Goal: Task Accomplishment & Management: Manage account settings

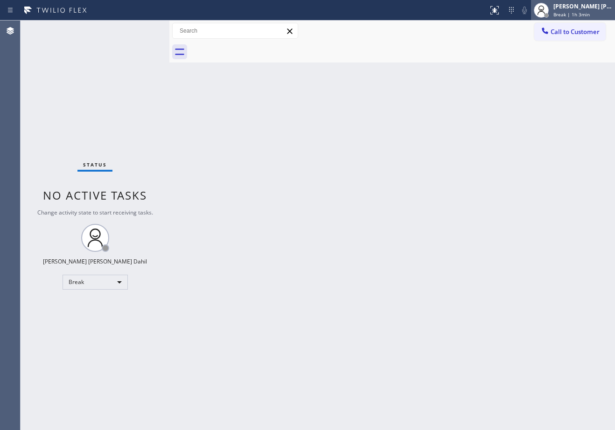
drag, startPoint x: 567, startPoint y: 7, endPoint x: 572, endPoint y: 20, distance: 13.6
click at [567, 7] on div "[PERSON_NAME] [PERSON_NAME] Dahil" at bounding box center [583, 6] width 59 height 8
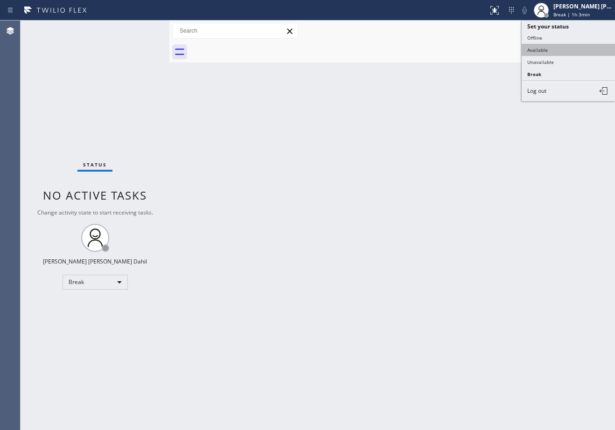
click at [568, 44] on button "Available" at bounding box center [568, 50] width 93 height 12
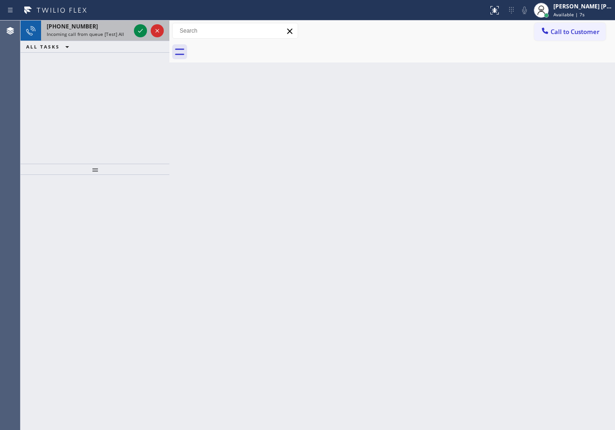
click at [102, 31] on span "Incoming call from queue [Test] All" at bounding box center [85, 34] width 77 height 7
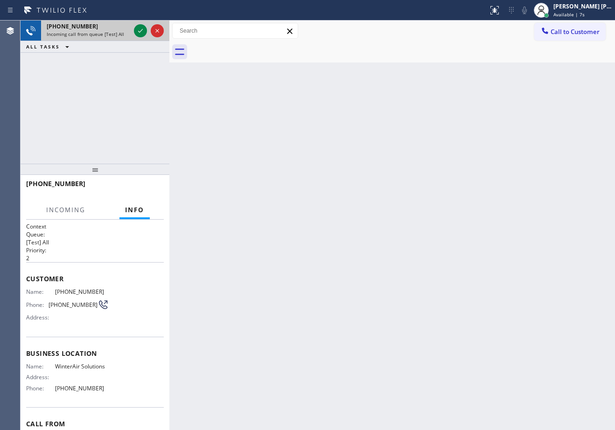
click at [102, 31] on span "Incoming call from queue [Test] All" at bounding box center [85, 34] width 77 height 7
click at [123, 34] on div "Incoming call from queue [Test] All" at bounding box center [89, 34] width 84 height 7
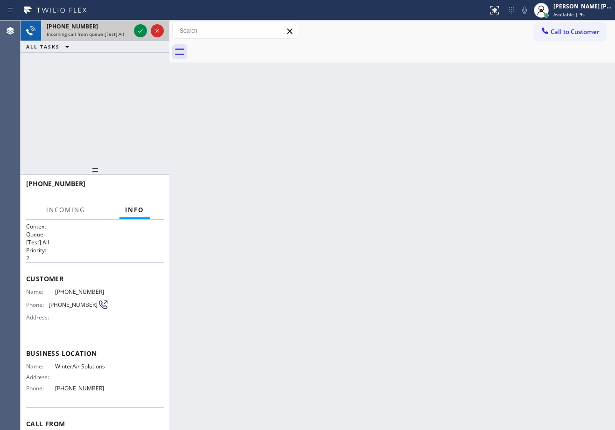
click at [123, 34] on div "Incoming call from queue [Test] All" at bounding box center [89, 34] width 84 height 7
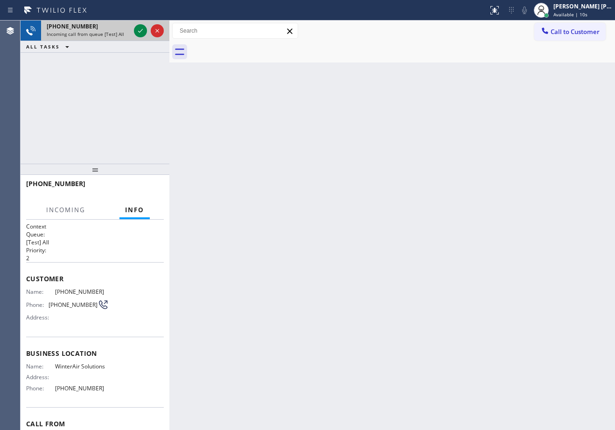
click at [123, 34] on div "Incoming call from queue [Test] All" at bounding box center [89, 34] width 84 height 7
click at [140, 34] on icon at bounding box center [140, 30] width 11 height 11
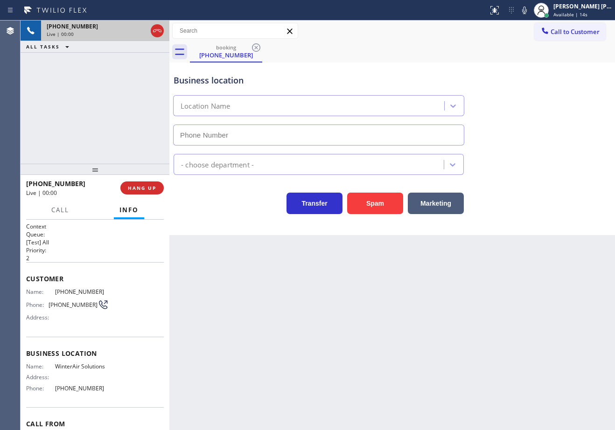
type input "[PHONE_NUMBER]"
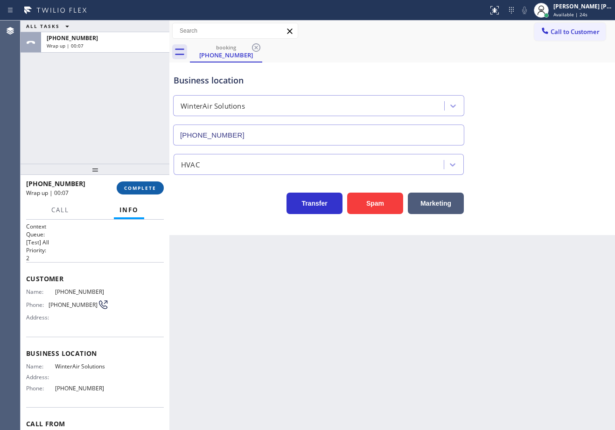
click at [124, 187] on span "COMPLETE" at bounding box center [140, 188] width 32 height 7
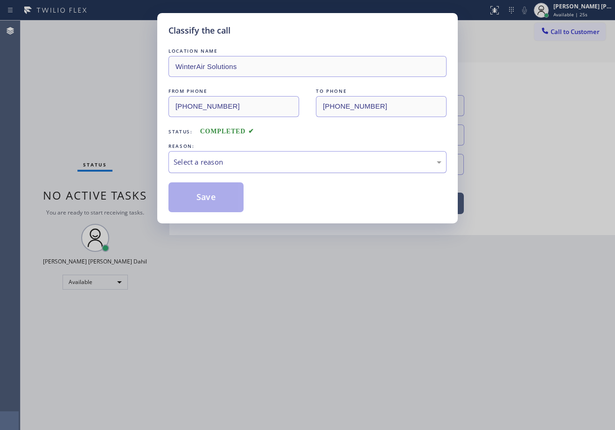
click at [248, 162] on div "Select a reason" at bounding box center [308, 162] width 268 height 11
click at [204, 204] on button "Save" at bounding box center [206, 198] width 75 height 30
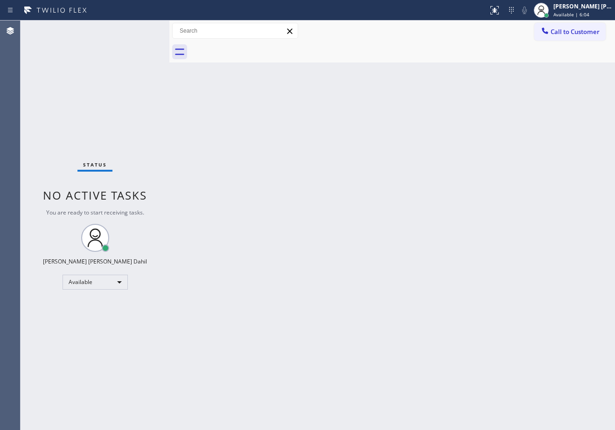
click at [474, 52] on div at bounding box center [402, 52] width 425 height 21
click at [378, 299] on div "Back to Dashboard Change Sender ID Customers Technicians Select a contact Outbo…" at bounding box center [392, 226] width 446 height 410
click at [340, 174] on div "Back to Dashboard Change Sender ID Customers Technicians Select a contact Outbo…" at bounding box center [392, 226] width 446 height 410
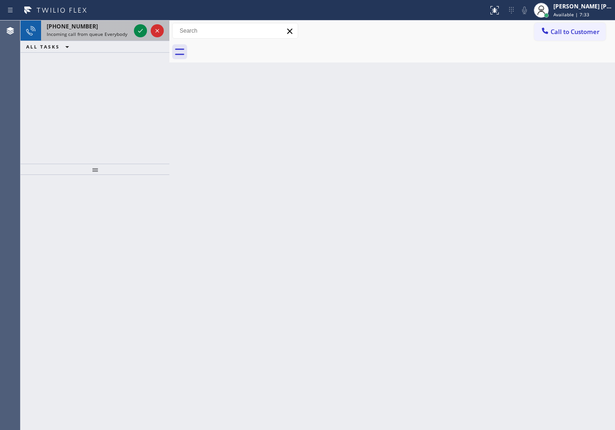
click at [114, 33] on span "Incoming call from queue Everybody" at bounding box center [87, 34] width 81 height 7
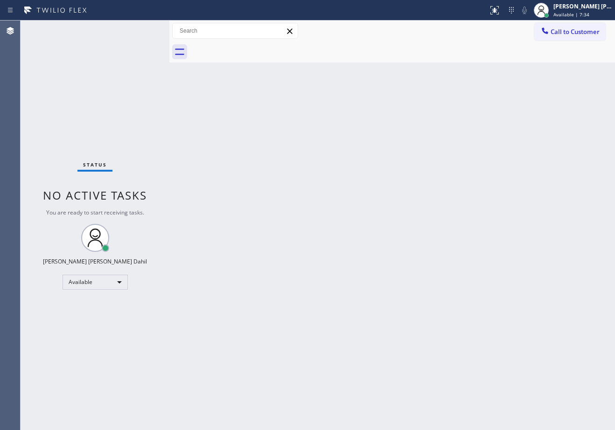
click at [137, 31] on div "Status No active tasks You are ready to start receiving tasks. [PERSON_NAME] [P…" at bounding box center [95, 226] width 149 height 410
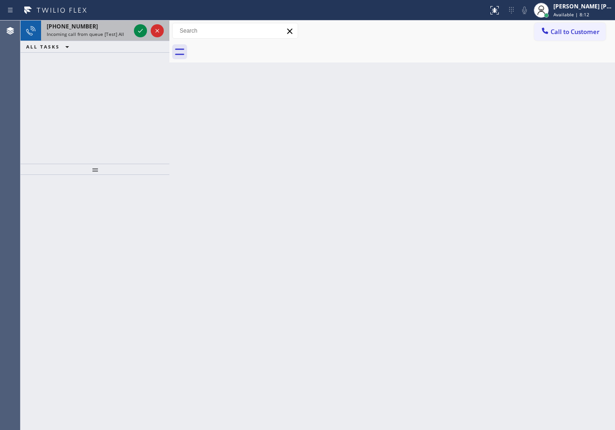
click at [97, 36] on span "Incoming call from queue [Test] All" at bounding box center [85, 34] width 77 height 7
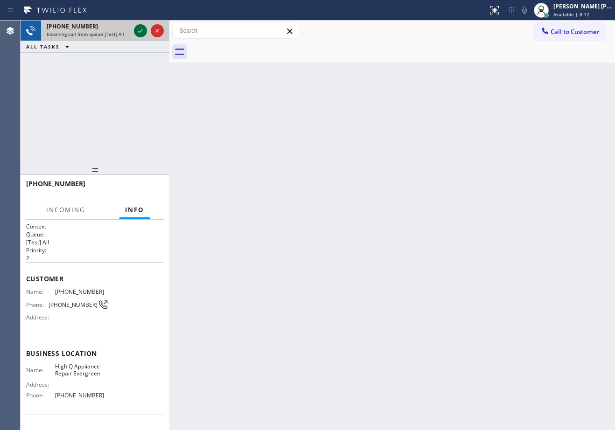
click at [147, 28] on div at bounding box center [149, 31] width 34 height 21
click at [139, 28] on icon at bounding box center [140, 30] width 11 height 11
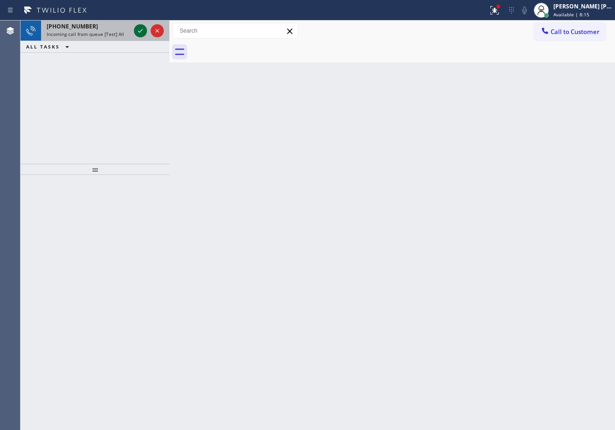
click at [140, 32] on icon at bounding box center [140, 31] width 5 height 4
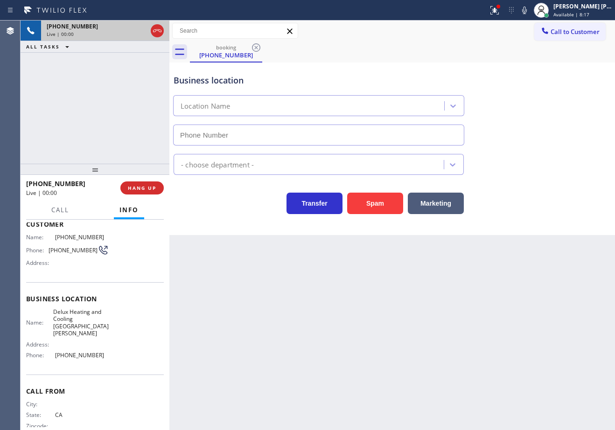
type input "[PHONE_NUMBER]"
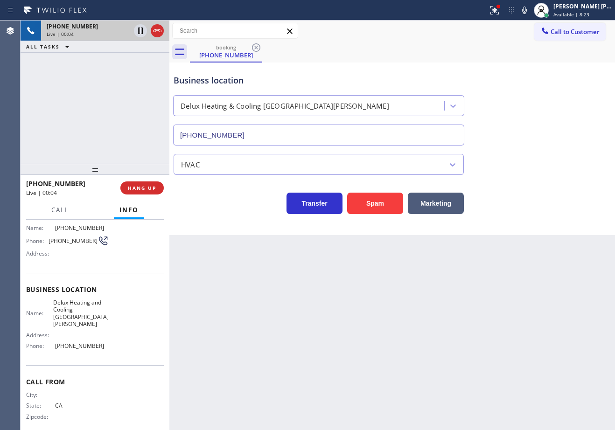
scroll to position [65, 0]
click at [237, 330] on div "Back to Dashboard Change Sender ID Customers Technicians Select a contact Outbo…" at bounding box center [392, 226] width 446 height 410
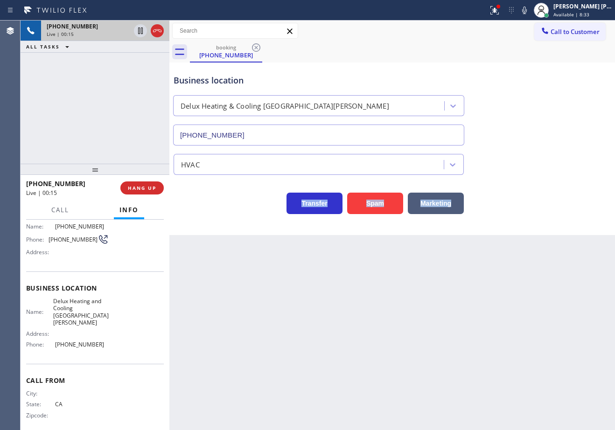
click at [237, 330] on div "Back to Dashboard Change Sender ID Customers Technicians Select a contact Outbo…" at bounding box center [392, 226] width 446 height 410
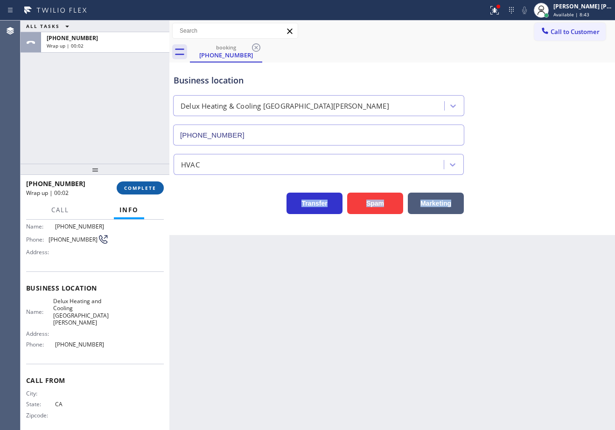
click at [138, 187] on span "COMPLETE" at bounding box center [140, 188] width 32 height 7
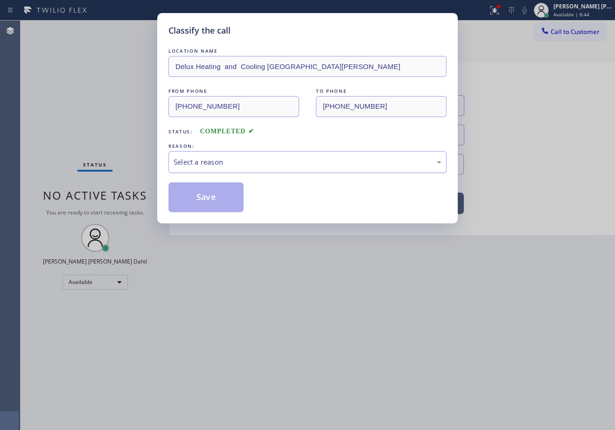
click at [208, 155] on div "Select a reason" at bounding box center [308, 162] width 278 height 22
click at [193, 182] on div "LOCATION NAME Delux Heating and Cooling Santa Monica FROM PHONE (213) 855-7453 …" at bounding box center [308, 129] width 278 height 166
click at [195, 185] on button "Save" at bounding box center [206, 198] width 75 height 30
click at [195, 187] on button "Save" at bounding box center [206, 198] width 75 height 30
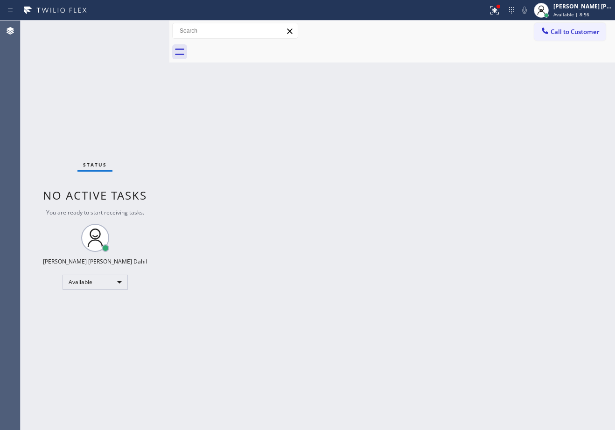
click at [114, 33] on div "Status No active tasks You are ready to start receiving tasks. [PERSON_NAME] [P…" at bounding box center [95, 226] width 149 height 410
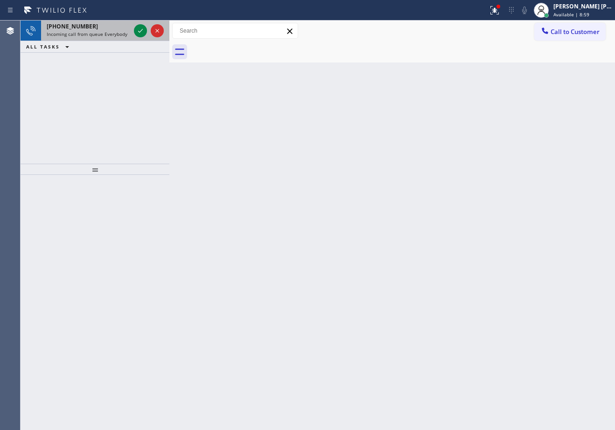
click at [104, 30] on div "+16264215202" at bounding box center [89, 26] width 84 height 8
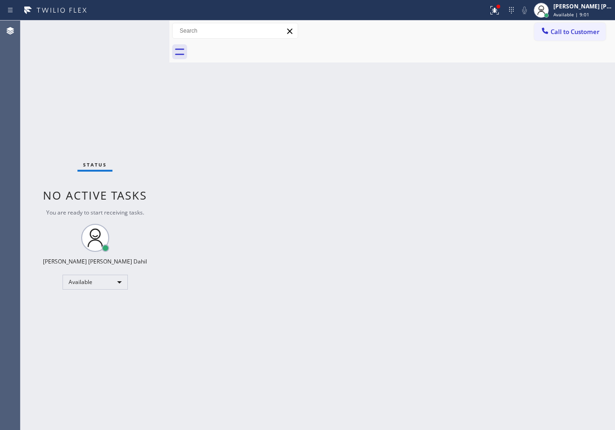
click at [139, 32] on div "Status No active tasks You are ready to start receiving tasks. [PERSON_NAME] [P…" at bounding box center [95, 226] width 149 height 410
click at [139, 31] on div "Status No active tasks You are ready to start receiving tasks. [PERSON_NAME] [P…" at bounding box center [95, 226] width 149 height 410
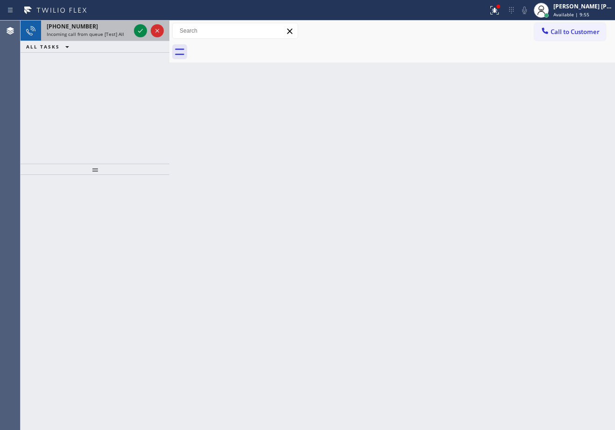
click at [116, 32] on span "Incoming call from queue [Test] All" at bounding box center [85, 34] width 77 height 7
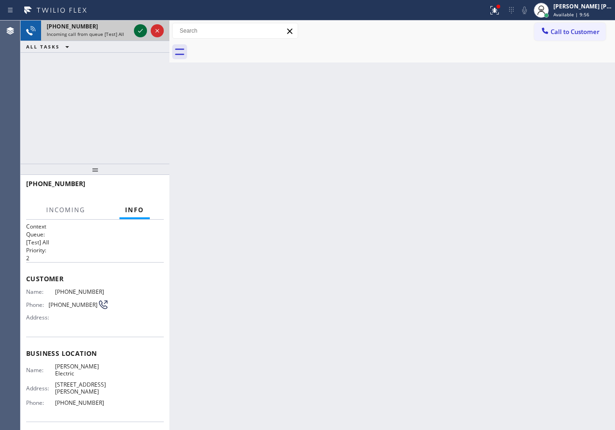
click at [141, 26] on icon at bounding box center [140, 30] width 11 height 11
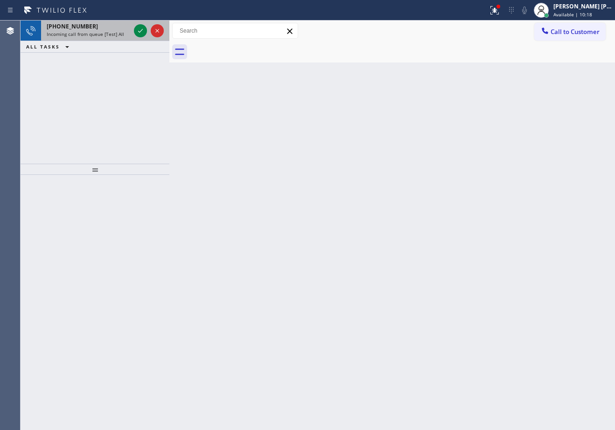
click at [107, 31] on span "Incoming call from queue [Test] All" at bounding box center [85, 34] width 77 height 7
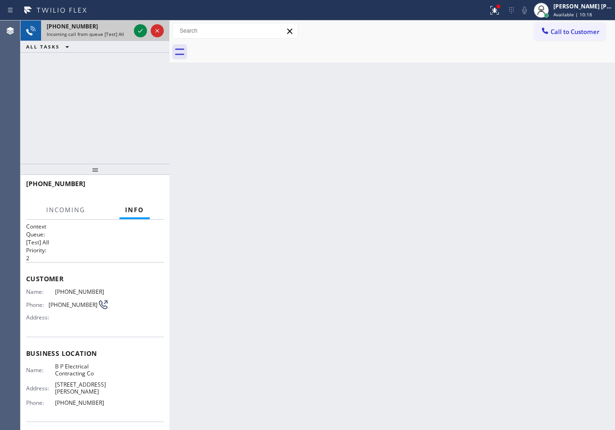
click at [107, 31] on span "Incoming call from queue [Test] All" at bounding box center [85, 34] width 77 height 7
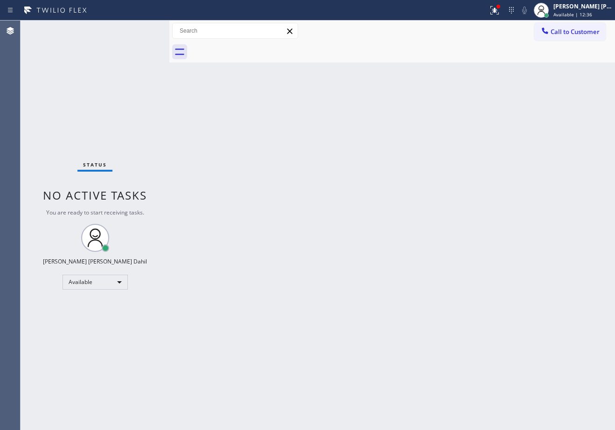
click at [215, 251] on div "Back to Dashboard Change Sender ID Customers Technicians Select a contact Outbo…" at bounding box center [392, 226] width 446 height 410
drag, startPoint x: 456, startPoint y: 110, endPoint x: 462, endPoint y: 108, distance: 6.5
click at [458, 109] on div "Back to Dashboard Change Sender ID Customers Technicians Select a contact Outbo…" at bounding box center [392, 226] width 446 height 410
click at [423, 275] on div "Back to Dashboard Change Sender ID Customers Technicians Select a contact Outbo…" at bounding box center [392, 226] width 446 height 410
click at [505, 12] on div at bounding box center [495, 10] width 21 height 11
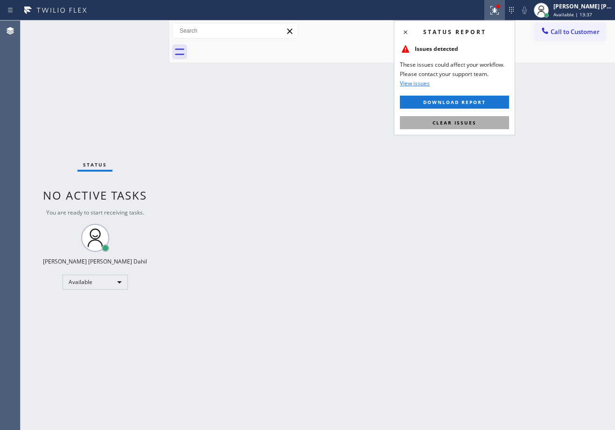
click at [435, 119] on span "Clear issues" at bounding box center [455, 122] width 44 height 7
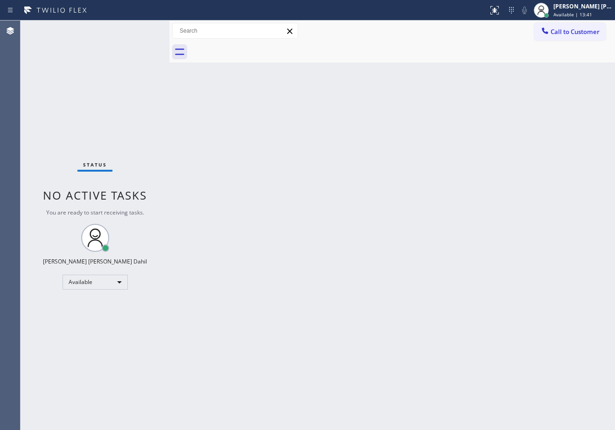
click at [315, 202] on div "Back to Dashboard Change Sender ID Customers Technicians Select a contact Outbo…" at bounding box center [392, 226] width 446 height 410
click at [429, 282] on div "Back to Dashboard Change Sender ID Customers Technicians Select a contact Outbo…" at bounding box center [392, 226] width 446 height 410
drag, startPoint x: 355, startPoint y: 70, endPoint x: 445, endPoint y: 254, distance: 204.6
click at [355, 70] on div "Back to Dashboard Change Sender ID Customers Technicians Select a contact Outbo…" at bounding box center [392, 226] width 446 height 410
click at [581, 356] on div "Back to Dashboard Change Sender ID Customers Technicians Select a contact Outbo…" at bounding box center [392, 226] width 446 height 410
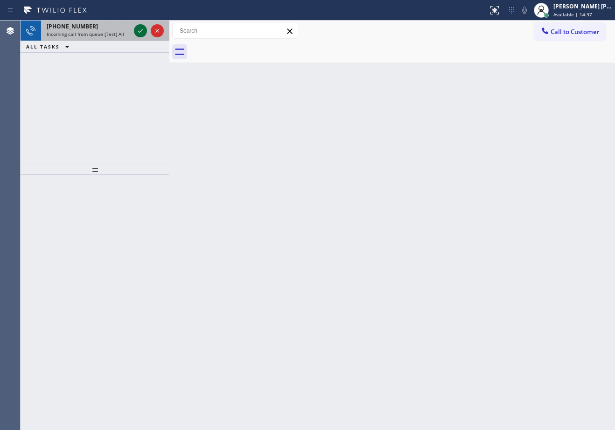
click at [137, 26] on icon at bounding box center [140, 30] width 11 height 11
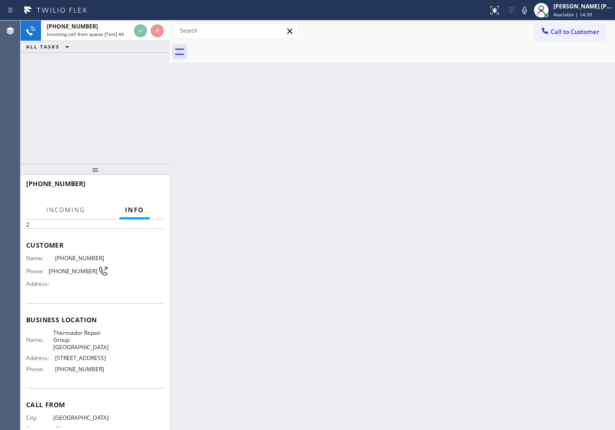
scroll to position [11, 0]
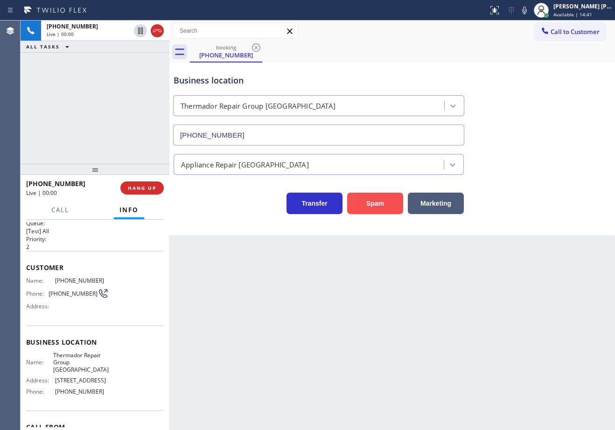
type input "[PHONE_NUMBER]"
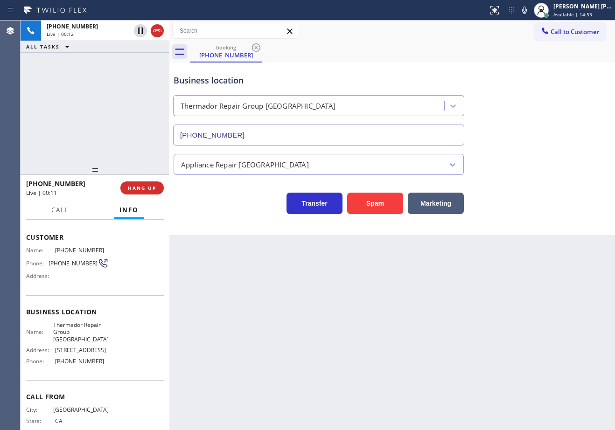
scroll to position [58, 0]
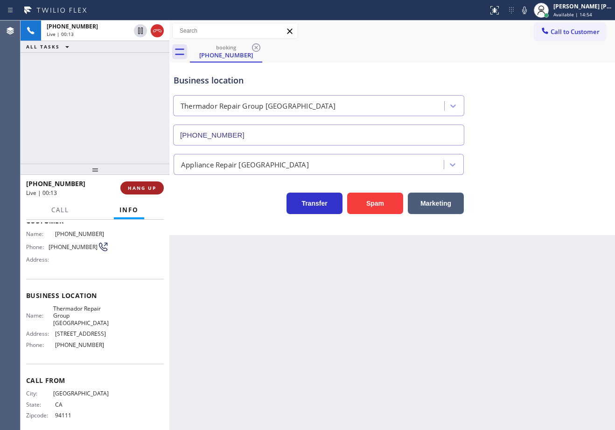
click at [138, 194] on button "HANG UP" at bounding box center [141, 188] width 43 height 13
click at [138, 193] on button "HANG UP" at bounding box center [141, 188] width 43 height 13
click at [137, 192] on button "HANG UP" at bounding box center [141, 188] width 43 height 13
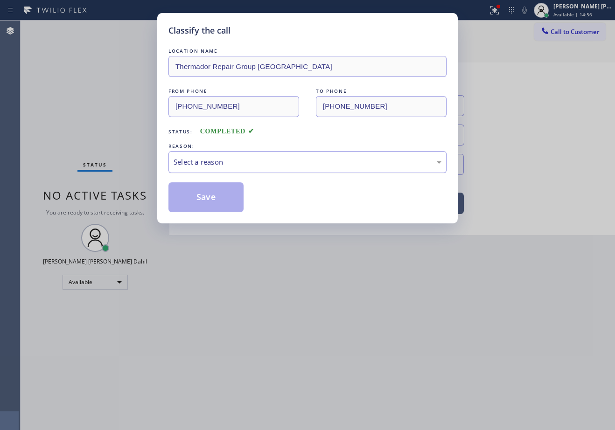
drag, startPoint x: 213, startPoint y: 160, endPoint x: 215, endPoint y: 168, distance: 8.2
click at [214, 160] on div "Select a reason" at bounding box center [308, 162] width 268 height 11
drag, startPoint x: 223, startPoint y: 230, endPoint x: 205, endPoint y: 209, distance: 27.6
click at [194, 199] on button "Save" at bounding box center [206, 198] width 75 height 30
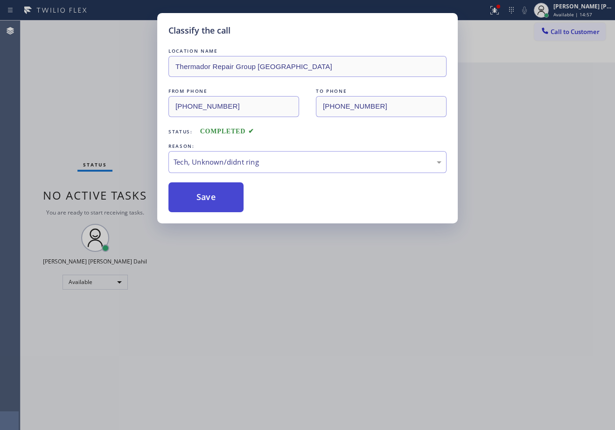
click at [194, 199] on button "Save" at bounding box center [206, 198] width 75 height 30
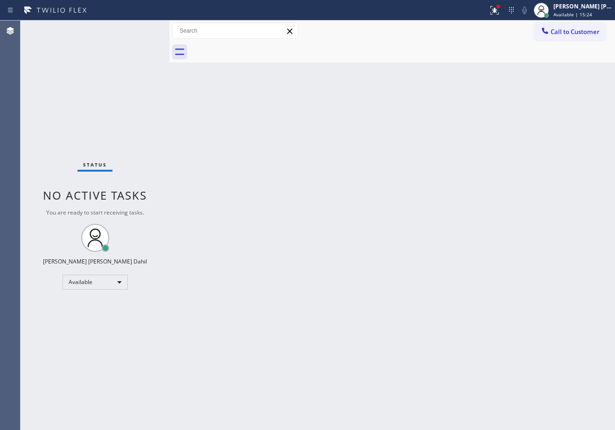
click at [141, 31] on div "Status No active tasks You are ready to start receiving tasks. [PERSON_NAME] [P…" at bounding box center [95, 226] width 149 height 410
click at [193, 161] on div "Back to Dashboard Change Sender ID Customers Technicians Select a contact Outbo…" at bounding box center [392, 226] width 446 height 410
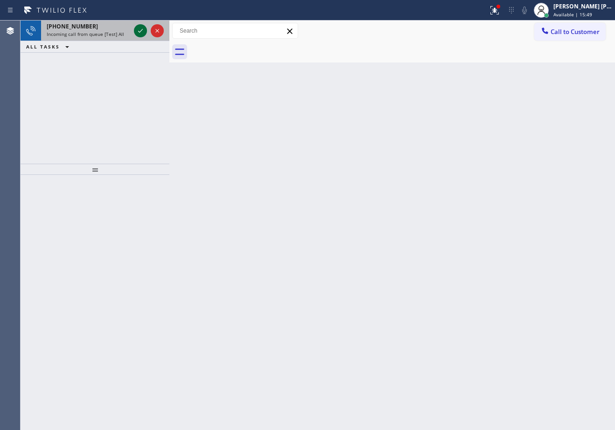
click at [141, 31] on icon at bounding box center [140, 31] width 5 height 4
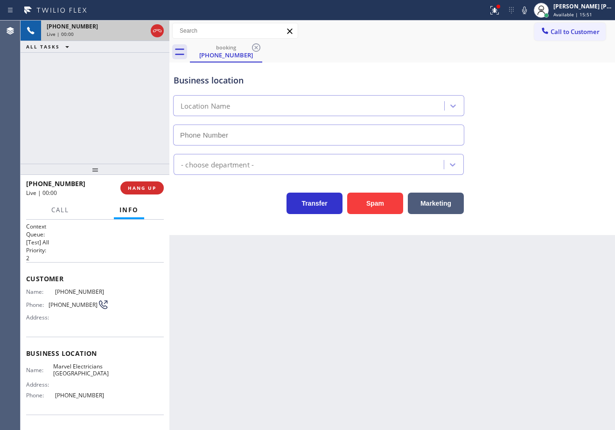
type input "(805) 317-0331"
click at [379, 204] on button "Spam" at bounding box center [375, 203] width 56 height 21
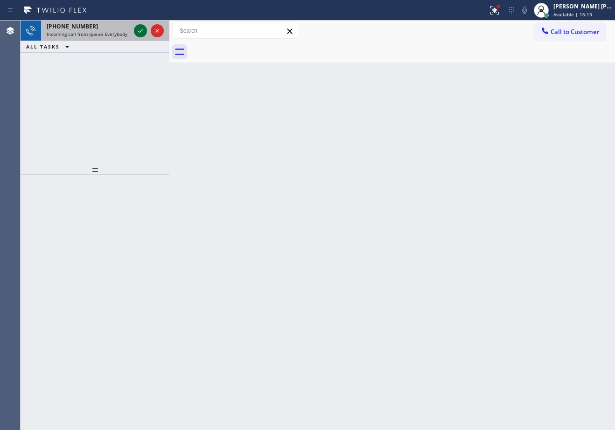
click at [141, 31] on icon at bounding box center [140, 31] width 5 height 4
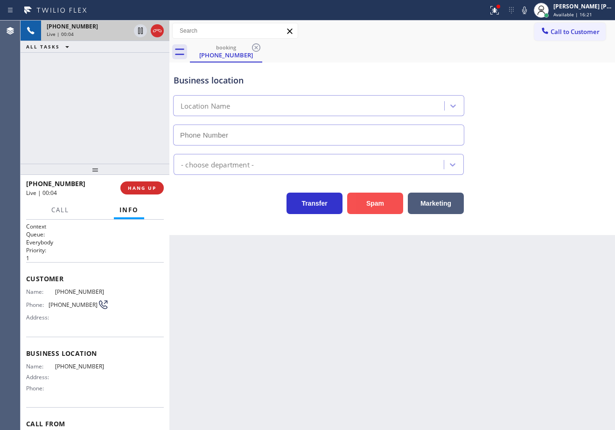
click at [386, 201] on button "Spam" at bounding box center [375, 203] width 56 height 21
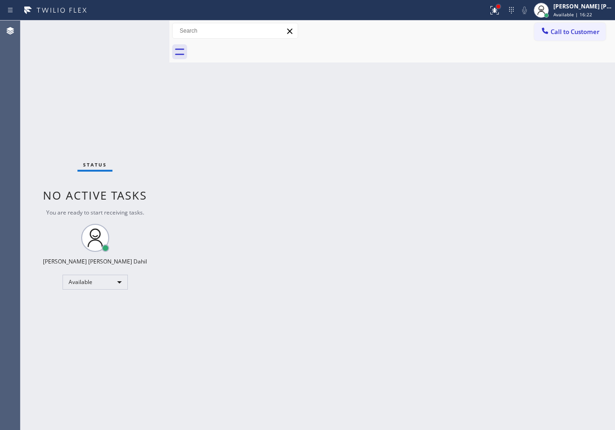
click at [500, 9] on icon at bounding box center [494, 10] width 11 height 11
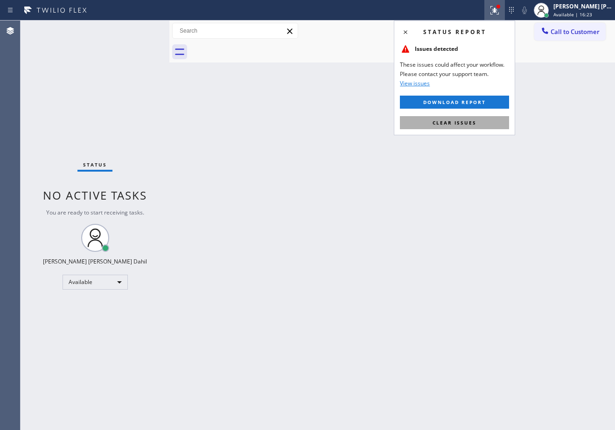
click at [465, 124] on span "Clear issues" at bounding box center [455, 122] width 44 height 7
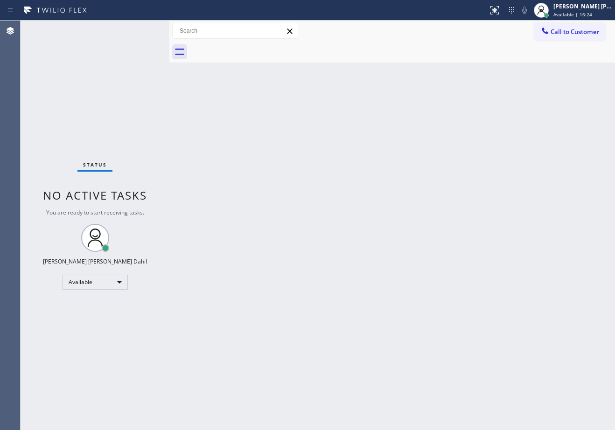
click at [455, 170] on div "Back to Dashboard Change Sender ID Customers Technicians Select a contact Outbo…" at bounding box center [392, 226] width 446 height 410
click at [277, 192] on div "Back to Dashboard Change Sender ID Customers Technicians Select a contact Outbo…" at bounding box center [392, 226] width 446 height 410
click at [319, 178] on div "Back to Dashboard Change Sender ID Customers Technicians Select a contact Outbo…" at bounding box center [392, 226] width 446 height 410
click at [557, 372] on div "Back to Dashboard Change Sender ID Customers Technicians Select a contact Outbo…" at bounding box center [392, 226] width 446 height 410
click at [266, 143] on div "Back to Dashboard Change Sender ID Customers Technicians Select a contact Outbo…" at bounding box center [392, 226] width 446 height 410
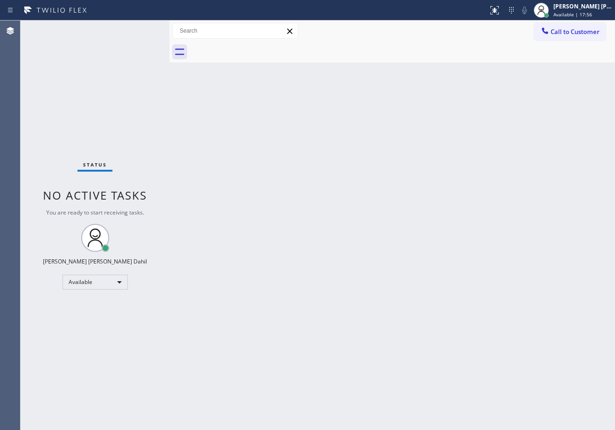
click at [116, 35] on div "Status No active tasks You are ready to start receiving tasks. [PERSON_NAME] [P…" at bounding box center [95, 226] width 149 height 410
click at [115, 36] on div "Status No active tasks You are ready to start receiving tasks. [PERSON_NAME] [P…" at bounding box center [95, 226] width 149 height 410
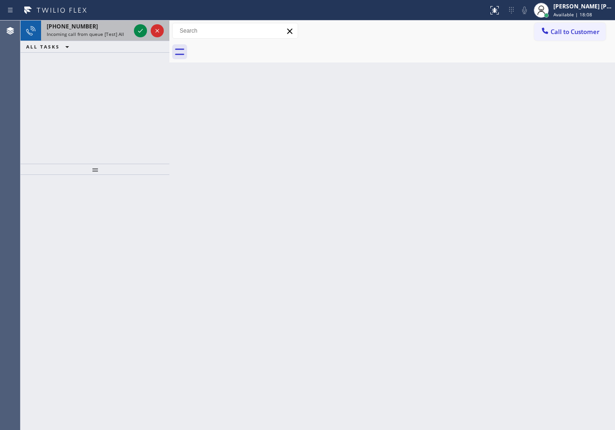
click at [107, 36] on span "Incoming call from queue [Test] All" at bounding box center [85, 34] width 77 height 7
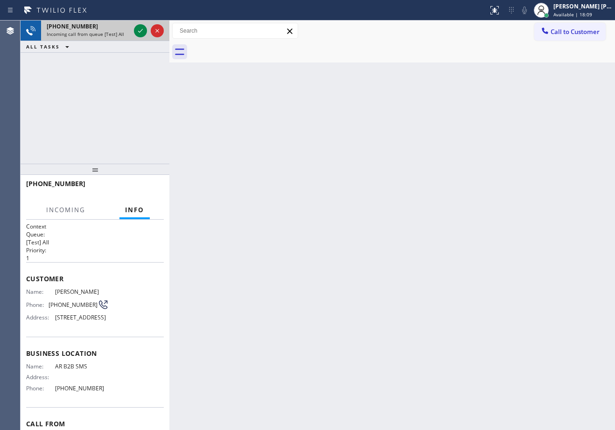
click at [108, 36] on span "Incoming call from queue [Test] All" at bounding box center [85, 34] width 77 height 7
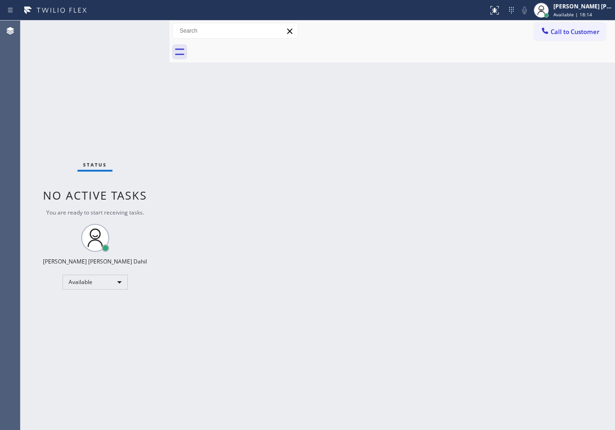
click at [226, 105] on div "Back to Dashboard Change Sender ID Customers Technicians Select a contact Outbo…" at bounding box center [392, 226] width 446 height 410
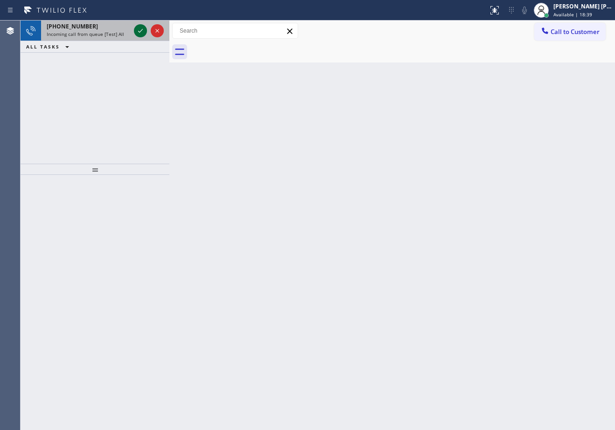
click at [141, 31] on icon at bounding box center [140, 31] width 5 height 4
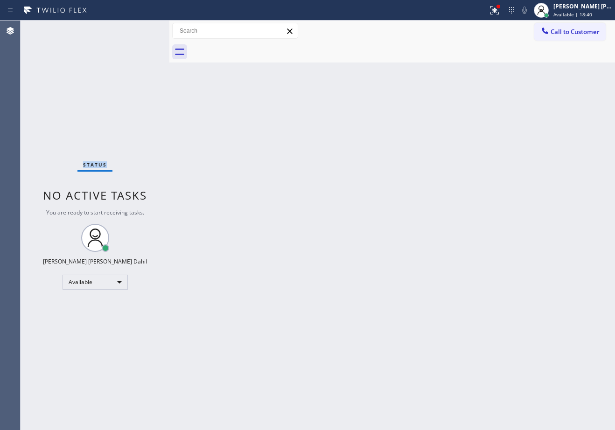
click at [141, 31] on div "Status No active tasks You are ready to start receiving tasks. [PERSON_NAME] [P…" at bounding box center [95, 226] width 149 height 410
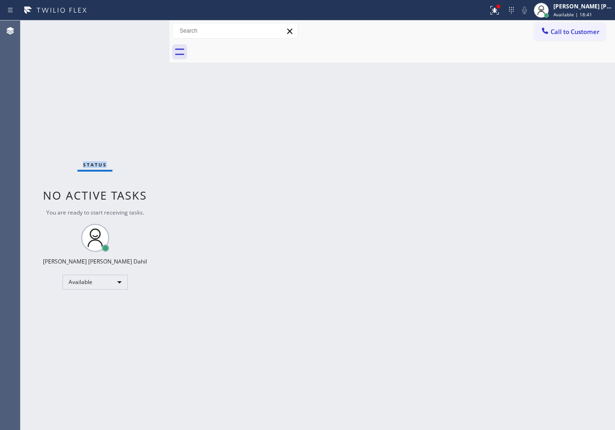
click at [141, 31] on div "Status No active tasks You are ready to start receiving tasks. [PERSON_NAME] [P…" at bounding box center [95, 226] width 149 height 410
click at [499, 9] on icon at bounding box center [495, 10] width 8 height 8
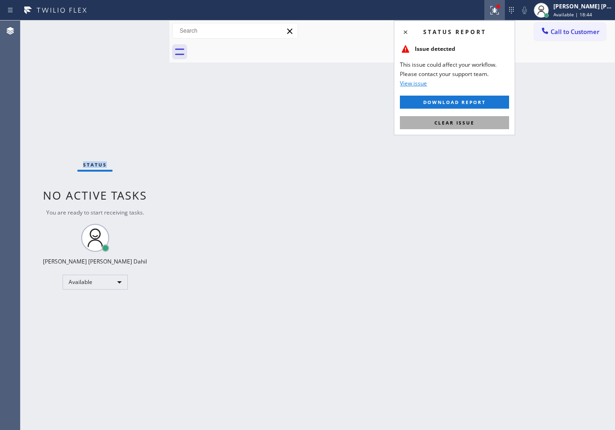
click at [467, 127] on button "Clear issue" at bounding box center [454, 122] width 109 height 13
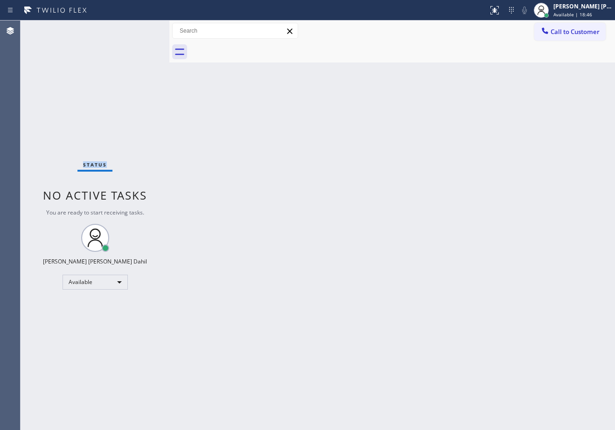
click at [246, 173] on div "Back to Dashboard Change Sender ID Customers Technicians Select a contact Outbo…" at bounding box center [392, 226] width 446 height 410
click at [141, 31] on div "Status No active tasks You are ready to start receiving tasks. [PERSON_NAME] [P…" at bounding box center [95, 226] width 149 height 410
click at [350, 228] on div "Back to Dashboard Change Sender ID Customers Technicians Select a contact Outbo…" at bounding box center [392, 226] width 446 height 410
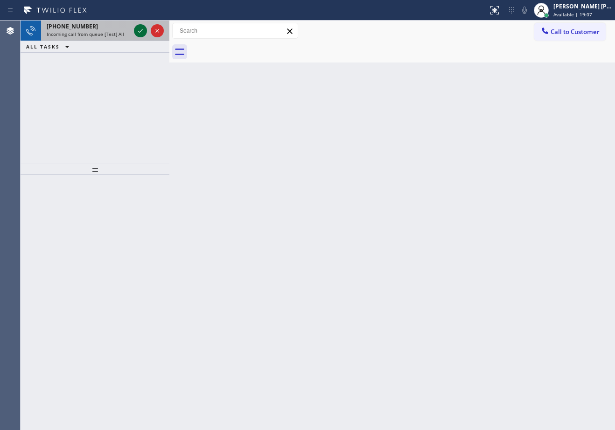
click at [141, 31] on icon at bounding box center [140, 31] width 5 height 4
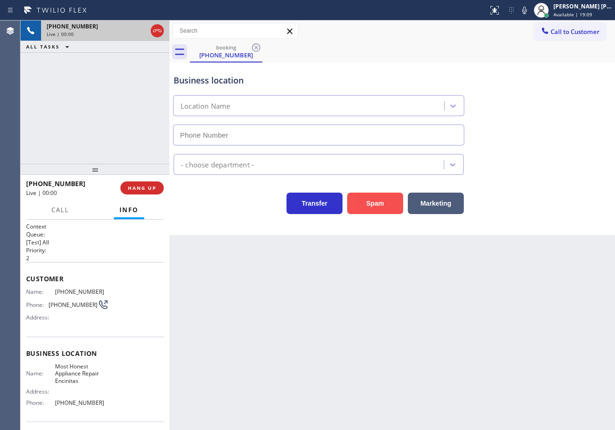
type input "(760) 316-6660"
click at [384, 206] on button "Spam" at bounding box center [375, 203] width 56 height 21
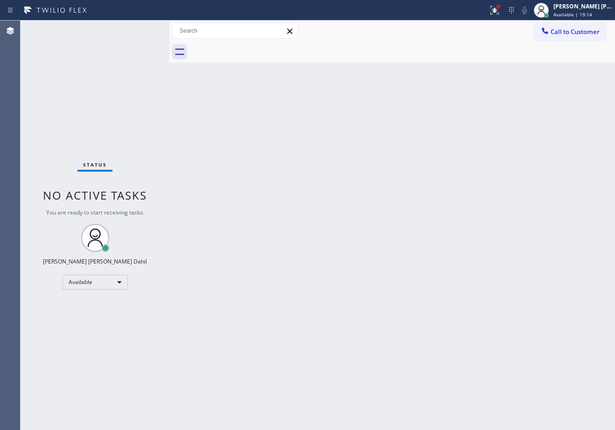
click at [383, 205] on div "Back to Dashboard Change Sender ID Customers Technicians Select a contact Outbo…" at bounding box center [392, 226] width 446 height 410
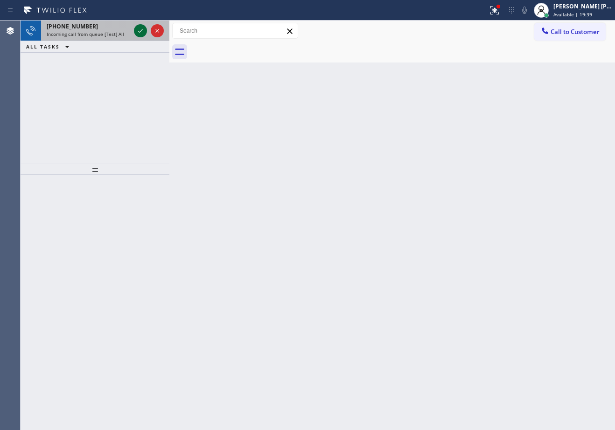
click at [141, 31] on icon at bounding box center [140, 31] width 5 height 4
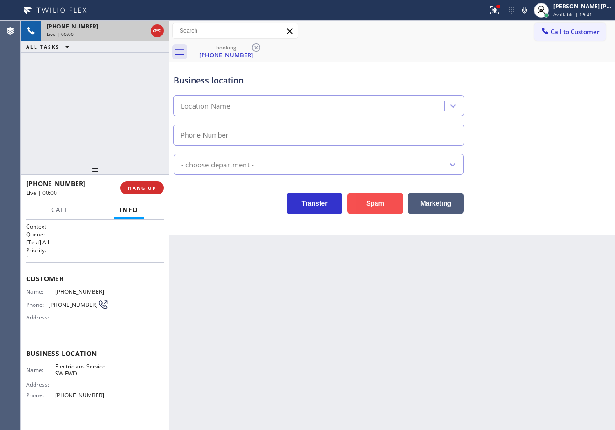
type input "(213) 566-1222"
click at [372, 202] on button "Spam" at bounding box center [375, 203] width 56 height 21
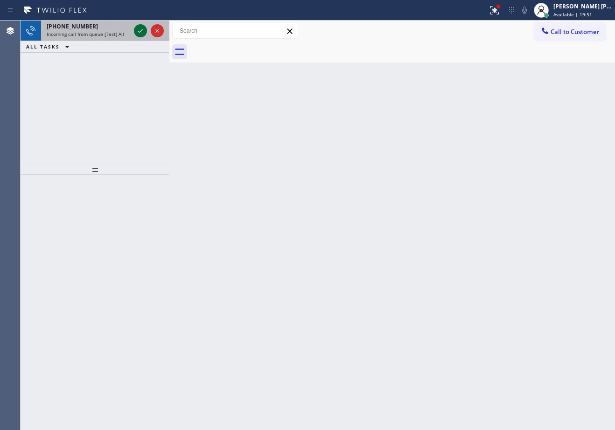
click at [141, 31] on icon at bounding box center [140, 31] width 5 height 4
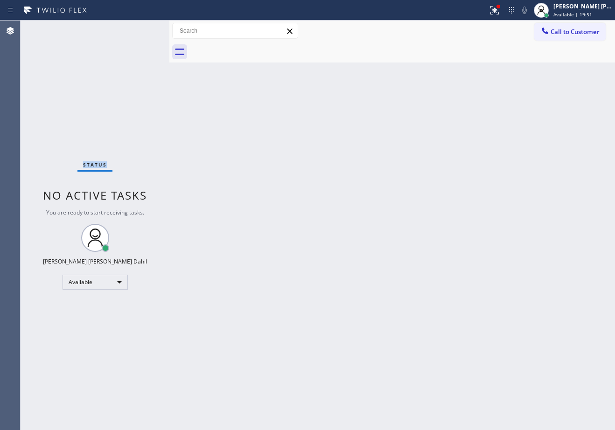
click at [141, 31] on div "Status No active tasks You are ready to start receiving tasks. [PERSON_NAME] [P…" at bounding box center [95, 226] width 149 height 410
click at [139, 43] on div "Status No active tasks You are ready to start receiving tasks. [PERSON_NAME] [P…" at bounding box center [95, 226] width 149 height 410
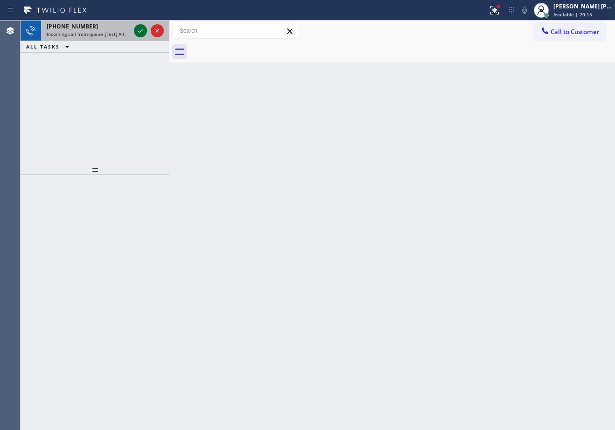
click at [141, 31] on icon at bounding box center [140, 31] width 5 height 4
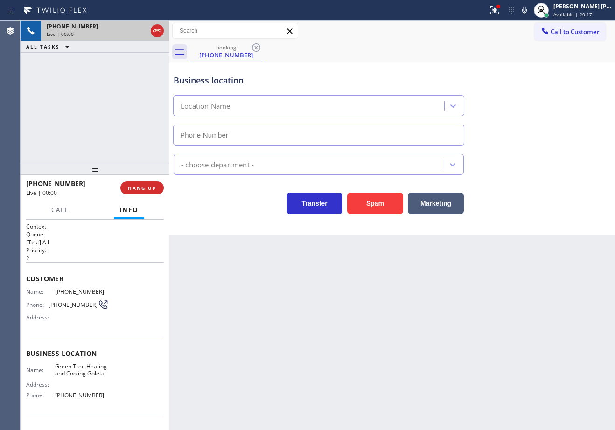
type input "(805) 549-4489"
click at [372, 196] on button "Spam" at bounding box center [375, 203] width 56 height 21
click at [371, 198] on button "Spam" at bounding box center [375, 203] width 56 height 21
click at [371, 199] on button "Spam" at bounding box center [375, 203] width 56 height 21
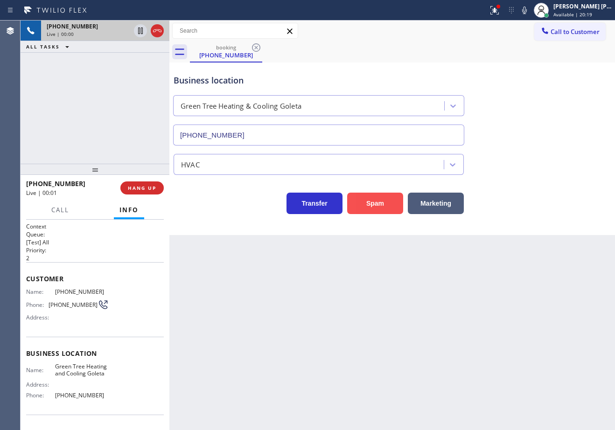
click at [371, 199] on button "Spam" at bounding box center [375, 203] width 56 height 21
drag, startPoint x: 501, startPoint y: 11, endPoint x: 480, endPoint y: 118, distance: 109.4
click at [500, 11] on icon at bounding box center [494, 10] width 11 height 11
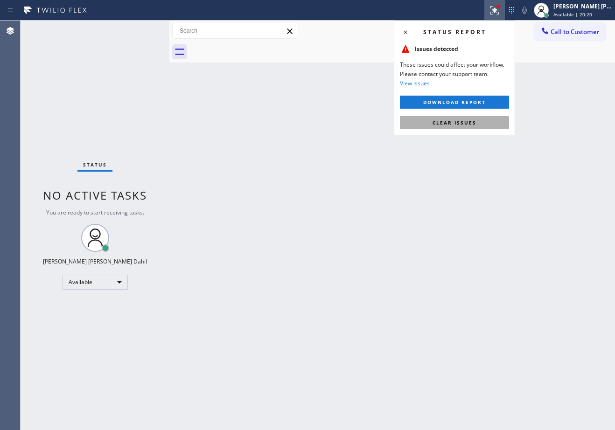
click at [467, 127] on button "Clear issues" at bounding box center [454, 122] width 109 height 13
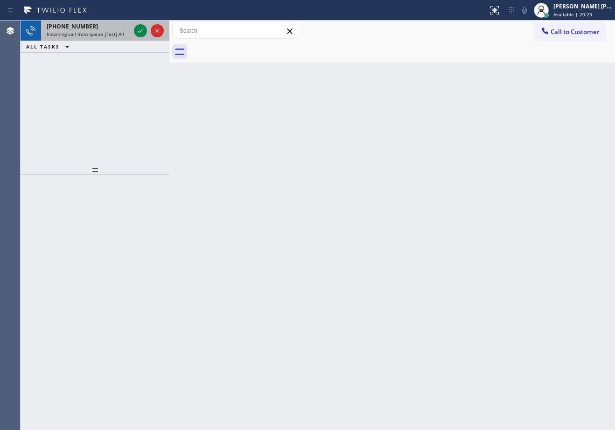
click at [102, 28] on div "+16572023656" at bounding box center [89, 26] width 84 height 8
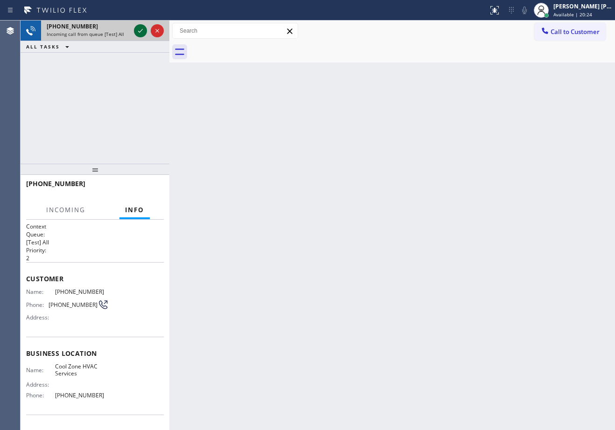
click at [141, 31] on icon at bounding box center [140, 31] width 5 height 4
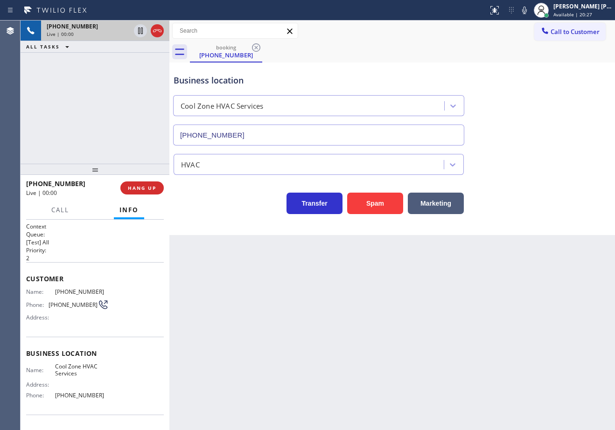
type input "(657) 553-3068"
click at [362, 194] on button "Spam" at bounding box center [375, 203] width 56 height 21
click at [364, 204] on button "Spam" at bounding box center [375, 203] width 56 height 21
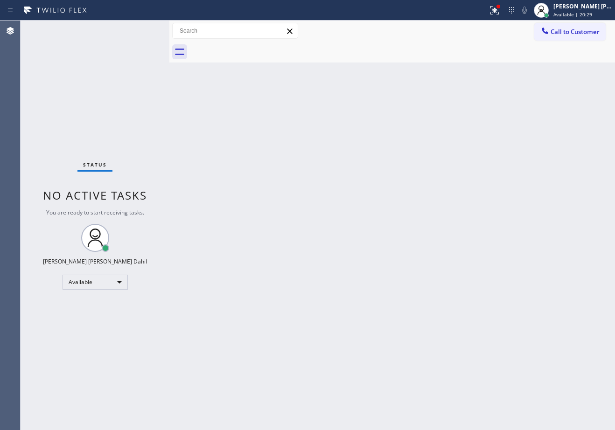
click at [485, 12] on div at bounding box center [244, 10] width 481 height 15
click at [500, 5] on icon at bounding box center [494, 10] width 11 height 11
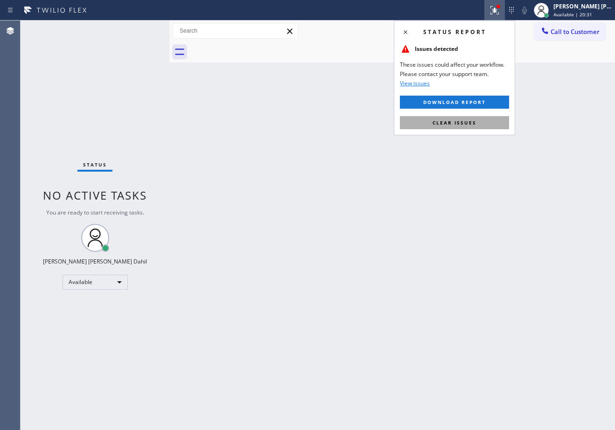
click at [476, 126] on button "Clear issues" at bounding box center [454, 122] width 109 height 13
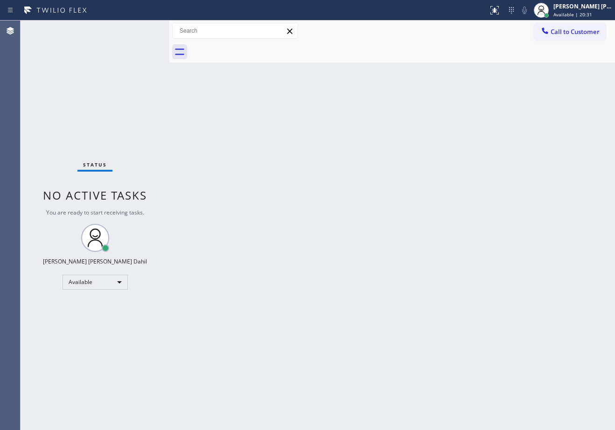
click at [476, 126] on div "Back to Dashboard Change Sender ID Customers Technicians Select a contact Outbo…" at bounding box center [392, 226] width 446 height 410
click at [354, 183] on div "Back to Dashboard Change Sender ID Customers Technicians Select a contact Outbo…" at bounding box center [392, 226] width 446 height 410
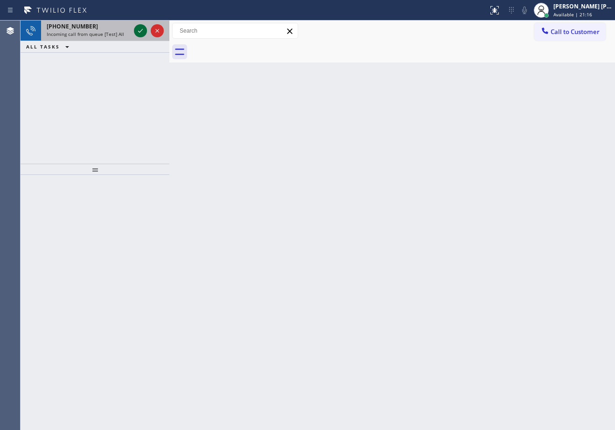
click at [141, 31] on icon at bounding box center [140, 31] width 5 height 4
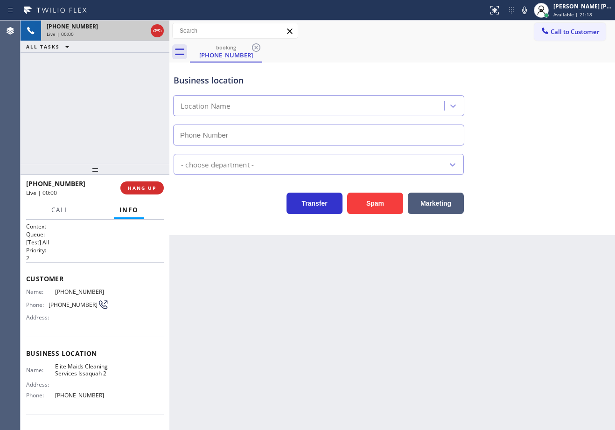
type input "(425) 584-5829"
click at [371, 204] on button "Spam" at bounding box center [375, 203] width 56 height 21
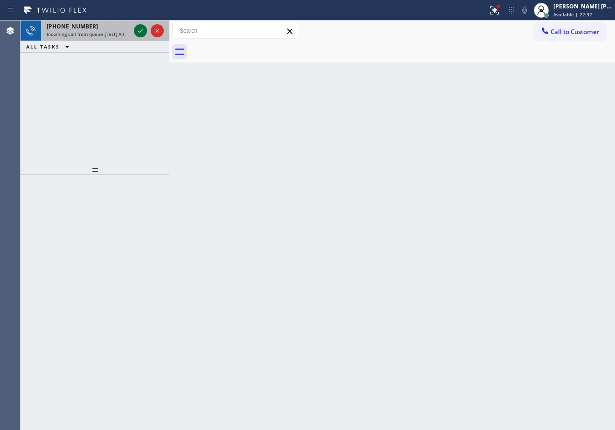
click at [141, 31] on icon at bounding box center [140, 31] width 5 height 4
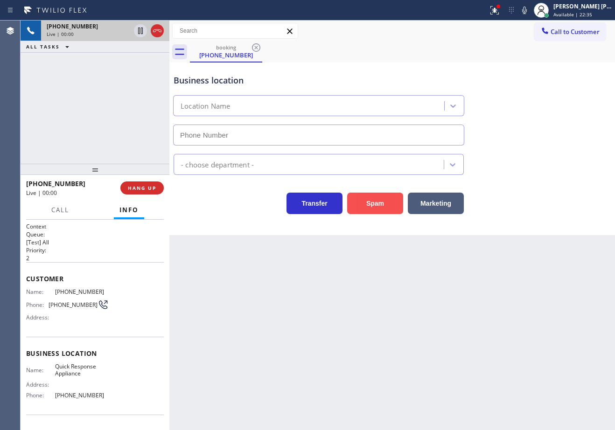
type input "(760) 332-0528"
click at [373, 205] on button "Spam" at bounding box center [375, 203] width 56 height 21
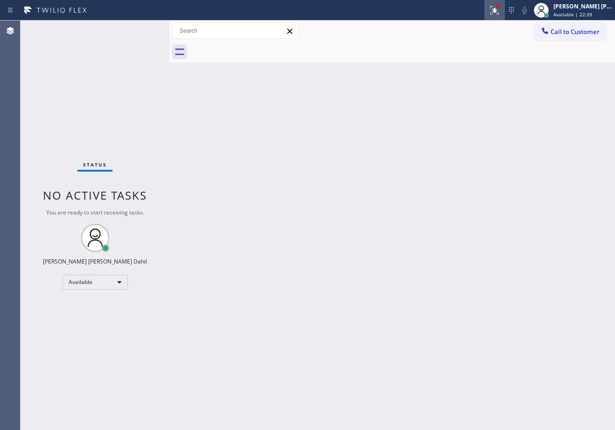
click at [500, 11] on icon at bounding box center [494, 10] width 11 height 11
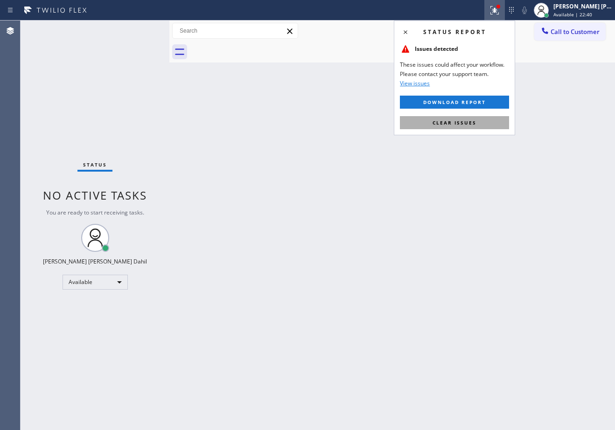
click at [466, 123] on span "Clear issues" at bounding box center [455, 122] width 44 height 7
click at [465, 123] on div "Back to Dashboard Change Sender ID Customers Technicians Select a contact Outbo…" at bounding box center [392, 226] width 446 height 410
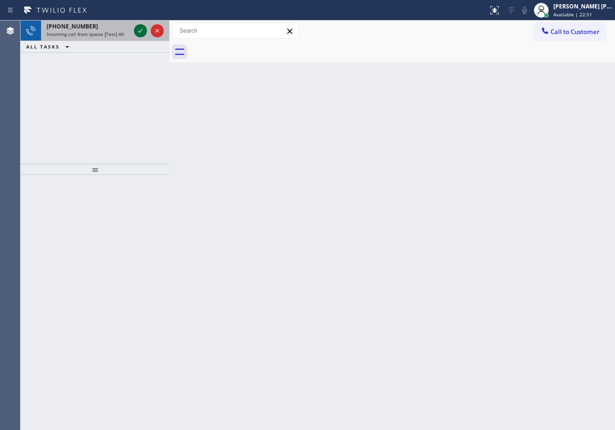
click at [141, 31] on icon at bounding box center [140, 31] width 5 height 4
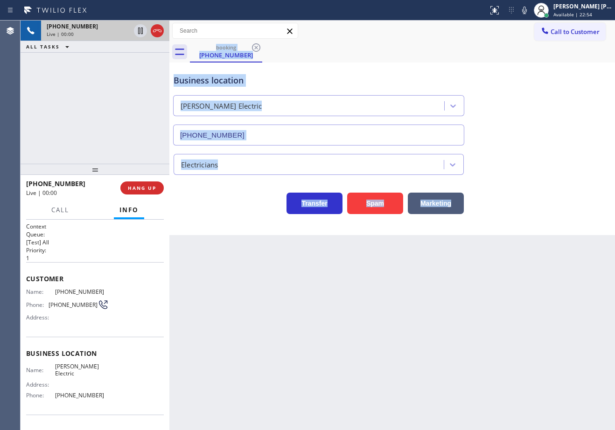
type input "[PHONE_NUMBER]"
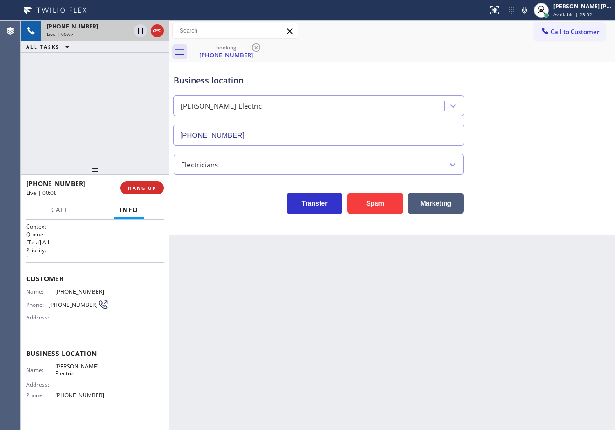
click at [102, 134] on div "+16614516907 Live | 00:07 ALL TASKS ALL TASKS ACTIVE TASKS TASKS IN WRAP UP" at bounding box center [95, 92] width 149 height 143
drag, startPoint x: 99, startPoint y: 134, endPoint x: 90, endPoint y: 134, distance: 9.3
click at [90, 134] on div "+16614516907 Live | 00:07 ALL TASKS ALL TASKS ACTIVE TASKS TASKS IN WRAP UP" at bounding box center [95, 92] width 149 height 143
click at [143, 187] on span "HANG UP" at bounding box center [142, 188] width 28 height 7
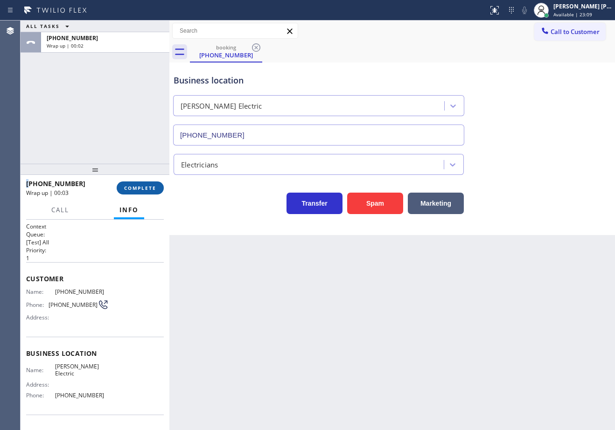
click at [126, 184] on button "COMPLETE" at bounding box center [140, 188] width 47 height 13
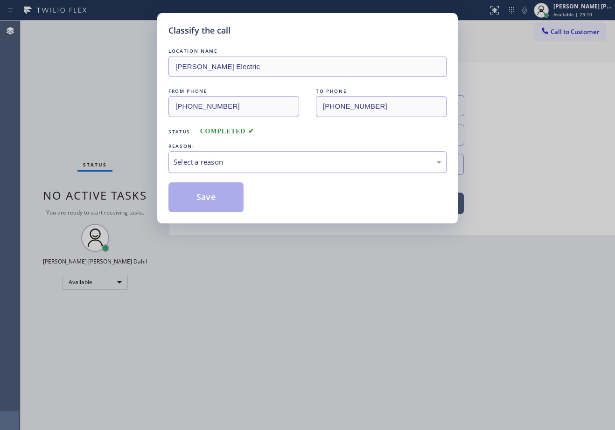
click at [246, 160] on div "Select a reason" at bounding box center [308, 162] width 268 height 11
click at [204, 187] on button "Save" at bounding box center [206, 198] width 75 height 30
click at [207, 189] on button "Save" at bounding box center [206, 198] width 75 height 30
click at [207, 192] on button "Save" at bounding box center [206, 198] width 75 height 30
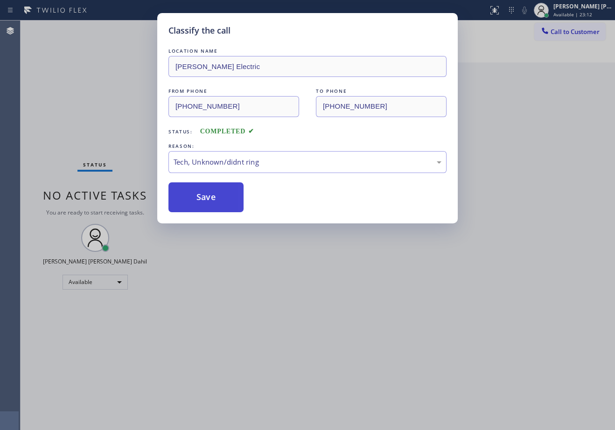
click at [207, 194] on button "Save" at bounding box center [206, 198] width 75 height 30
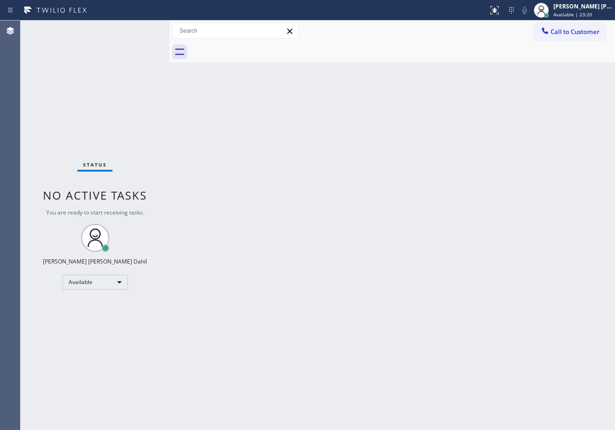
click at [114, 64] on div "Status No active tasks You are ready to start receiving tasks. [PERSON_NAME] [P…" at bounding box center [95, 226] width 149 height 410
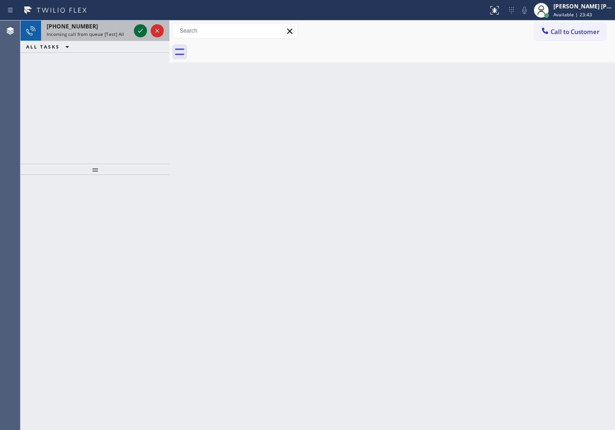
click at [141, 31] on icon at bounding box center [140, 31] width 5 height 4
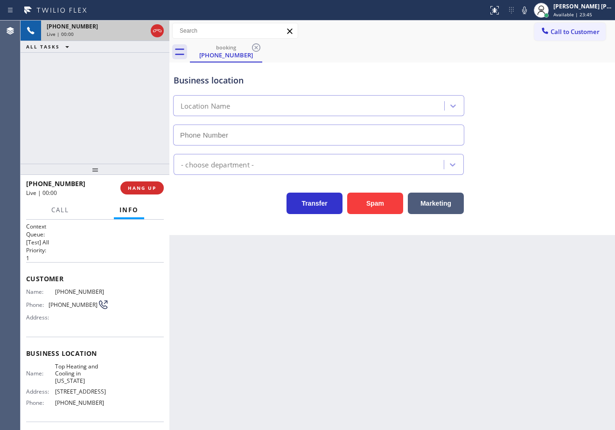
type input "[PHONE_NUMBER]"
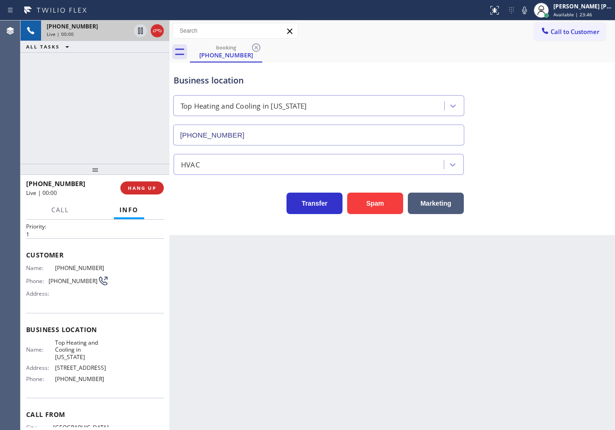
scroll to position [65, 0]
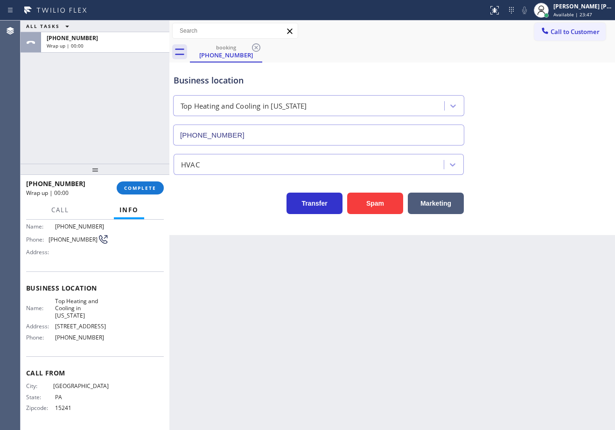
click at [130, 128] on div "ALL TASKS ALL TASKS ACTIVE TASKS TASKS IN WRAP UP +14129981311 Wrap up | 00:00" at bounding box center [95, 92] width 149 height 143
click at [145, 189] on span "COMPLETE" at bounding box center [140, 188] width 32 height 7
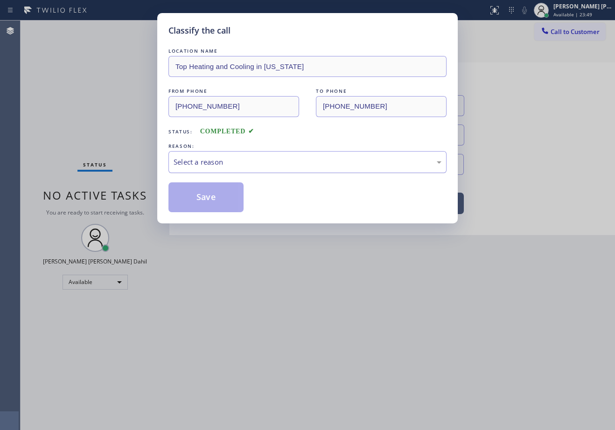
click at [233, 163] on div "Select a reason" at bounding box center [308, 162] width 268 height 11
click at [189, 206] on button "Save" at bounding box center [206, 198] width 75 height 30
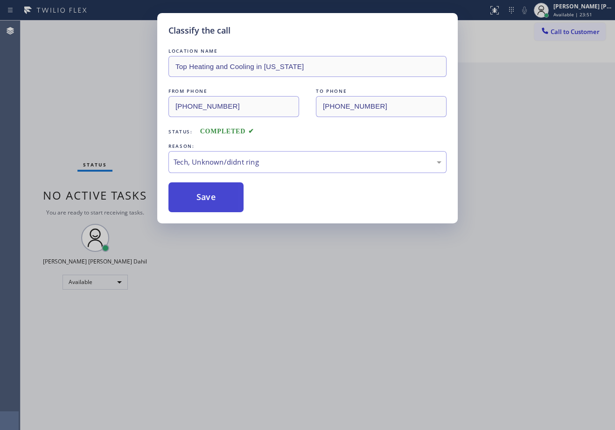
click at [189, 206] on button "Save" at bounding box center [206, 198] width 75 height 30
click at [240, 326] on div "Classify the call LOCATION NAME Top Heating and Cooling in New York FROM PHONE …" at bounding box center [307, 215] width 615 height 430
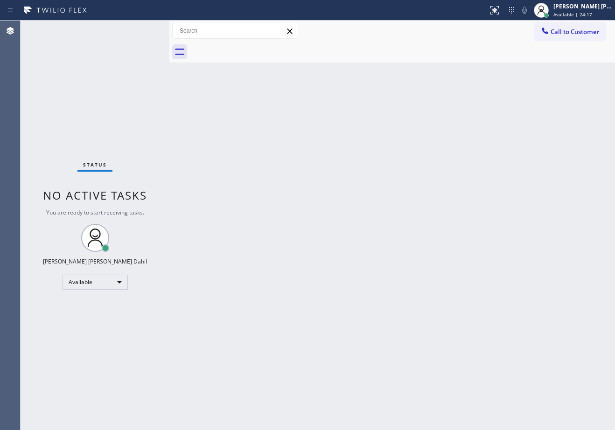
click at [141, 31] on div "Status No active tasks You are ready to start receiving tasks. [PERSON_NAME] [P…" at bounding box center [95, 226] width 149 height 410
click at [344, 201] on div "Back to Dashboard Change Sender ID Customers Technicians Select a contact Outbo…" at bounding box center [392, 226] width 446 height 410
click at [417, 274] on div "Back to Dashboard Change Sender ID Customers Technicians Select a contact Outbo…" at bounding box center [392, 226] width 446 height 410
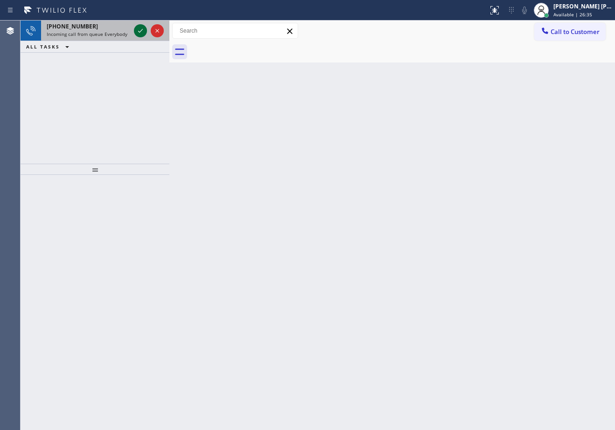
click at [141, 31] on icon at bounding box center [140, 31] width 5 height 4
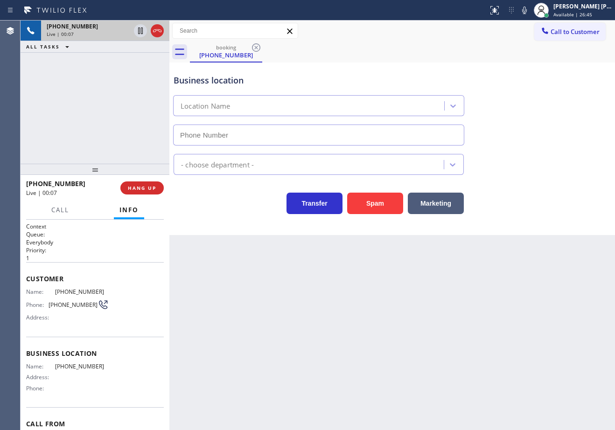
click at [333, 371] on div "Back to Dashboard Change Sender ID Customers Technicians Select a contact Outbo…" at bounding box center [392, 226] width 446 height 410
drag, startPoint x: 333, startPoint y: 370, endPoint x: 332, endPoint y: 365, distance: 4.7
click at [333, 368] on div "Back to Dashboard Change Sender ID Customers Technicians Select a contact Outbo…" at bounding box center [392, 226] width 446 height 410
drag, startPoint x: 332, startPoint y: 365, endPoint x: 244, endPoint y: 335, distance: 93.1
click at [331, 365] on div "Back to Dashboard Change Sender ID Customers Technicians Select a contact Outbo…" at bounding box center [392, 226] width 446 height 410
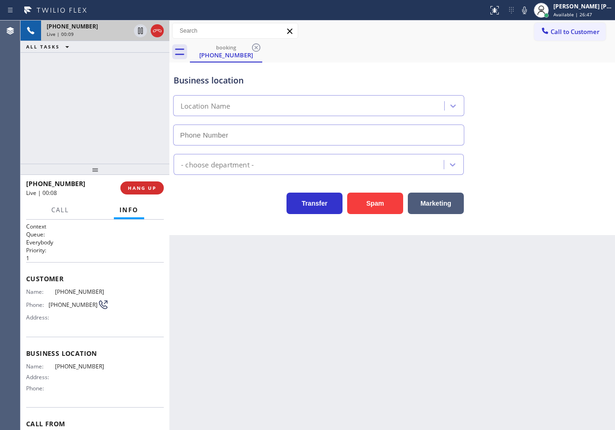
click at [66, 79] on div "+16696798176 Live | 00:09 ALL TASKS ALL TASKS ACTIVE TASKS TASKS IN WRAP UP" at bounding box center [95, 92] width 149 height 143
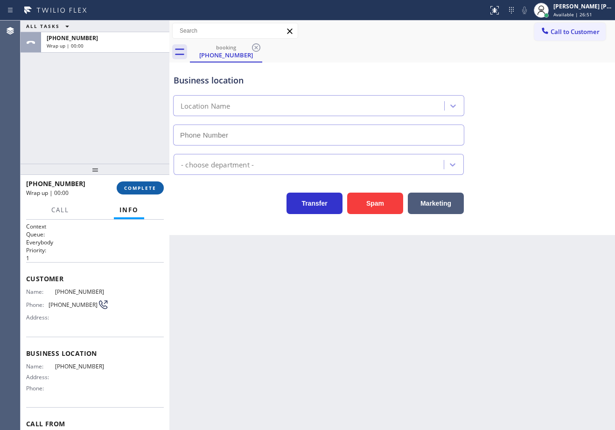
click at [142, 189] on span "COMPLETE" at bounding box center [140, 188] width 32 height 7
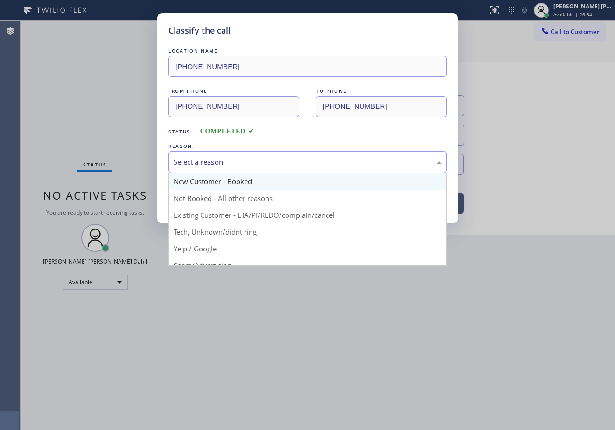
drag, startPoint x: 225, startPoint y: 155, endPoint x: 221, endPoint y: 180, distance: 25.5
click at [225, 155] on div "Select a reason" at bounding box center [308, 162] width 278 height 22
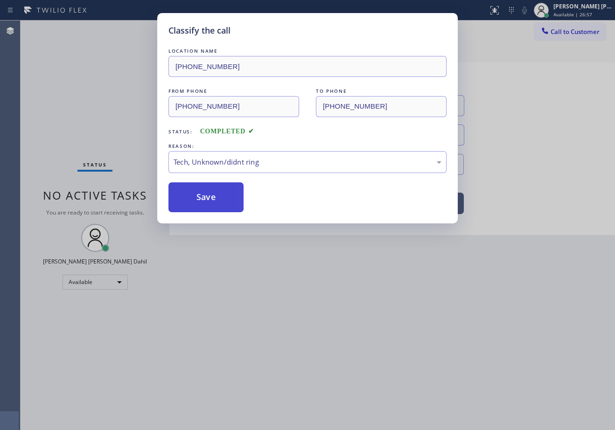
click at [210, 194] on button "Save" at bounding box center [206, 198] width 75 height 30
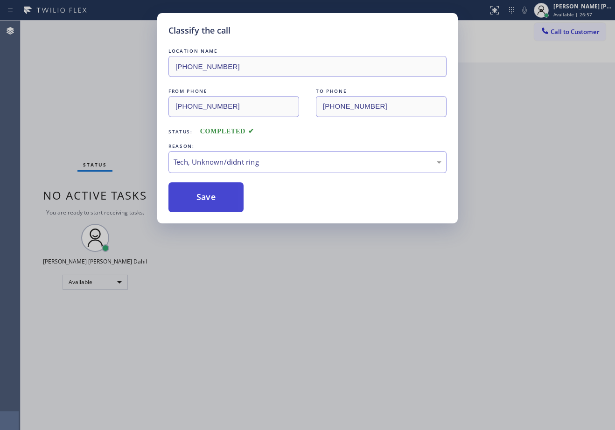
click at [210, 198] on button "Save" at bounding box center [206, 198] width 75 height 30
click at [211, 197] on button "Save" at bounding box center [206, 198] width 75 height 30
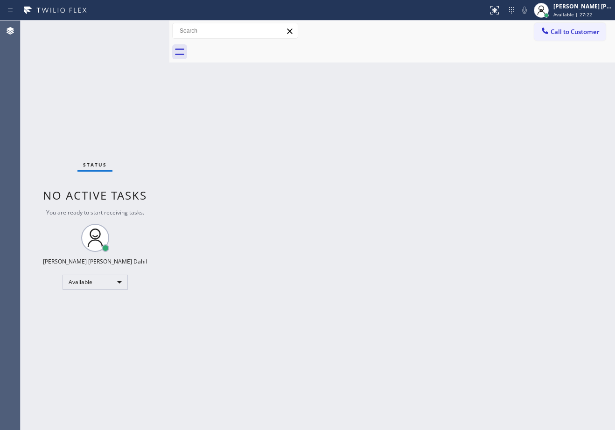
drag, startPoint x: 260, startPoint y: 126, endPoint x: 271, endPoint y: 133, distance: 13.6
click at [267, 133] on div "Back to Dashboard Change Sender ID Customers Technicians Select a contact Outbo…" at bounding box center [392, 226] width 446 height 410
click at [272, 133] on div "Back to Dashboard Change Sender ID Customers Technicians Select a contact Outbo…" at bounding box center [392, 226] width 446 height 410
click at [141, 31] on div "Status No active tasks You are ready to start receiving tasks. [PERSON_NAME] [P…" at bounding box center [95, 226] width 149 height 410
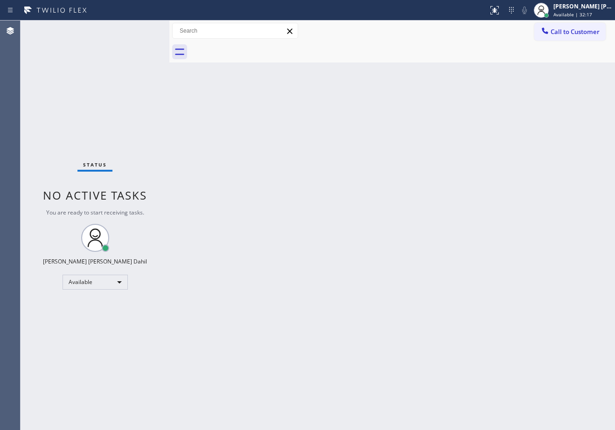
click at [141, 31] on div "Status No active tasks You are ready to start receiving tasks. [PERSON_NAME] [P…" at bounding box center [95, 226] width 149 height 410
click at [248, 140] on div "Back to Dashboard Change Sender ID Customers Technicians Select a contact Outbo…" at bounding box center [392, 226] width 446 height 410
click at [251, 152] on div "Back to Dashboard Change Sender ID Customers Technicians Select a contact Outbo…" at bounding box center [392, 226] width 446 height 410
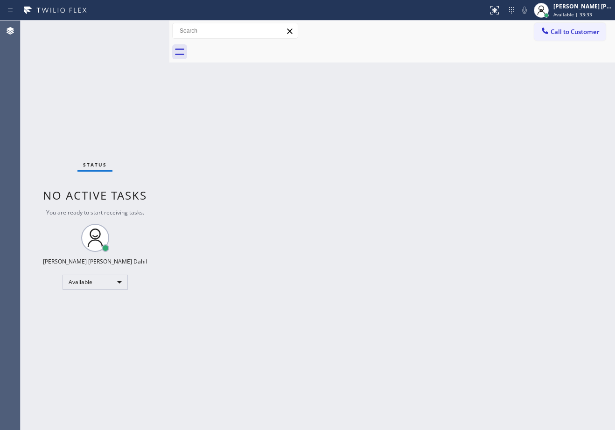
click at [492, 296] on div "Back to Dashboard Change Sender ID Customers Technicians Select a contact Outbo…" at bounding box center [392, 226] width 446 height 410
click at [92, 58] on div "Status No active tasks You are ready to start receiving tasks. [PERSON_NAME] [P…" at bounding box center [95, 226] width 149 height 410
click at [141, 31] on div "Status No active tasks You are ready to start receiving tasks. [PERSON_NAME] [P…" at bounding box center [95, 226] width 149 height 410
click at [454, 301] on div "Back to Dashboard Change Sender ID Customers Technicians Select a contact Outbo…" at bounding box center [392, 226] width 446 height 410
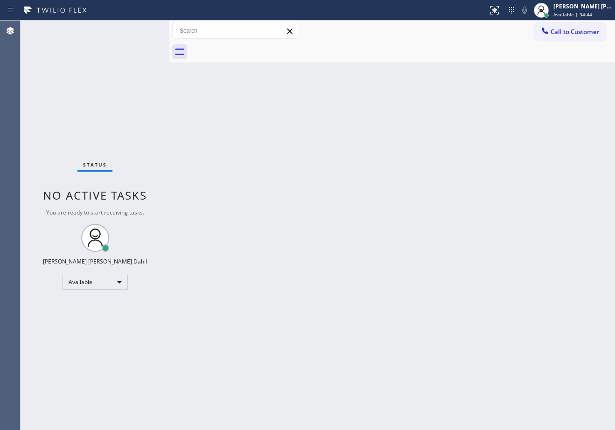
click at [103, 48] on div "Status No active tasks You are ready to start receiving tasks. [PERSON_NAME] [P…" at bounding box center [95, 226] width 149 height 410
click at [103, 46] on div "Status No active tasks You are ready to start receiving tasks. [PERSON_NAME] [P…" at bounding box center [95, 226] width 149 height 410
click at [313, 245] on div "Back to Dashboard Change Sender ID Customers Technicians Select a contact Outbo…" at bounding box center [392, 226] width 446 height 410
click at [492, 302] on div "Back to Dashboard Change Sender ID Customers Technicians Select a contact Outbo…" at bounding box center [392, 226] width 446 height 410
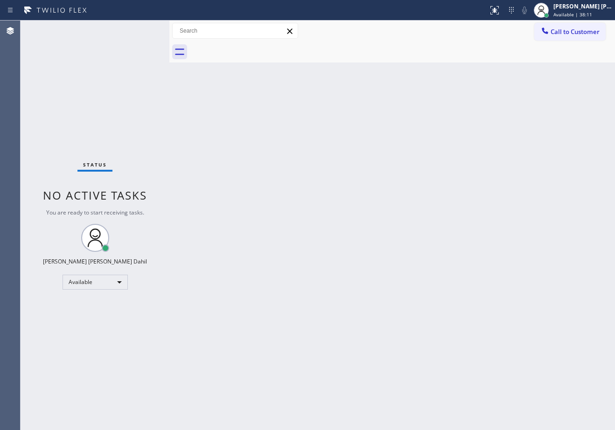
click at [141, 31] on div "Status No active tasks You are ready to start receiving tasks. [PERSON_NAME] [P…" at bounding box center [95, 226] width 149 height 410
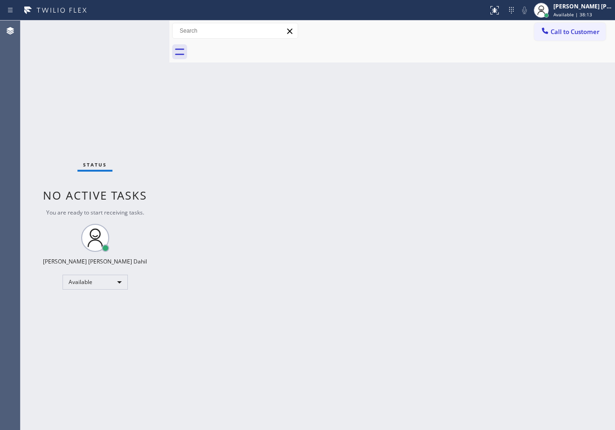
drag, startPoint x: 218, startPoint y: 246, endPoint x: 376, endPoint y: 304, distance: 168.3
click at [219, 246] on div "Back to Dashboard Change Sender ID Customers Technicians Select a contact Outbo…" at bounding box center [392, 226] width 446 height 410
click at [438, 257] on div "Back to Dashboard Change Sender ID Customers Technicians Select a contact Outbo…" at bounding box center [392, 226] width 446 height 410
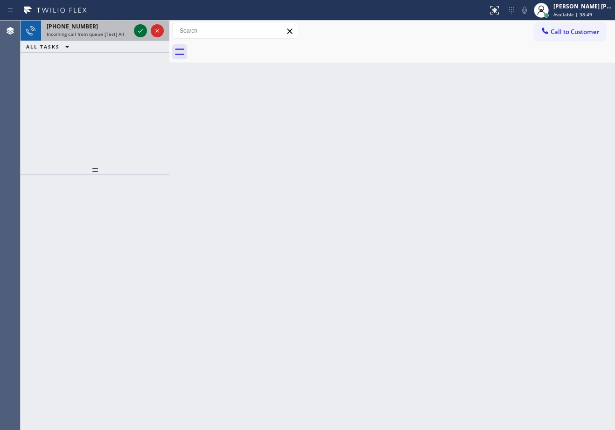
click at [141, 31] on icon at bounding box center [140, 31] width 5 height 4
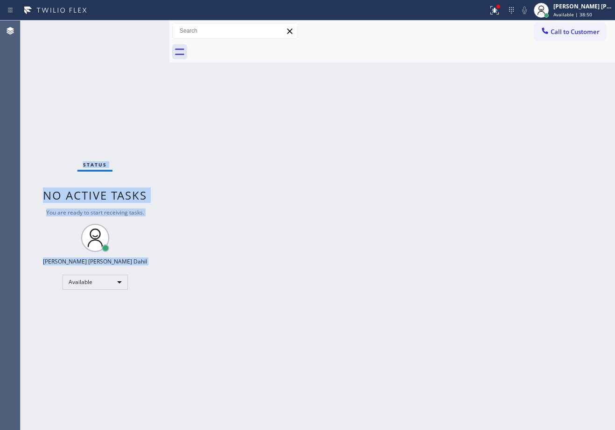
click at [141, 31] on div "Status No active tasks You are ready to start receiving tasks. [PERSON_NAME] [P…" at bounding box center [95, 226] width 149 height 410
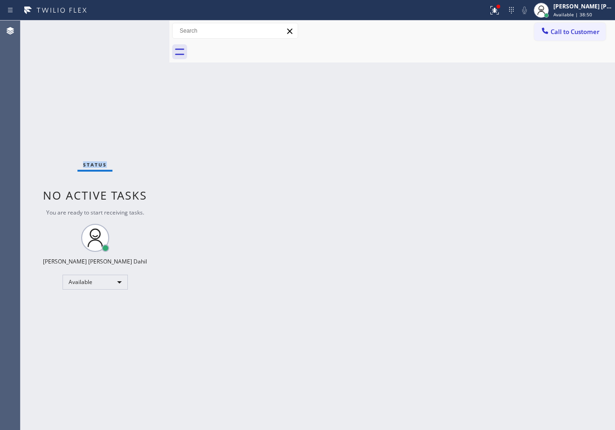
click at [141, 31] on div "Status No active tasks You are ready to start receiving tasks. [PERSON_NAME] [P…" at bounding box center [95, 226] width 149 height 410
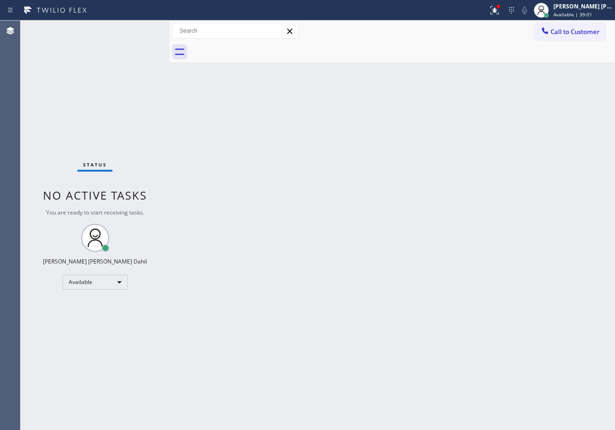
click at [141, 31] on div "Status No active tasks You are ready to start receiving tasks. [PERSON_NAME] [P…" at bounding box center [95, 226] width 149 height 410
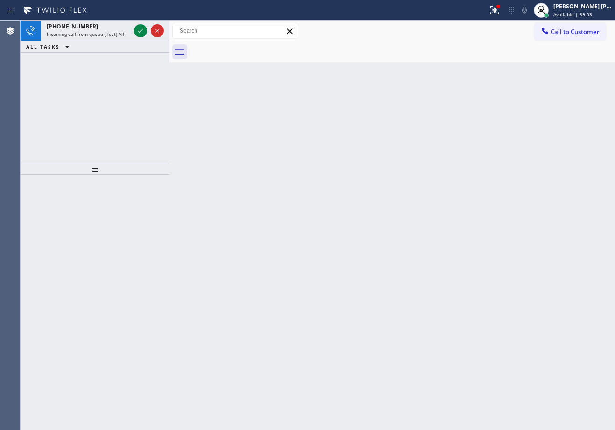
click at [141, 31] on icon at bounding box center [140, 31] width 5 height 4
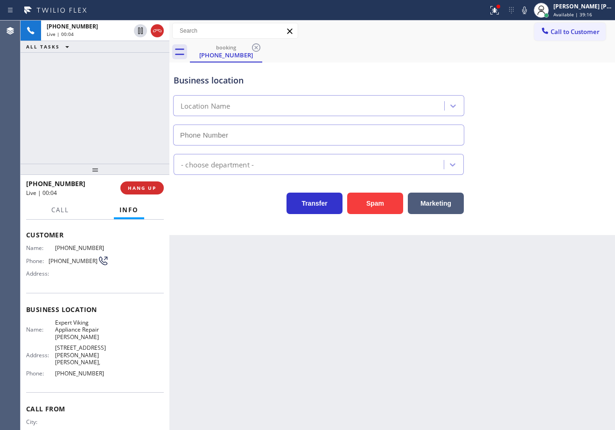
scroll to position [72, 0]
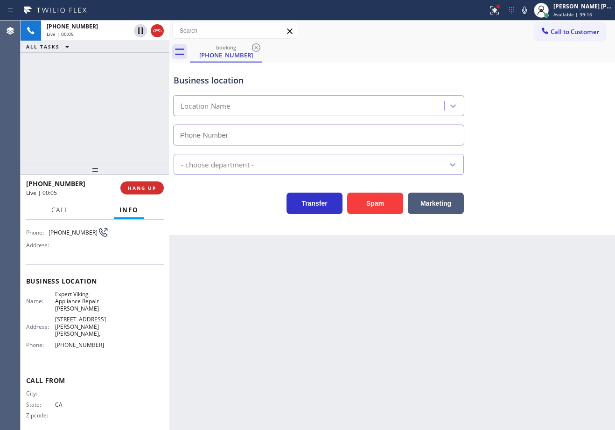
click at [421, 264] on div "Back to Dashboard Change Sender ID Customers Technicians Select a contact Outbo…" at bounding box center [392, 226] width 446 height 410
type input "[PHONE_NUMBER]"
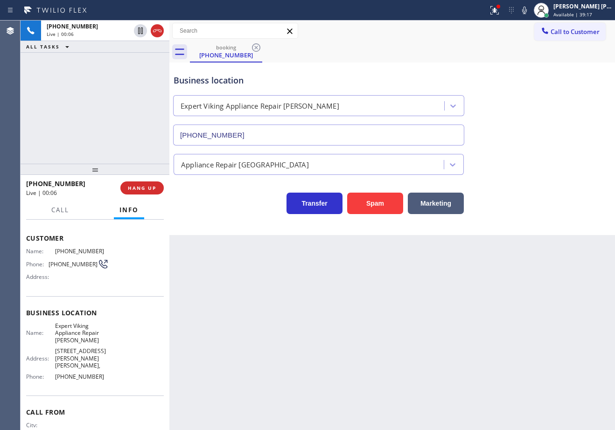
scroll to position [0, 0]
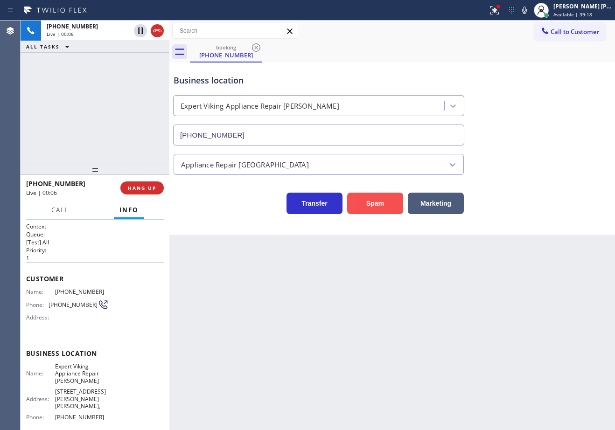
click at [371, 201] on button "Spam" at bounding box center [375, 203] width 56 height 21
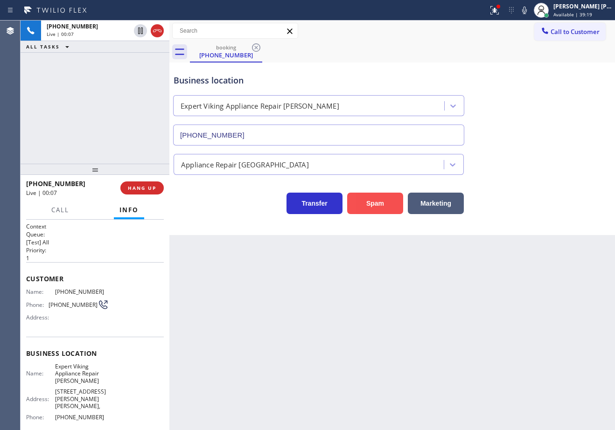
click at [371, 201] on button "Spam" at bounding box center [375, 203] width 56 height 21
click at [154, 186] on span "HANG UP" at bounding box center [142, 188] width 28 height 7
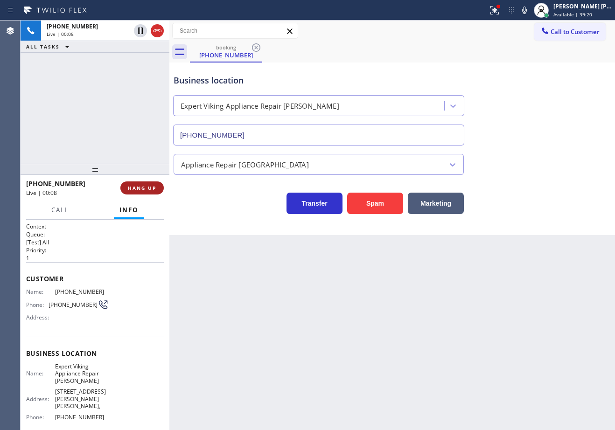
click at [154, 186] on span "HANG UP" at bounding box center [142, 188] width 28 height 7
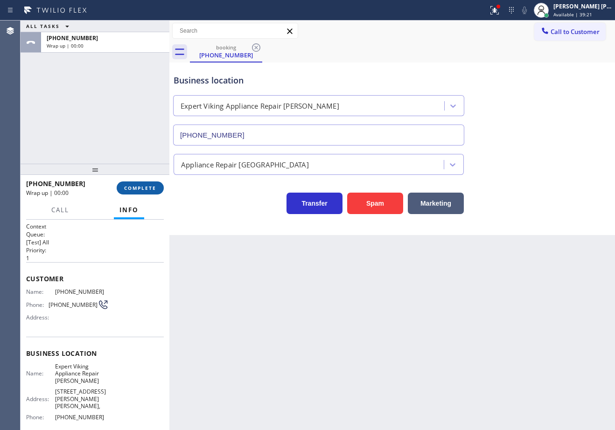
click at [155, 188] on span "COMPLETE" at bounding box center [140, 188] width 32 height 7
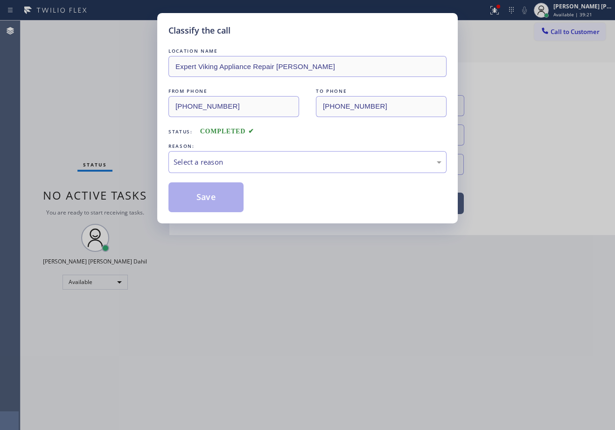
click at [155, 188] on div "Classify the call LOCATION NAME Expert Viking Appliance Repair Gary FROM PHONE …" at bounding box center [307, 215] width 615 height 430
click at [206, 176] on div "LOCATION NAME Expert Viking Appliance Repair Gary FROM PHONE (213) 390-3916 TO …" at bounding box center [308, 129] width 278 height 166
click at [228, 171] on div "Select a reason" at bounding box center [308, 162] width 278 height 22
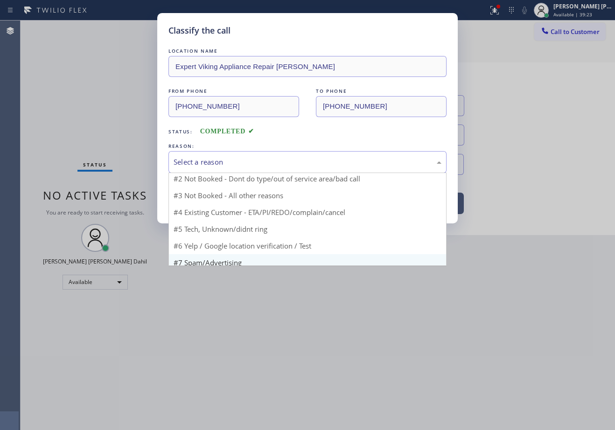
scroll to position [25, 0]
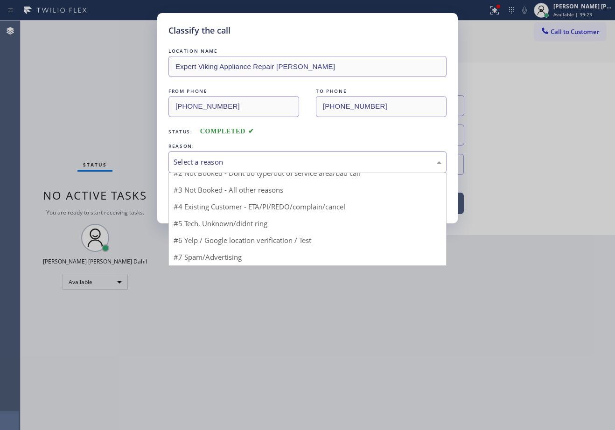
drag, startPoint x: 238, startPoint y: 256, endPoint x: 219, endPoint y: 225, distance: 36.4
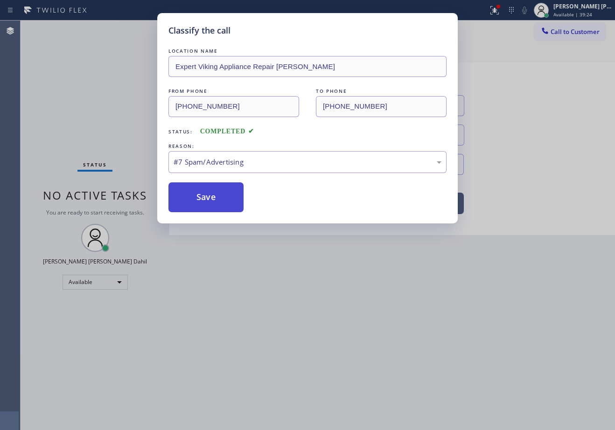
click at [204, 199] on button "Save" at bounding box center [206, 198] width 75 height 30
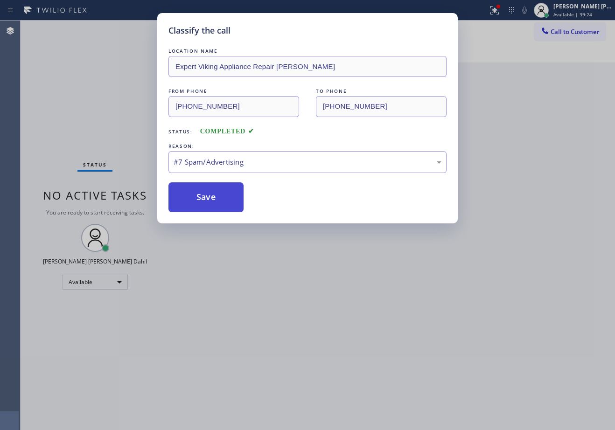
click at [204, 199] on button "Save" at bounding box center [206, 198] width 75 height 30
click at [230, 162] on div "#7 Spam/Advertising" at bounding box center [308, 162] width 268 height 11
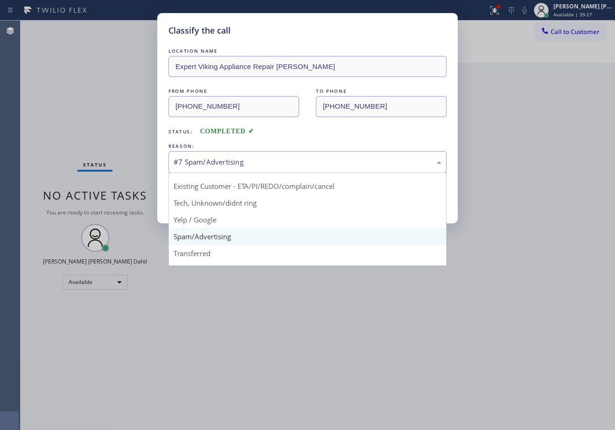
scroll to position [59, 0]
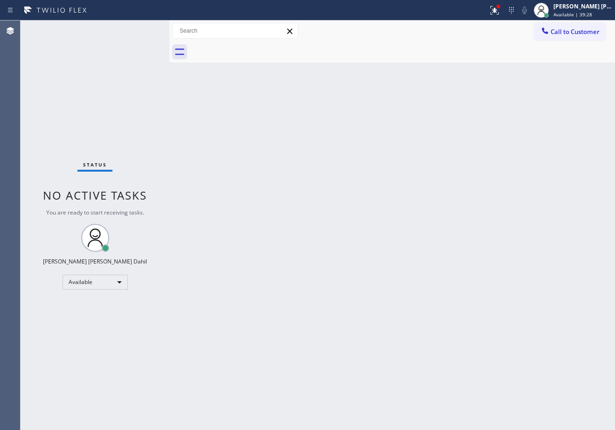
click at [205, 199] on div "Classify the call LOCATION NAME Electrical Garage Ventura FROM PHONE (805) 861-…" at bounding box center [318, 226] width 595 height 410
click at [205, 199] on div "Back to Dashboard Change Sender ID Customers Technicians Select a contact Outbo…" at bounding box center [392, 226] width 446 height 410
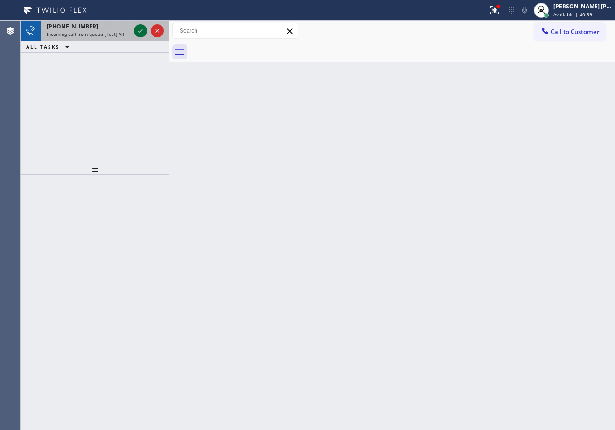
click at [141, 31] on icon at bounding box center [140, 31] width 5 height 4
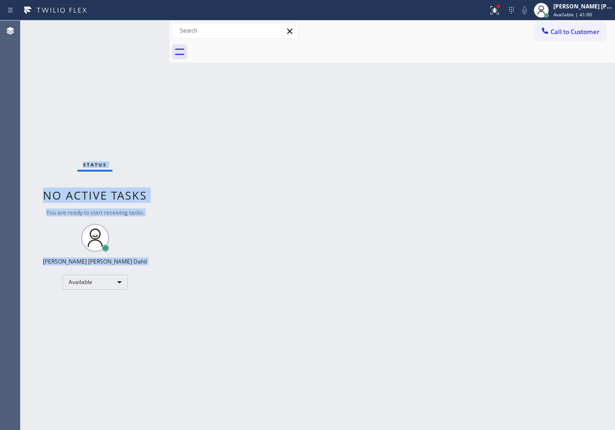
click at [141, 31] on div "Status No active tasks You are ready to start receiving tasks. [PERSON_NAME] [P…" at bounding box center [95, 226] width 149 height 410
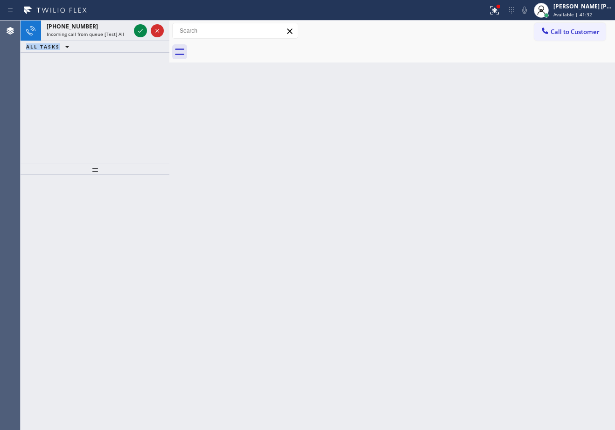
click at [141, 31] on icon at bounding box center [140, 31] width 5 height 4
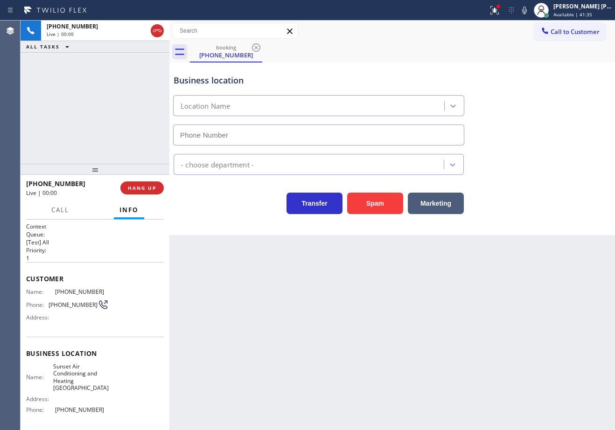
type input "(341) 888-6814"
click at [385, 204] on button "Spam" at bounding box center [375, 203] width 56 height 21
click at [384, 204] on button "Spam" at bounding box center [375, 203] width 56 height 21
click at [383, 204] on button "Spam" at bounding box center [375, 203] width 56 height 21
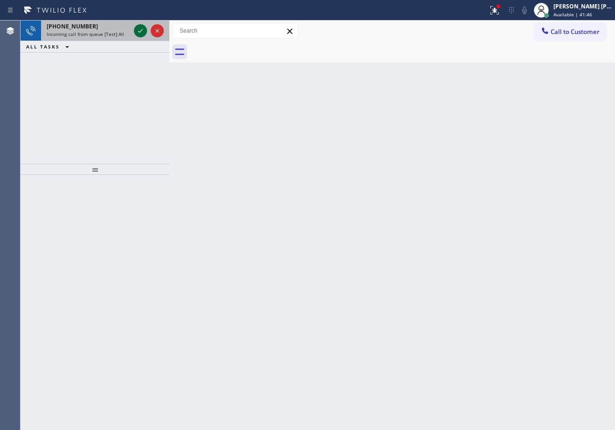
click at [141, 31] on icon at bounding box center [140, 31] width 5 height 4
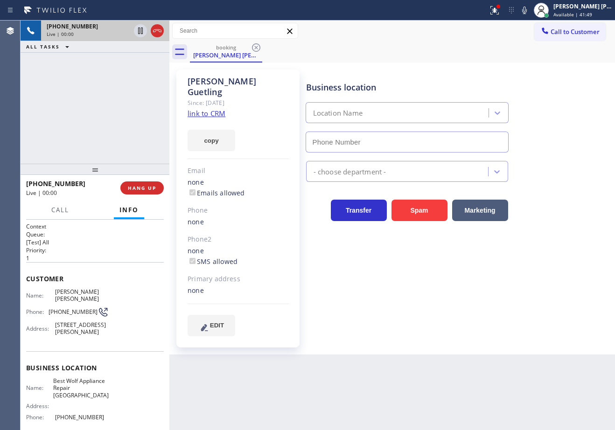
type input "[PHONE_NUMBER]"
click at [505, 18] on button at bounding box center [495, 10] width 21 height 21
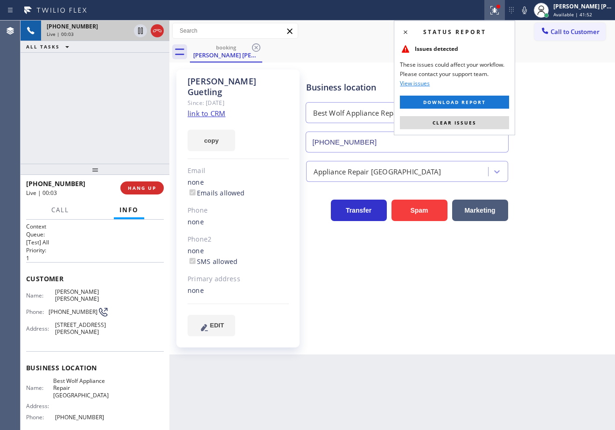
click at [506, 122] on button "Clear issues" at bounding box center [454, 122] width 109 height 13
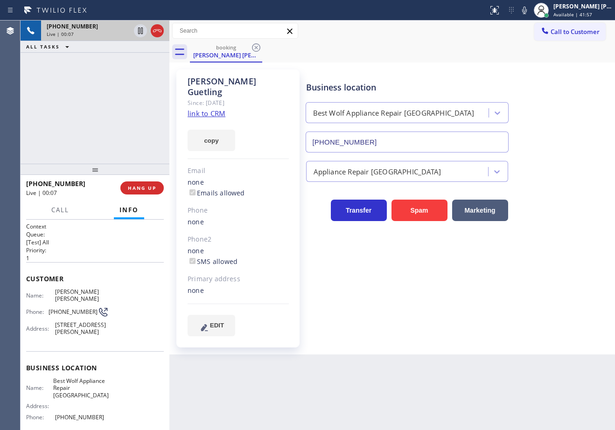
click at [198, 109] on link "link to CRM" at bounding box center [207, 113] width 38 height 9
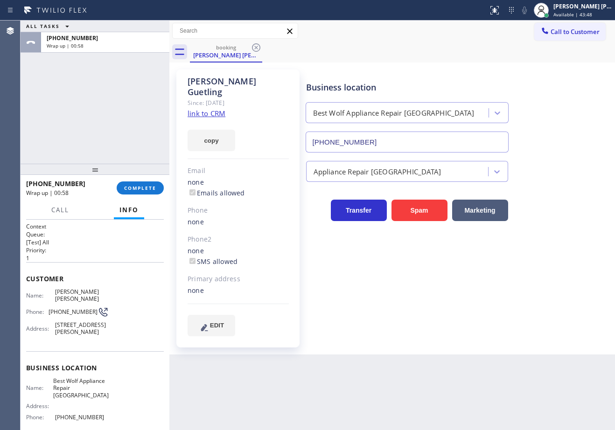
click at [111, 77] on div "ALL TASKS ALL TASKS ACTIVE TASKS TASKS IN WRAP UP +19095699246 Wrap up | 00:58" at bounding box center [95, 92] width 149 height 143
click at [137, 190] on span "COMPLETE" at bounding box center [140, 188] width 32 height 7
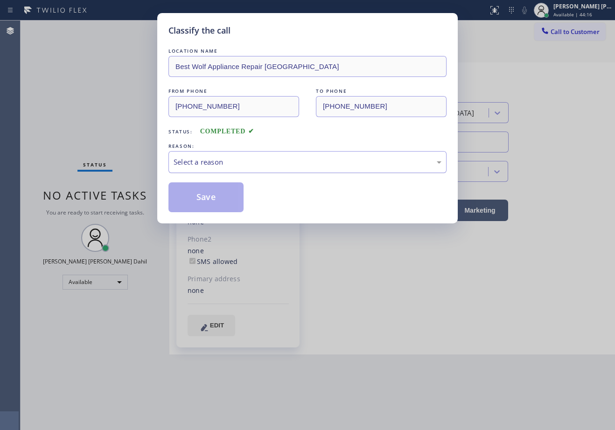
click at [220, 164] on div "Select a reason" at bounding box center [308, 162] width 268 height 11
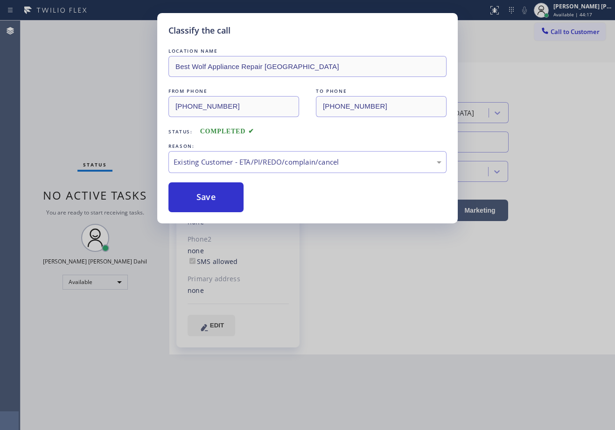
drag, startPoint x: 203, startPoint y: 200, endPoint x: 246, endPoint y: 238, distance: 56.9
click at [202, 200] on button "Save" at bounding box center [206, 198] width 75 height 30
click at [201, 199] on button "Save" at bounding box center [206, 198] width 75 height 30
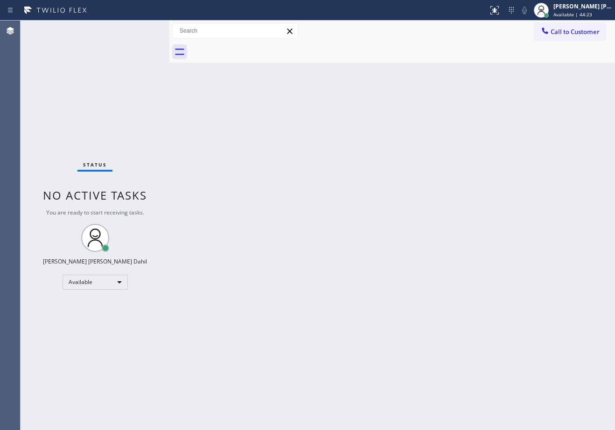
click at [450, 68] on div "Back to Dashboard Change Sender ID Customers Technicians Select a contact Outbo…" at bounding box center [392, 226] width 446 height 410
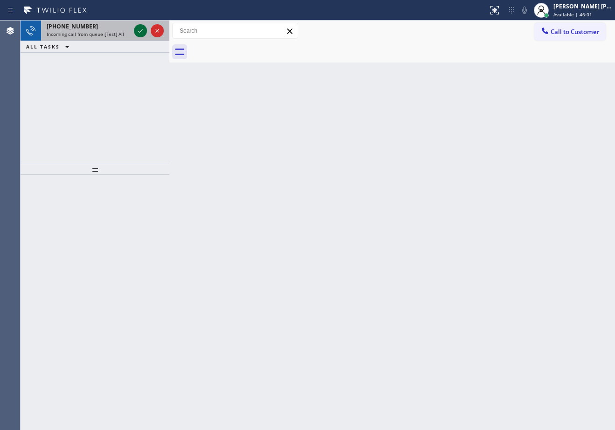
click at [141, 31] on icon at bounding box center [140, 31] width 5 height 4
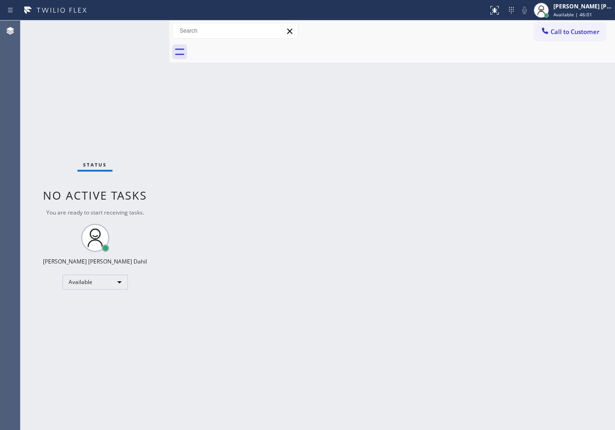
click at [141, 31] on div "Status No active tasks You are ready to start receiving tasks. [PERSON_NAME] [P…" at bounding box center [95, 226] width 149 height 410
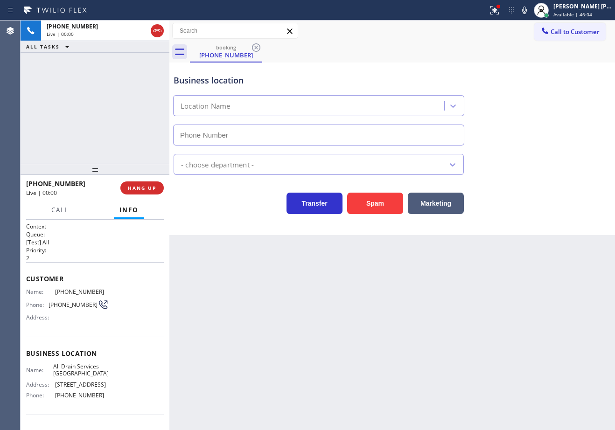
type input "[PHONE_NUMBER]"
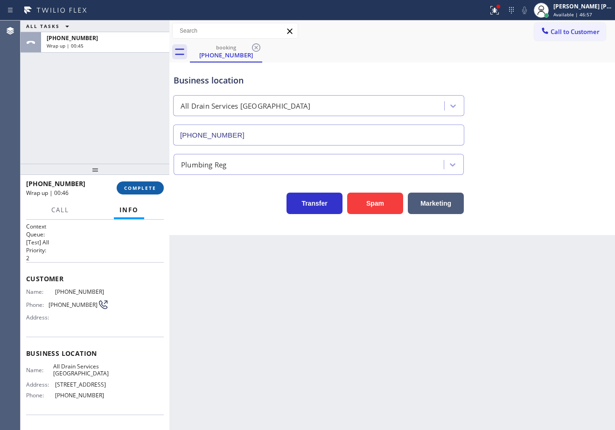
click at [149, 192] on button "COMPLETE" at bounding box center [140, 188] width 47 height 13
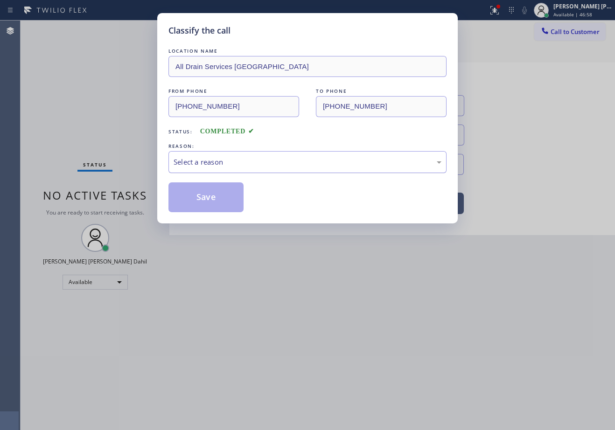
click at [267, 165] on div "Select a reason" at bounding box center [308, 162] width 268 height 11
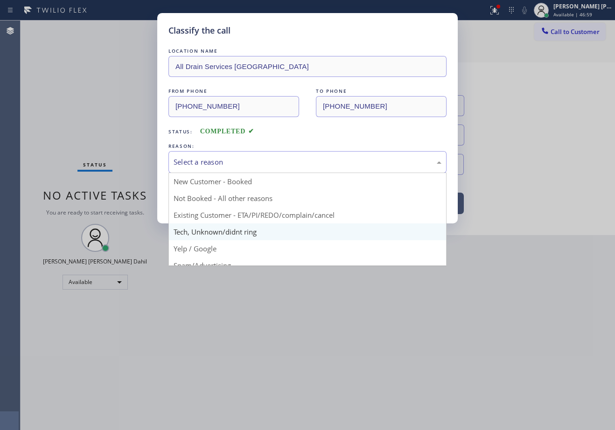
scroll to position [47, 0]
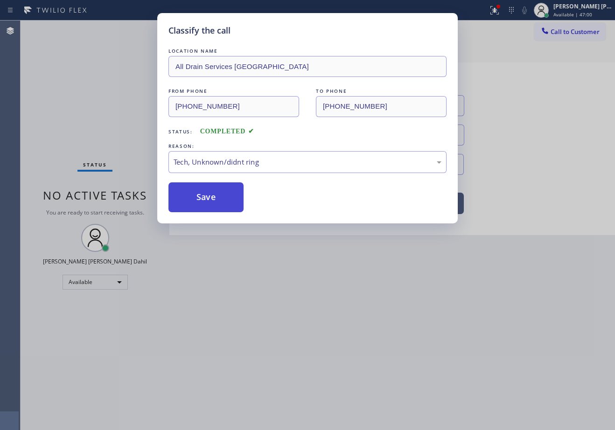
click at [208, 194] on button "Save" at bounding box center [206, 198] width 75 height 30
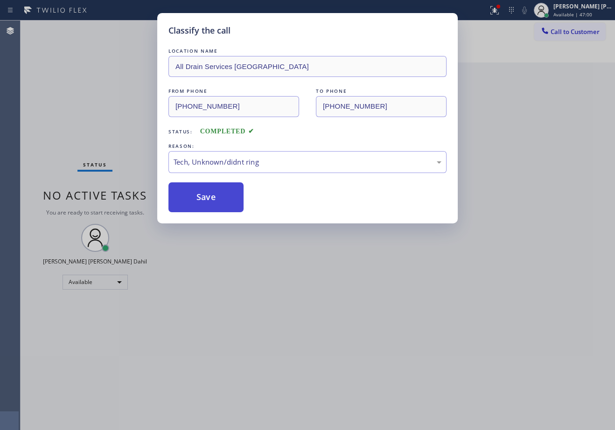
click at [208, 194] on button "Save" at bounding box center [206, 198] width 75 height 30
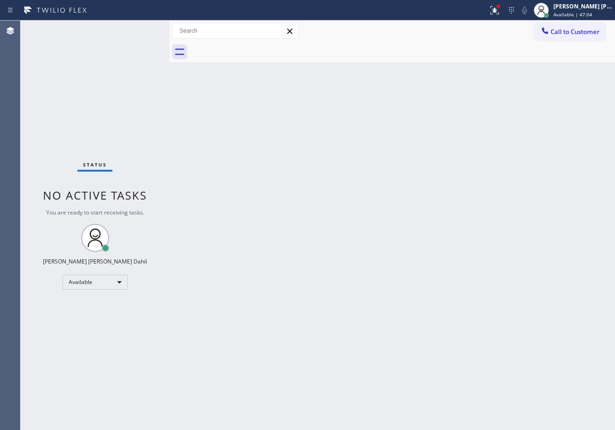
click at [407, 218] on div "Back to Dashboard Change Sender ID Customers Technicians Select a contact Outbo…" at bounding box center [392, 226] width 446 height 410
click at [500, 10] on icon at bounding box center [494, 10] width 11 height 11
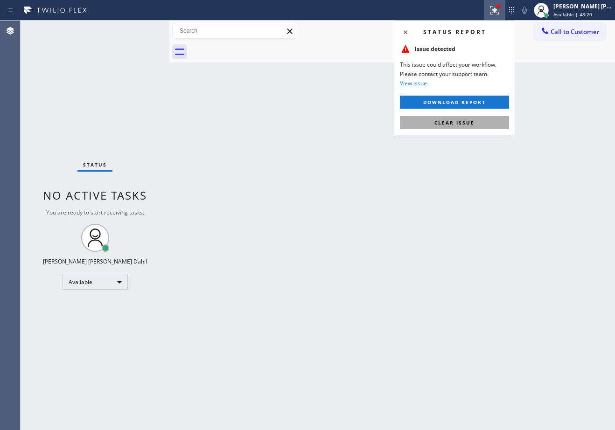
click at [464, 118] on button "Clear issue" at bounding box center [454, 122] width 109 height 13
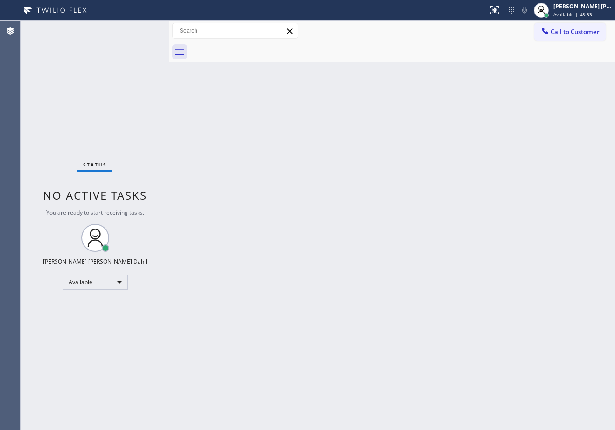
click at [131, 42] on div "Status No active tasks You are ready to start receiving tasks. [PERSON_NAME] [P…" at bounding box center [95, 226] width 149 height 410
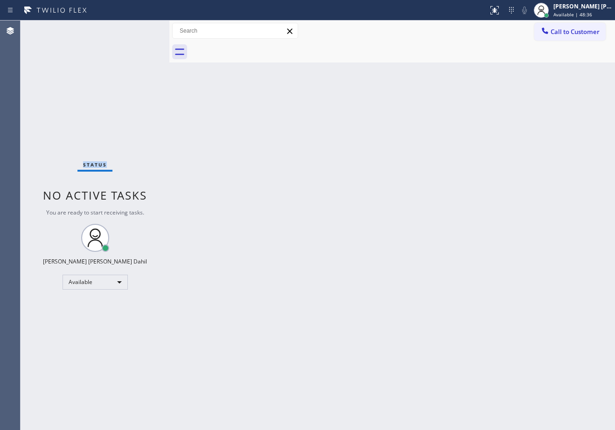
click at [141, 31] on div "Status No active tasks You are ready to start receiving tasks. [PERSON_NAME] [P…" at bounding box center [95, 226] width 149 height 410
click at [351, 208] on div "Back to Dashboard Change Sender ID Customers Technicians Select a contact Outbo…" at bounding box center [392, 226] width 446 height 410
click at [352, 208] on div "Back to Dashboard Change Sender ID Customers Technicians Select a contact Outbo…" at bounding box center [392, 226] width 446 height 410
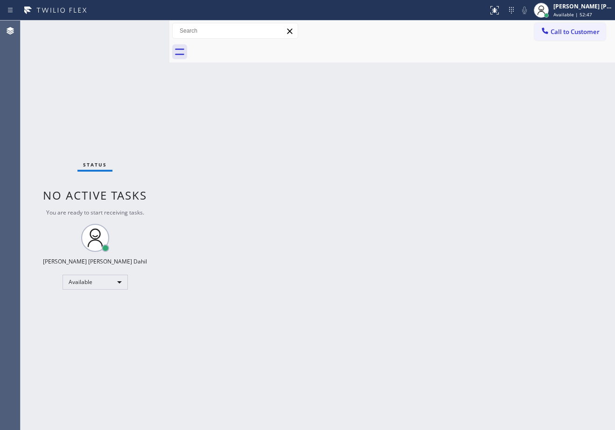
click at [352, 208] on div "Back to Dashboard Change Sender ID Customers Technicians Select a contact Outbo…" at bounding box center [392, 226] width 446 height 410
click at [231, 215] on div "Back to Dashboard Change Sender ID Customers Technicians Select a contact Outbo…" at bounding box center [392, 226] width 446 height 410
click at [409, 217] on div "Back to Dashboard Change Sender ID Customers Technicians Select a contact Outbo…" at bounding box center [392, 226] width 446 height 410
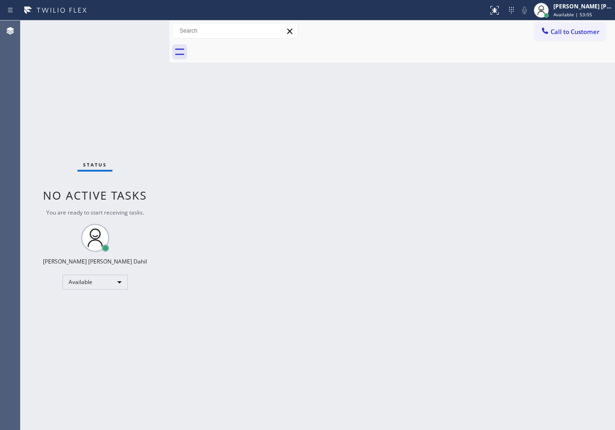
click at [409, 217] on div "Back to Dashboard Change Sender ID Customers Technicians Select a contact Outbo…" at bounding box center [392, 226] width 446 height 410
click at [232, 105] on div "Back to Dashboard Change Sender ID Customers Technicians Select a contact Outbo…" at bounding box center [392, 226] width 446 height 410
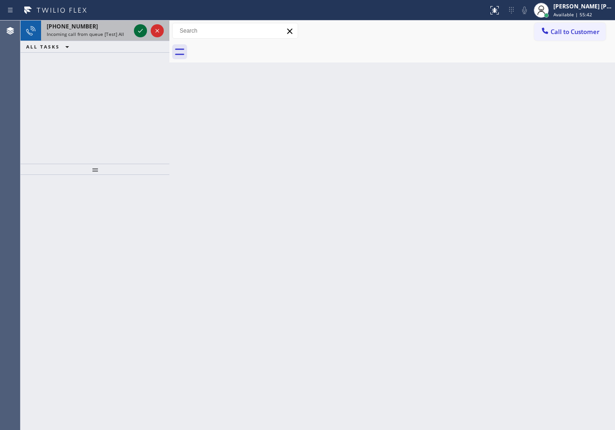
click at [141, 31] on icon at bounding box center [140, 31] width 5 height 4
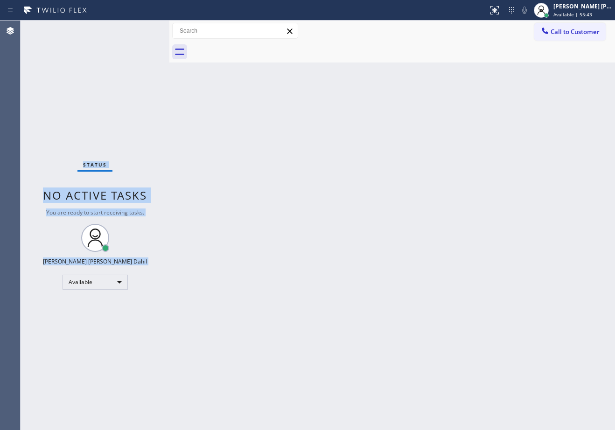
click at [141, 31] on div "Status No active tasks You are ready to start receiving tasks. [PERSON_NAME] [P…" at bounding box center [95, 226] width 149 height 410
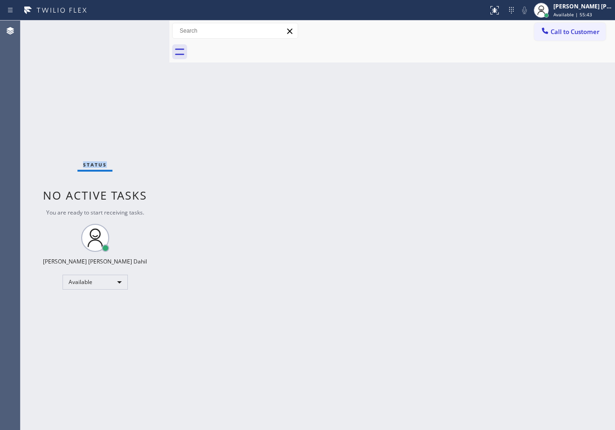
click at [141, 31] on div "Status No active tasks You are ready to start receiving tasks. [PERSON_NAME] [P…" at bounding box center [95, 226] width 149 height 410
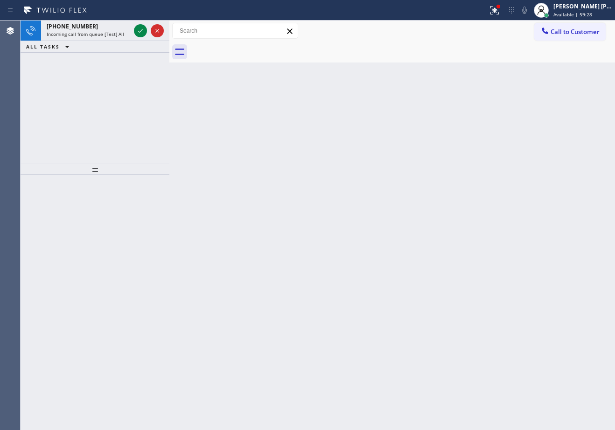
click at [141, 31] on icon at bounding box center [140, 31] width 5 height 4
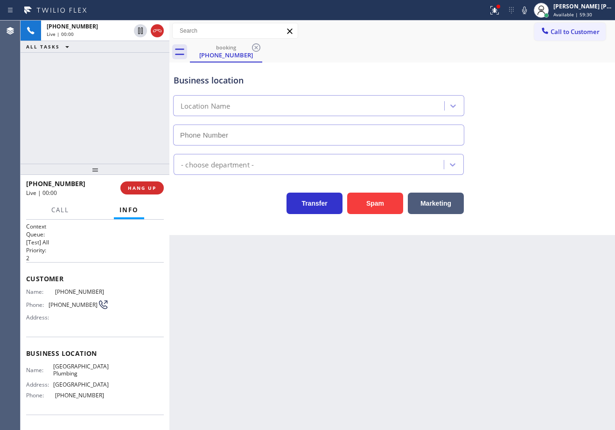
type input "[PHONE_NUMBER]"
click at [283, 326] on div "Back to Dashboard Change Sender ID Customers Technicians Select a contact Outbo…" at bounding box center [392, 226] width 446 height 410
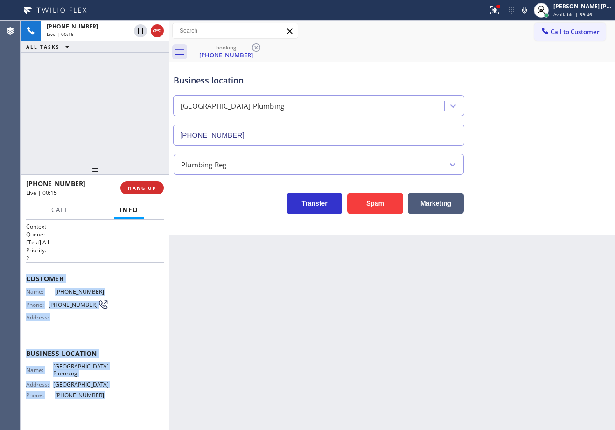
scroll to position [58, 0]
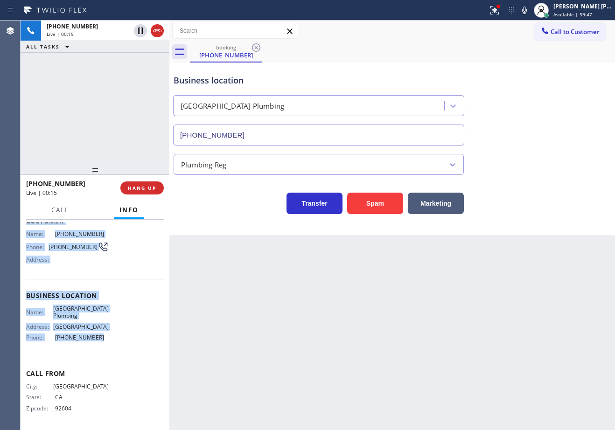
drag, startPoint x: 23, startPoint y: 277, endPoint x: 112, endPoint y: 343, distance: 110.2
click at [112, 343] on div "Context Queue: [Test] All Priority: 2 Customer Name: (213) 618-5722 Phone: (213…" at bounding box center [95, 325] width 149 height 211
copy div "Customer Name: (213) 618-5722 Phone: (213) 618-5722 Address: Business location …"
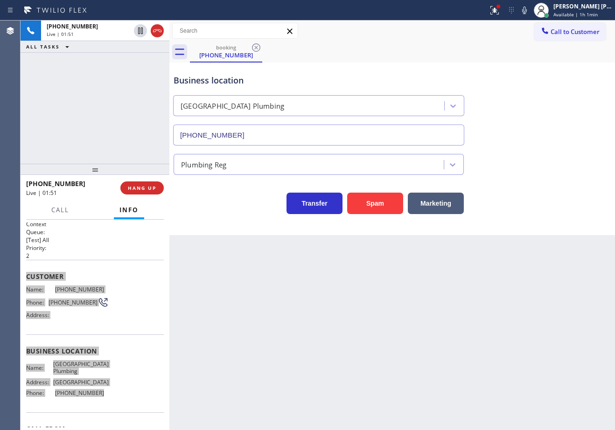
scroll to position [0, 0]
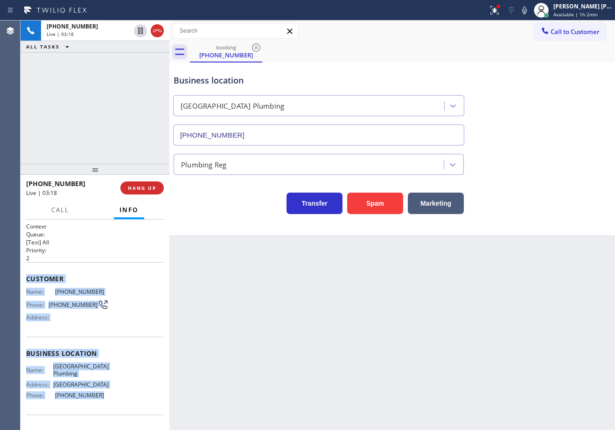
click at [537, 242] on div "Back to Dashboard Change Sender ID Customers Technicians Select a contact Outbo…" at bounding box center [392, 226] width 446 height 410
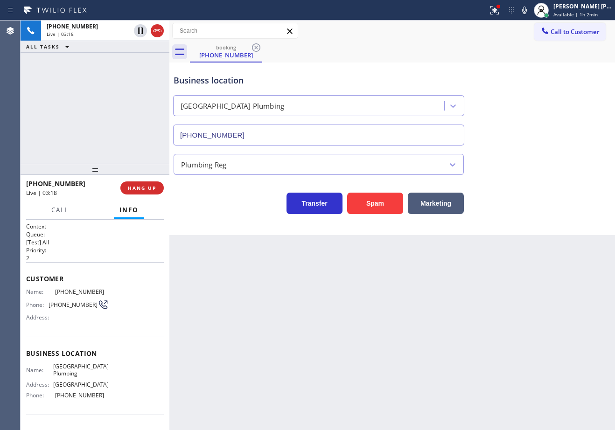
click at [537, 242] on div "Back to Dashboard Change Sender ID Customers Technicians Select a contact Outbo…" at bounding box center [392, 226] width 446 height 410
click at [536, 242] on div "Back to Dashboard Change Sender ID Customers Technicians Select a contact Outbo…" at bounding box center [392, 226] width 446 height 410
click at [533, 242] on div "Back to Dashboard Change Sender ID Customers Technicians Select a contact Outbo…" at bounding box center [392, 226] width 446 height 410
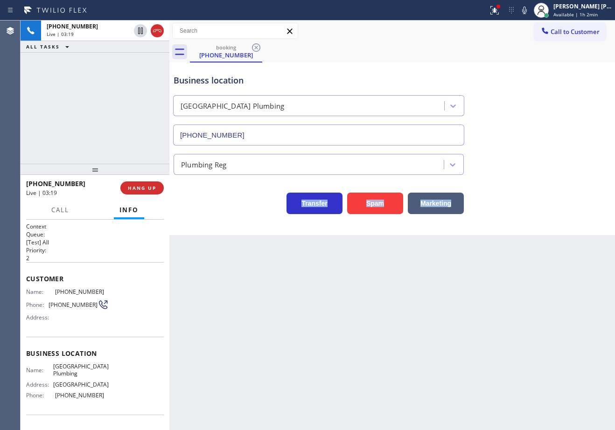
click at [533, 242] on div "Back to Dashboard Change Sender ID Customers Technicians Select a contact Outbo…" at bounding box center [392, 226] width 446 height 410
click at [530, 12] on icon at bounding box center [524, 10] width 11 height 11
click at [537, 87] on div "Business location University Park Plumbing (213) 474-7849" at bounding box center [392, 103] width 441 height 84
drag, startPoint x: 64, startPoint y: 75, endPoint x: 114, endPoint y: 57, distance: 52.7
click at [70, 75] on div "+12136185722 Live | 03:21 ALL TASKS ALL TASKS ACTIVE TASKS TASKS IN WRAP UP" at bounding box center [95, 92] width 149 height 143
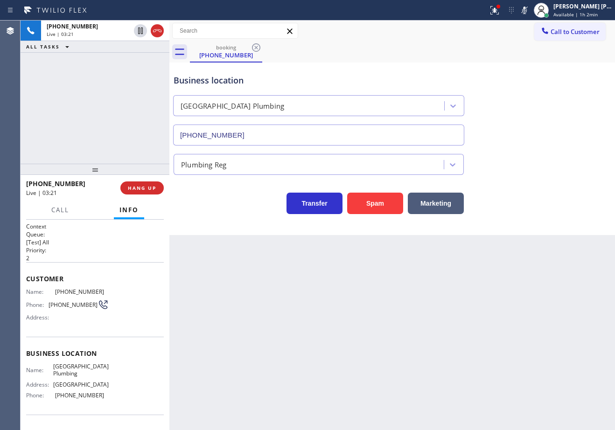
click at [136, 31] on icon at bounding box center [140, 30] width 11 height 11
click at [109, 63] on div "+12136185722 Live | 03:22 ALL TASKS ALL TASKS ACTIVE TASKS TASKS IN WRAP UP" at bounding box center [95, 92] width 149 height 143
drag, startPoint x: 499, startPoint y: 9, endPoint x: 501, endPoint y: 17, distance: 8.3
click at [499, 9] on div at bounding box center [495, 10] width 21 height 11
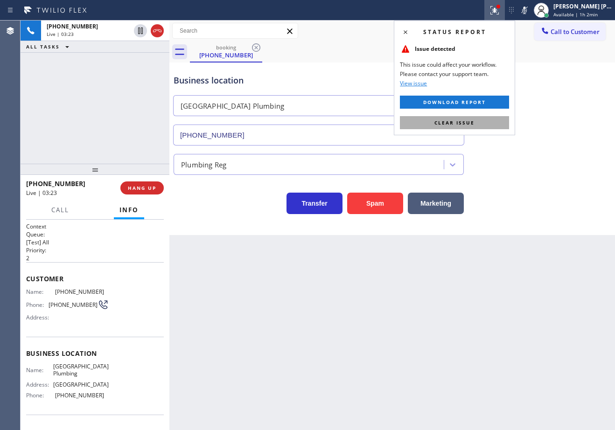
click at [502, 124] on button "Clear issue" at bounding box center [454, 122] width 109 height 13
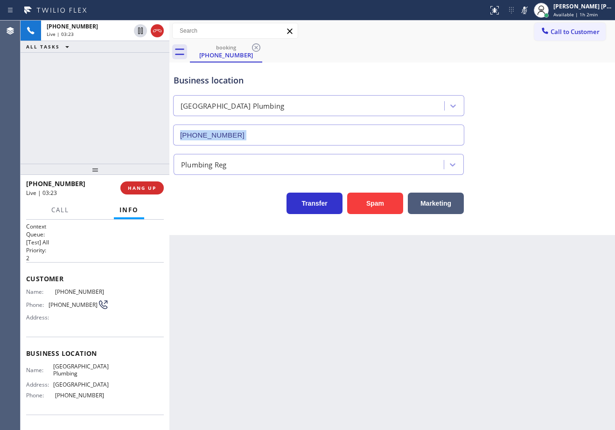
click at [502, 124] on div "Business location University Park Plumbing (213) 474-7849" at bounding box center [392, 103] width 441 height 84
click at [389, 352] on div "Back to Dashboard Change Sender ID Customers Technicians Select a contact Outbo…" at bounding box center [392, 226] width 446 height 410
click at [440, 351] on div "Back to Dashboard Change Sender ID Customers Technicians Select a contact Outbo…" at bounding box center [392, 226] width 446 height 410
drag, startPoint x: 111, startPoint y: 122, endPoint x: 128, endPoint y: 58, distance: 65.8
click at [111, 122] on div "+12136185722 Live | 05:35 ALL TASKS ALL TASKS ACTIVE TASKS TASKS IN WRAP UP" at bounding box center [95, 92] width 149 height 143
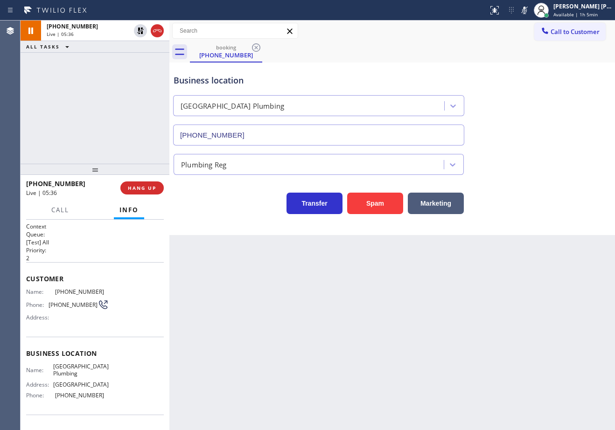
click at [141, 30] on icon at bounding box center [140, 30] width 11 height 11
click at [530, 11] on icon at bounding box center [524, 10] width 11 height 11
click at [541, 122] on div "Business location University Park Plumbing (213) 474-7849" at bounding box center [392, 103] width 441 height 84
click at [568, 61] on div "booking (213) 618-5722 Call to Customer Outbound call Location Search location …" at bounding box center [392, 128] width 446 height 215
click at [555, 126] on div "Business location University Park Plumbing (213) 474-7849" at bounding box center [392, 103] width 441 height 84
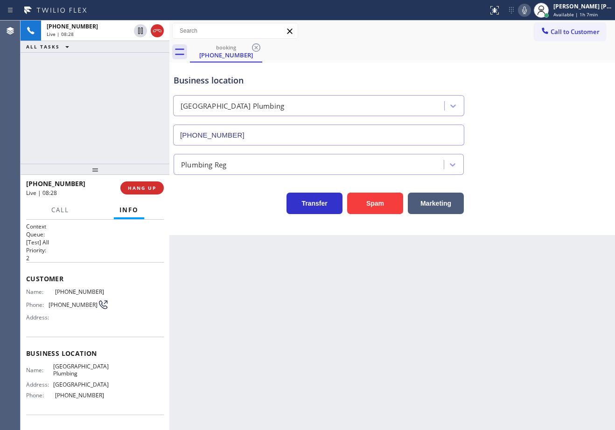
click at [530, 7] on icon at bounding box center [524, 10] width 11 height 11
drag, startPoint x: 536, startPoint y: 93, endPoint x: 530, endPoint y: 95, distance: 6.9
click at [536, 93] on div "Business location University Park Plumbing (213) 474-7849" at bounding box center [392, 103] width 441 height 84
drag, startPoint x: 96, startPoint y: 97, endPoint x: 116, endPoint y: 78, distance: 27.8
click at [102, 94] on div "+12136185722 Live | 08:29 ALL TASKS ALL TASKS ACTIVE TASKS TASKS IN WRAP UP" at bounding box center [95, 92] width 149 height 143
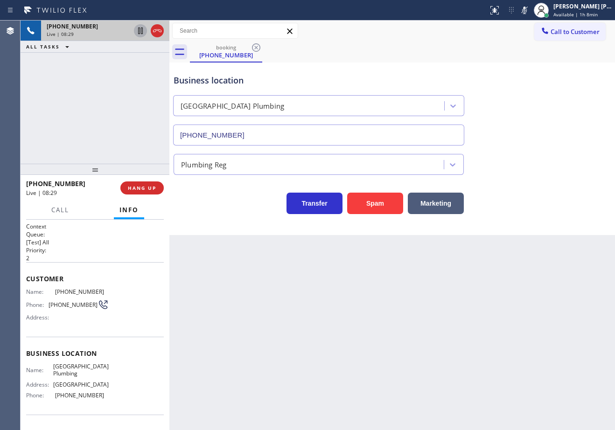
click at [140, 31] on icon at bounding box center [140, 31] width 5 height 7
click at [125, 68] on div "+12136185722 Live | 08:30 ALL TASKS ALL TASKS ACTIVE TASKS TASKS IN WRAP UP" at bounding box center [95, 92] width 149 height 143
click at [141, 29] on icon at bounding box center [140, 31] width 7 height 7
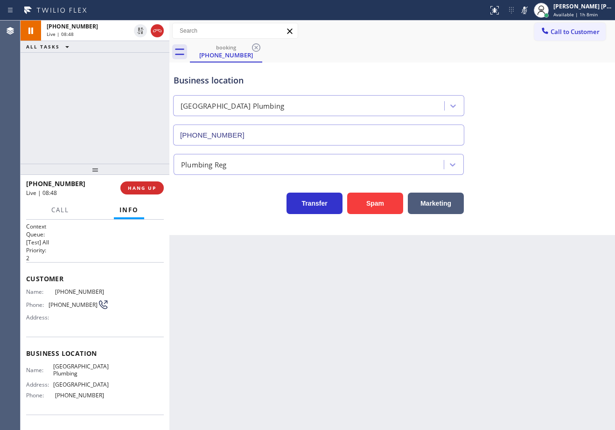
drag, startPoint x: 132, startPoint y: 70, endPoint x: 274, endPoint y: 68, distance: 142.9
click at [138, 77] on div "+12136185722 Live | 08:48 ALL TASKS ALL TASKS ACTIVE TASKS TASKS IN WRAP UP" at bounding box center [95, 92] width 149 height 143
drag, startPoint x: 534, startPoint y: 14, endPoint x: 542, endPoint y: 110, distance: 95.5
click at [530, 14] on icon at bounding box center [524, 10] width 11 height 11
drag, startPoint x: 542, startPoint y: 110, endPoint x: 541, endPoint y: 122, distance: 12.6
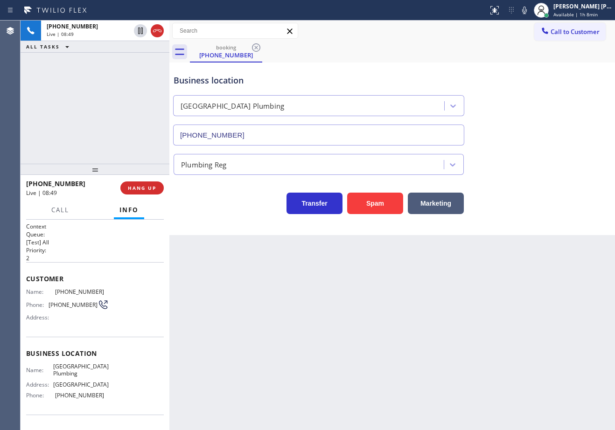
click at [543, 112] on div "Business location University Park Plumbing (213) 474-7849" at bounding box center [392, 103] width 441 height 84
click at [506, 347] on div "Back to Dashboard Change Sender ID Customers Technicians Select a contact Outbo…" at bounding box center [392, 226] width 446 height 410
click at [510, 80] on div "Business location University Park Plumbing (213) 474-7849" at bounding box center [392, 103] width 441 height 84
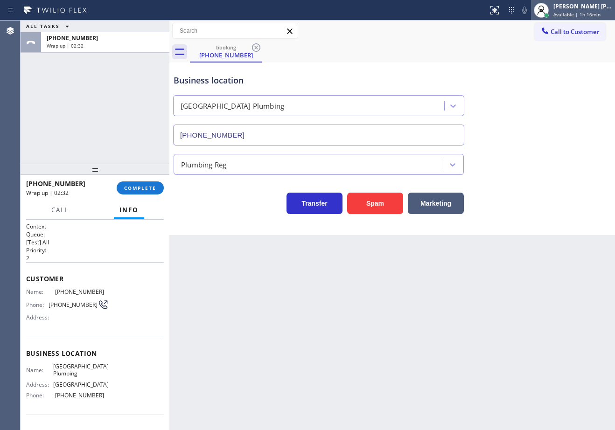
click at [591, 13] on div "Joshua Jake Dahil Available | 1h 16min" at bounding box center [583, 10] width 63 height 16
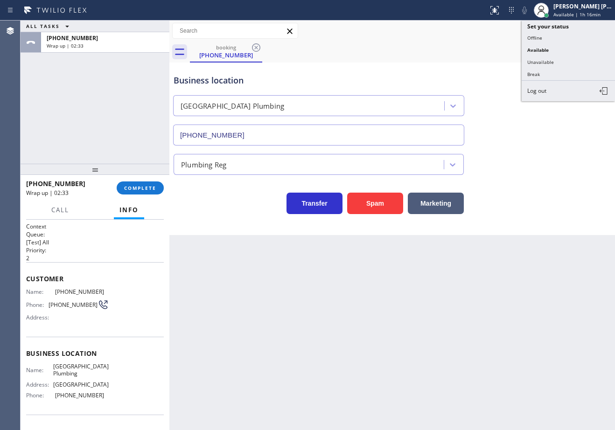
click at [560, 64] on button "Unavailable" at bounding box center [568, 62] width 93 height 12
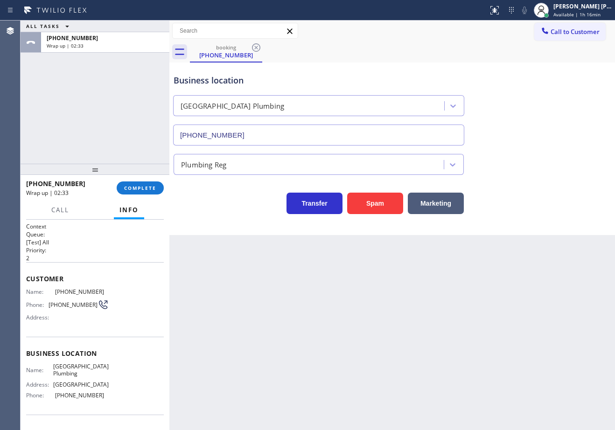
drag, startPoint x: 558, startPoint y: 65, endPoint x: 420, endPoint y: 95, distance: 141.4
click at [556, 66] on div "Business location University Park Plumbing (213) 474-7849" at bounding box center [392, 103] width 441 height 84
click at [132, 185] on span "COMPLETE" at bounding box center [140, 188] width 32 height 7
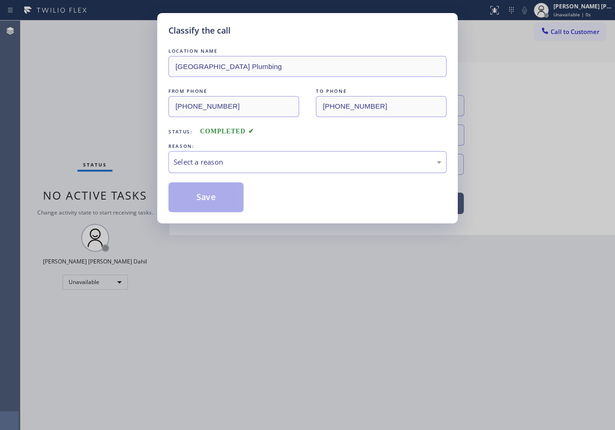
click at [229, 163] on div "Select a reason" at bounding box center [308, 162] width 268 height 11
click at [217, 202] on button "Save" at bounding box center [206, 198] width 75 height 30
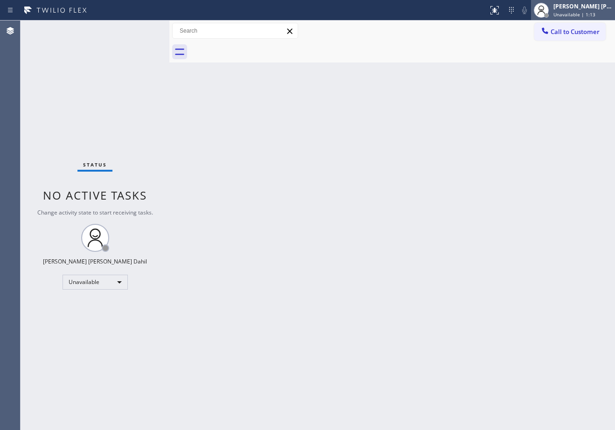
click at [590, 9] on div "[PERSON_NAME] [PERSON_NAME] Dahil" at bounding box center [583, 6] width 59 height 8
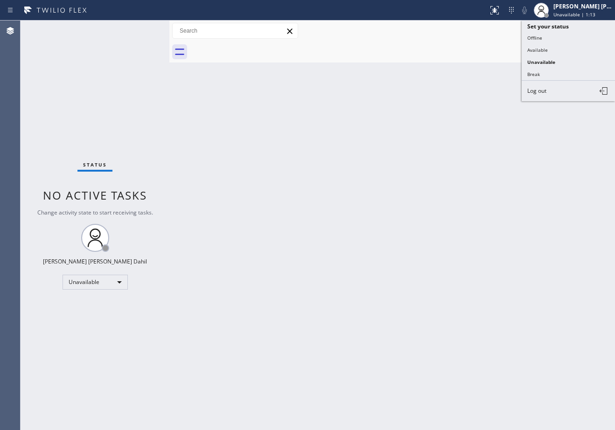
click at [559, 49] on button "Available" at bounding box center [568, 50] width 93 height 12
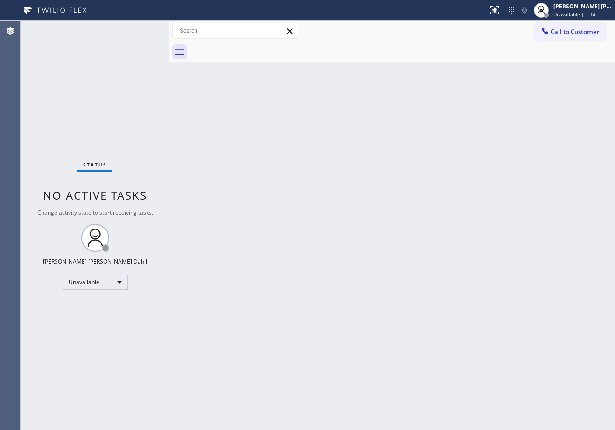
drag, startPoint x: 549, startPoint y: 87, endPoint x: 549, endPoint y: 129, distance: 42.0
click at [549, 92] on div "Back to Dashboard Change Sender ID Customers Technicians Select a contact Outbo…" at bounding box center [392, 226] width 446 height 410
click at [376, 349] on div "Back to Dashboard Change Sender ID Customers Technicians Select a contact Outbo…" at bounding box center [392, 226] width 446 height 410
click at [306, 67] on div "Back to Dashboard Change Sender ID Customers Technicians Select a contact Outbo…" at bounding box center [392, 226] width 446 height 410
click at [341, 225] on div "Back to Dashboard Change Sender ID Customers Technicians Select a contact Outbo…" at bounding box center [392, 226] width 446 height 410
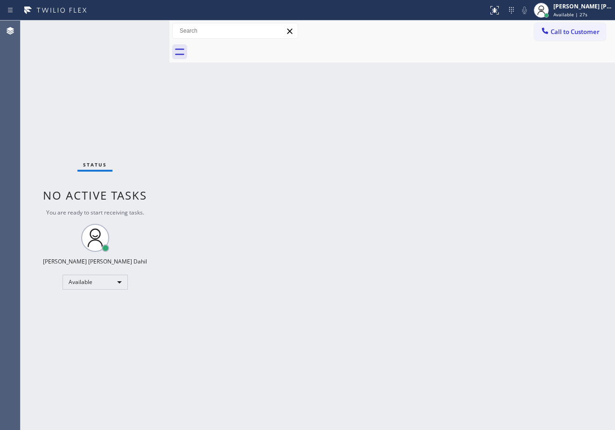
click at [573, 16] on span "Available | 27s" at bounding box center [571, 14] width 34 height 7
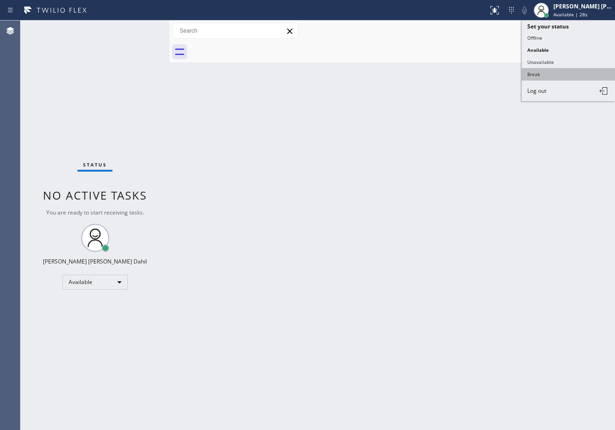
click at [545, 80] on button "Break" at bounding box center [568, 74] width 93 height 12
click at [545, 80] on div "Back to Dashboard Change Sender ID Customers Technicians Select a contact Outbo…" at bounding box center [392, 226] width 446 height 410
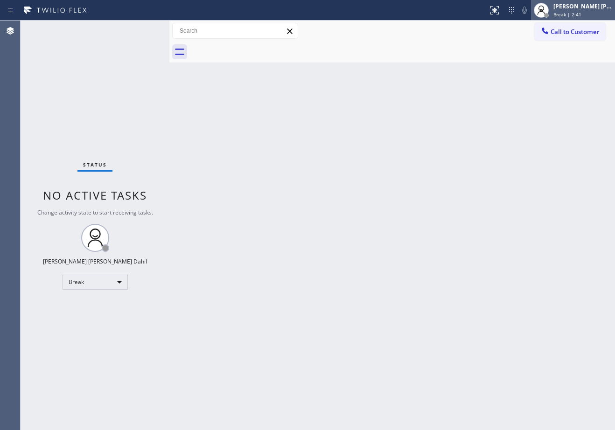
click at [574, 14] on span "Break | 2:41" at bounding box center [568, 14] width 28 height 7
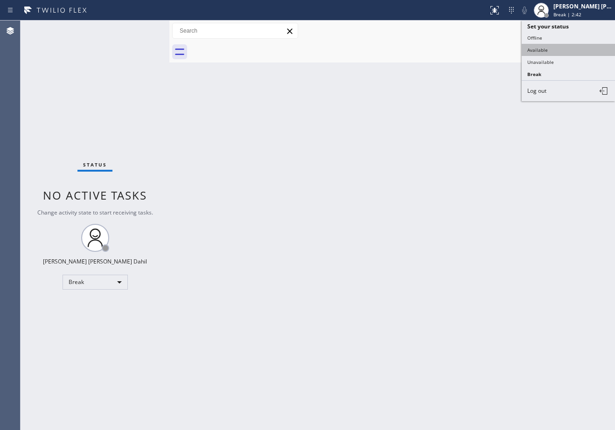
click at [561, 52] on button "Available" at bounding box center [568, 50] width 93 height 12
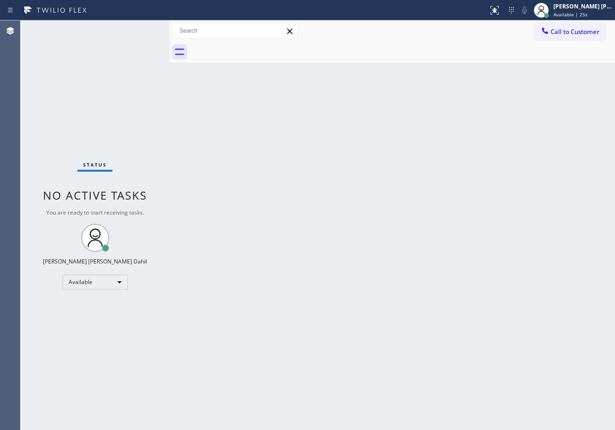
click at [88, 347] on div "Status No active tasks You are ready to start receiving tasks. [PERSON_NAME] [P…" at bounding box center [95, 226] width 149 height 410
click at [407, 371] on div "Back to Dashboard Change Sender ID Customers Technicians Select a contact Outbo…" at bounding box center [392, 226] width 446 height 410
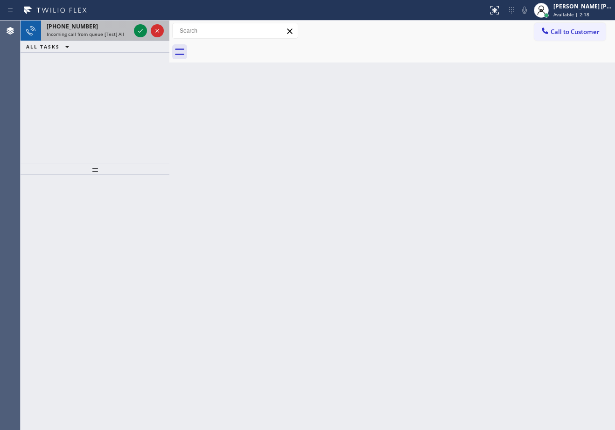
click at [124, 32] on div "Incoming call from queue [Test] All" at bounding box center [89, 34] width 84 height 7
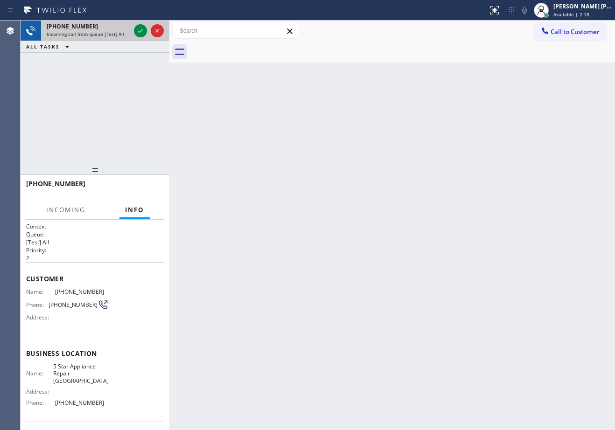
click at [124, 32] on div "Incoming call from queue [Test] All" at bounding box center [89, 34] width 84 height 7
click at [123, 32] on div "Incoming call from queue [Test] All" at bounding box center [89, 34] width 84 height 7
click at [139, 30] on icon at bounding box center [140, 30] width 11 height 11
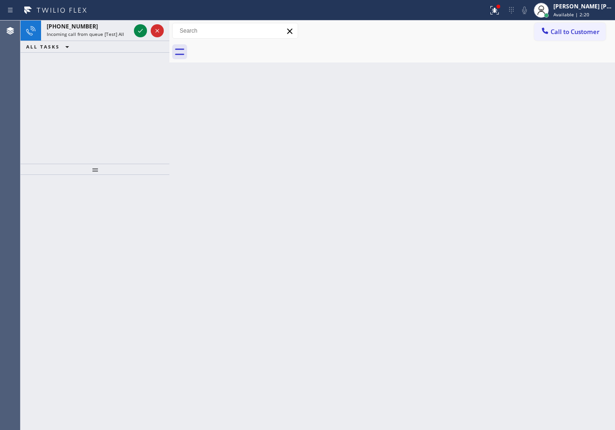
drag, startPoint x: 267, startPoint y: 257, endPoint x: 108, endPoint y: 67, distance: 248.1
click at [270, 256] on div "Back to Dashboard Change Sender ID Customers Technicians Select a contact Outbo…" at bounding box center [392, 226] width 446 height 410
click at [135, 30] on icon at bounding box center [140, 30] width 11 height 11
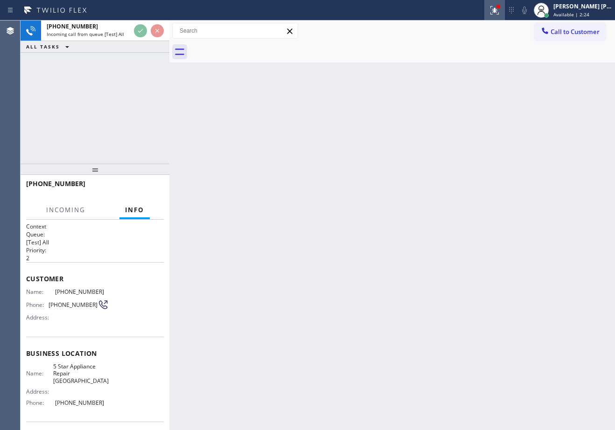
click at [496, 8] on div at bounding box center [495, 10] width 21 height 11
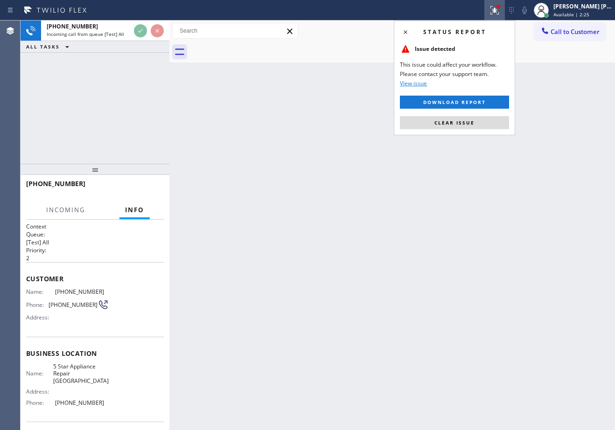
click at [467, 126] on span "Clear issue" at bounding box center [455, 122] width 40 height 7
click at [467, 126] on div "Back to Dashboard Change Sender ID Customers Technicians Select a contact Outbo…" at bounding box center [392, 226] width 446 height 410
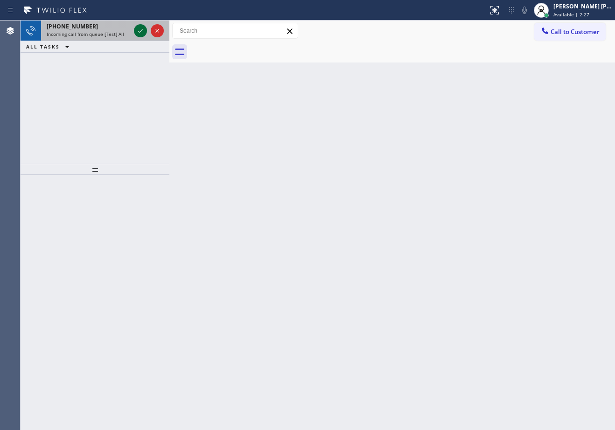
click at [142, 28] on icon at bounding box center [140, 30] width 11 height 11
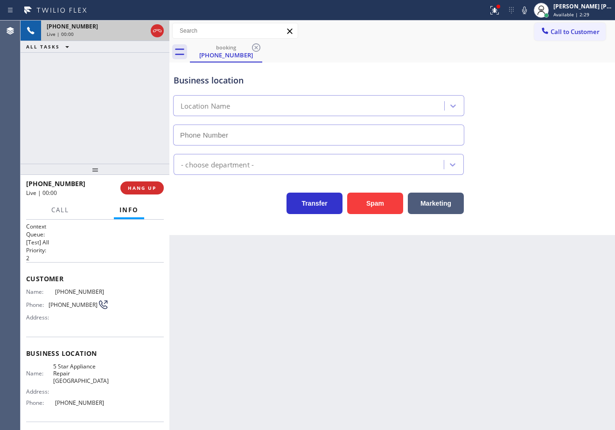
type input "(510) 800-1802"
click at [373, 199] on button "Spam" at bounding box center [375, 203] width 56 height 21
click at [373, 200] on button "Spam" at bounding box center [375, 203] width 56 height 21
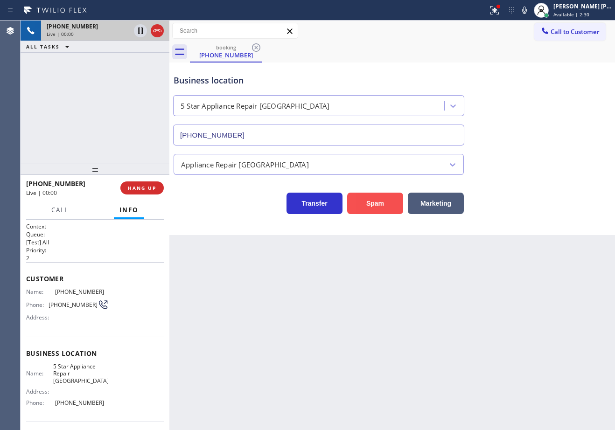
click at [372, 204] on button "Spam" at bounding box center [375, 203] width 56 height 21
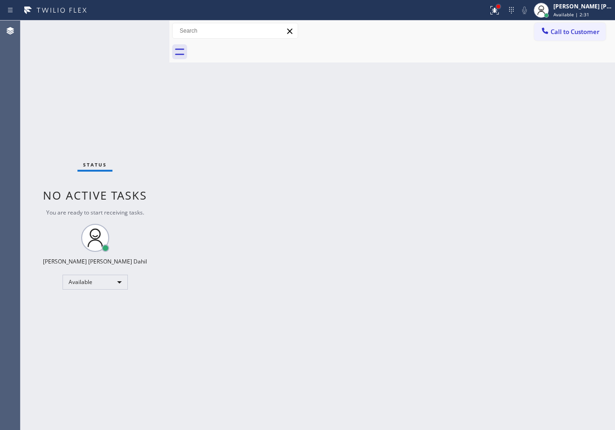
click at [505, 5] on div at bounding box center [495, 10] width 21 height 21
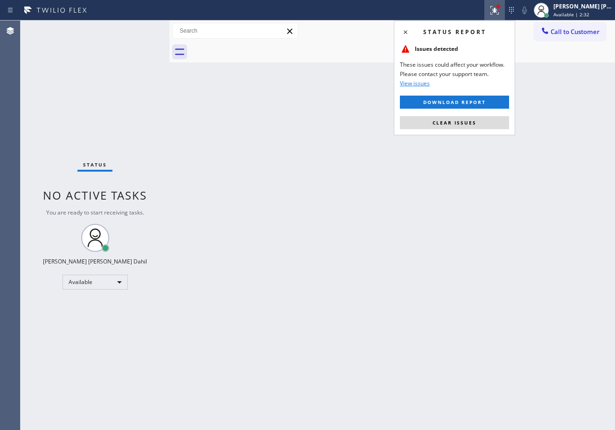
click at [458, 129] on div "Status report Issues detected These issues could affect your workflow. Please c…" at bounding box center [454, 78] width 121 height 115
click at [460, 126] on button "Clear issues" at bounding box center [454, 122] width 109 height 13
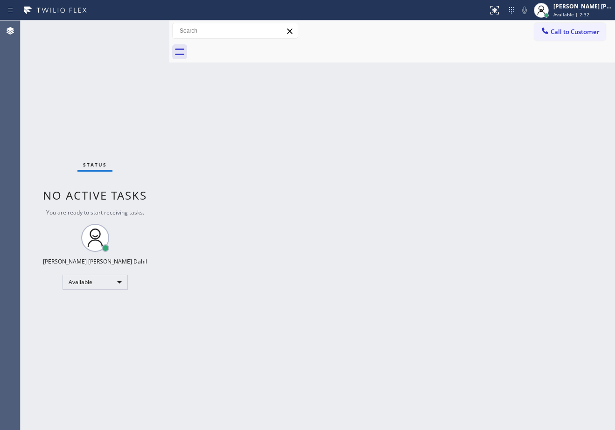
click at [460, 126] on div "Back to Dashboard Change Sender ID Customers Technicians Select a contact Outbo…" at bounding box center [392, 226] width 446 height 410
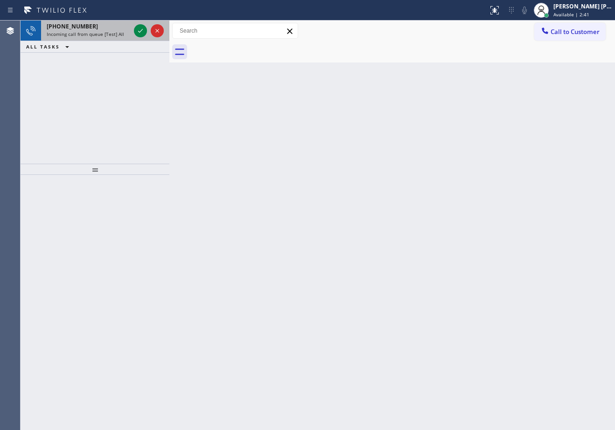
click at [125, 28] on div "+14082120612" at bounding box center [89, 26] width 84 height 8
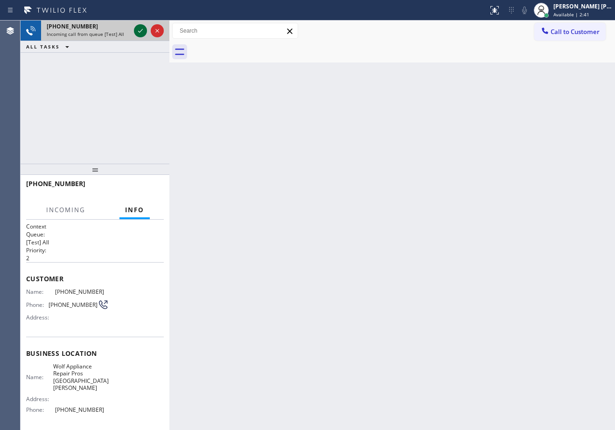
click at [136, 26] on icon at bounding box center [140, 30] width 11 height 11
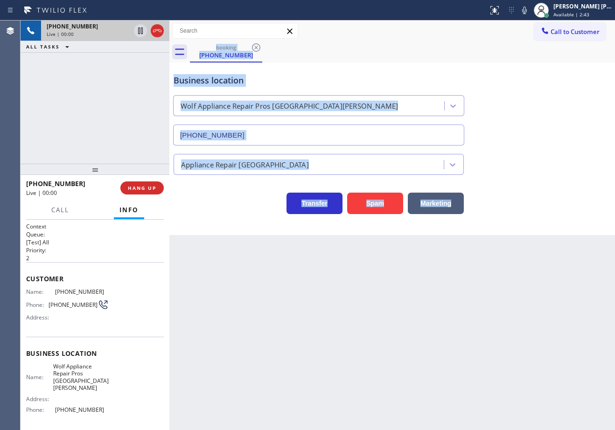
type input "(408) 215-7658"
click at [386, 197] on button "Spam" at bounding box center [375, 203] width 56 height 21
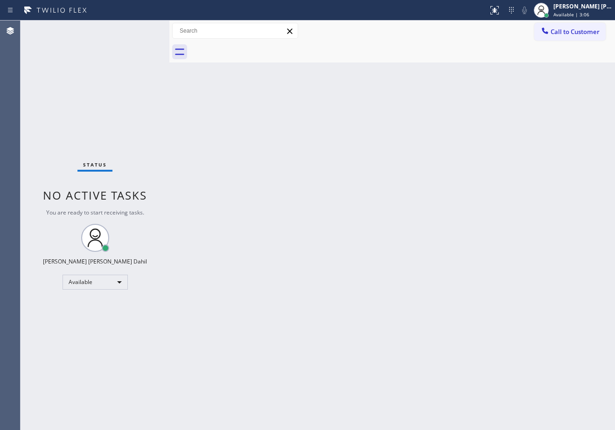
click at [460, 191] on div "Back to Dashboard Change Sender ID Customers Technicians Select a contact Outbo…" at bounding box center [392, 226] width 446 height 410
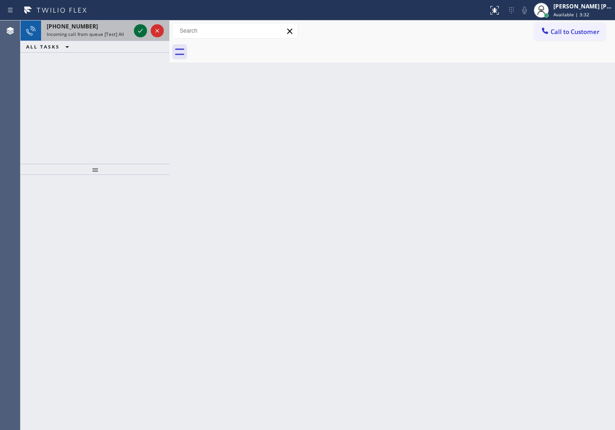
click at [141, 31] on icon at bounding box center [140, 31] width 5 height 4
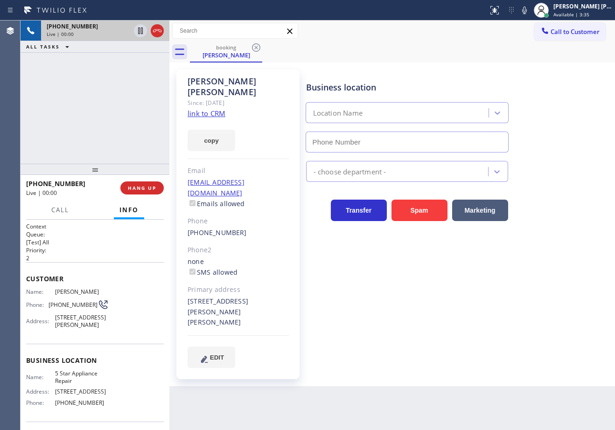
type input "[PHONE_NUMBER]"
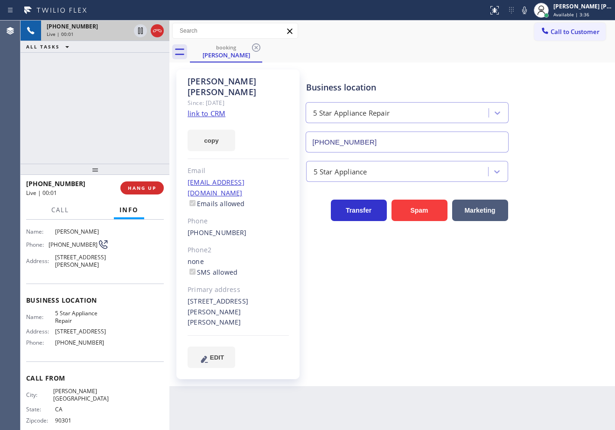
scroll to position [72, 0]
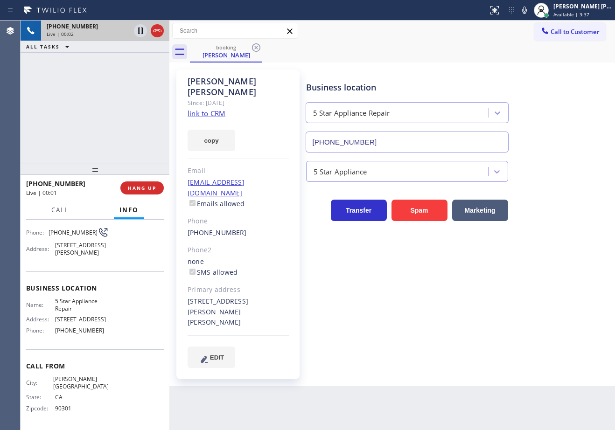
click at [98, 113] on div "+13104976667 Live | 00:02 ALL TASKS ALL TASKS ACTIVE TASKS TASKS IN WRAP UP" at bounding box center [95, 92] width 149 height 143
click at [205, 109] on link "link to CRM" at bounding box center [207, 113] width 38 height 9
drag, startPoint x: 118, startPoint y: 98, endPoint x: 366, endPoint y: 67, distance: 249.8
click at [119, 97] on div "+13104976667 Live | 00:36 ALL TASKS ALL TASKS ACTIVE TASKS TASKS IN WRAP UP" at bounding box center [95, 92] width 149 height 143
click at [530, 9] on icon at bounding box center [524, 10] width 11 height 11
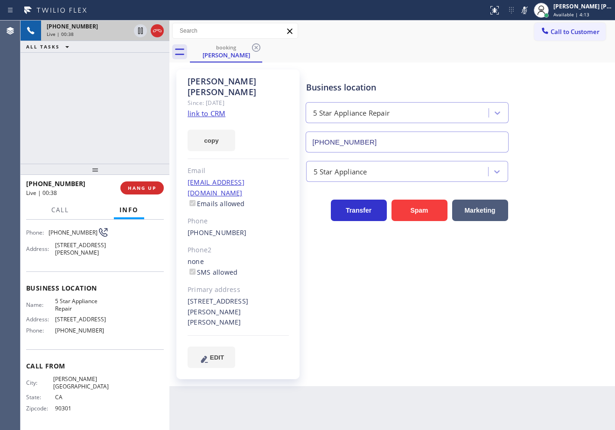
click at [513, 39] on div "Call to Customer Outbound call Location Search location Your caller id phone nu…" at bounding box center [392, 31] width 446 height 16
drag, startPoint x: 138, startPoint y: 34, endPoint x: 249, endPoint y: 131, distance: 147.5
click at [140, 33] on icon at bounding box center [140, 30] width 11 height 11
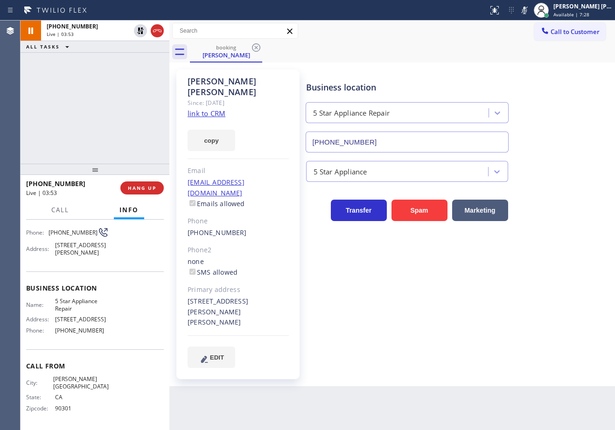
click at [117, 70] on div "+13104976667 Live | 03:53 ALL TASKS ALL TASKS ACTIVE TASKS TASKS IN WRAP UP" at bounding box center [95, 92] width 149 height 143
click at [530, 11] on icon at bounding box center [524, 10] width 11 height 11
drag, startPoint x: 515, startPoint y: 38, endPoint x: 252, endPoint y: 65, distance: 264.2
click at [514, 38] on div "Call to Customer Outbound call Location Search location Your caller id phone nu…" at bounding box center [392, 31] width 446 height 16
click at [138, 33] on icon at bounding box center [140, 31] width 7 height 7
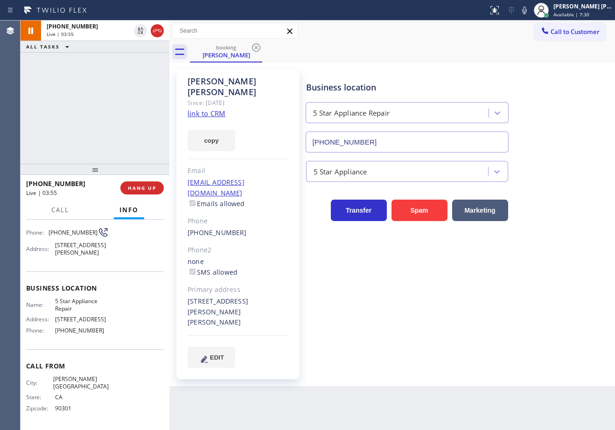
click at [135, 73] on div "+13104976667 Live | 03:55 ALL TASKS ALL TASKS ACTIVE TASKS TASKS IN WRAP UP" at bounding box center [95, 92] width 149 height 143
click at [411, 43] on div "booking Denny Pleimann" at bounding box center [402, 52] width 425 height 21
click at [114, 119] on div "+13104976667 Live | 05:52 ALL TASKS ALL TASKS ACTIVE TASKS TASKS IN WRAP UP" at bounding box center [95, 92] width 149 height 143
click at [530, 10] on icon at bounding box center [524, 10] width 11 height 11
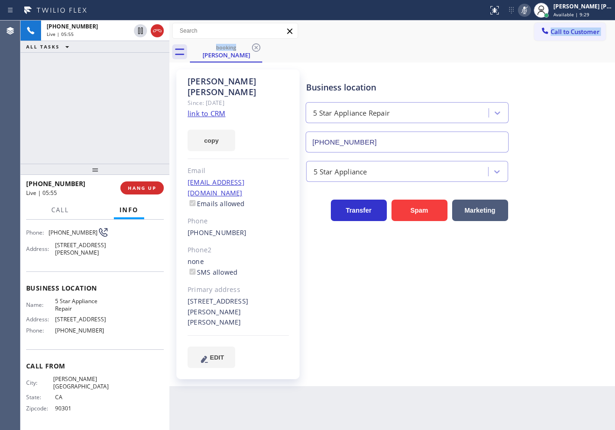
click at [513, 46] on div "Call to Customer Outbound call Location Search location Your caller id phone nu…" at bounding box center [392, 42] width 446 height 42
click at [140, 34] on icon at bounding box center [140, 30] width 11 height 11
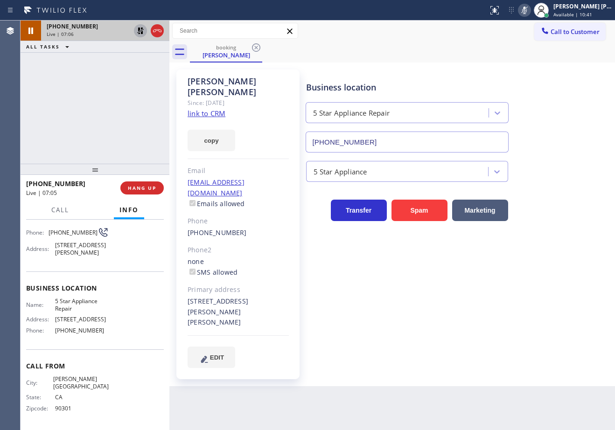
click at [110, 77] on div "+13104976667 Live | 07:06 ALL TASKS ALL TASKS ACTIVE TASKS TASKS IN WRAP UP" at bounding box center [95, 92] width 149 height 143
click at [141, 28] on icon at bounding box center [140, 31] width 7 height 7
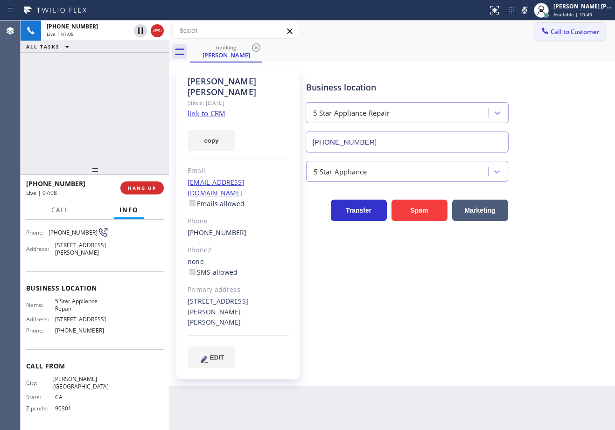
drag, startPoint x: 536, startPoint y: 7, endPoint x: 536, endPoint y: 36, distance: 29.4
click at [530, 8] on icon at bounding box center [524, 10] width 11 height 11
drag, startPoint x: 490, startPoint y: 295, endPoint x: 492, endPoint y: 304, distance: 10.0
click at [492, 302] on div "Business location 5 Star Appliance Repair (855) 731-4952 5 Star Appliance Trans…" at bounding box center [458, 219] width 309 height 294
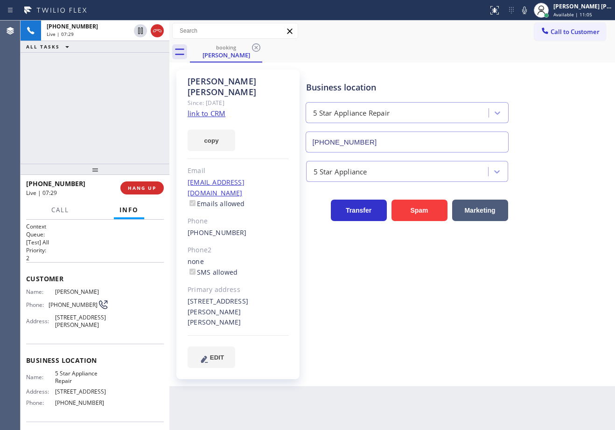
click at [63, 128] on div "+13104976667 Live | 07:29 ALL TASKS ALL TASKS ACTIVE TASKS TASKS IN WRAP UP" at bounding box center [95, 92] width 149 height 143
drag, startPoint x: 370, startPoint y: 35, endPoint x: 368, endPoint y: 42, distance: 7.6
click at [370, 35] on div "Call to Customer Outbound call Location Search location Your caller id phone nu…" at bounding box center [392, 31] width 446 height 16
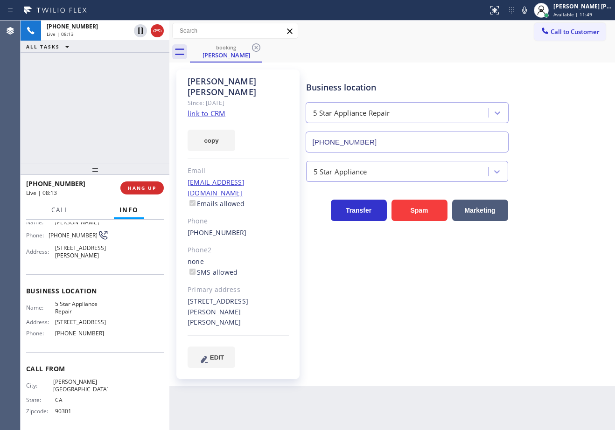
scroll to position [72, 0]
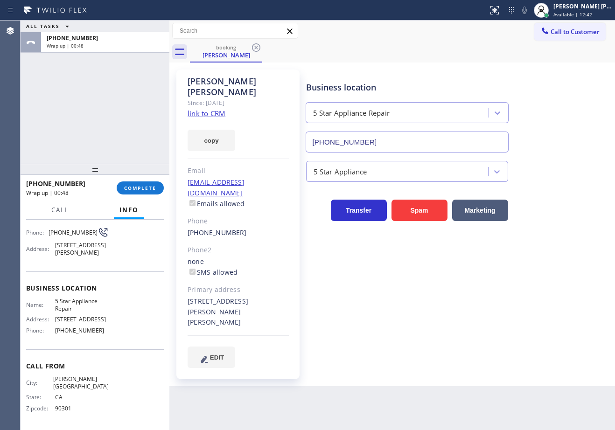
click at [111, 99] on div "ALL TASKS ALL TASKS ACTIVE TASKS TASKS IN WRAP UP +13104976667 Wrap up | 00:48" at bounding box center [95, 92] width 149 height 143
click at [152, 190] on span "COMPLETE" at bounding box center [140, 188] width 32 height 7
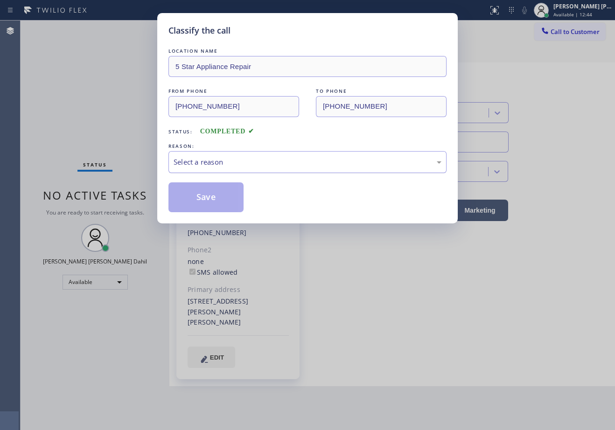
click at [233, 155] on div "Select a reason" at bounding box center [308, 162] width 278 height 22
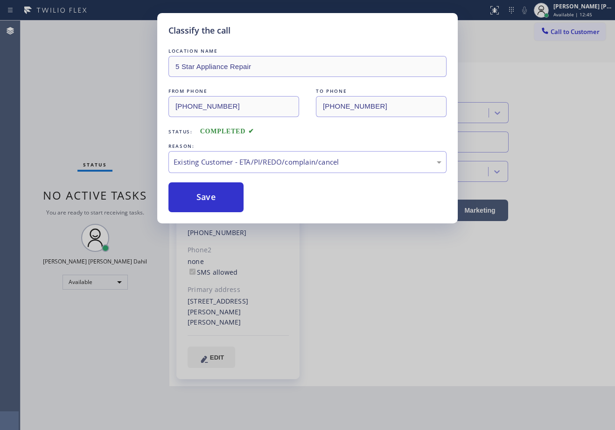
click at [206, 203] on button "Save" at bounding box center [206, 198] width 75 height 30
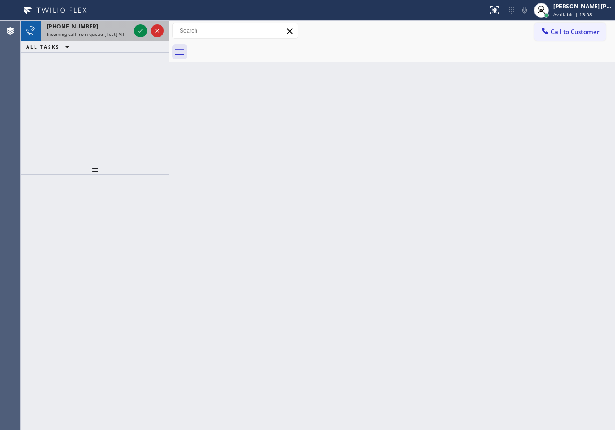
click at [105, 31] on span "Incoming call from queue [Test] All" at bounding box center [85, 34] width 77 height 7
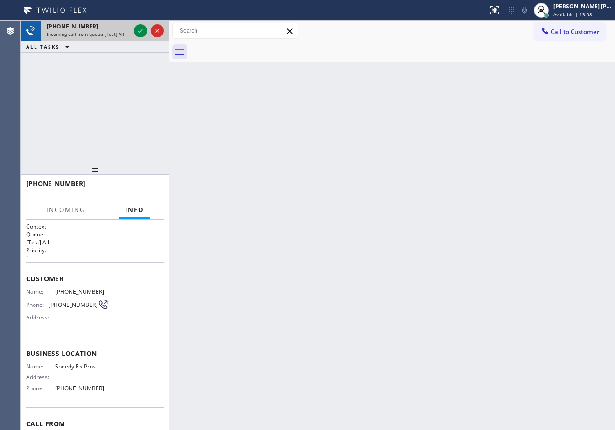
click at [105, 31] on span "Incoming call from queue [Test] All" at bounding box center [85, 34] width 77 height 7
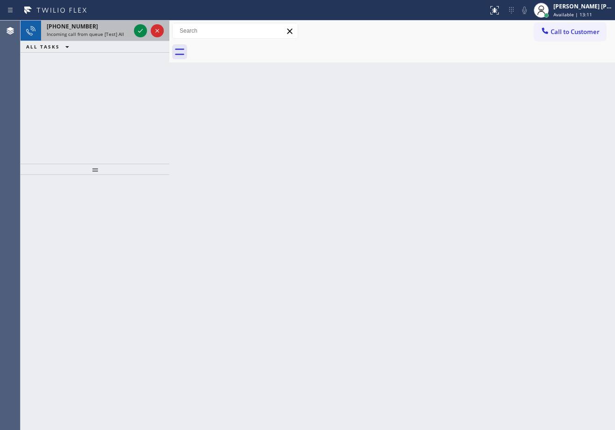
click at [137, 24] on div at bounding box center [149, 31] width 34 height 21
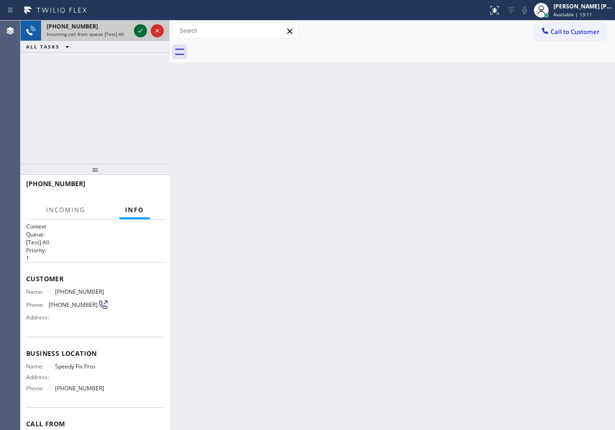
click at [139, 29] on icon at bounding box center [140, 30] width 11 height 11
drag, startPoint x: 111, startPoint y: 66, endPoint x: 354, endPoint y: 260, distance: 310.8
click at [113, 69] on div "+17542989919 Incoming call from queue [Test] All ALL TASKS ALL TASKS ACTIVE TAS…" at bounding box center [95, 92] width 149 height 143
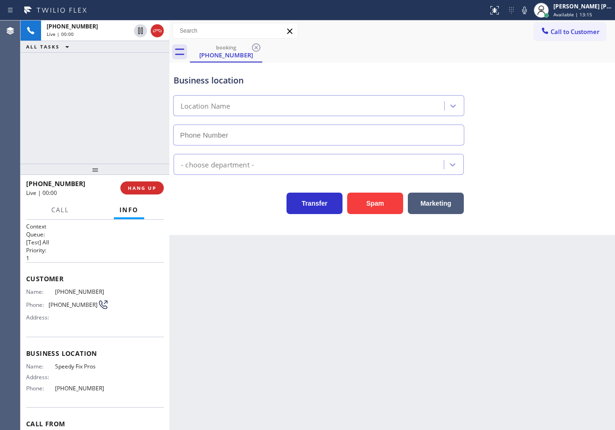
type input "[PHONE_NUMBER]"
click at [79, 104] on div "+17542989919 Live | 00:09 ALL TASKS ALL TASKS ACTIVE TASKS TASKS IN WRAP UP" at bounding box center [95, 92] width 149 height 143
click at [530, 11] on icon at bounding box center [524, 10] width 11 height 11
click at [530, 10] on icon at bounding box center [524, 10] width 11 height 11
click at [384, 322] on div "Back to Dashboard Change Sender ID Customers Technicians Select a contact Outbo…" at bounding box center [392, 226] width 446 height 410
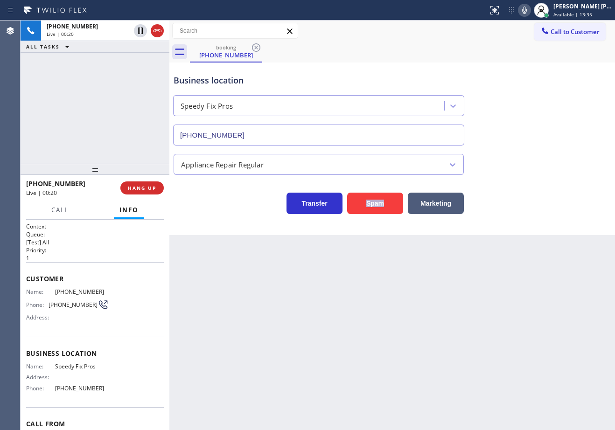
click at [384, 322] on div "Back to Dashboard Change Sender ID Customers Technicians Select a contact Outbo…" at bounding box center [392, 226] width 446 height 410
click at [111, 132] on div "+17542989919 Live | 00:21 ALL TASKS ALL TASKS ACTIVE TASKS TASKS IN WRAP UP" at bounding box center [95, 92] width 149 height 143
click at [111, 132] on div "+17542989919 Live | 00:22 ALL TASKS ALL TASKS ACTIVE TASKS TASKS IN WRAP UP" at bounding box center [95, 92] width 149 height 143
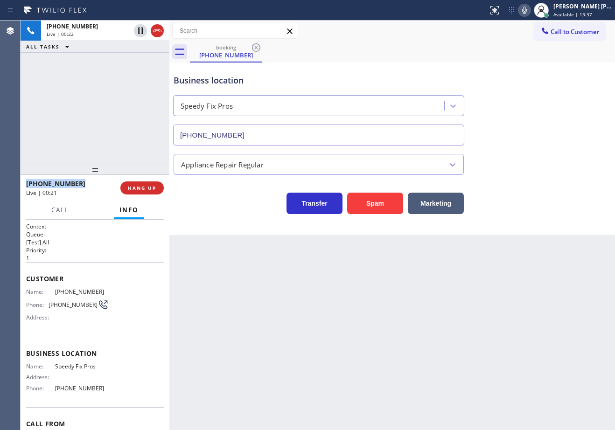
click at [111, 132] on div "+17542989919 Live | 00:22 ALL TASKS ALL TASKS ACTIVE TASKS TASKS IN WRAP UP" at bounding box center [95, 92] width 149 height 143
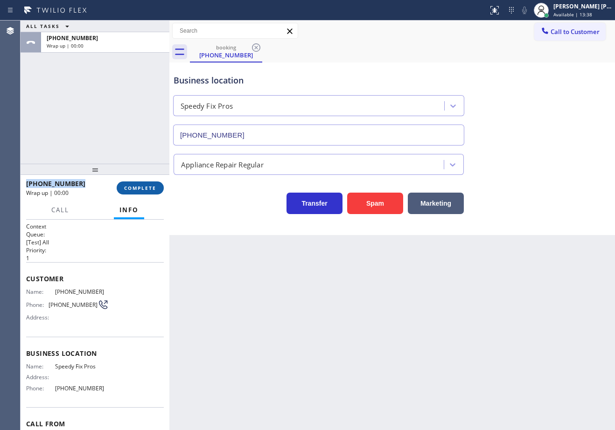
click at [146, 193] on button "COMPLETE" at bounding box center [140, 188] width 47 height 13
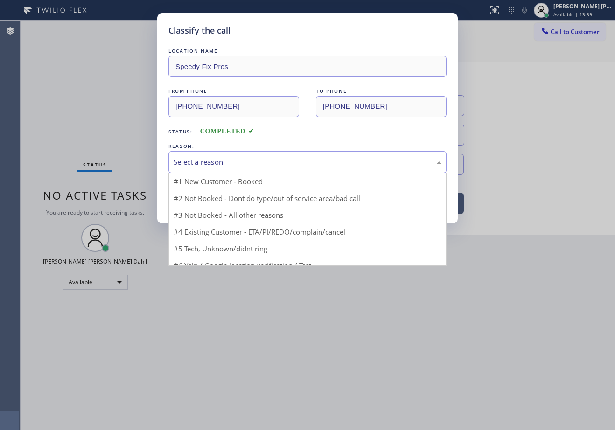
click at [204, 163] on div "Select a reason" at bounding box center [308, 162] width 268 height 11
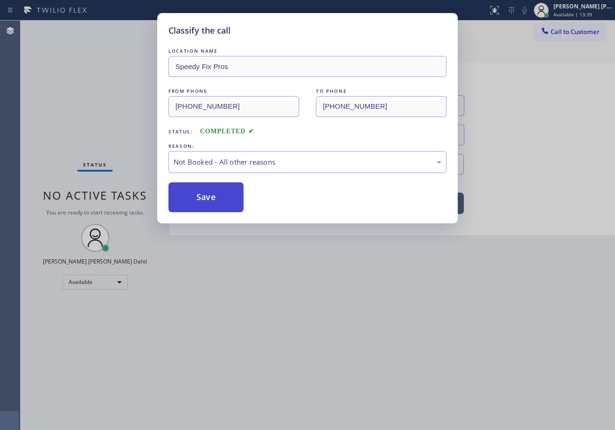
click at [215, 204] on button "Save" at bounding box center [206, 198] width 75 height 30
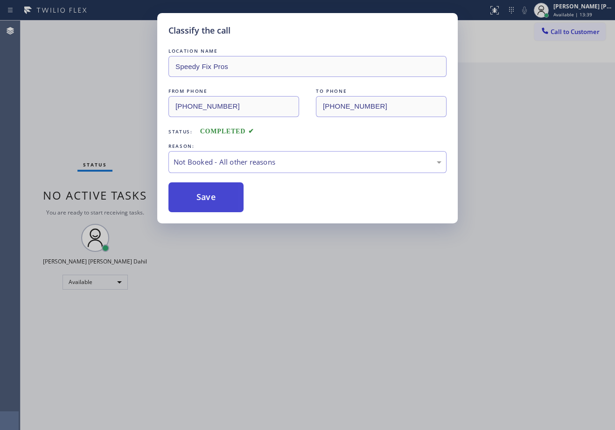
click at [215, 203] on button "Save" at bounding box center [206, 198] width 75 height 30
click at [309, 307] on div "Classify the call LOCATION NAME Speedy Fix Pros FROM PHONE (754) 298-9919 TO PH…" at bounding box center [307, 215] width 615 height 430
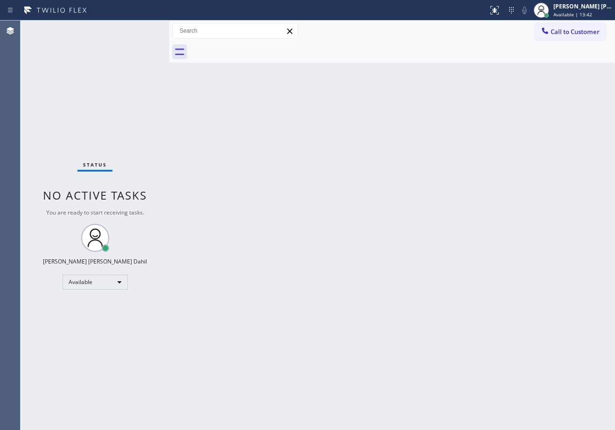
click at [480, 317] on div "Back to Dashboard Change Sender ID Customers Technicians Select a contact Outbo…" at bounding box center [392, 226] width 446 height 410
click at [336, 71] on div "Back to Dashboard Change Sender ID Customers Technicians Select a contact Outbo…" at bounding box center [392, 226] width 446 height 410
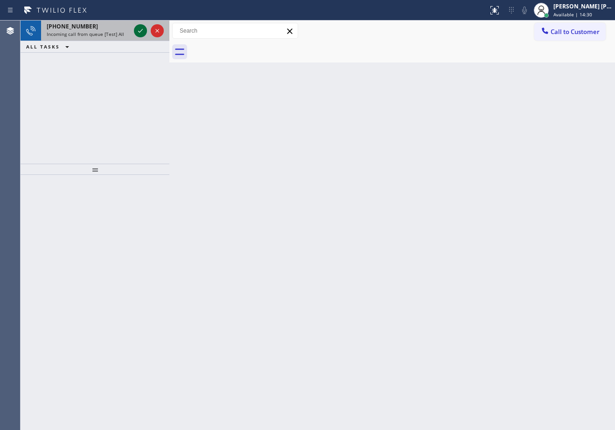
click at [141, 31] on icon at bounding box center [140, 31] width 5 height 4
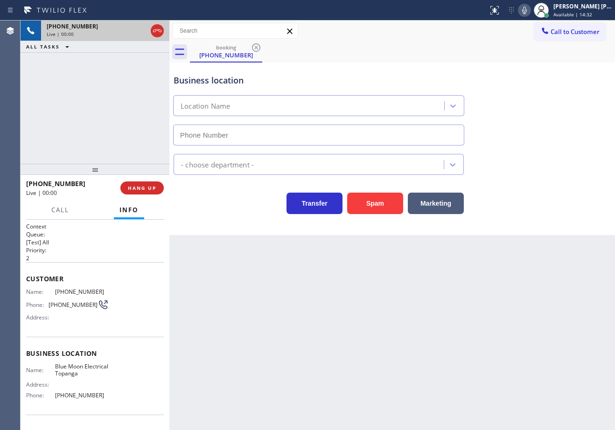
type input "[PHONE_NUMBER]"
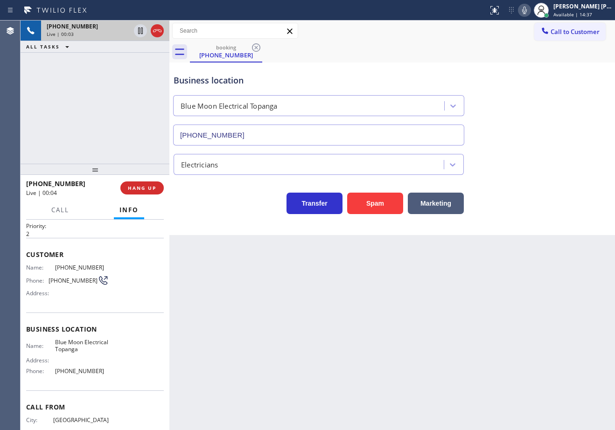
scroll to position [58, 0]
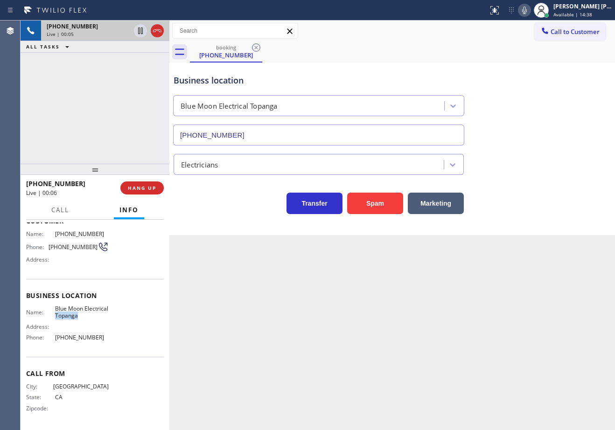
drag, startPoint x: 110, startPoint y: 316, endPoint x: 78, endPoint y: 317, distance: 31.8
click at [78, 317] on div "Name: Blue Moon Electrical Topanga Address: Phone: (310) 388-3860" at bounding box center [95, 325] width 138 height 40
copy span "Topanga"
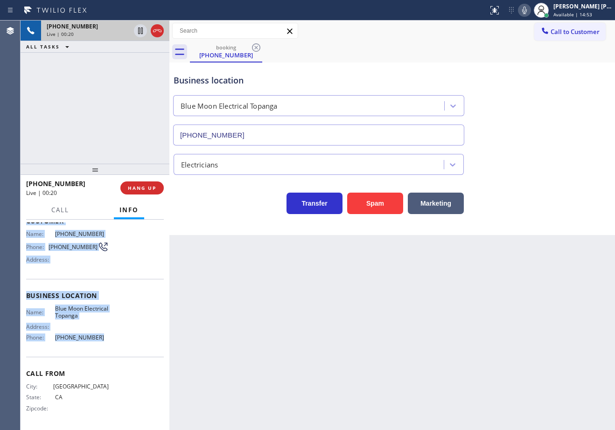
drag, startPoint x: 26, startPoint y: 277, endPoint x: 104, endPoint y: 347, distance: 105.1
click at [104, 347] on div "Context Queue: [Test] All Priority: 2 Customer Name: (747) 274-6203 Phone: (747…" at bounding box center [95, 325] width 149 height 211
copy div "Customer Name: (747) 274-6203 Phone: (747) 274-6203 Address: Business location …"
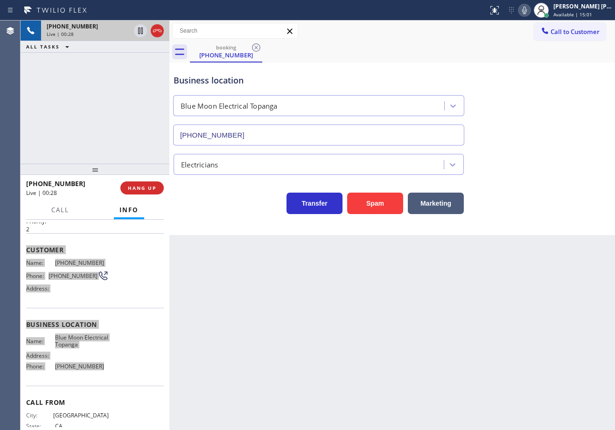
scroll to position [0, 0]
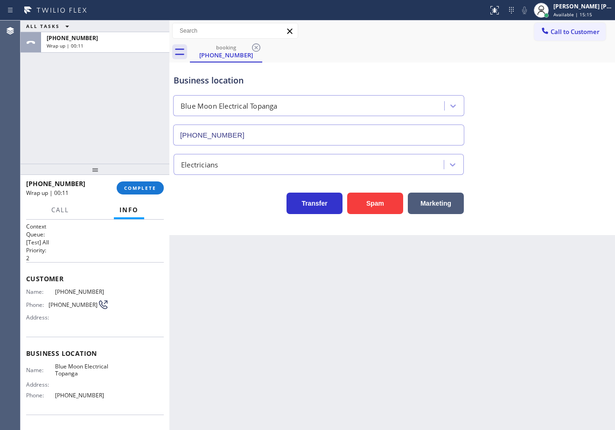
click at [382, 360] on div "Back to Dashboard Change Sender ID Customers Technicians Select a contact Outbo…" at bounding box center [392, 226] width 446 height 410
click at [91, 118] on div "ALL TASKS ALL TASKS ACTIVE TASKS TASKS IN WRAP UP +17472746203 Wrap up | 00:14" at bounding box center [95, 92] width 149 height 143
click at [123, 188] on button "COMPLETE" at bounding box center [140, 188] width 47 height 13
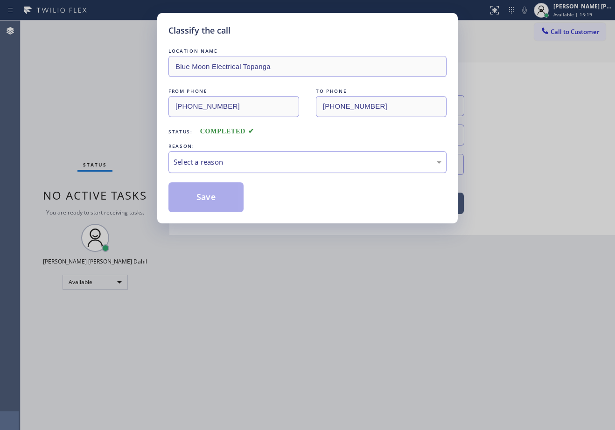
click at [212, 156] on div "Select a reason" at bounding box center [308, 162] width 278 height 22
click at [214, 195] on button "Save" at bounding box center [206, 198] width 75 height 30
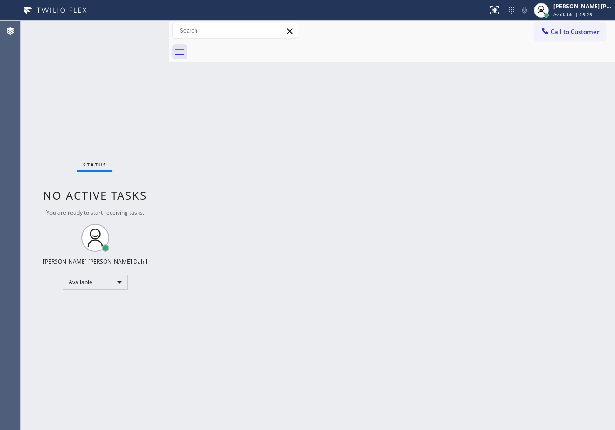
click at [257, 59] on div at bounding box center [402, 52] width 425 height 21
click at [141, 31] on div "Status No active tasks You are ready to start receiving tasks. [PERSON_NAME] [P…" at bounding box center [95, 226] width 149 height 410
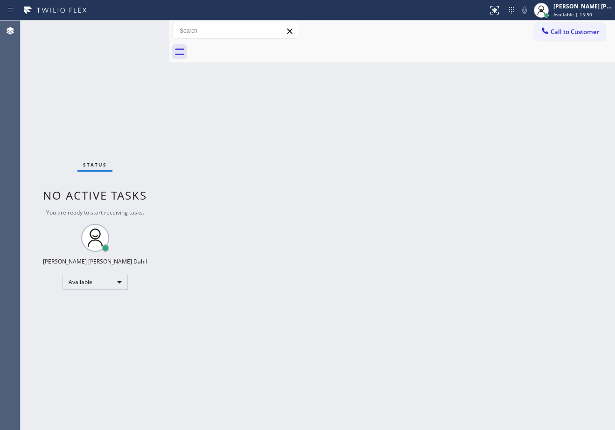
click at [325, 192] on div "Back to Dashboard Change Sender ID Customers Technicians Select a contact Outbo…" at bounding box center [392, 226] width 446 height 410
click at [409, 368] on div "Back to Dashboard Change Sender ID Customers Technicians Select a contact Outbo…" at bounding box center [392, 226] width 446 height 410
click at [121, 68] on div "Status No active tasks You are ready to start receiving tasks. [PERSON_NAME] [P…" at bounding box center [95, 226] width 149 height 410
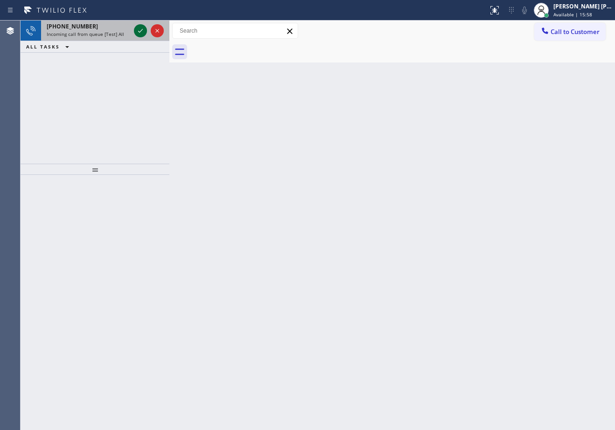
click at [141, 31] on icon at bounding box center [140, 31] width 5 height 4
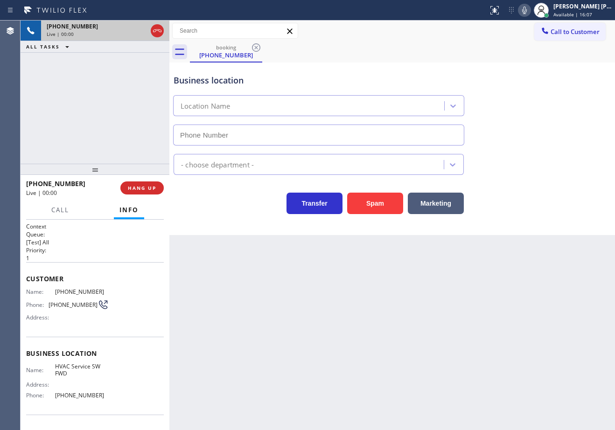
type input "[PHONE_NUMBER]"
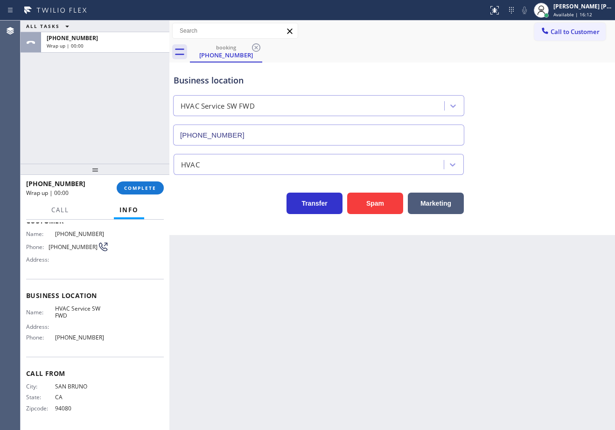
click at [118, 137] on div "ALL TASKS ALL TASKS ACTIVE TASKS TASKS IN WRAP UP +16503606523 Wrap up | 00:00" at bounding box center [95, 92] width 149 height 143
click at [142, 189] on span "COMPLETE" at bounding box center [140, 188] width 32 height 7
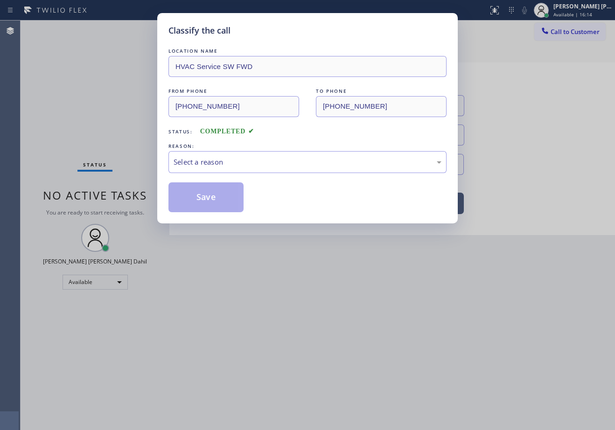
click at [141, 190] on div "Classify the call LOCATION NAME Electrical Garage Ventura FROM PHONE (805) 861-…" at bounding box center [318, 226] width 595 height 410
click at [231, 152] on div "Select a reason" at bounding box center [308, 162] width 278 height 22
click at [199, 198] on button "Save" at bounding box center [206, 198] width 75 height 30
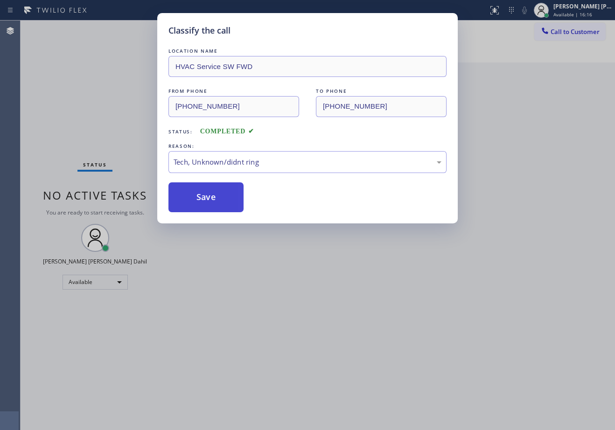
click at [201, 198] on button "Save" at bounding box center [206, 198] width 75 height 30
click at [266, 331] on div "Classify the call LOCATION NAME HVAC Service SW FWD FROM PHONE (650) 360-6523 T…" at bounding box center [307, 215] width 615 height 430
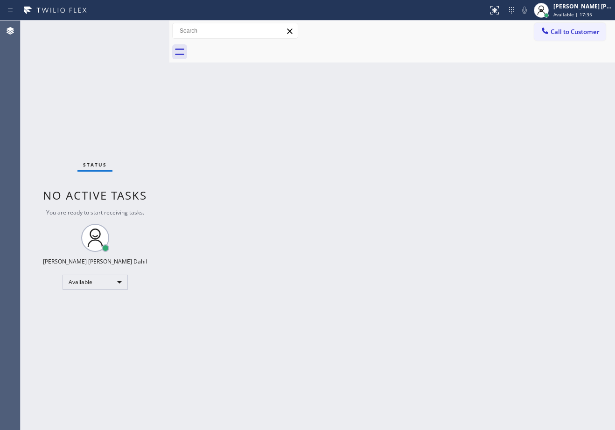
click at [388, 241] on div "Back to Dashboard Change Sender ID Customers Technicians Select a contact Outbo…" at bounding box center [392, 226] width 446 height 410
click at [425, 46] on div at bounding box center [402, 52] width 425 height 21
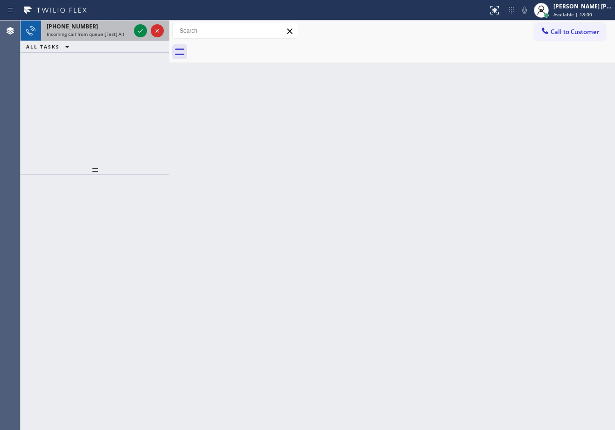
click at [102, 41] on div "+19172248312 Incoming call from queue [Test] All ALL TASKS ALL TASKS ACTIVE TAS…" at bounding box center [95, 37] width 149 height 32
click at [105, 34] on span "Incoming call from queue [Test] All" at bounding box center [85, 34] width 77 height 7
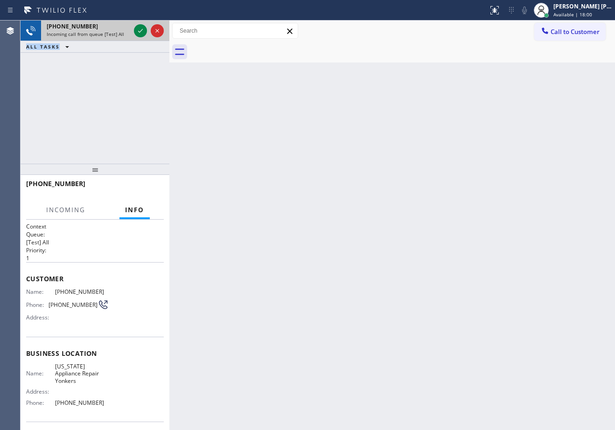
click at [105, 34] on span "Incoming call from queue [Test] All" at bounding box center [85, 34] width 77 height 7
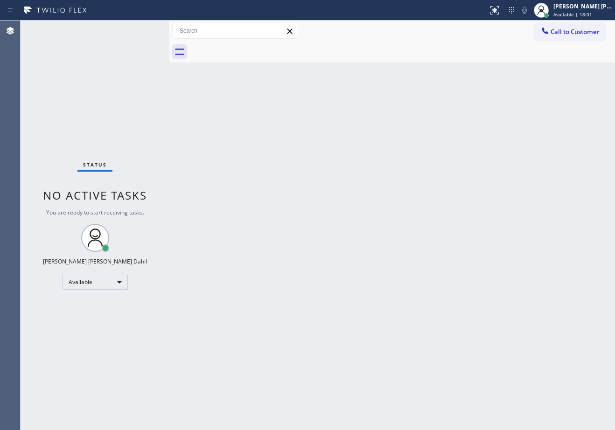
click at [139, 30] on div "Status No active tasks You are ready to start receiving tasks. [PERSON_NAME] [P…" at bounding box center [95, 226] width 149 height 410
drag, startPoint x: 437, startPoint y: 288, endPoint x: 531, endPoint y: 344, distance: 108.8
click at [446, 291] on div "Back to Dashboard Change Sender ID Customers Technicians Select a contact Outbo…" at bounding box center [392, 226] width 446 height 410
click at [113, 62] on div "Status No active tasks You are ready to start receiving tasks. [PERSON_NAME] [P…" at bounding box center [95, 226] width 149 height 410
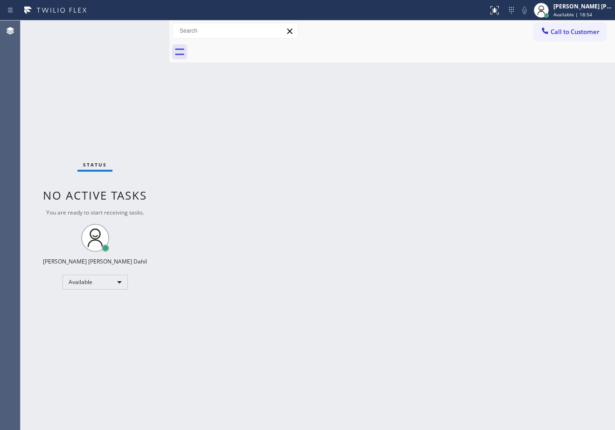
click at [245, 127] on div "Back to Dashboard Change Sender ID Customers Technicians Select a contact Outbo…" at bounding box center [392, 226] width 446 height 410
drag, startPoint x: 441, startPoint y: 219, endPoint x: 442, endPoint y: 276, distance: 57.4
click at [442, 219] on div "Back to Dashboard Change Sender ID Customers Technicians Select a contact Outbo…" at bounding box center [392, 226] width 446 height 410
click at [250, 113] on div "Back to Dashboard Change Sender ID Customers Technicians Select a contact Outbo…" at bounding box center [392, 226] width 446 height 410
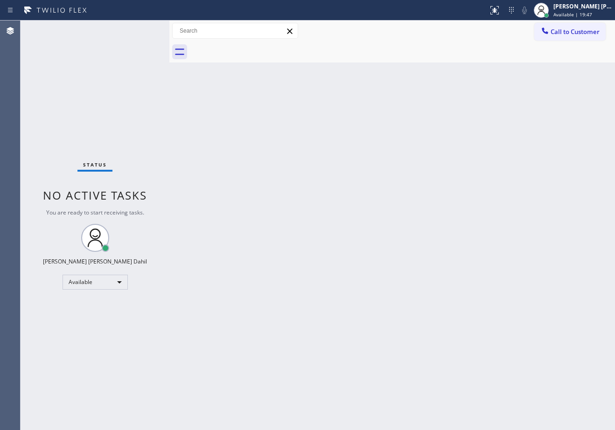
click at [220, 228] on div "Back to Dashboard Change Sender ID Customers Technicians Select a contact Outbo…" at bounding box center [392, 226] width 446 height 410
click at [263, 71] on div "Back to Dashboard Change Sender ID Customers Technicians Select a contact Outbo…" at bounding box center [392, 226] width 446 height 410
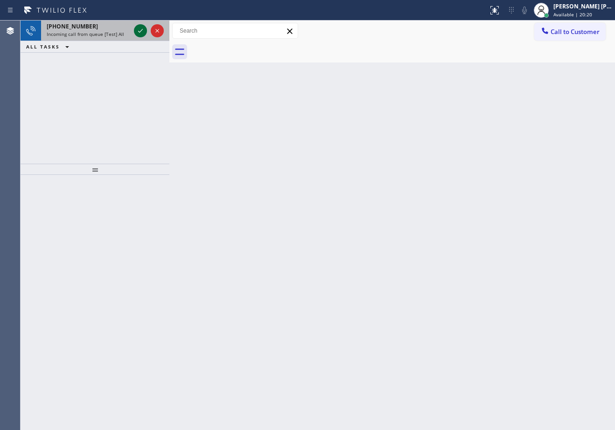
click at [141, 31] on icon at bounding box center [140, 31] width 5 height 4
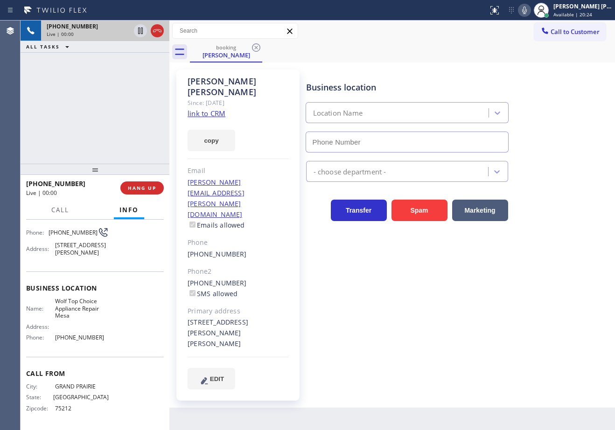
type input "[PHONE_NUMBER]"
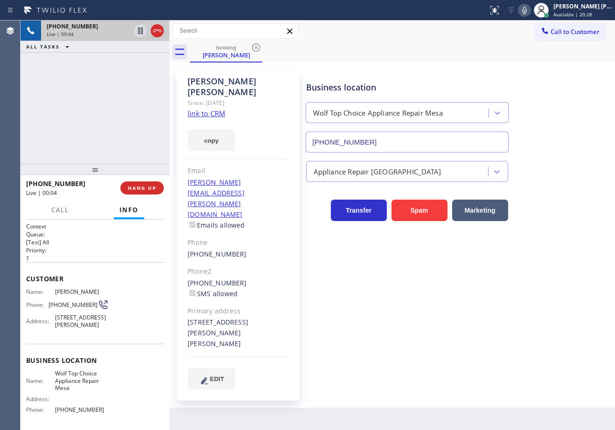
click at [218, 109] on link "link to CRM" at bounding box center [207, 113] width 38 height 9
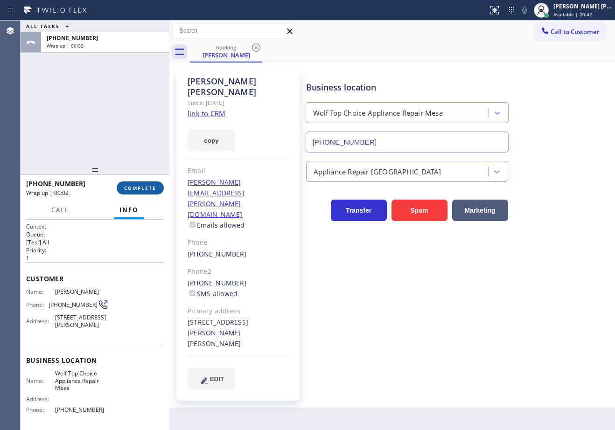
click at [146, 191] on span "COMPLETE" at bounding box center [140, 188] width 32 height 7
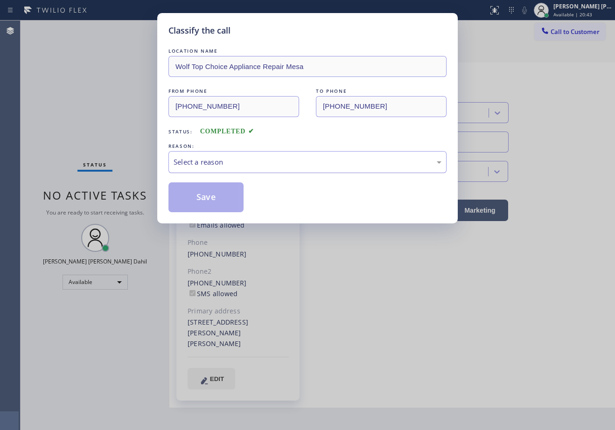
drag, startPoint x: 240, startPoint y: 154, endPoint x: 247, endPoint y: 154, distance: 7.0
click at [243, 154] on div "Select a reason" at bounding box center [308, 162] width 278 height 22
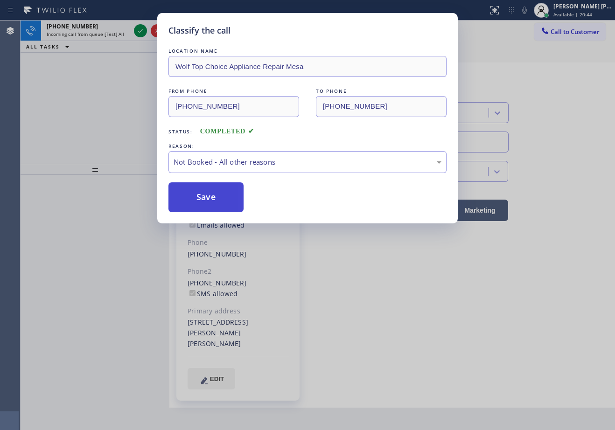
click at [213, 194] on button "Save" at bounding box center [206, 198] width 75 height 30
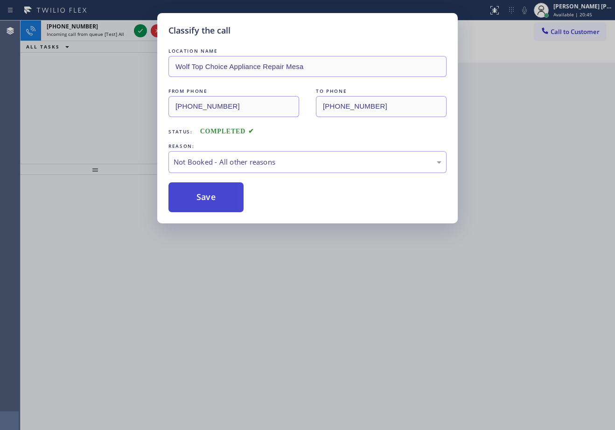
click at [213, 194] on button "Save" at bounding box center [206, 198] width 75 height 30
click at [93, 31] on div "Classify the call LOCATION NAME Wolf Top Choice Appliance Repair Mesa FROM PHON…" at bounding box center [307, 215] width 615 height 430
click at [94, 32] on div "Classify the call LOCATION NAME Electrical Garage Ventura FROM PHONE (805) 861-…" at bounding box center [318, 226] width 595 height 410
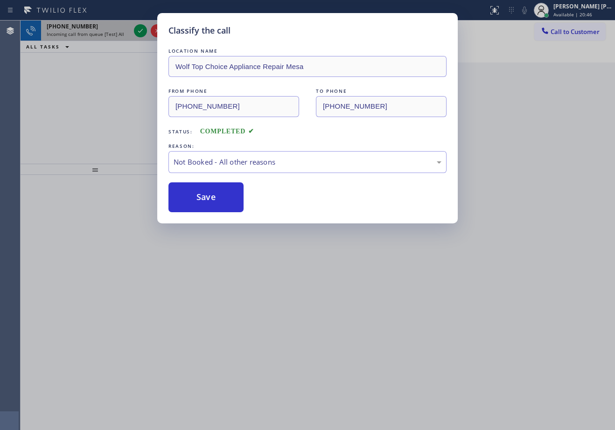
click at [94, 32] on span "Incoming call from queue [Test] All" at bounding box center [85, 34] width 77 height 7
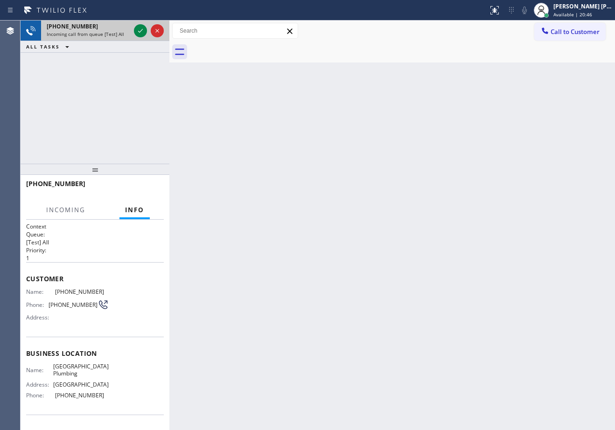
click at [94, 32] on span "Incoming call from queue [Test] All" at bounding box center [85, 34] width 77 height 7
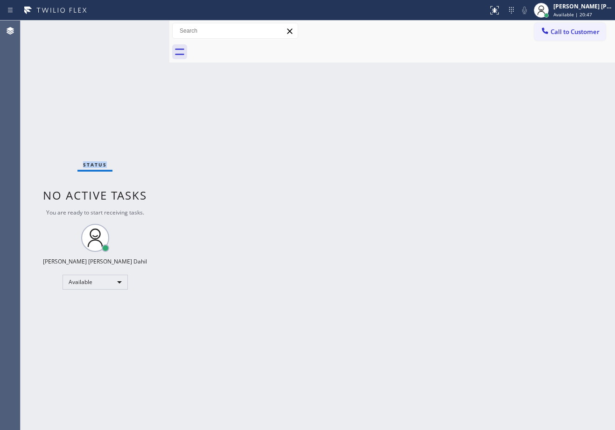
click at [94, 32] on div "Status No active tasks You are ready to start receiving tasks. [PERSON_NAME] [P…" at bounding box center [95, 226] width 149 height 410
click at [313, 176] on div "Back to Dashboard Change Sender ID Customers Technicians Select a contact Outbo…" at bounding box center [392, 226] width 446 height 410
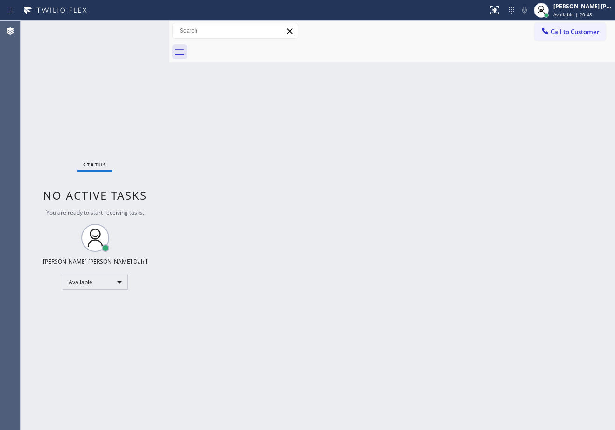
click at [336, 173] on div "Back to Dashboard Change Sender ID Customers Technicians Select a contact Outbo…" at bounding box center [392, 226] width 446 height 410
click at [278, 218] on div "Back to Dashboard Change Sender ID Customers Technicians Select a contact Outbo…" at bounding box center [392, 226] width 446 height 410
click at [136, 56] on div "Status No active tasks You are ready to start receiving tasks. [PERSON_NAME] [P…" at bounding box center [95, 226] width 149 height 410
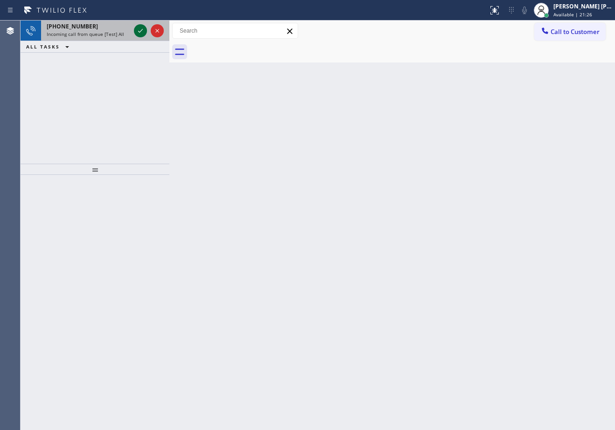
click at [141, 31] on icon at bounding box center [140, 31] width 5 height 4
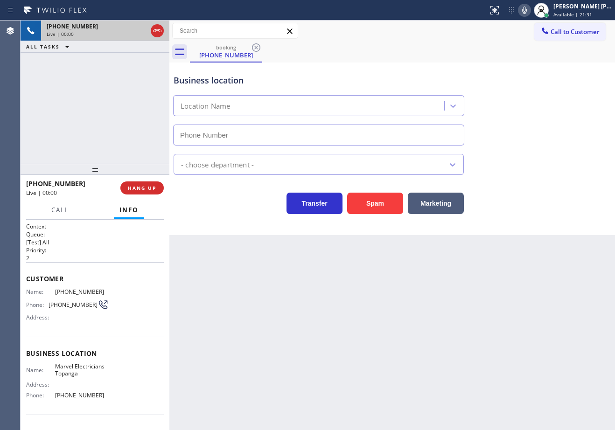
type input "[PHONE_NUMBER]"
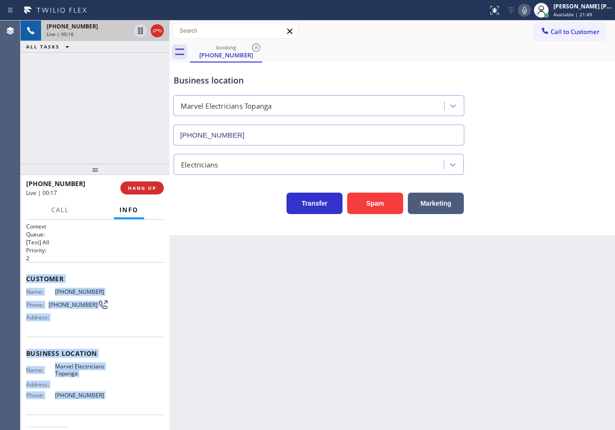
scroll to position [58, 0]
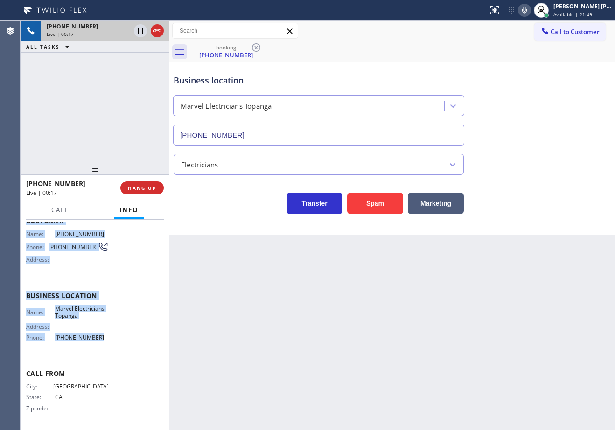
drag, startPoint x: 40, startPoint y: 304, endPoint x: 117, endPoint y: 346, distance: 87.5
click at [117, 346] on div "Context Queue: [Test] All Priority: 2 Customer Name: (747) 274-6203 Phone: (747…" at bounding box center [95, 325] width 149 height 211
copy div "Customer Name: (747) 274-6203 Phone: (747) 274-6203 Address: Business location …"
click at [527, 10] on icon at bounding box center [524, 10] width 5 height 7
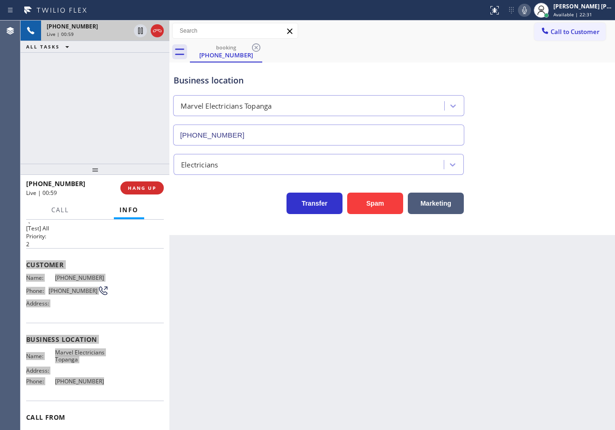
scroll to position [0, 0]
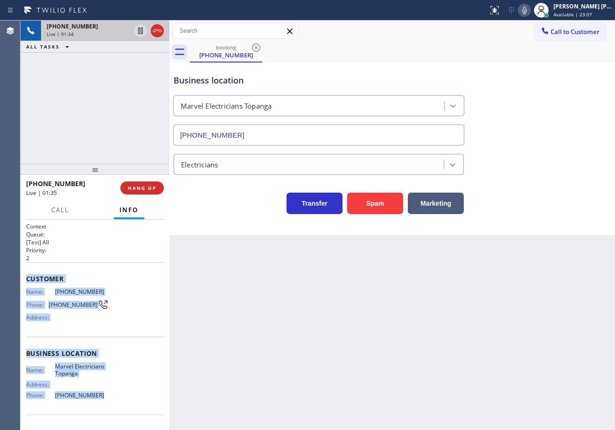
click at [545, 144] on div "Business location Marvel Electricians Topanga (310) 388-4025" at bounding box center [392, 103] width 441 height 84
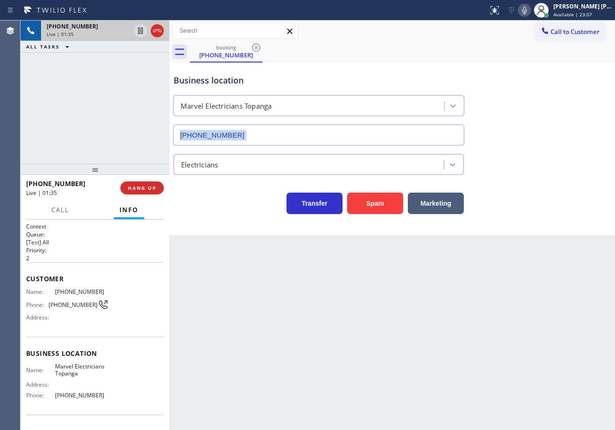
click at [545, 144] on div "Business location Marvel Electricians Topanga (310) 388-4025" at bounding box center [392, 103] width 441 height 84
click at [548, 136] on div "Business location Marvel Electricians Topanga (310) 388-4025" at bounding box center [392, 103] width 441 height 84
click at [527, 10] on icon at bounding box center [524, 10] width 5 height 7
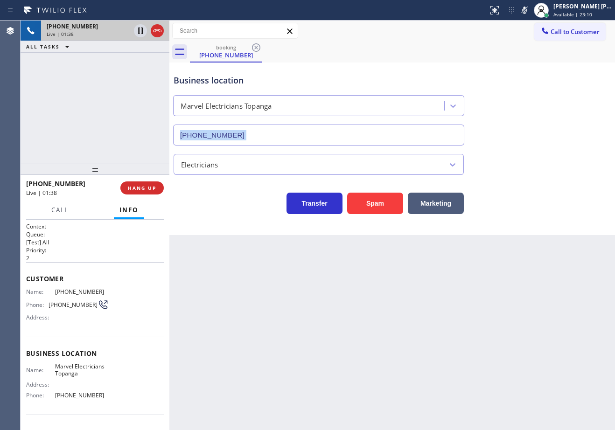
drag, startPoint x: 539, startPoint y: 46, endPoint x: 540, endPoint y: 51, distance: 4.8
click at [540, 49] on div "Call to Customer Outbound call Location Search location Your caller id phone nu…" at bounding box center [392, 42] width 446 height 42
drag, startPoint x: 117, startPoint y: 67, endPoint x: 128, endPoint y: 56, distance: 15.5
click at [123, 62] on div "+17472746203 Live | 01:38 ALL TASKS ALL TASKS ACTIVE TASKS TASKS IN WRAP UP" at bounding box center [95, 92] width 149 height 143
click at [140, 32] on icon at bounding box center [140, 30] width 11 height 11
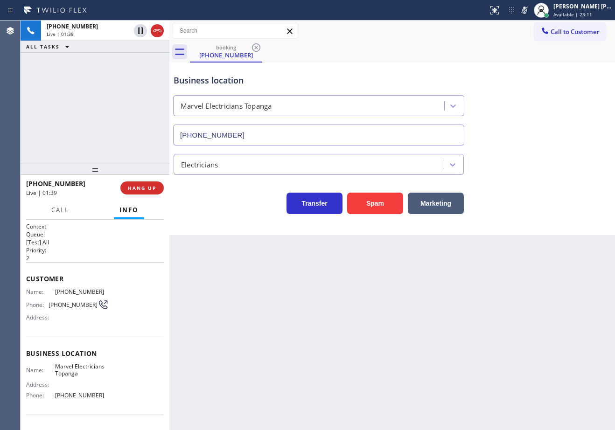
click at [132, 70] on div "+17472746203 Live | 01:38 ALL TASKS ALL TASKS ACTIVE TASKS TASKS IN WRAP UP" at bounding box center [95, 92] width 149 height 143
drag, startPoint x: 139, startPoint y: 31, endPoint x: 349, endPoint y: 46, distance: 210.1
click at [140, 31] on icon at bounding box center [140, 30] width 11 height 11
click at [530, 12] on icon at bounding box center [524, 10] width 11 height 11
drag, startPoint x: 556, startPoint y: 118, endPoint x: 556, endPoint y: 125, distance: 7.0
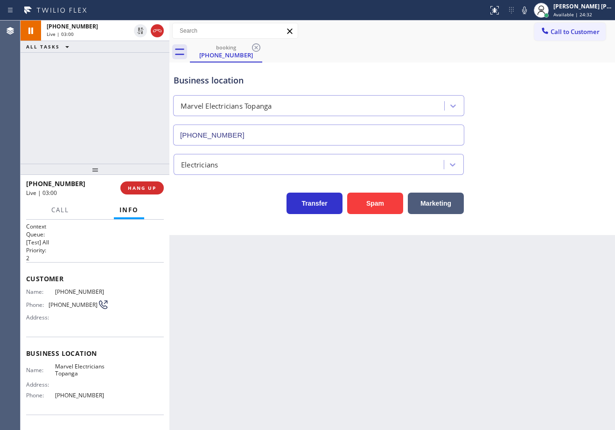
click at [556, 119] on div "Business location Marvel Electricians Topanga (310) 388-4025" at bounding box center [392, 103] width 441 height 84
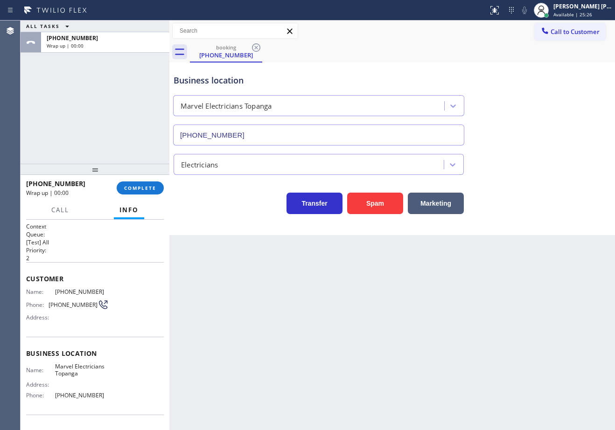
click at [435, 53] on div "booking (747) 274-6203" at bounding box center [402, 52] width 425 height 21
click at [571, 9] on div "[PERSON_NAME] [PERSON_NAME] Dahil" at bounding box center [583, 6] width 59 height 8
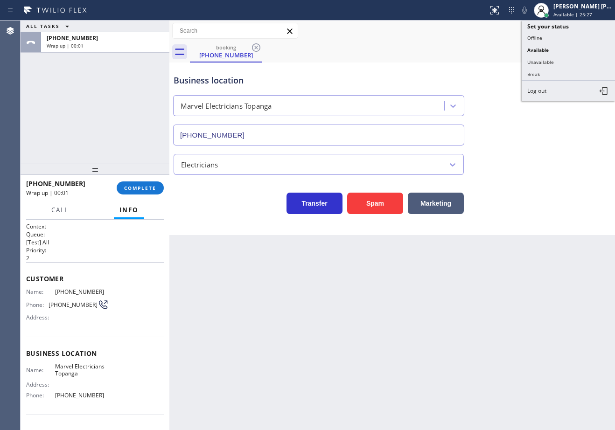
click at [538, 221] on div "Business location Marvel Electricians Topanga (310) 388-4025 Electricians Trans…" at bounding box center [392, 149] width 446 height 173
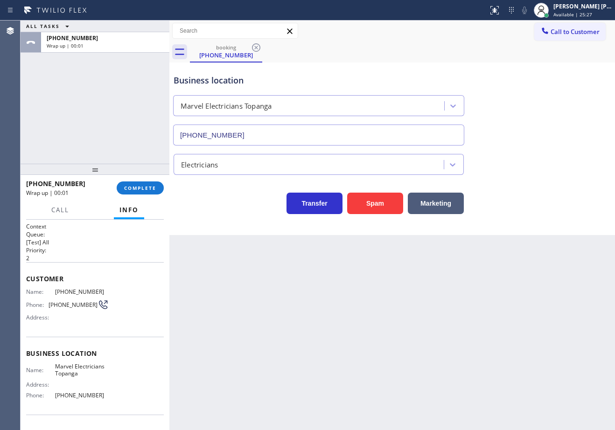
click at [538, 222] on div "Business location Marvel Electricians Topanga (310) 388-4025 Electricians Trans…" at bounding box center [392, 149] width 446 height 173
click at [573, 12] on span "Available | 25:28" at bounding box center [573, 14] width 39 height 7
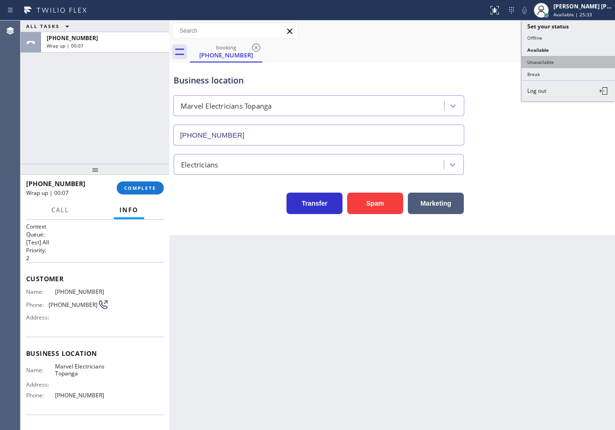
click at [547, 62] on button "Unavailable" at bounding box center [568, 62] width 93 height 12
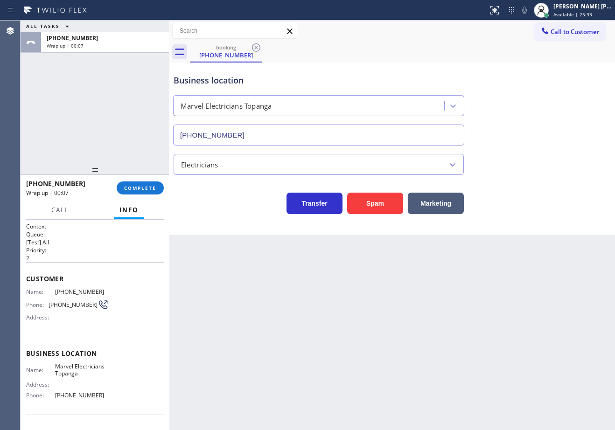
click at [556, 127] on div "Business location Marvel Electricians Topanga (310) 388-4025" at bounding box center [392, 103] width 441 height 84
click at [492, 51] on div "booking (747) 274-6203" at bounding box center [402, 52] width 425 height 21
click at [135, 196] on div "+17472746203 Wrap up | 00:12 COMPLETE" at bounding box center [95, 188] width 138 height 24
click at [136, 195] on div "+17472746203 Wrap up | 00:12 COMPLETE" at bounding box center [95, 188] width 138 height 24
click at [139, 189] on span "COMPLETE" at bounding box center [140, 188] width 32 height 7
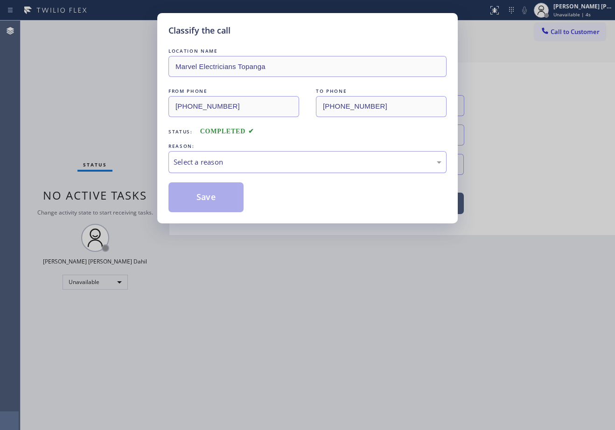
click at [189, 162] on div "Select a reason" at bounding box center [308, 162] width 268 height 11
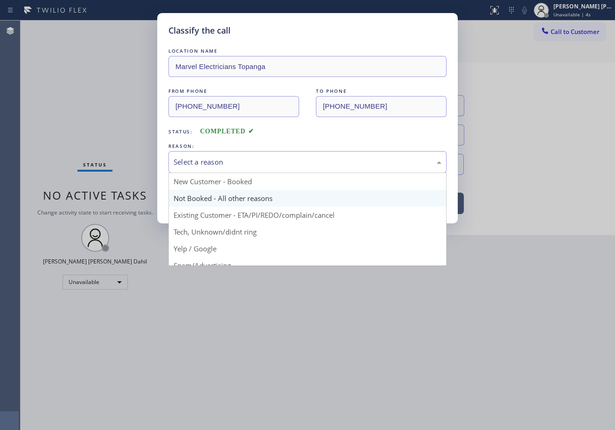
click at [196, 199] on button "Save" at bounding box center [206, 198] width 75 height 30
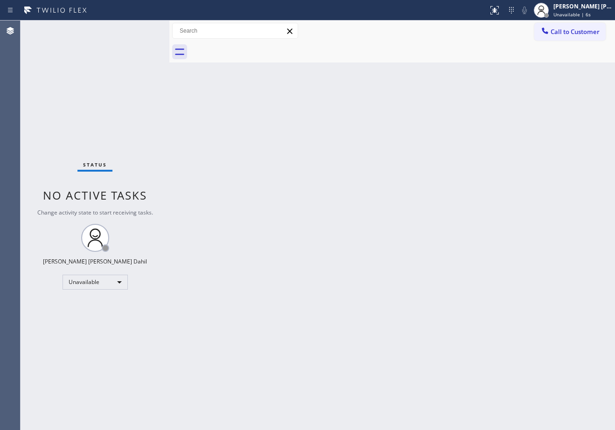
click at [559, 30] on span "Call to Customer" at bounding box center [575, 32] width 49 height 8
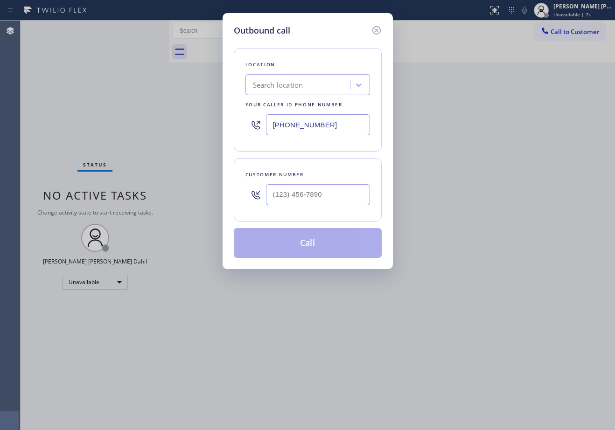
click at [302, 197] on input "text" at bounding box center [318, 194] width 104 height 21
paste input "747) 274-6203"
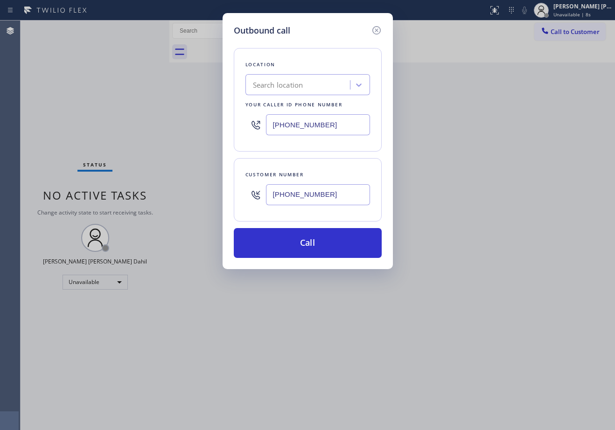
type input "[PHONE_NUMBER]"
click at [290, 122] on input "[PHONE_NUMBER]" at bounding box center [318, 124] width 104 height 21
paste input "310) 388-4025"
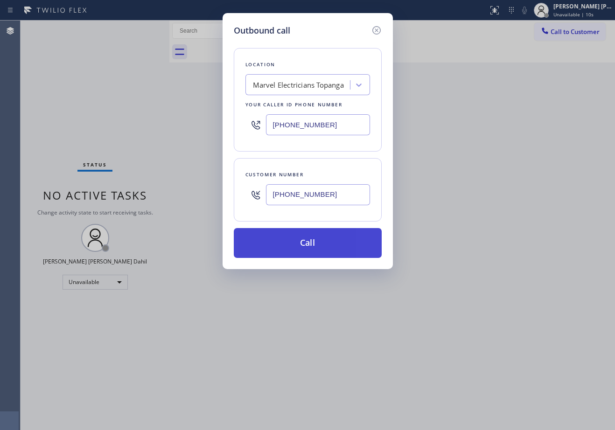
type input "[PHONE_NUMBER]"
click at [310, 247] on button "Call" at bounding box center [308, 243] width 148 height 30
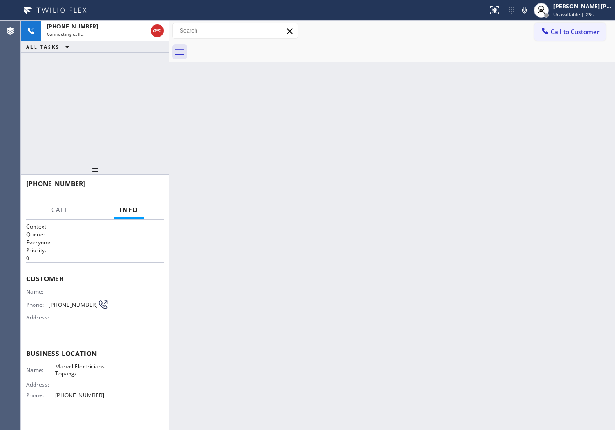
click at [424, 56] on div at bounding box center [402, 52] width 425 height 21
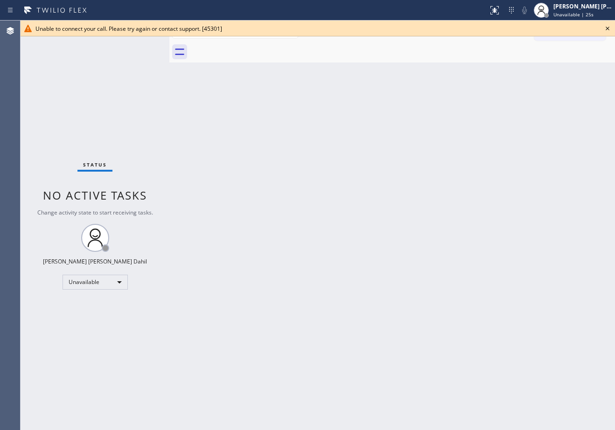
click at [112, 116] on div "Status No active tasks Change activity state to start receiving tasks. Joshua J…" at bounding box center [95, 226] width 149 height 410
click at [609, 30] on icon at bounding box center [608, 29] width 4 height 4
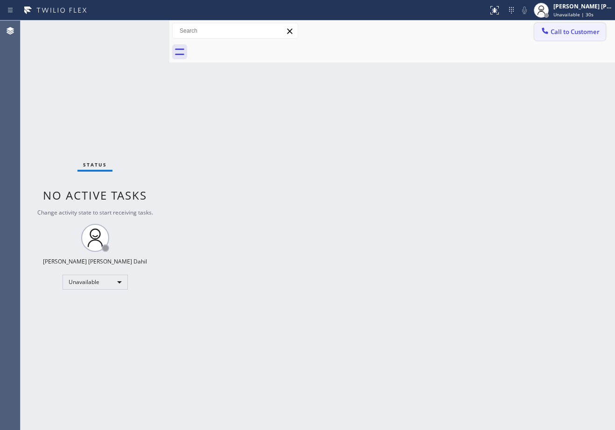
click at [585, 37] on button "Call to Customer" at bounding box center [569, 32] width 71 height 18
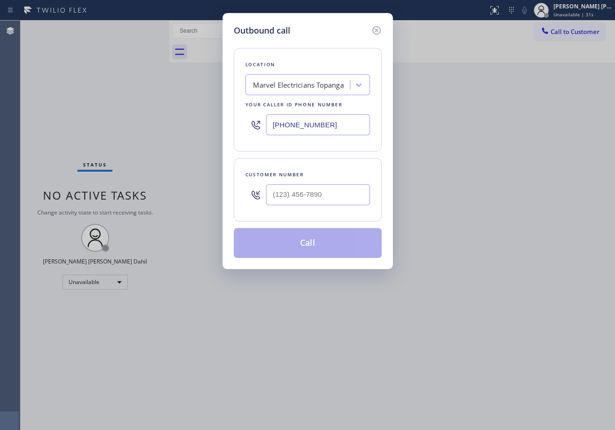
click at [317, 86] on div "Marvel Electricians Topanga" at bounding box center [298, 85] width 91 height 11
type input "home alli"
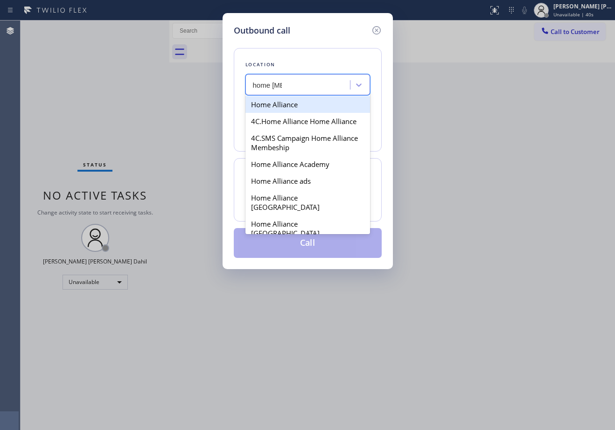
click at [307, 105] on div "Home Alliance" at bounding box center [308, 104] width 125 height 17
type input "[PHONE_NUMBER]"
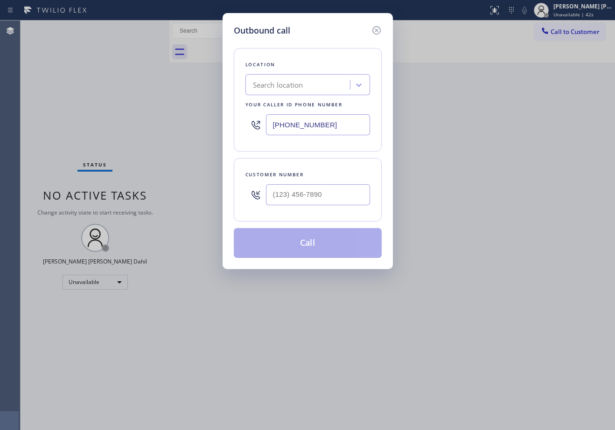
click at [328, 203] on input "text" at bounding box center [318, 194] width 104 height 21
paste input "747) 274-6203"
type input "[PHONE_NUMBER]"
click at [317, 64] on div "Location" at bounding box center [308, 65] width 125 height 10
click at [311, 91] on div "Search location" at bounding box center [299, 85] width 102 height 16
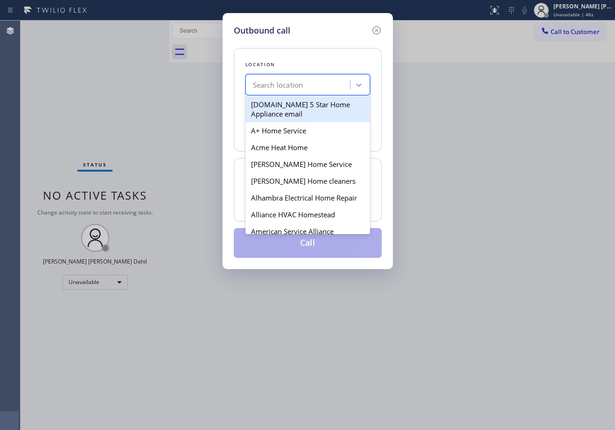
click at [323, 83] on div "Search location" at bounding box center [299, 85] width 102 height 16
click at [317, 86] on div "Search location" at bounding box center [299, 85] width 102 height 16
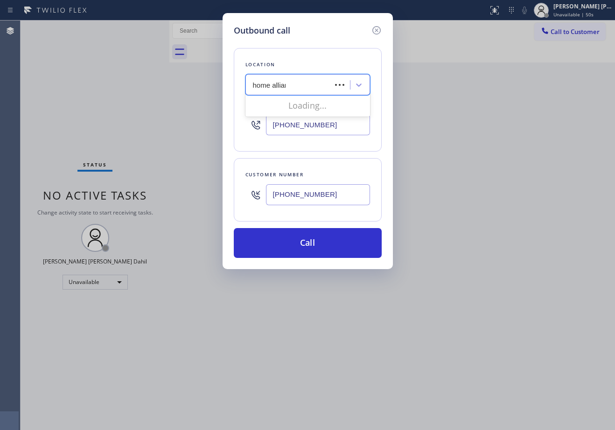
type input "home alliance"
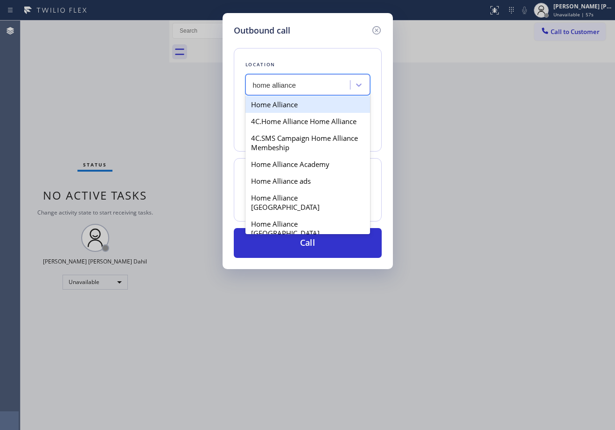
click at [305, 106] on div "Home Alliance" at bounding box center [308, 104] width 125 height 17
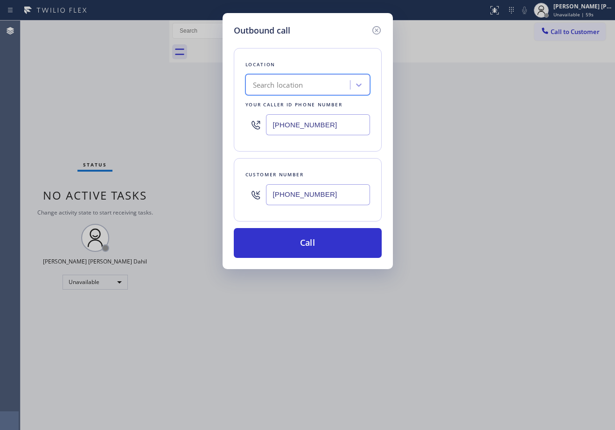
click at [374, 30] on icon at bounding box center [376, 30] width 11 height 11
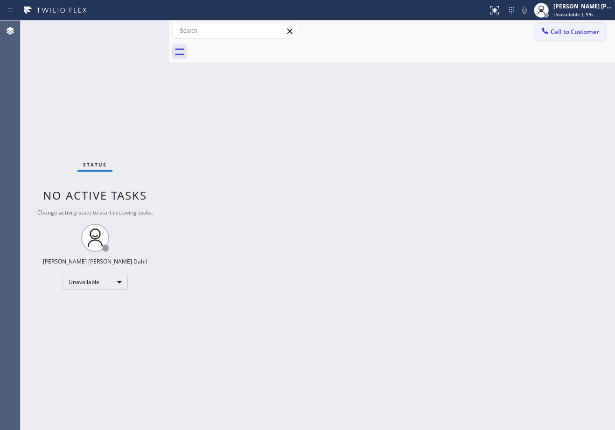
drag, startPoint x: 569, startPoint y: 35, endPoint x: 460, endPoint y: 83, distance: 118.7
click at [569, 35] on span "Call to Customer" at bounding box center [575, 32] width 49 height 8
type input "[PHONE_NUMBER]"
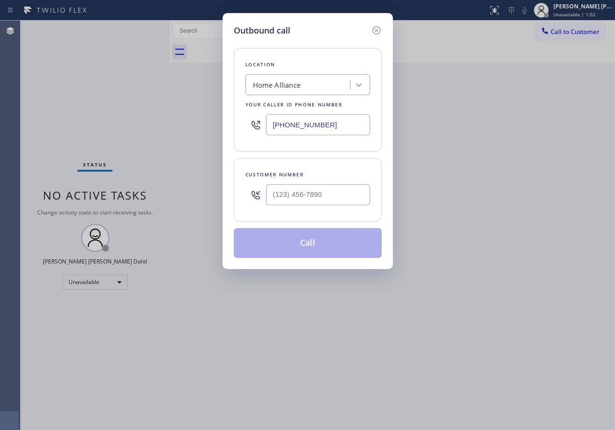
click at [348, 198] on input "text" at bounding box center [318, 194] width 104 height 21
paste input "747) 274-6203"
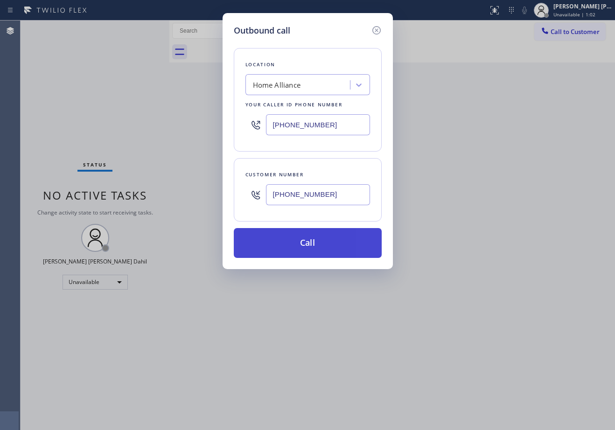
type input "[PHONE_NUMBER]"
click at [309, 250] on button "Call" at bounding box center [308, 243] width 148 height 30
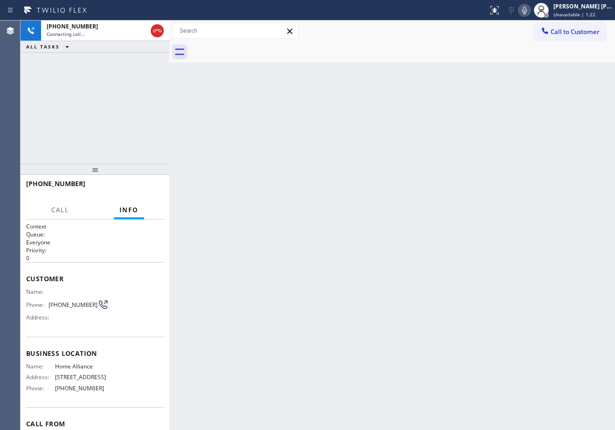
click at [530, 12] on icon at bounding box center [524, 10] width 11 height 11
drag, startPoint x: 569, startPoint y: 7, endPoint x: 572, endPoint y: 23, distance: 16.6
click at [570, 7] on div "[PERSON_NAME] [PERSON_NAME] Dahil" at bounding box center [583, 6] width 59 height 8
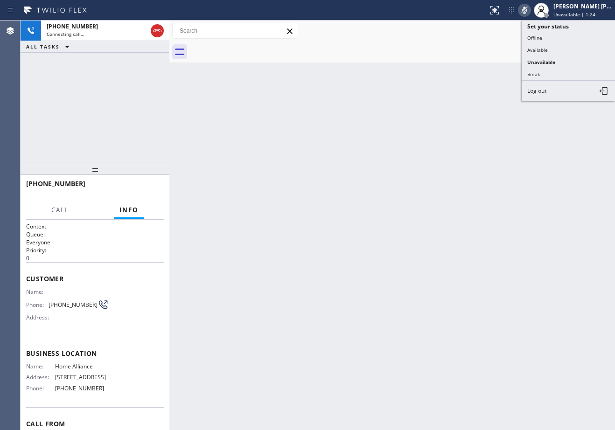
click at [566, 46] on button "Available" at bounding box center [568, 50] width 93 height 12
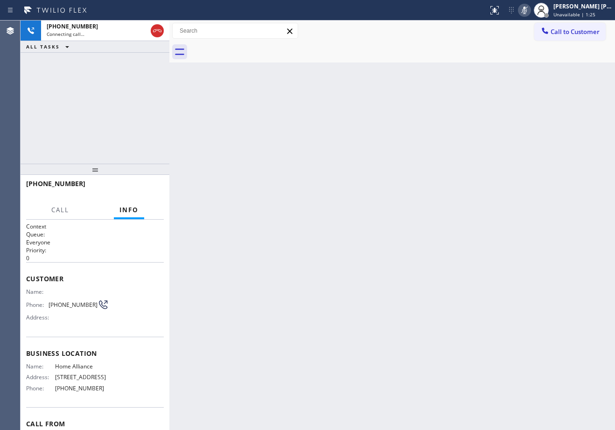
click at [530, 11] on icon at bounding box center [524, 10] width 11 height 11
click at [529, 113] on div "Back to Dashboard Change Sender ID Customers Technicians Select a contact Outbo…" at bounding box center [392, 226] width 446 height 410
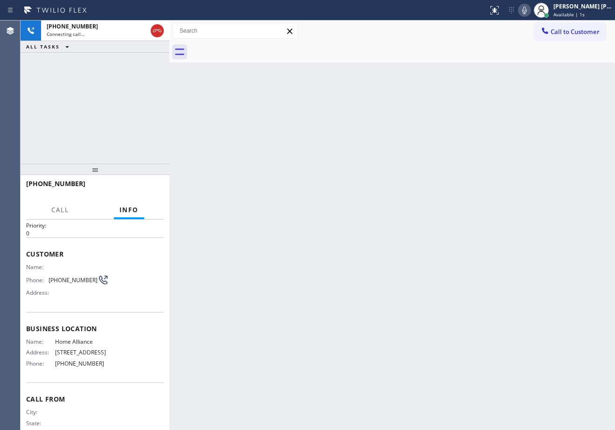
scroll to position [58, 0]
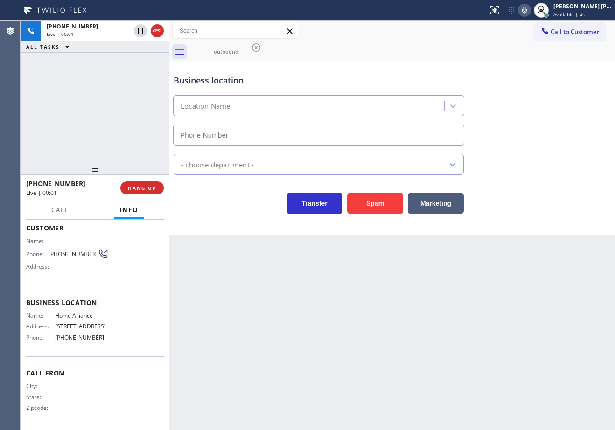
type input "[PHONE_NUMBER]"
click at [530, 13] on icon at bounding box center [524, 10] width 11 height 11
drag, startPoint x: 536, startPoint y: 9, endPoint x: 538, endPoint y: 26, distance: 16.9
click at [528, 9] on rect at bounding box center [524, 9] width 7 height 7
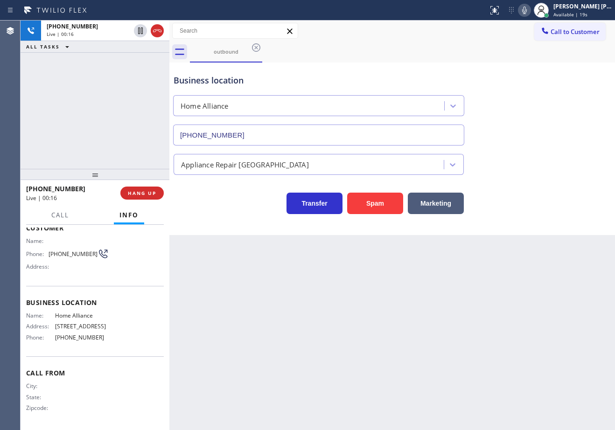
drag, startPoint x: 94, startPoint y: 171, endPoint x: 95, endPoint y: 176, distance: 5.7
click at [95, 178] on div at bounding box center [95, 174] width 149 height 11
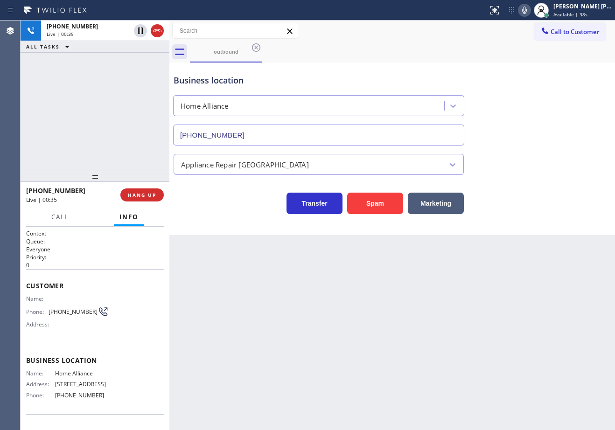
drag, startPoint x: 97, startPoint y: 181, endPoint x: 118, endPoint y: 160, distance: 29.4
click at [99, 182] on div at bounding box center [95, 176] width 149 height 11
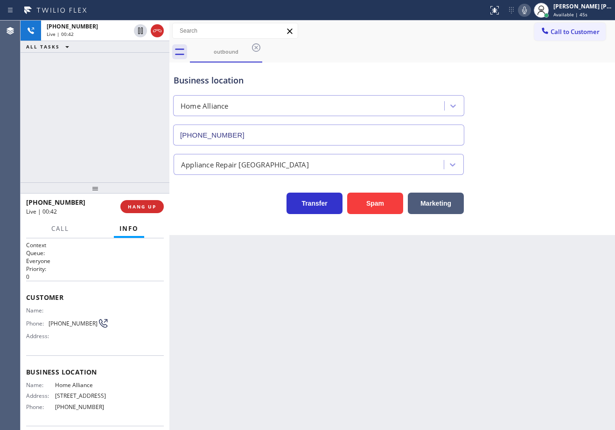
click at [330, 346] on div "Back to Dashboard Change Sender ID Customers Technicians Select a contact Outbo…" at bounding box center [392, 226] width 446 height 410
click at [147, 211] on button "HANG UP" at bounding box center [141, 206] width 43 height 13
click at [147, 210] on span "HANG UP" at bounding box center [142, 207] width 28 height 7
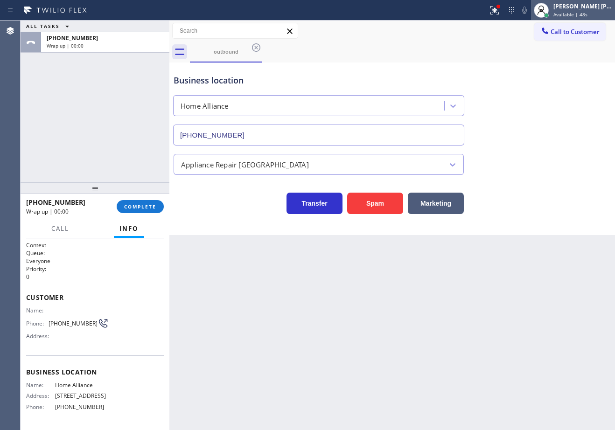
click at [565, 7] on div "[PERSON_NAME] [PERSON_NAME] Dahil" at bounding box center [583, 6] width 59 height 8
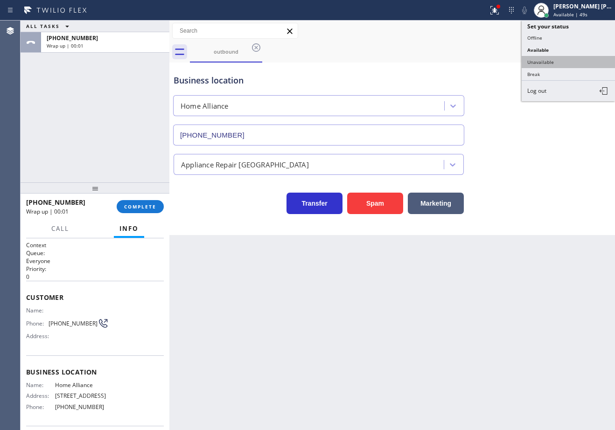
click at [549, 62] on button "Unavailable" at bounding box center [568, 62] width 93 height 12
click at [549, 62] on div "Business location Home Alliance (877) 777-0796" at bounding box center [392, 103] width 441 height 84
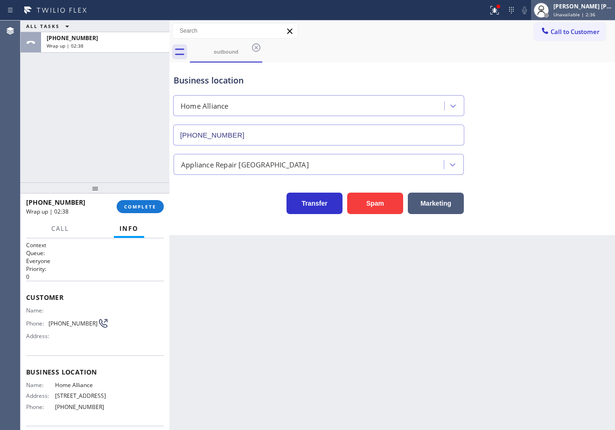
click at [581, 12] on span "Unavailable | 2:36" at bounding box center [575, 14] width 42 height 7
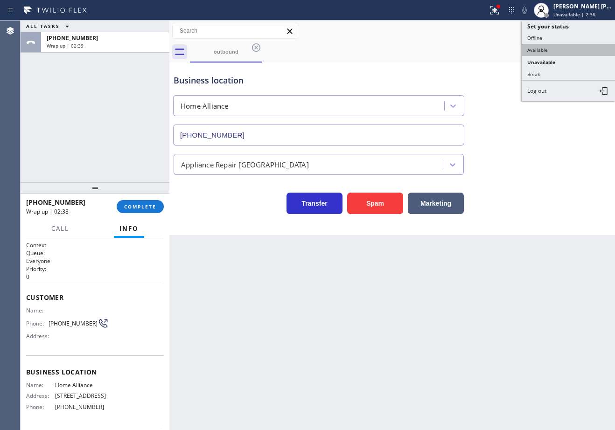
click at [566, 49] on button "Available" at bounding box center [568, 50] width 93 height 12
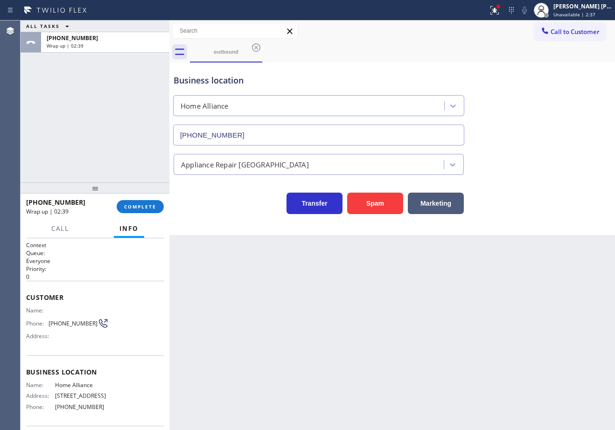
click at [566, 52] on div "outbound" at bounding box center [402, 52] width 425 height 21
click at [140, 213] on button "COMPLETE" at bounding box center [140, 206] width 47 height 13
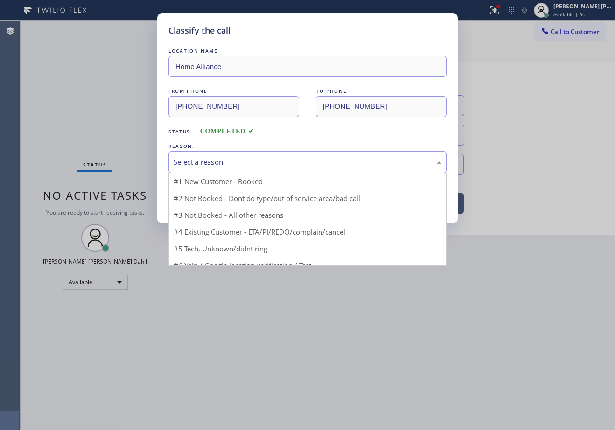
drag, startPoint x: 197, startPoint y: 170, endPoint x: 204, endPoint y: 170, distance: 7.9
click at [197, 170] on div "Select a reason" at bounding box center [308, 162] width 278 height 22
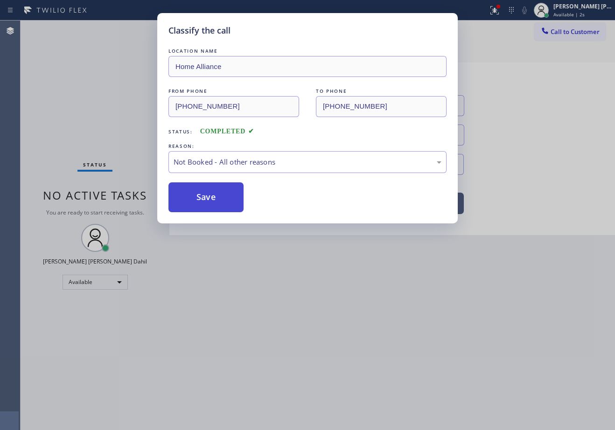
click at [202, 194] on button "Save" at bounding box center [206, 198] width 75 height 30
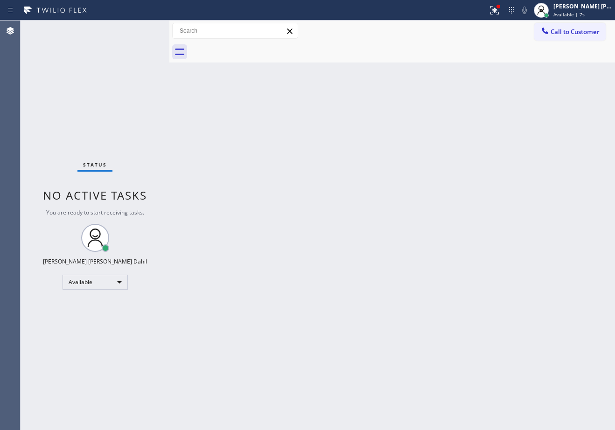
drag, startPoint x: 427, startPoint y: 183, endPoint x: 364, endPoint y: 157, distance: 67.9
click at [427, 183] on div "Back to Dashboard Change Sender ID Customers Technicians Select a contact Outbo…" at bounding box center [392, 226] width 446 height 410
click at [404, 196] on div "Back to Dashboard Change Sender ID Customers Technicians Select a contact Outbo…" at bounding box center [392, 226] width 446 height 410
drag, startPoint x: 509, startPoint y: 259, endPoint x: 508, endPoint y: 251, distance: 7.5
click at [508, 254] on div "Back to Dashboard Change Sender ID Customers Technicians Select a contact Outbo…" at bounding box center [392, 226] width 446 height 410
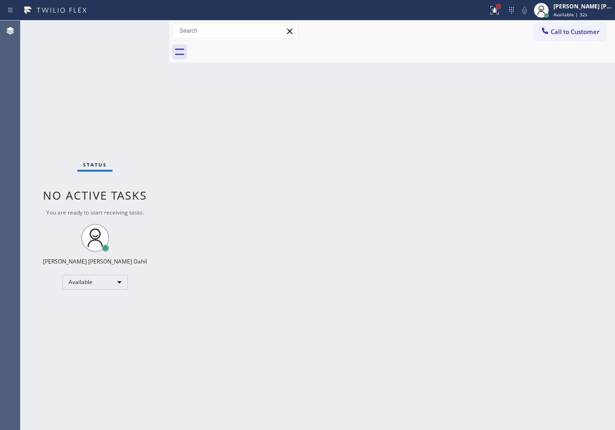
click at [501, 9] on div at bounding box center [499, 7] width 6 height 6
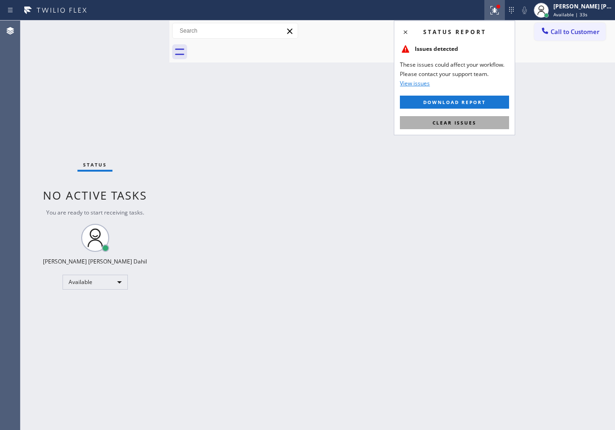
click at [461, 125] on span "Clear issues" at bounding box center [455, 122] width 44 height 7
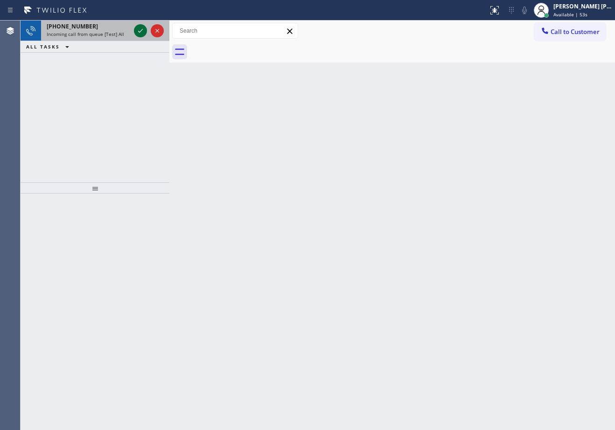
click at [121, 24] on div "+15089799792" at bounding box center [89, 26] width 84 height 8
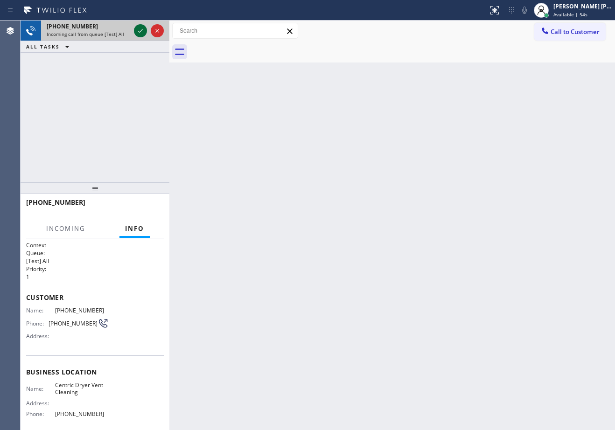
click at [136, 28] on icon at bounding box center [140, 30] width 11 height 11
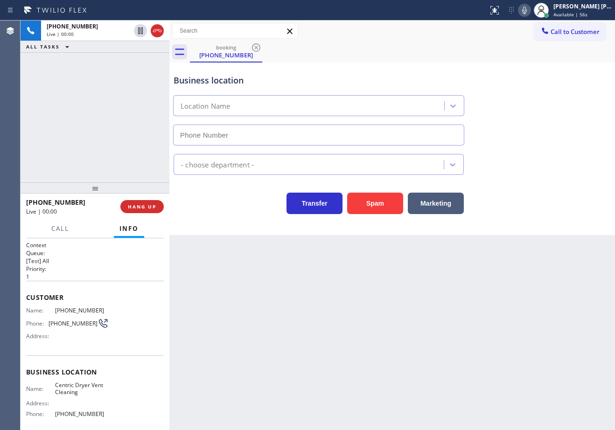
type input "(855) 226-9002"
click at [365, 206] on button "Spam" at bounding box center [375, 203] width 56 height 21
drag, startPoint x: 369, startPoint y: 257, endPoint x: 488, endPoint y: 211, distance: 127.1
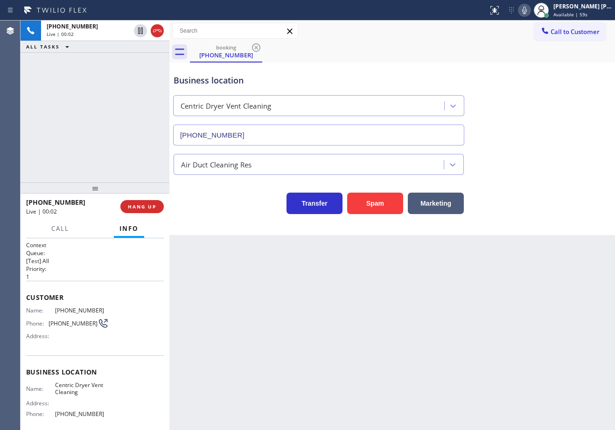
click at [373, 260] on div "Back to Dashboard Change Sender ID Customers Technicians Select a contact Outbo…" at bounding box center [392, 226] width 446 height 410
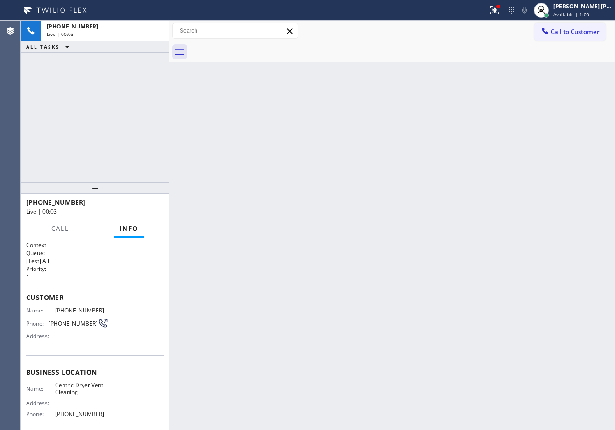
click at [500, 7] on icon at bounding box center [494, 10] width 11 height 11
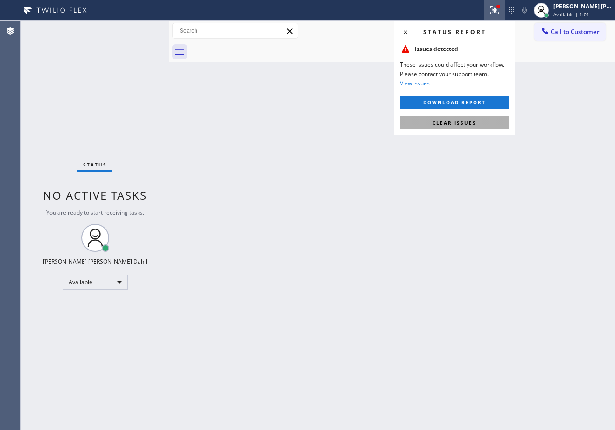
click at [476, 127] on button "Clear issues" at bounding box center [454, 122] width 109 height 13
drag, startPoint x: 476, startPoint y: 127, endPoint x: 477, endPoint y: 287, distance: 160.1
click at [475, 127] on div "Back to Dashboard Change Sender ID Customers Technicians Select a contact Outbo…" at bounding box center [392, 226] width 446 height 410
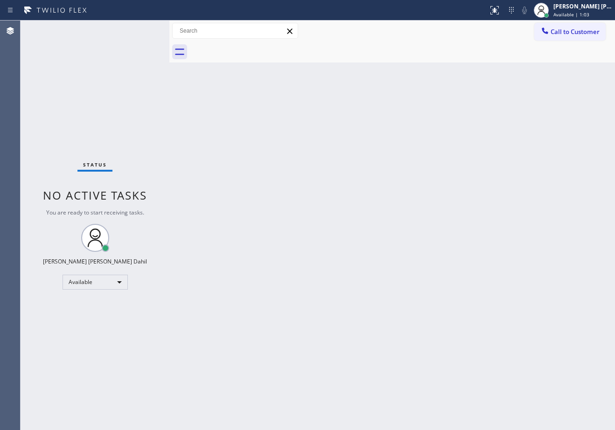
drag, startPoint x: 242, startPoint y: 193, endPoint x: 262, endPoint y: 216, distance: 30.5
click at [244, 192] on div "Back to Dashboard Change Sender ID Customers Technicians Select a contact Outbo…" at bounding box center [392, 226] width 446 height 410
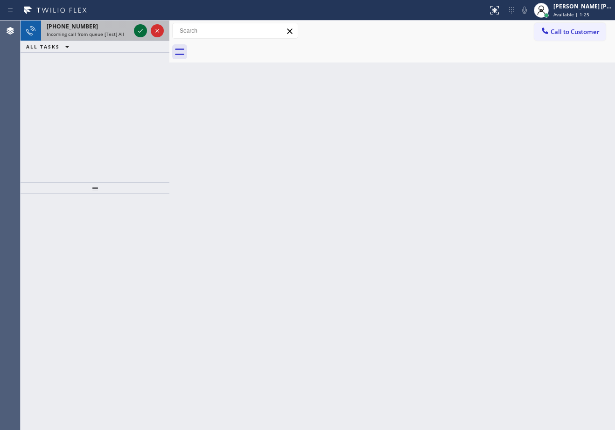
click at [100, 35] on span "Incoming call from queue [Test] All" at bounding box center [85, 34] width 77 height 7
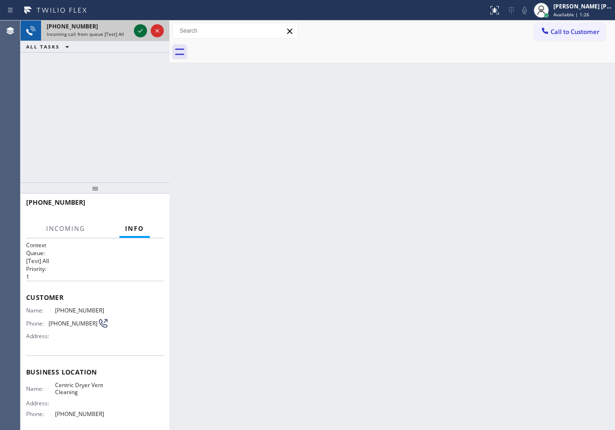
click at [138, 27] on icon at bounding box center [140, 30] width 11 height 11
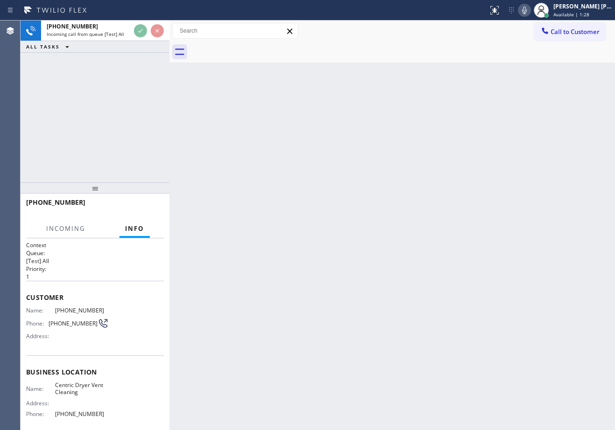
scroll to position [28, 0]
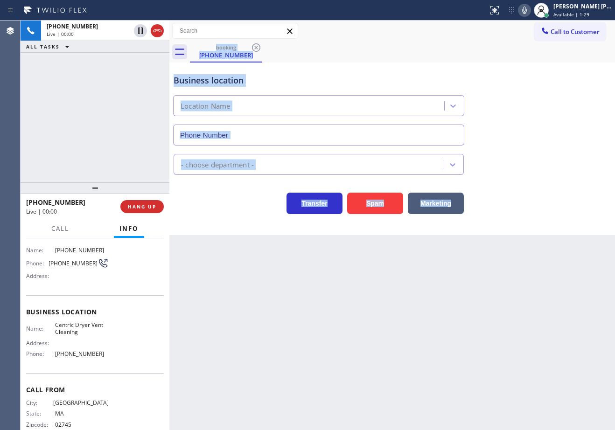
type input "(855) 226-9002"
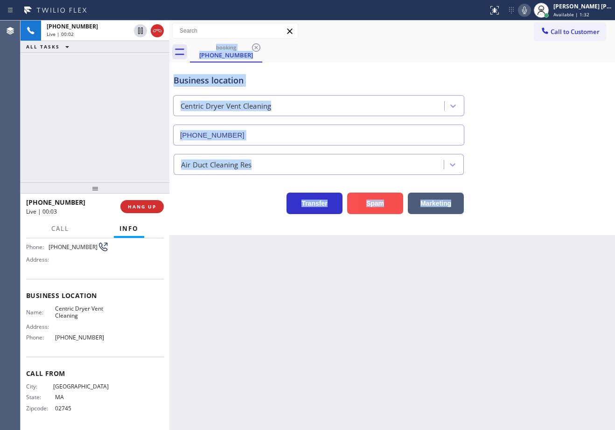
click at [390, 204] on button "Spam" at bounding box center [375, 203] width 56 height 21
click at [391, 204] on button "Spam" at bounding box center [375, 203] width 56 height 21
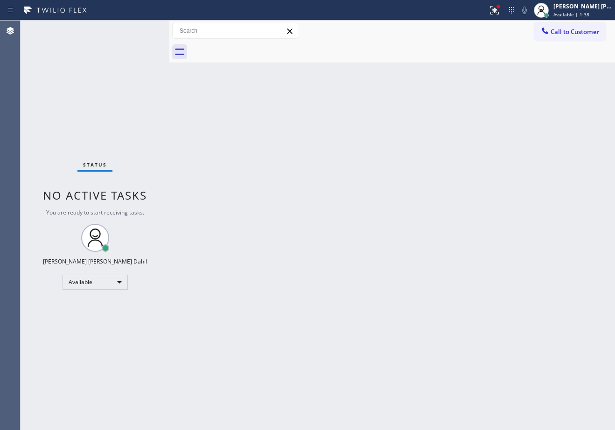
click at [319, 147] on div "Back to Dashboard Change Sender ID Customers Technicians Select a contact Outbo…" at bounding box center [392, 226] width 446 height 410
click at [500, 8] on icon at bounding box center [494, 10] width 11 height 11
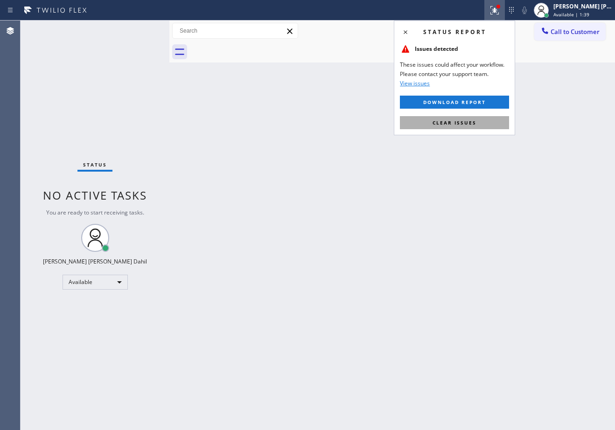
click at [483, 119] on button "Clear issues" at bounding box center [454, 122] width 109 height 13
click at [483, 119] on div "Back to Dashboard Change Sender ID Customers Technicians Select a contact Outbo…" at bounding box center [392, 226] width 446 height 410
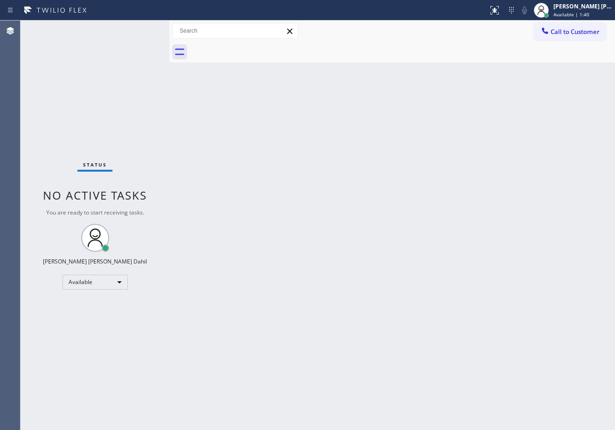
drag, startPoint x: 483, startPoint y: 119, endPoint x: 483, endPoint y: 127, distance: 7.9
click at [483, 120] on div "Back to Dashboard Change Sender ID Customers Technicians Select a contact Outbo…" at bounding box center [392, 226] width 446 height 410
drag, startPoint x: 102, startPoint y: 60, endPoint x: 107, endPoint y: 59, distance: 4.9
click at [103, 60] on div "Status No active tasks You are ready to start receiving tasks. [PERSON_NAME] [P…" at bounding box center [95, 226] width 149 height 410
click at [501, 335] on div "Back to Dashboard Change Sender ID Customers Technicians Select a contact Outbo…" at bounding box center [392, 226] width 446 height 410
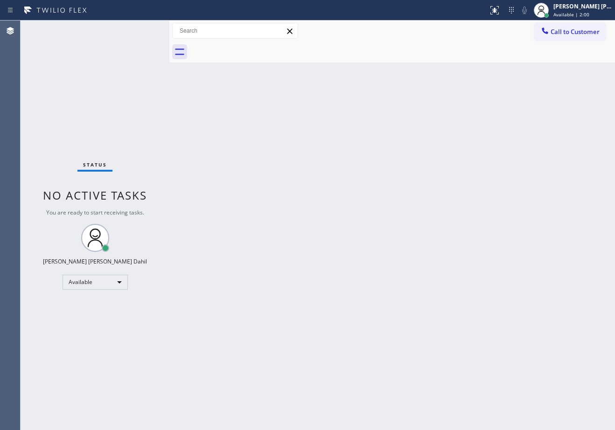
click at [118, 112] on div "Status No active tasks You are ready to start receiving tasks. [PERSON_NAME] [P…" at bounding box center [95, 226] width 149 height 410
click at [116, 108] on div "Status No active tasks You are ready to start receiving tasks. [PERSON_NAME] [P…" at bounding box center [95, 226] width 149 height 410
drag, startPoint x: 396, startPoint y: 304, endPoint x: 404, endPoint y: 344, distance: 39.9
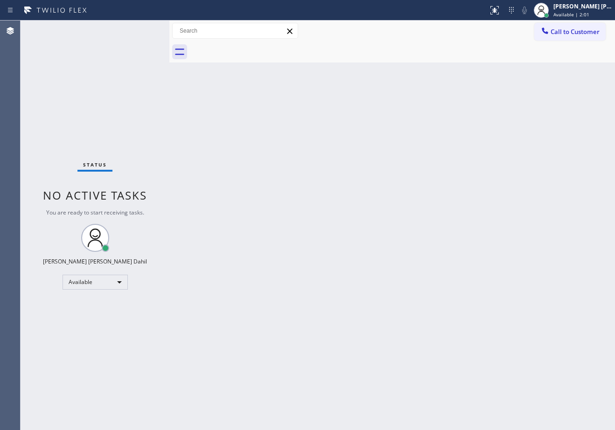
click at [397, 305] on div "Back to Dashboard Change Sender ID Customers Technicians Select a contact Outbo…" at bounding box center [392, 226] width 446 height 410
drag, startPoint x: 397, startPoint y: 348, endPoint x: 387, endPoint y: 352, distance: 10.5
click at [389, 352] on div "Back to Dashboard Change Sender ID Customers Technicians Select a contact Outbo…" at bounding box center [392, 226] width 446 height 410
click at [263, 355] on div "Back to Dashboard Change Sender ID Customers Technicians Select a contact Outbo…" at bounding box center [392, 226] width 446 height 410
click at [263, 354] on div "Back to Dashboard Change Sender ID Customers Technicians Select a contact Outbo…" at bounding box center [392, 226] width 446 height 410
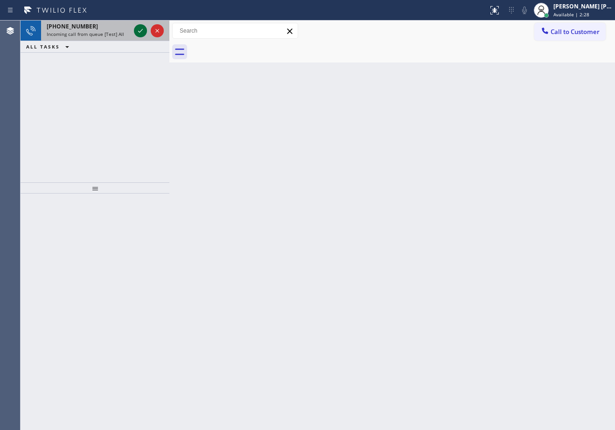
click at [141, 31] on icon at bounding box center [140, 31] width 5 height 4
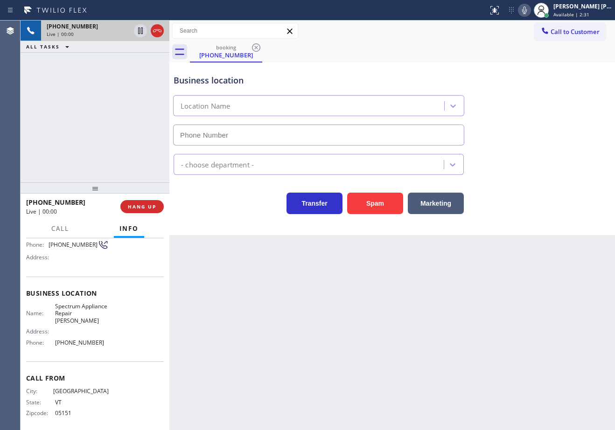
scroll to position [81, 0]
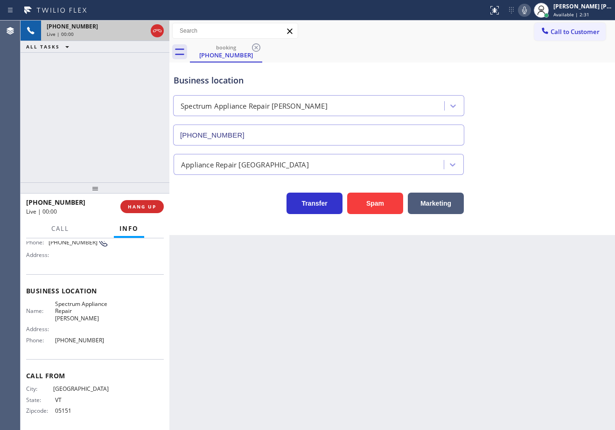
type input "(708) 616-1662"
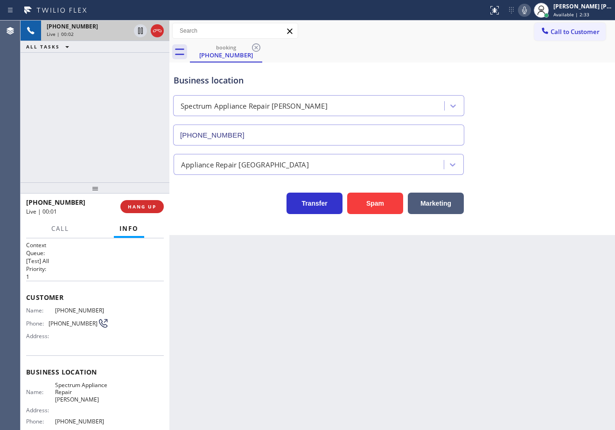
click at [342, 280] on div "Back to Dashboard Change Sender ID Customers Technicians Select a contact Outbo…" at bounding box center [392, 226] width 446 height 410
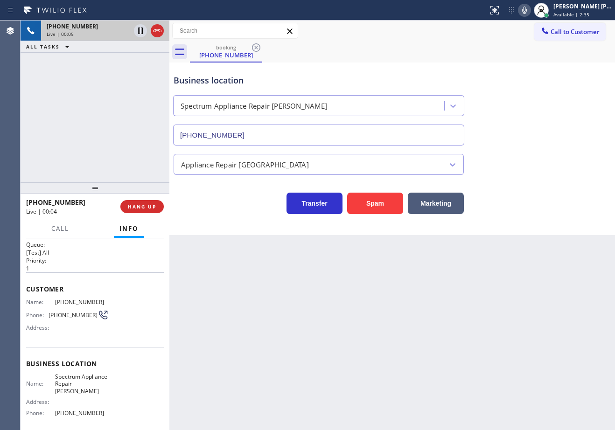
scroll to position [84, 0]
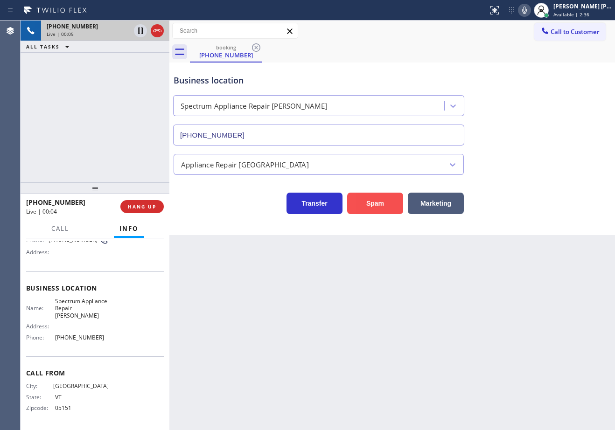
click at [379, 203] on button "Spam" at bounding box center [375, 203] width 56 height 21
click at [500, 10] on icon at bounding box center [494, 10] width 11 height 11
click at [505, 17] on button at bounding box center [495, 10] width 21 height 21
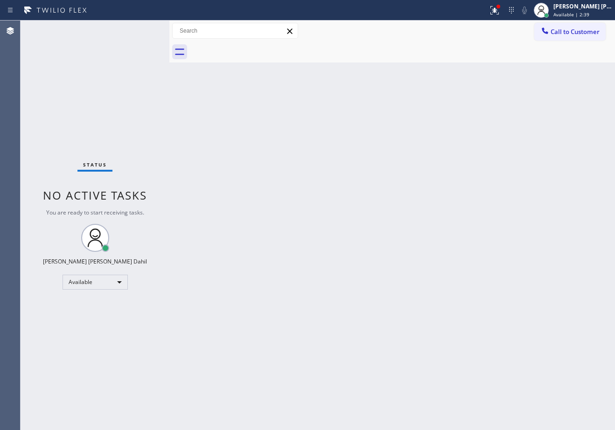
click at [484, 108] on div "Back to Dashboard Change Sender ID Customers Technicians Select a contact Outbo…" at bounding box center [392, 226] width 446 height 410
click at [500, 13] on icon at bounding box center [494, 10] width 11 height 11
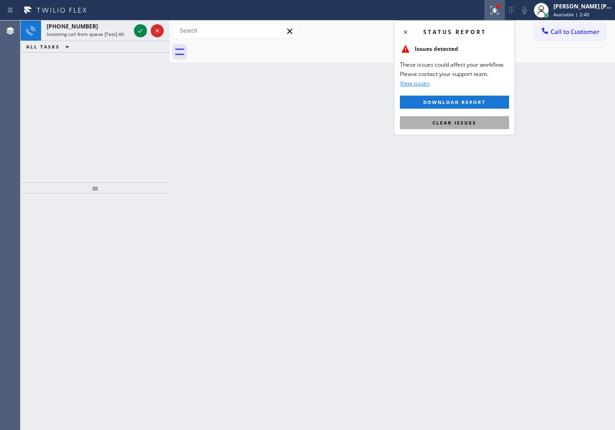
click at [474, 120] on span "Clear issues" at bounding box center [455, 122] width 44 height 7
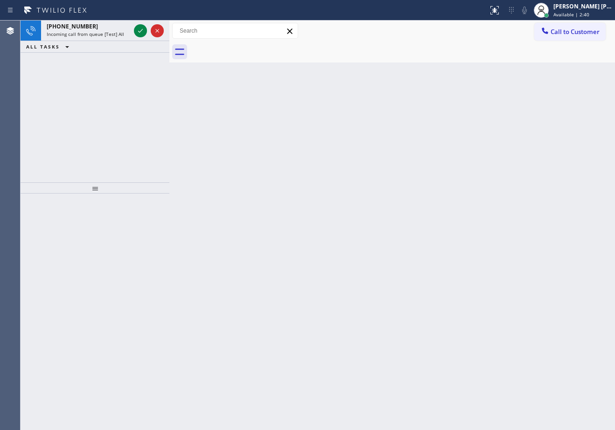
click at [474, 121] on div "Back to Dashboard Change Sender ID Customers Technicians Select a contact Outbo…" at bounding box center [392, 226] width 446 height 410
click at [141, 31] on icon at bounding box center [140, 31] width 5 height 4
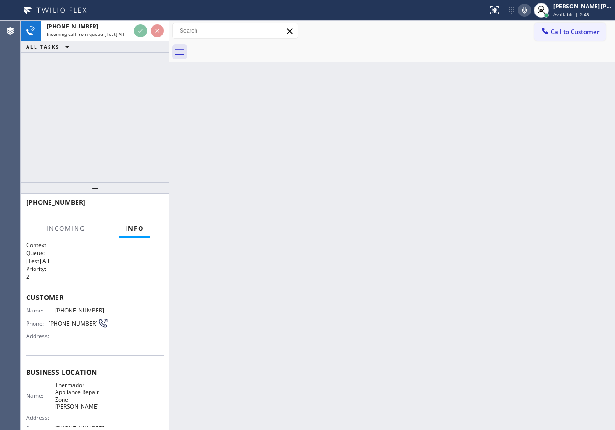
click at [401, 346] on div "Back to Dashboard Change Sender ID Customers Technicians Select a contact Outbo…" at bounding box center [392, 226] width 446 height 410
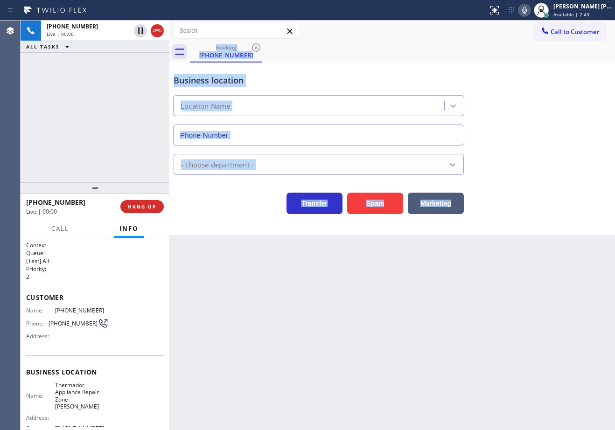
type input "(303) 529-1926"
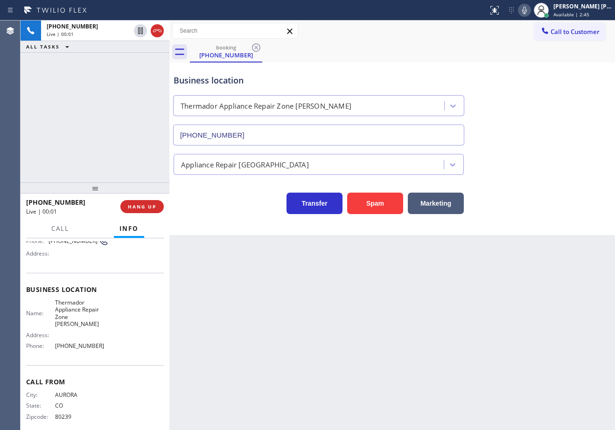
scroll to position [84, 0]
click at [371, 209] on button "Spam" at bounding box center [375, 203] width 56 height 21
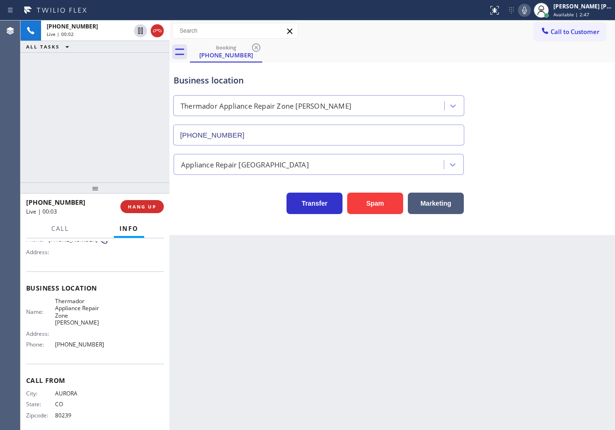
click at [420, 281] on div "Back to Dashboard Change Sender ID Customers Technicians Select a contact Outbo…" at bounding box center [392, 226] width 446 height 410
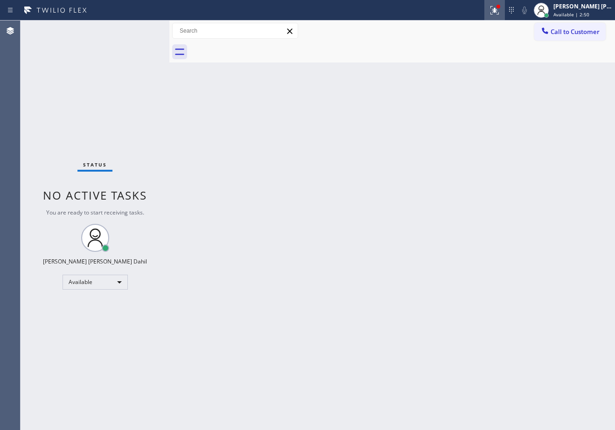
click at [499, 15] on icon at bounding box center [494, 10] width 11 height 11
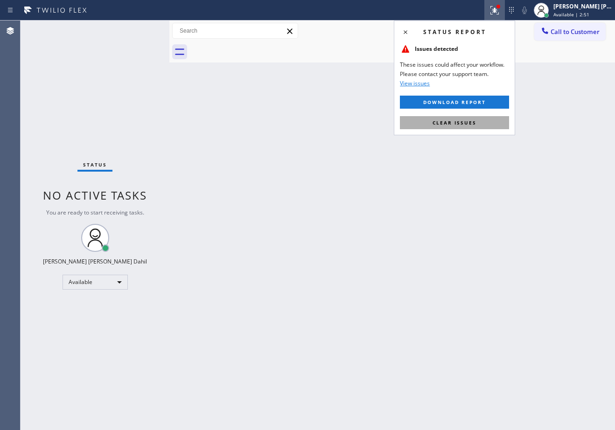
click at [492, 120] on button "Clear issues" at bounding box center [454, 122] width 109 height 13
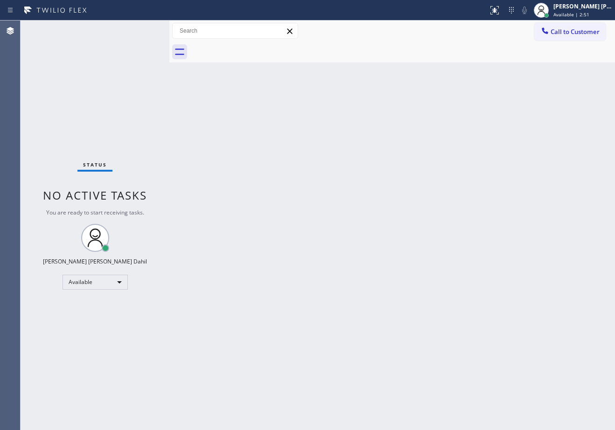
click at [491, 120] on div "Back to Dashboard Change Sender ID Customers Technicians Select a contact Outbo…" at bounding box center [392, 226] width 446 height 410
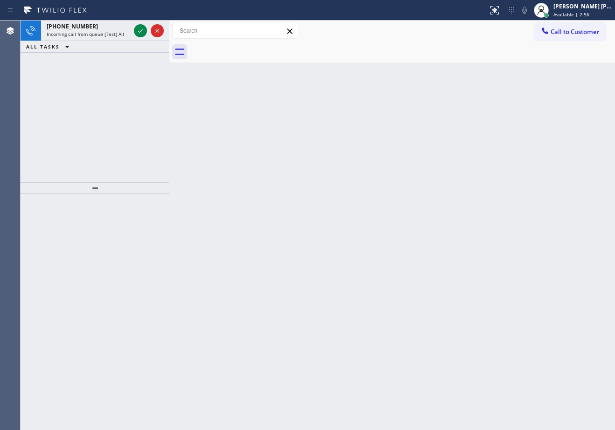
click at [432, 315] on div "Back to Dashboard Change Sender ID Customers Technicians Select a contact Outbo…" at bounding box center [392, 226] width 446 height 410
drag, startPoint x: 99, startPoint y: 21, endPoint x: 107, endPoint y: 29, distance: 11.2
click at [100, 22] on div "+15089799792 Incoming call from queue [Test] All" at bounding box center [86, 31] width 91 height 21
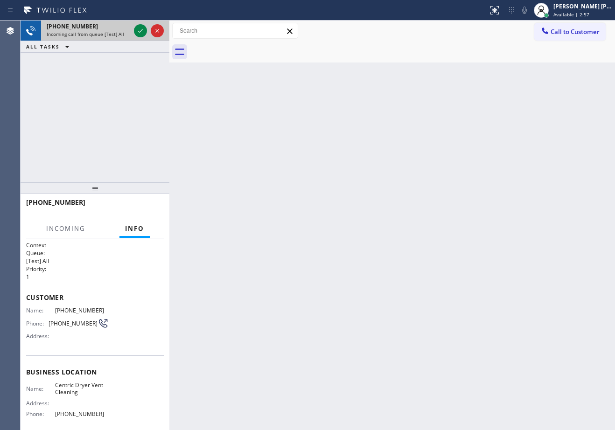
click at [110, 30] on div "+15089799792" at bounding box center [89, 26] width 84 height 8
click at [140, 29] on icon at bounding box center [140, 30] width 11 height 11
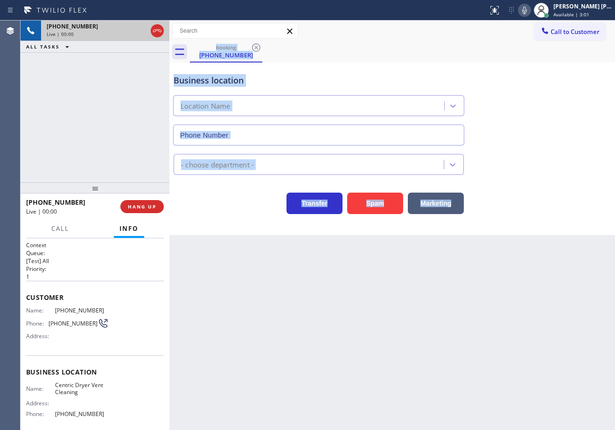
type input "(855) 226-9002"
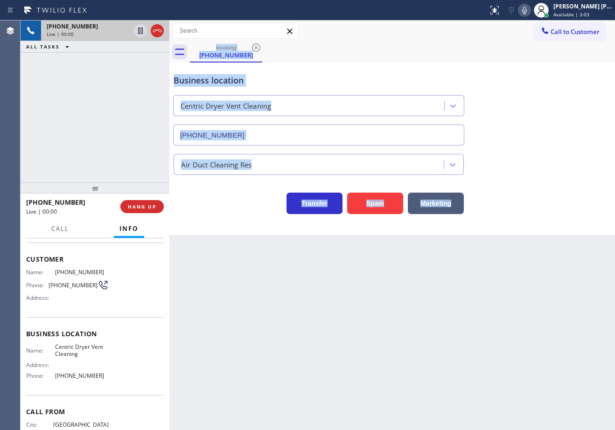
scroll to position [77, 0]
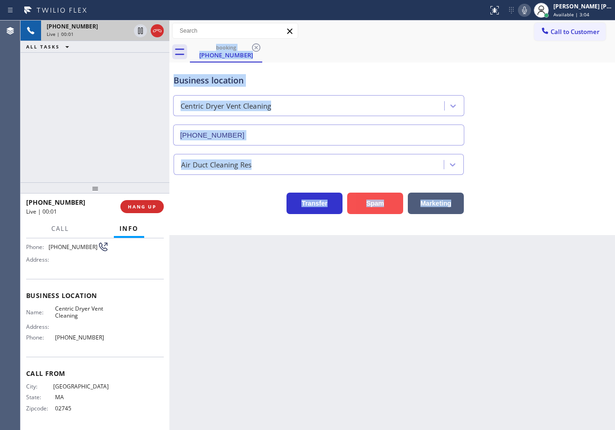
click at [368, 202] on button "Spam" at bounding box center [375, 203] width 56 height 21
click at [438, 300] on div "Back to Dashboard Change Sender ID Customers Technicians Select a contact Outbo…" at bounding box center [392, 226] width 446 height 410
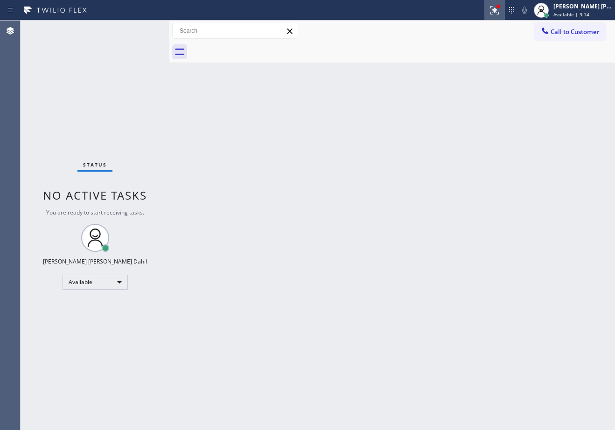
click at [500, 10] on icon at bounding box center [494, 10] width 11 height 11
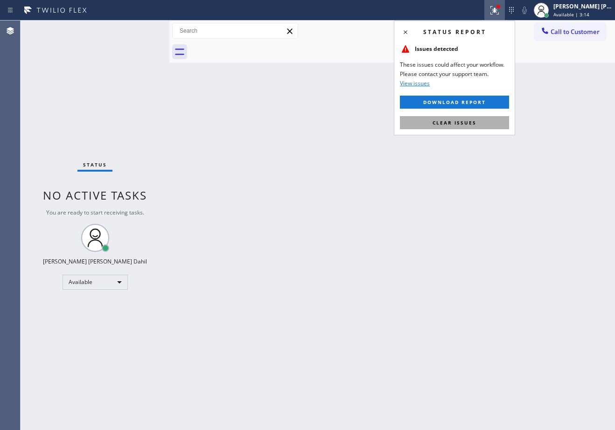
click at [470, 128] on button "Clear issues" at bounding box center [454, 122] width 109 height 13
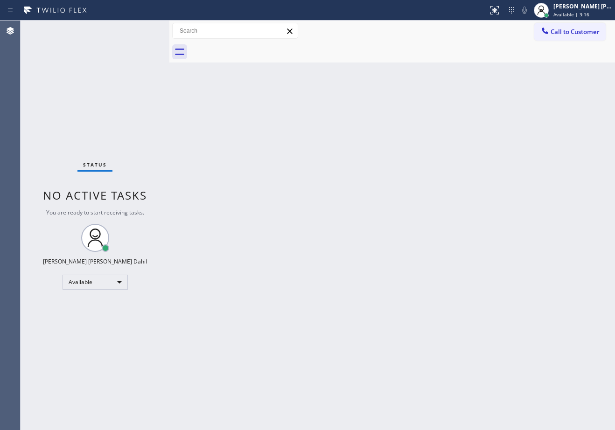
drag, startPoint x: 214, startPoint y: 286, endPoint x: 289, endPoint y: 335, distance: 89.7
click at [216, 286] on div "Back to Dashboard Change Sender ID Customers Technicians Select a contact Outbo…" at bounding box center [392, 226] width 446 height 410
click at [342, 67] on div "Back to Dashboard Change Sender ID Customers Technicians Select a contact Outbo…" at bounding box center [392, 226] width 446 height 410
drag, startPoint x: 411, startPoint y: 234, endPoint x: 498, endPoint y: 394, distance: 182.8
click at [411, 234] on div "Back to Dashboard Change Sender ID Customers Technicians Select a contact Outbo…" at bounding box center [392, 226] width 446 height 410
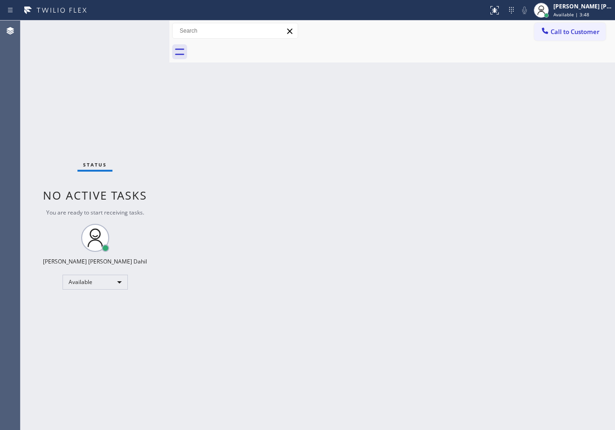
click at [434, 58] on div at bounding box center [402, 52] width 425 height 21
click at [467, 364] on div "Back to Dashboard Change Sender ID Customers Technicians Select a contact Outbo…" at bounding box center [392, 226] width 446 height 410
click at [511, 244] on div "Back to Dashboard Change Sender ID Customers Technicians Select a contact Outbo…" at bounding box center [392, 226] width 446 height 410
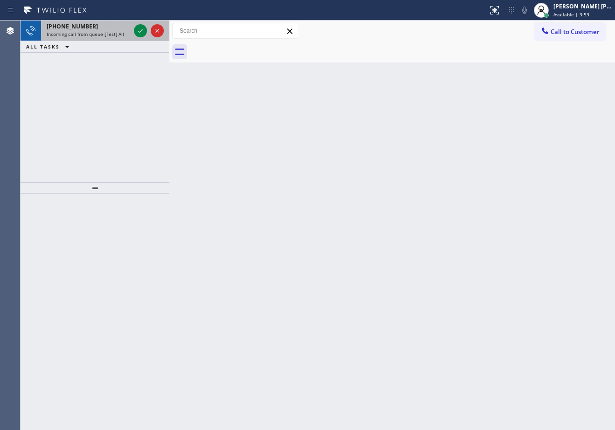
click at [105, 30] on div "+16507930664 Incoming call from queue [Test] All" at bounding box center [86, 31] width 91 height 21
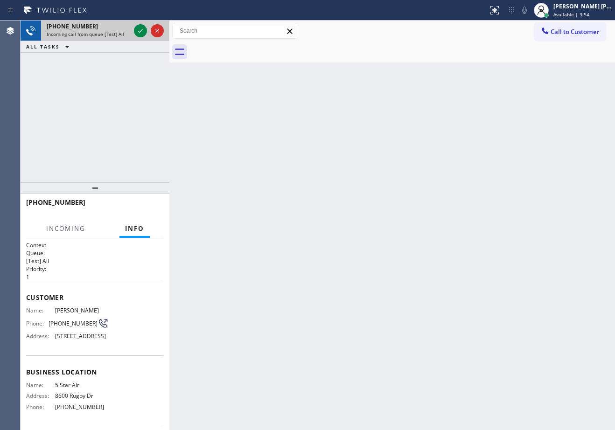
click at [105, 30] on div "+16507930664 Incoming call from queue [Test] All" at bounding box center [86, 31] width 91 height 21
drag, startPoint x: 139, startPoint y: 31, endPoint x: 132, endPoint y: 44, distance: 14.6
click at [139, 31] on icon at bounding box center [140, 30] width 11 height 11
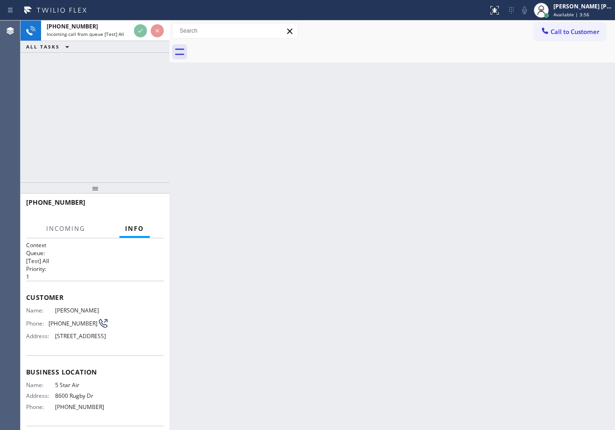
drag, startPoint x: 100, startPoint y: 86, endPoint x: 100, endPoint y: 98, distance: 11.2
click at [100, 88] on div "+16507930664 Incoming call from queue [Test] All ALL TASKS ALL TASKS ACTIVE TAS…" at bounding box center [95, 102] width 149 height 162
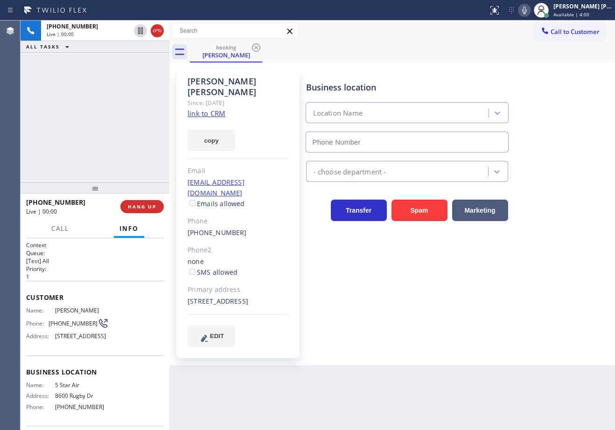
type input "[PHONE_NUMBER]"
click at [216, 109] on link "link to CRM" at bounding box center [207, 113] width 38 height 9
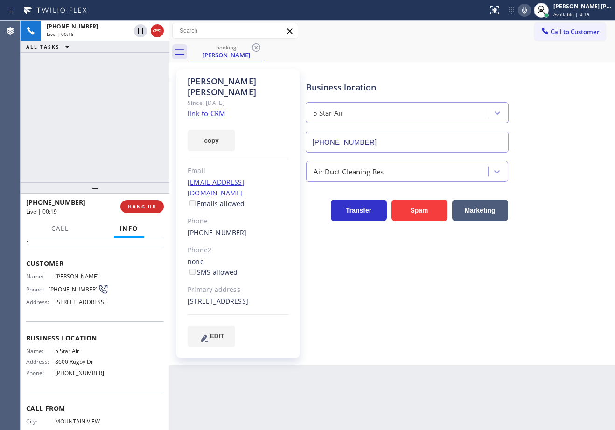
scroll to position [84, 0]
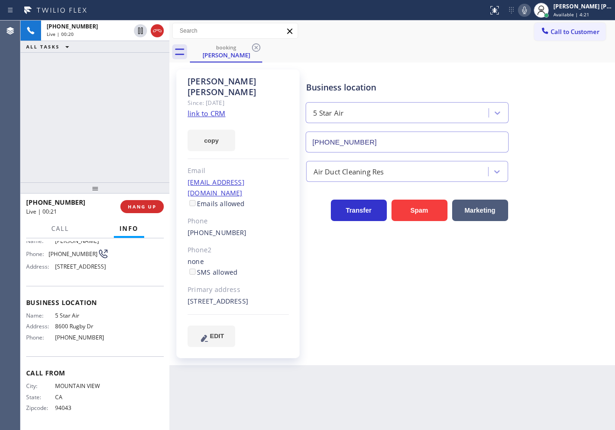
click at [108, 151] on div "+16507930664 Live | 00:20 ALL TASKS ALL TASKS ACTIVE TASKS TASKS IN WRAP UP" at bounding box center [95, 102] width 149 height 162
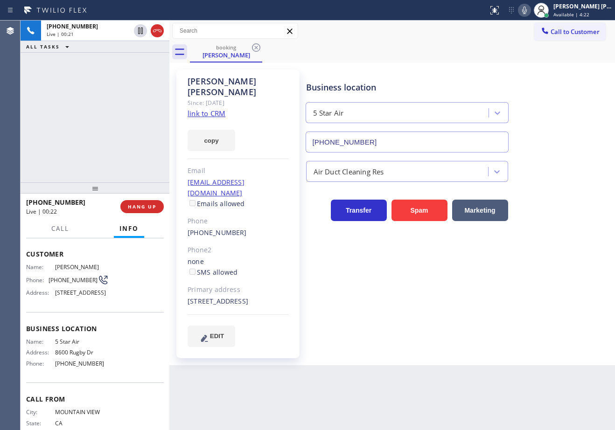
scroll to position [0, 0]
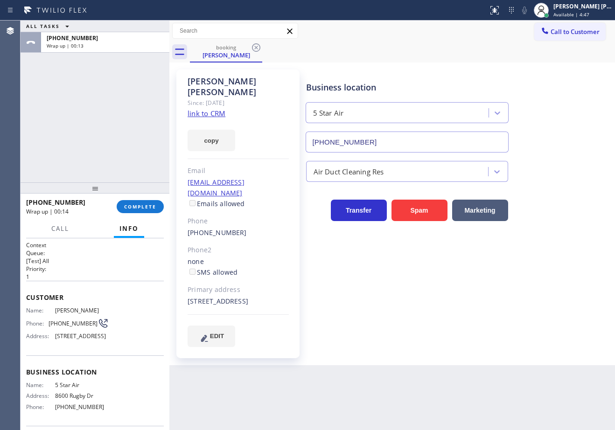
click at [119, 127] on div "ALL TASKS ALL TASKS ACTIVE TASKS TASKS IN WRAP UP +16507930664 Wrap up | 00:13" at bounding box center [95, 102] width 149 height 162
click at [138, 207] on button "COMPLETE" at bounding box center [140, 206] width 47 height 13
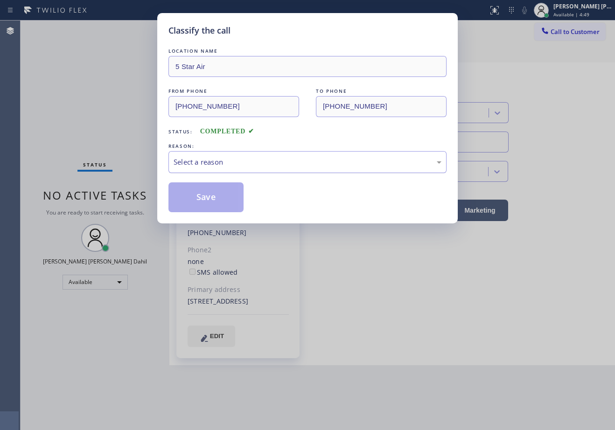
click at [219, 154] on div "Select a reason" at bounding box center [308, 162] width 278 height 22
click at [226, 195] on button "Save" at bounding box center [206, 198] width 75 height 30
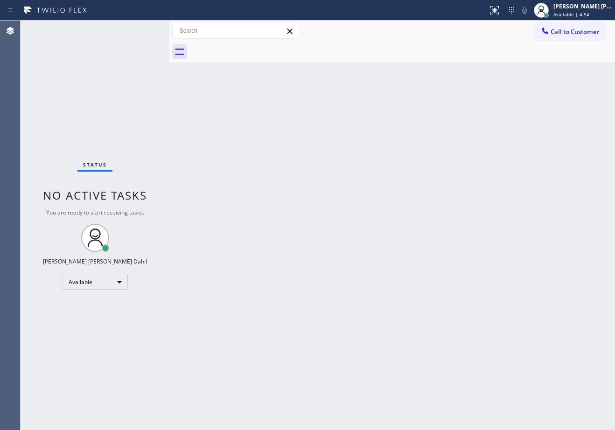
click at [461, 176] on div "Back to Dashboard Change Sender ID Customers Technicians Select a contact Outbo…" at bounding box center [392, 226] width 446 height 410
click at [576, 13] on span "Available | 5:00" at bounding box center [572, 14] width 36 height 7
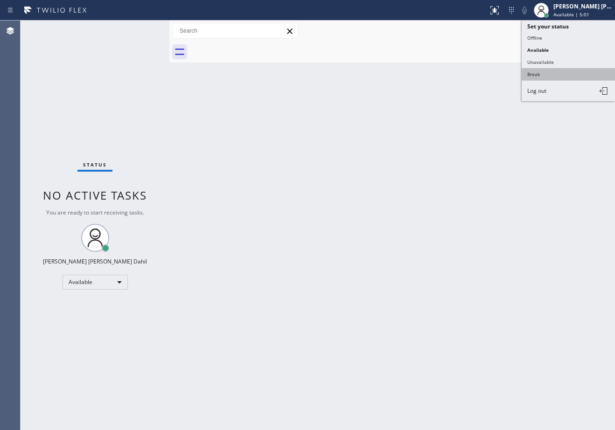
click at [554, 73] on button "Break" at bounding box center [568, 74] width 93 height 12
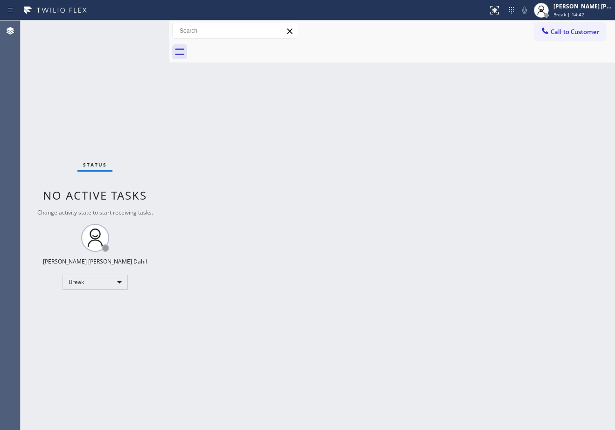
click at [492, 59] on div at bounding box center [402, 52] width 425 height 21
click at [584, 16] on span "Break | 15:12" at bounding box center [569, 14] width 31 height 7
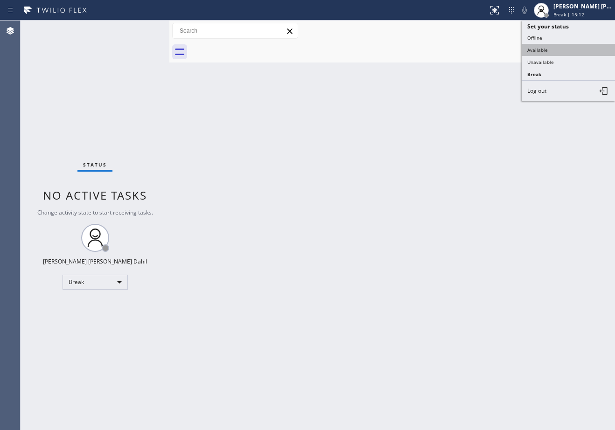
click at [553, 52] on button "Available" at bounding box center [568, 50] width 93 height 12
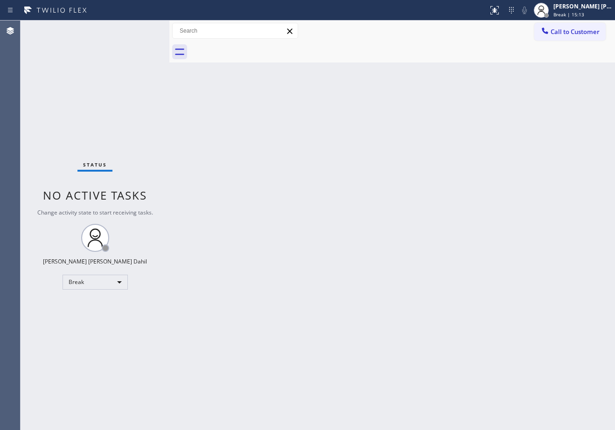
click at [546, 61] on div at bounding box center [402, 52] width 425 height 21
click at [442, 248] on div "Back to Dashboard Change Sender ID Customers Technicians Select a contact Outbo…" at bounding box center [392, 226] width 446 height 410
click at [449, 310] on div "Back to Dashboard Change Sender ID Customers Technicians Select a contact Outbo…" at bounding box center [392, 226] width 446 height 410
click at [445, 301] on div "Back to Dashboard Change Sender ID Customers Technicians Select a contact Outbo…" at bounding box center [392, 226] width 446 height 410
click at [440, 289] on div "Back to Dashboard Change Sender ID Customers Technicians Select a contact Outbo…" at bounding box center [392, 226] width 446 height 410
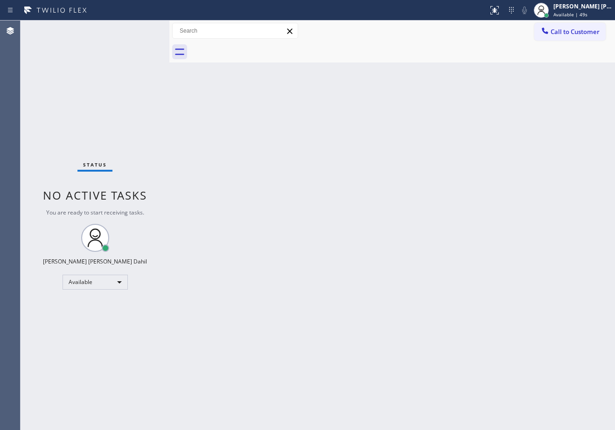
click at [101, 54] on div "Status No active tasks You are ready to start receiving tasks. [PERSON_NAME] [P…" at bounding box center [95, 226] width 149 height 410
click at [411, 274] on div "Back to Dashboard Change Sender ID Customers Technicians Select a contact Outbo…" at bounding box center [392, 226] width 446 height 410
click at [141, 31] on div "Status No active tasks You are ready to start receiving tasks. [PERSON_NAME] [P…" at bounding box center [95, 226] width 149 height 410
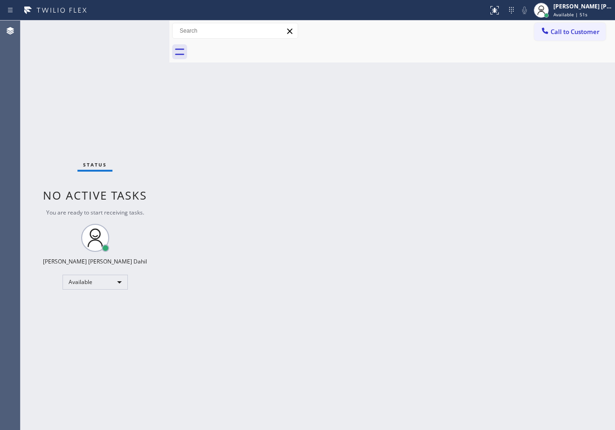
click at [358, 256] on div "Back to Dashboard Change Sender ID Customers Technicians Select a contact Outbo…" at bounding box center [392, 226] width 446 height 410
click at [377, 327] on div "Back to Dashboard Change Sender ID Customers Technicians Select a contact Outbo…" at bounding box center [392, 226] width 446 height 410
click at [364, 63] on div "Back to Dashboard Change Sender ID Customers Technicians Select a contact Outbo…" at bounding box center [392, 226] width 446 height 410
click at [460, 375] on div "Back to Dashboard Change Sender ID Customers Technicians Select a contact Outbo…" at bounding box center [392, 226] width 446 height 410
drag, startPoint x: 458, startPoint y: 381, endPoint x: 421, endPoint y: 335, distance: 59.7
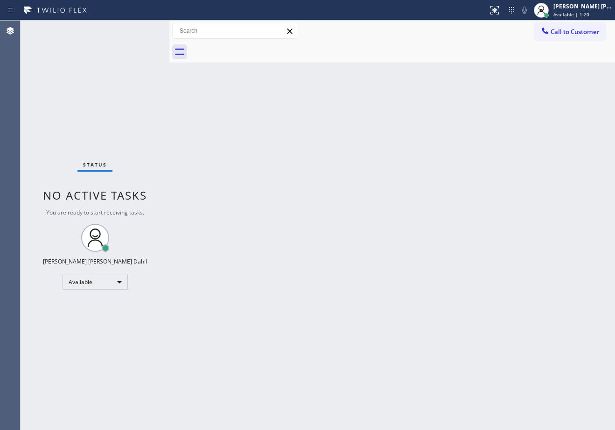
click at [428, 343] on div "Back to Dashboard Change Sender ID Customers Technicians Select a contact Outbo…" at bounding box center [392, 226] width 446 height 410
click at [374, 264] on div "Back to Dashboard Change Sender ID Customers Technicians Select a contact Outbo…" at bounding box center [392, 226] width 446 height 410
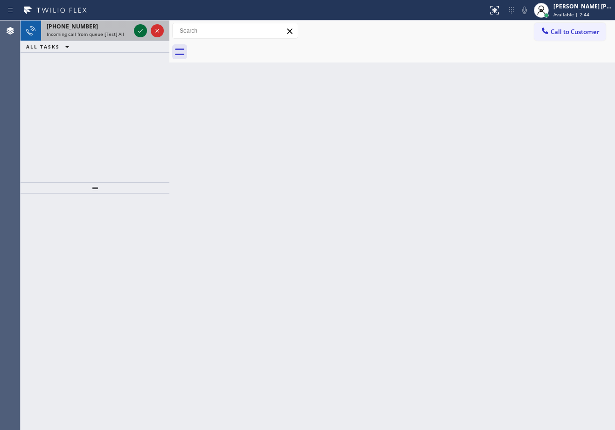
click at [141, 31] on icon at bounding box center [140, 31] width 5 height 4
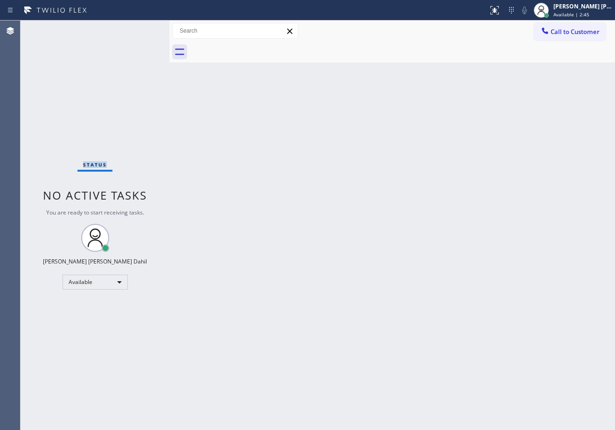
click at [141, 31] on div "Status No active tasks You are ready to start receiving tasks. [PERSON_NAME] [P…" at bounding box center [95, 226] width 149 height 410
click at [216, 159] on div "Back to Dashboard Change Sender ID Customers Technicians Select a contact Outbo…" at bounding box center [392, 226] width 446 height 410
click at [217, 159] on div "Back to Dashboard Change Sender ID Customers Technicians Select a contact Outbo…" at bounding box center [392, 226] width 446 height 410
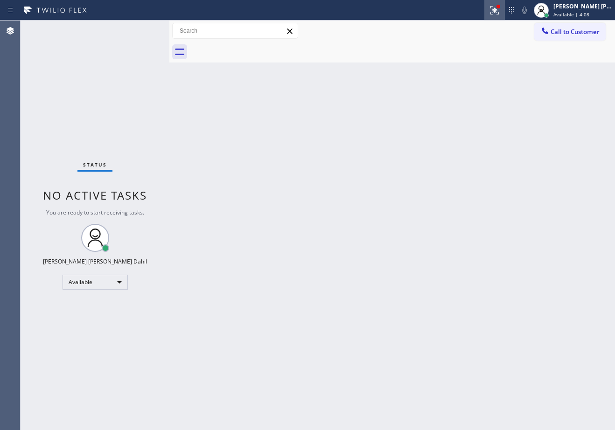
click at [500, 7] on icon at bounding box center [494, 10] width 11 height 11
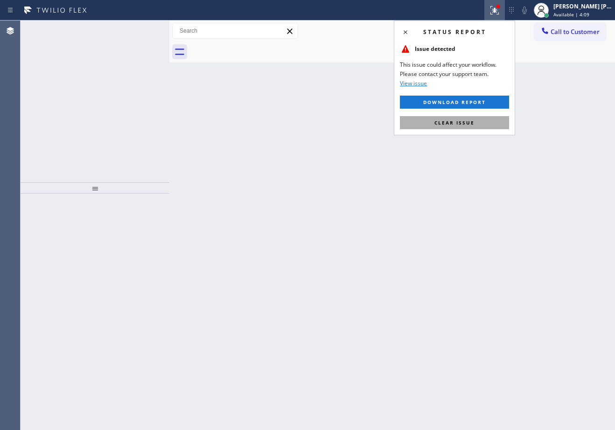
click at [469, 120] on span "Clear issue" at bounding box center [455, 122] width 40 height 7
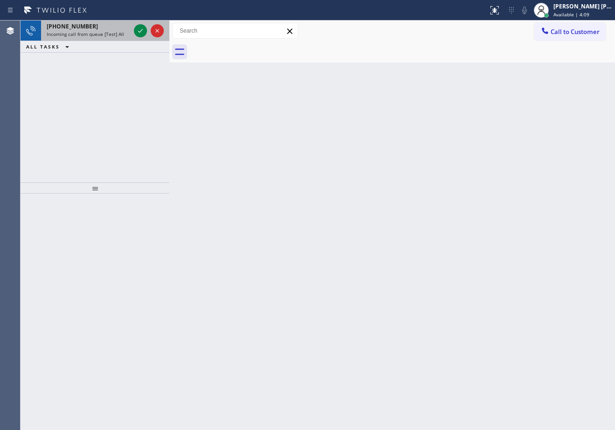
click at [126, 34] on div "Incoming call from queue [Test] All" at bounding box center [89, 34] width 84 height 7
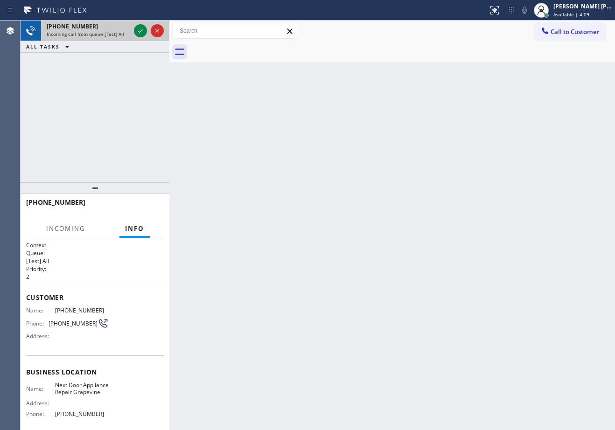
click at [127, 34] on div "Incoming call from queue [Test] All" at bounding box center [89, 34] width 84 height 7
click at [140, 31] on icon at bounding box center [140, 30] width 11 height 11
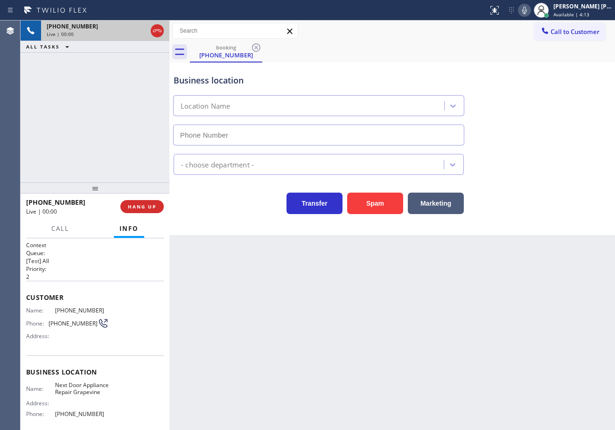
type input "[PHONE_NUMBER]"
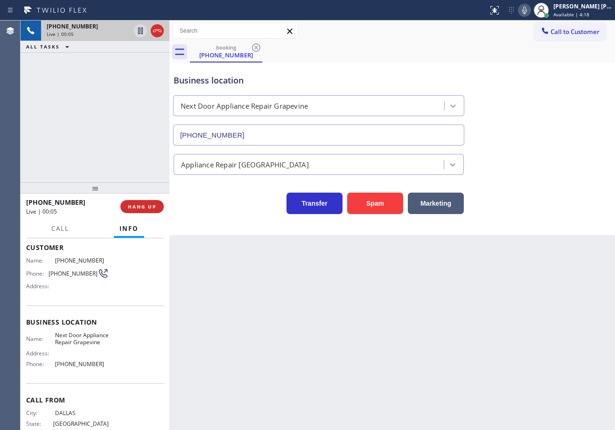
scroll to position [84, 0]
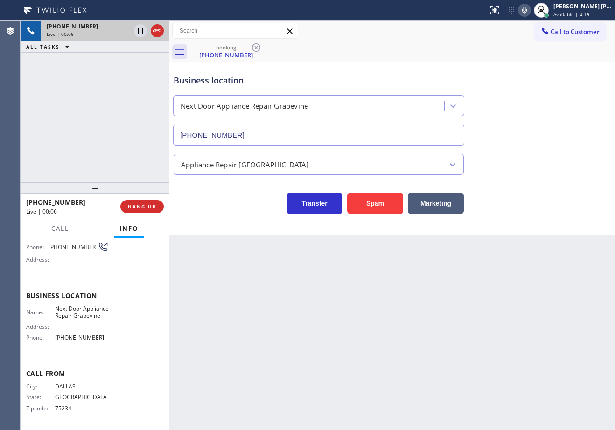
click at [383, 346] on div "Back to Dashboard Change Sender ID Customers Technicians Select a contact Outbo…" at bounding box center [392, 226] width 446 height 410
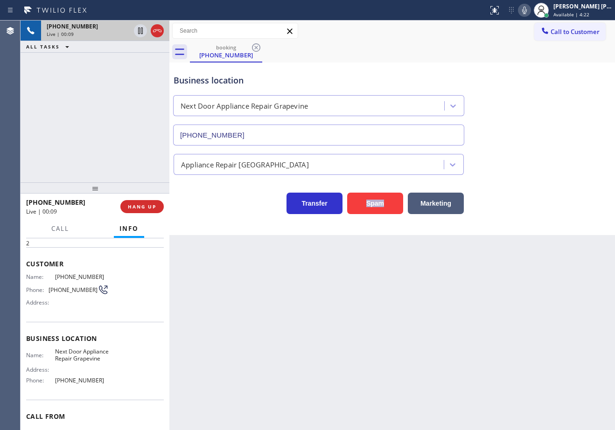
scroll to position [0, 0]
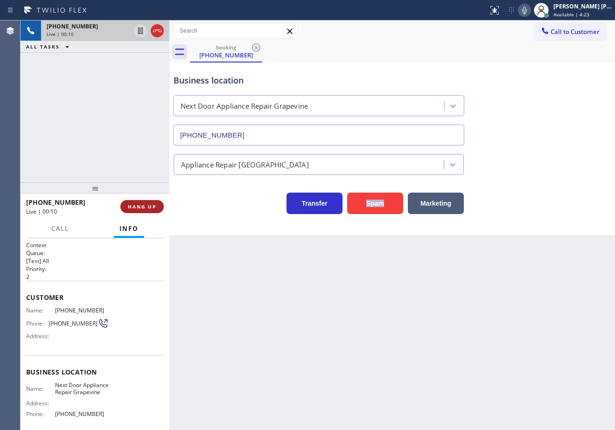
click at [145, 208] on span "HANG UP" at bounding box center [142, 207] width 28 height 7
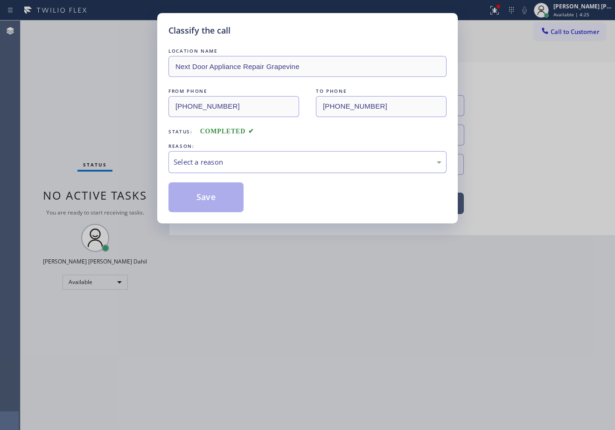
click at [206, 162] on div "Select a reason" at bounding box center [308, 162] width 268 height 11
click at [207, 202] on button "Save" at bounding box center [206, 198] width 75 height 30
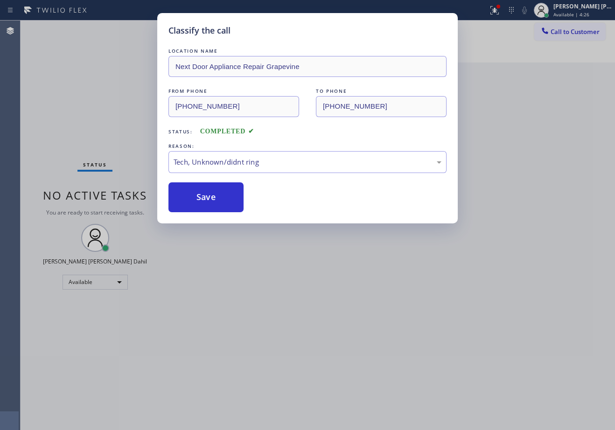
drag, startPoint x: 312, startPoint y: 310, endPoint x: 351, endPoint y: 322, distance: 40.9
click at [330, 315] on div "Classify the call LOCATION NAME Next Door Appliance Repair Grapevine FROM PHONE…" at bounding box center [307, 215] width 615 height 430
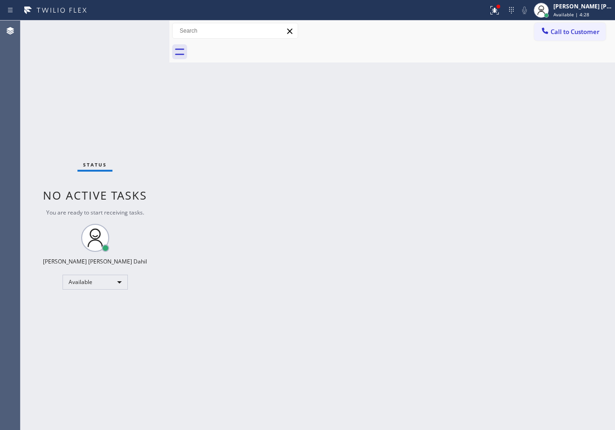
click at [371, 331] on div "Back to Dashboard Change Sender ID Customers Technicians Select a contact Outbo…" at bounding box center [392, 226] width 446 height 410
drag, startPoint x: 504, startPoint y: 7, endPoint x: 503, endPoint y: 14, distance: 6.6
click at [500, 7] on icon at bounding box center [494, 10] width 11 height 11
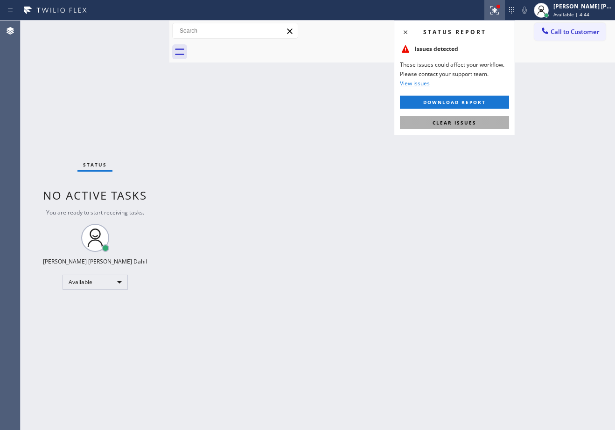
click at [453, 126] on button "Clear issues" at bounding box center [454, 122] width 109 height 13
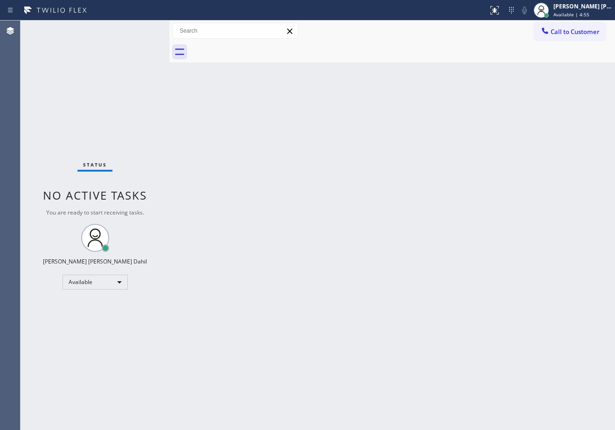
click at [340, 58] on div at bounding box center [402, 52] width 425 height 21
click at [281, 189] on div "Back to Dashboard Change Sender ID Customers Technicians Select a contact Outbo…" at bounding box center [392, 226] width 446 height 410
click at [272, 178] on div "Back to Dashboard Change Sender ID Customers Technicians Select a contact Outbo…" at bounding box center [392, 226] width 446 height 410
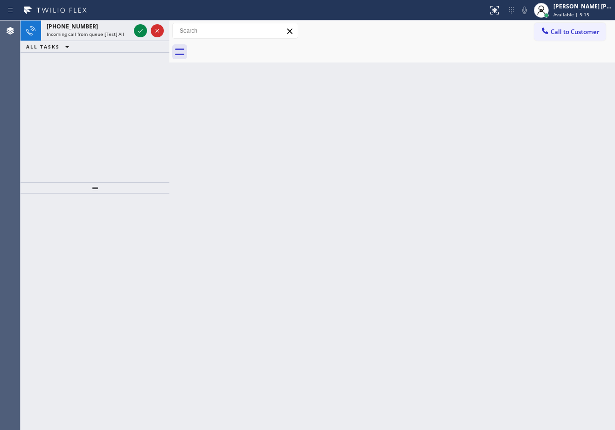
click at [141, 32] on icon at bounding box center [140, 30] width 11 height 11
click at [154, 54] on div "+15103068582 Incoming call from queue [Test] All ALL TASKS ALL TASKS ACTIVE TAS…" at bounding box center [95, 102] width 149 height 162
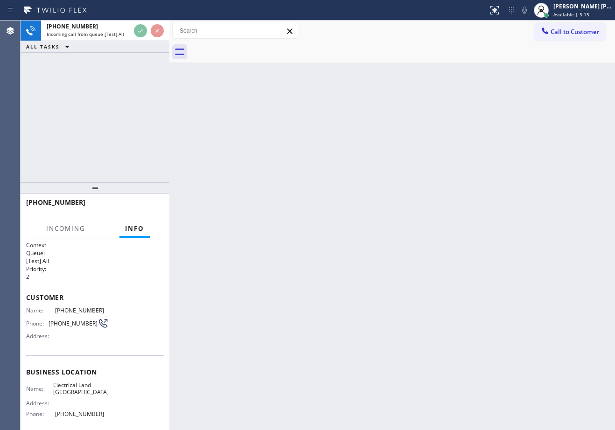
click at [159, 55] on div "+15103068582 Incoming call from queue [Test] All ALL TASKS ALL TASKS ACTIVE TAS…" at bounding box center [95, 102] width 149 height 162
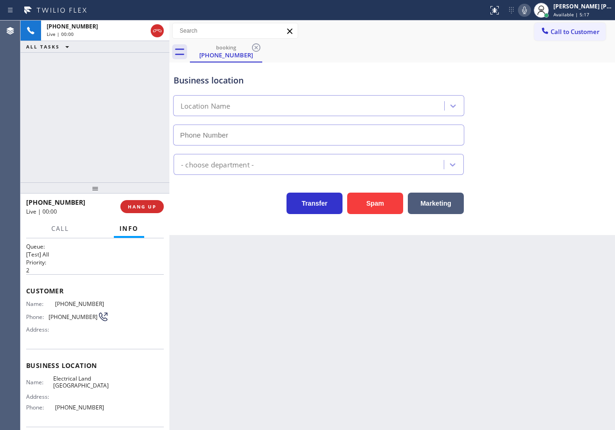
type input "[PHONE_NUMBER]"
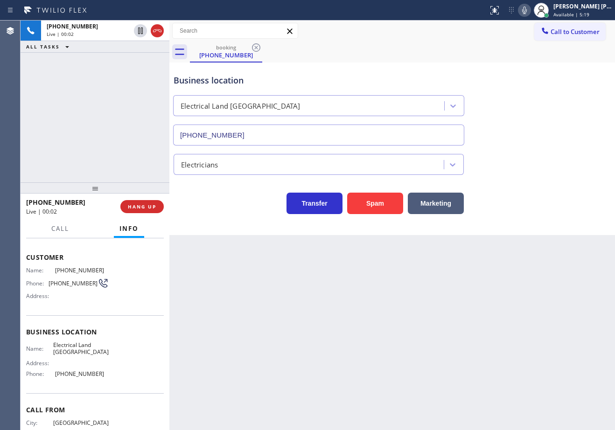
scroll to position [77, 0]
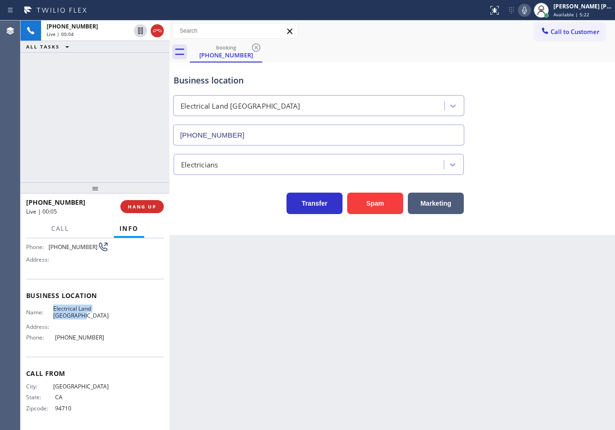
drag, startPoint x: 93, startPoint y: 318, endPoint x: 53, endPoint y: 314, distance: 40.4
click at [53, 314] on div "Name: Electrical Land Union City" at bounding box center [67, 312] width 83 height 14
copy div "Electrical Land [GEOGRAPHIC_DATA]"
click at [261, 329] on div "Back to Dashboard Change Sender ID Customers Technicians Select a contact Outbo…" at bounding box center [392, 226] width 446 height 410
drag, startPoint x: 84, startPoint y: 316, endPoint x: 52, endPoint y: 320, distance: 31.6
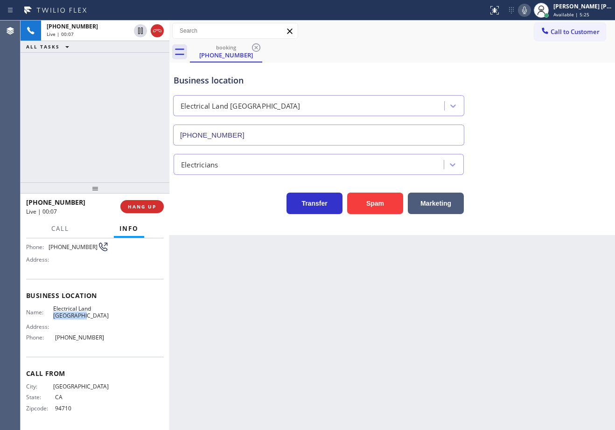
click at [52, 320] on div "Name: Electrical Land Union City Address: Phone: (510) 880-3442" at bounding box center [67, 325] width 83 height 40
copy span "Union City"
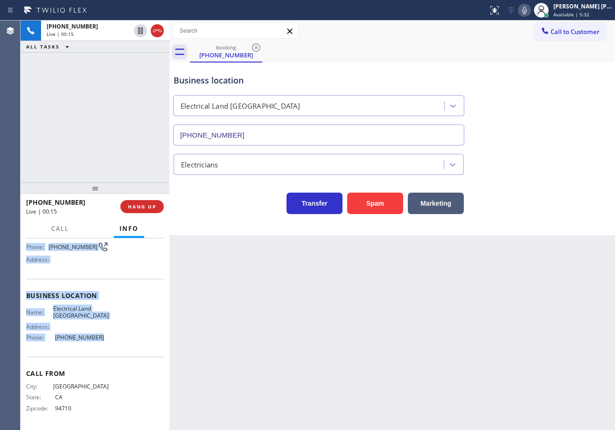
drag, startPoint x: 26, startPoint y: 266, endPoint x: 104, endPoint y: 353, distance: 116.7
click at [104, 353] on div "Context Queue: [Test] All Priority: 2 Customer Name: (510) 306-8582 Phone: (510…" at bounding box center [95, 296] width 138 height 263
copy div "Customer Name: (510) 306-8582 Phone: (510) 306-8582 Address: Business location …"
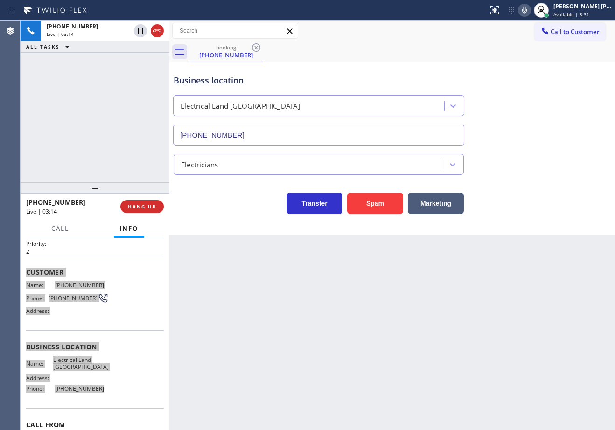
scroll to position [47, 0]
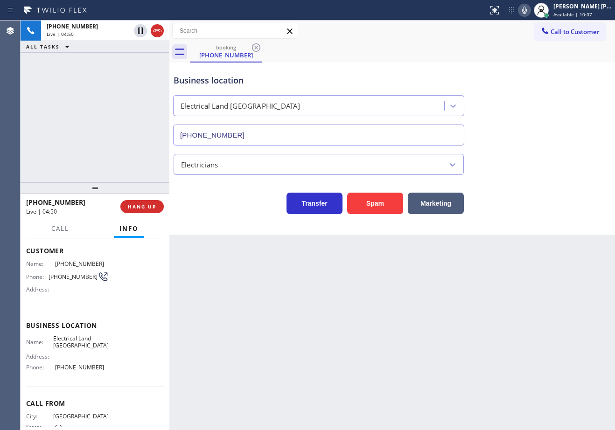
click at [316, 302] on div "Back to Dashboard Change Sender ID Customers Technicians Select a contact Outbo…" at bounding box center [392, 226] width 446 height 410
click at [318, 304] on div "Back to Dashboard Change Sender ID Customers Technicians Select a contact Outbo…" at bounding box center [392, 226] width 446 height 410
click at [320, 304] on div "Back to Dashboard Change Sender ID Customers Technicians Select a contact Outbo…" at bounding box center [392, 226] width 446 height 410
click at [320, 305] on div "Back to Dashboard Change Sender ID Customers Technicians Select a contact Outbo…" at bounding box center [392, 226] width 446 height 410
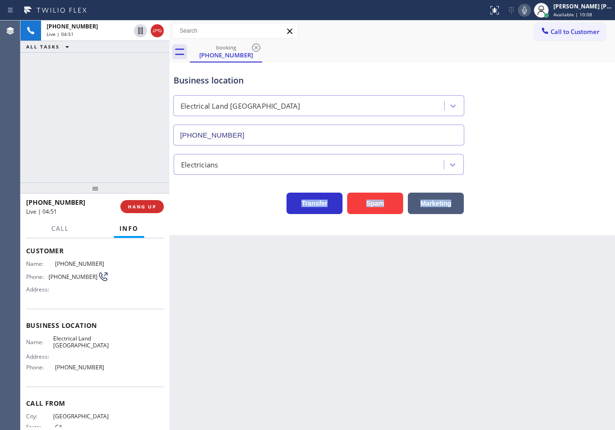
click at [326, 309] on div "Back to Dashboard Change Sender ID Customers Technicians Select a contact Outbo…" at bounding box center [392, 226] width 446 height 410
click at [327, 309] on div "Back to Dashboard Change Sender ID Customers Technicians Select a contact Outbo…" at bounding box center [392, 226] width 446 height 410
click at [345, 315] on div "Back to Dashboard Change Sender ID Customers Technicians Select a contact Outbo…" at bounding box center [392, 226] width 446 height 410
drag, startPoint x: 418, startPoint y: 329, endPoint x: 443, endPoint y: 331, distance: 25.3
click at [428, 329] on div "Back to Dashboard Change Sender ID Customers Technicians Select a contact Outbo…" at bounding box center [392, 226] width 446 height 410
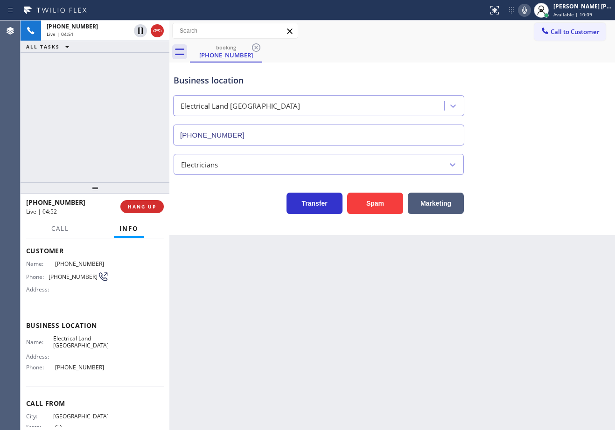
drag, startPoint x: 443, startPoint y: 331, endPoint x: 468, endPoint y: 335, distance: 24.6
click at [444, 331] on div "Back to Dashboard Change Sender ID Customers Technicians Select a contact Outbo…" at bounding box center [392, 226] width 446 height 410
drag, startPoint x: 468, startPoint y: 335, endPoint x: 476, endPoint y: 335, distance: 8.4
click at [473, 335] on div "Back to Dashboard Change Sender ID Customers Technicians Select a contact Outbo…" at bounding box center [392, 226] width 446 height 410
drag, startPoint x: 486, startPoint y: 336, endPoint x: 513, endPoint y: 331, distance: 27.5
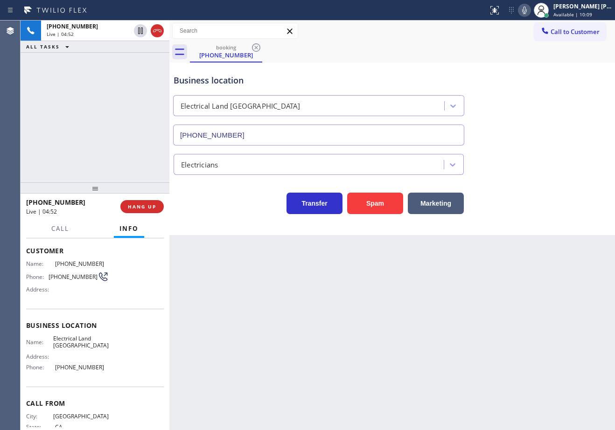
click at [493, 334] on div "Back to Dashboard Change Sender ID Customers Technicians Select a contact Outbo…" at bounding box center [392, 226] width 446 height 410
click at [513, 330] on div "Back to Dashboard Change Sender ID Customers Technicians Select a contact Outbo…" at bounding box center [392, 226] width 446 height 410
click at [514, 329] on div "Back to Dashboard Change Sender ID Customers Technicians Select a contact Outbo…" at bounding box center [392, 226] width 446 height 410
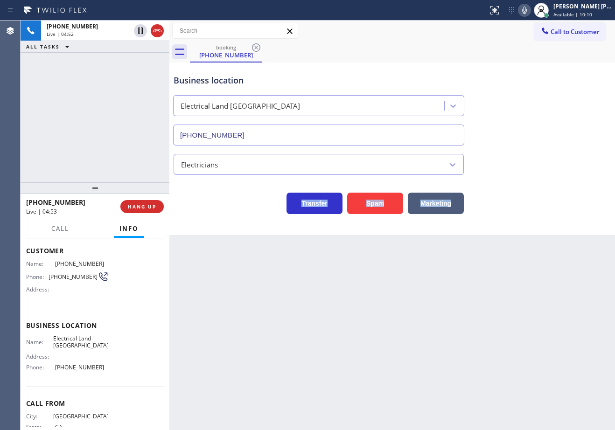
click at [514, 329] on div "Back to Dashboard Change Sender ID Customers Technicians Select a contact Outbo…" at bounding box center [392, 226] width 446 height 410
click at [454, 320] on div "Back to Dashboard Change Sender ID Customers Technicians Select a contact Outbo…" at bounding box center [392, 226] width 446 height 410
click at [43, 74] on div "+15103068582 Live | 05:43 ALL TASKS ALL TASKS ACTIVE TASKS TASKS IN WRAP UP" at bounding box center [95, 102] width 149 height 162
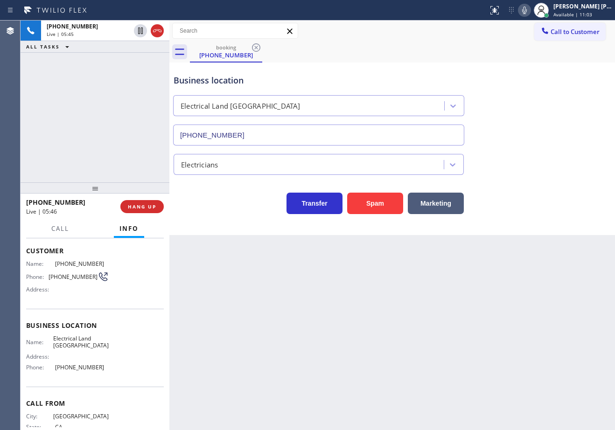
click at [43, 74] on div "+15103068582 Live | 05:45 ALL TASKS ALL TASKS ACTIVE TASKS TASKS IN WRAP UP" at bounding box center [95, 102] width 149 height 162
click at [419, 55] on div "booking (510) 306-8582" at bounding box center [402, 52] width 425 height 21
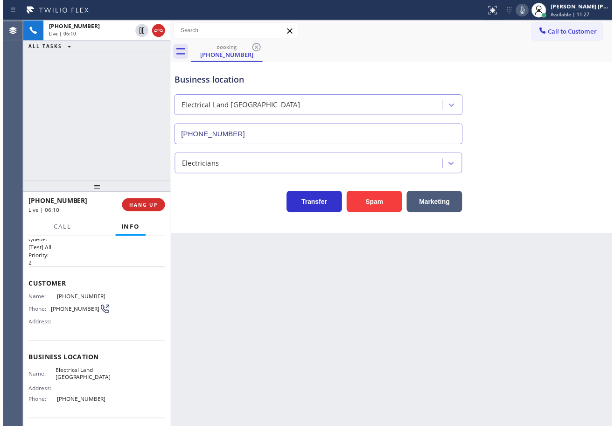
scroll to position [0, 0]
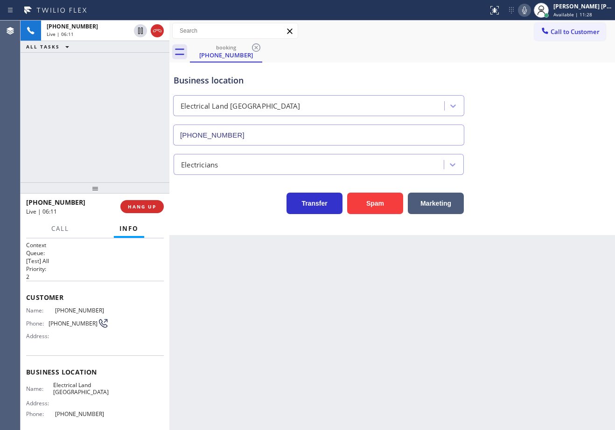
click at [331, 321] on div "Back to Dashboard Change Sender ID Customers Technicians Select a contact Outbo…" at bounding box center [392, 226] width 446 height 410
click at [552, 103] on div "Business location Electrical Land Union City (510) 880-3442" at bounding box center [392, 103] width 441 height 84
click at [268, 284] on div "Back to Dashboard Change Sender ID Customers Technicians Select a contact Outbo…" at bounding box center [392, 226] width 446 height 410
click at [434, 302] on div "Back to Dashboard Change Sender ID Customers Technicians Select a contact Outbo…" at bounding box center [392, 226] width 446 height 410
click at [434, 301] on div "Back to Dashboard Change Sender ID Customers Technicians Select a contact Outbo…" at bounding box center [392, 226] width 446 height 410
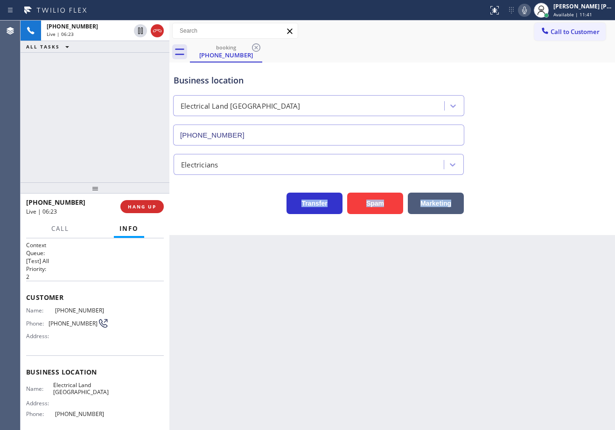
click at [434, 301] on div "Back to Dashboard Change Sender ID Customers Technicians Select a contact Outbo…" at bounding box center [392, 226] width 446 height 410
click at [429, 299] on div "Back to Dashboard Change Sender ID Customers Technicians Select a contact Outbo…" at bounding box center [392, 226] width 446 height 410
click at [528, 124] on div "Business location Electrical Land Union City (510) 880-3442" at bounding box center [392, 103] width 441 height 84
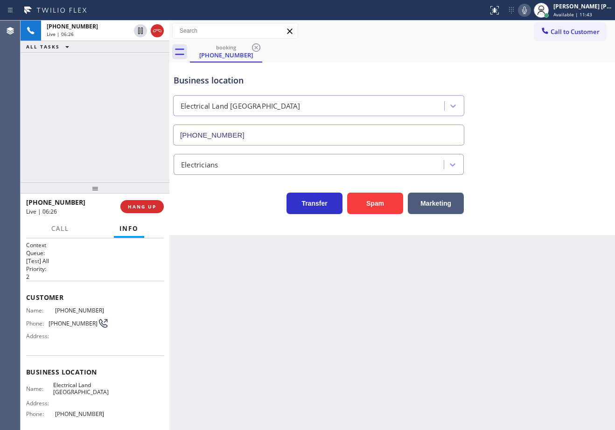
click at [530, 9] on icon at bounding box center [524, 10] width 11 height 11
click at [532, 56] on div "booking (510) 306-8582" at bounding box center [402, 52] width 425 height 21
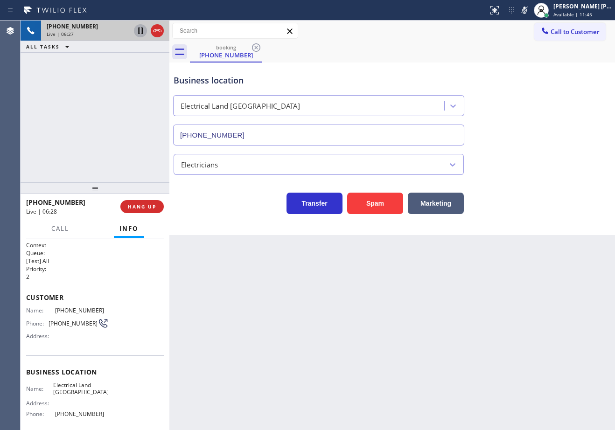
click at [138, 31] on icon at bounding box center [140, 31] width 5 height 7
drag, startPoint x: 426, startPoint y: 55, endPoint x: 358, endPoint y: 23, distance: 75.2
click at [426, 55] on div "booking (510) 306-8582" at bounding box center [402, 52] width 425 height 21
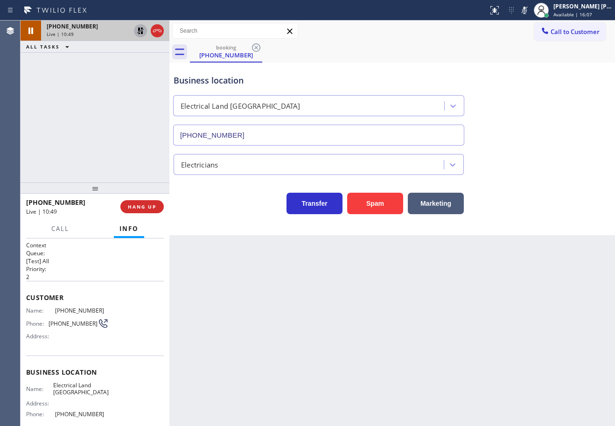
click at [84, 116] on div "+15103068582 Live | 10:49 ALL TASKS ALL TASKS ACTIVE TASKS TASKS IN WRAP UP" at bounding box center [95, 102] width 149 height 162
click at [138, 28] on icon at bounding box center [140, 30] width 11 height 11
click at [530, 12] on icon at bounding box center [524, 10] width 11 height 11
click at [542, 56] on div "booking (510) 306-8582" at bounding box center [402, 52] width 425 height 21
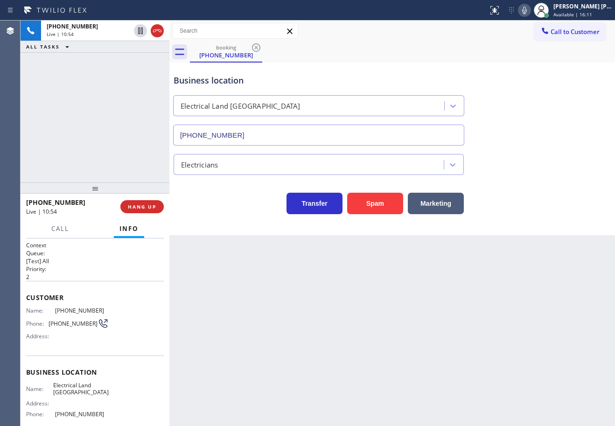
click at [530, 12] on icon at bounding box center [524, 10] width 11 height 11
click at [530, 10] on icon at bounding box center [524, 10] width 11 height 11
drag, startPoint x: 549, startPoint y: 135, endPoint x: 518, endPoint y: 363, distance: 230.4
click at [549, 135] on div "Business location Electrical Land Union City (510) 880-3442" at bounding box center [392, 103] width 441 height 84
click at [530, 11] on icon at bounding box center [524, 10] width 11 height 11
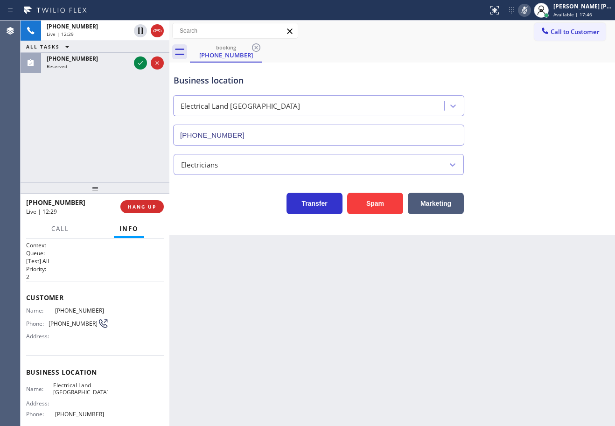
click at [530, 11] on icon at bounding box center [524, 10] width 11 height 11
drag, startPoint x: 85, startPoint y: 65, endPoint x: 133, endPoint y: 63, distance: 47.7
click at [86, 65] on div "Reserved" at bounding box center [89, 66] width 84 height 7
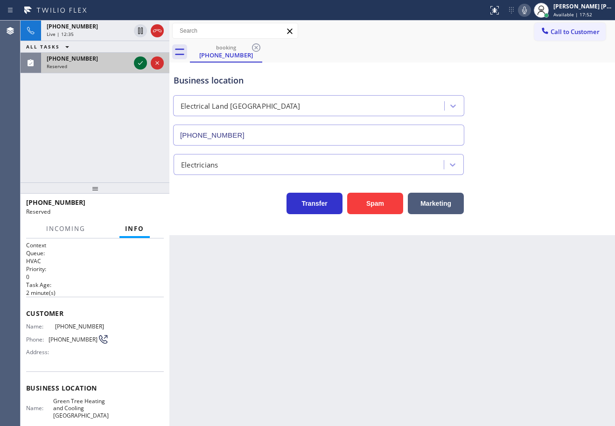
click at [140, 62] on icon at bounding box center [140, 62] width 11 height 11
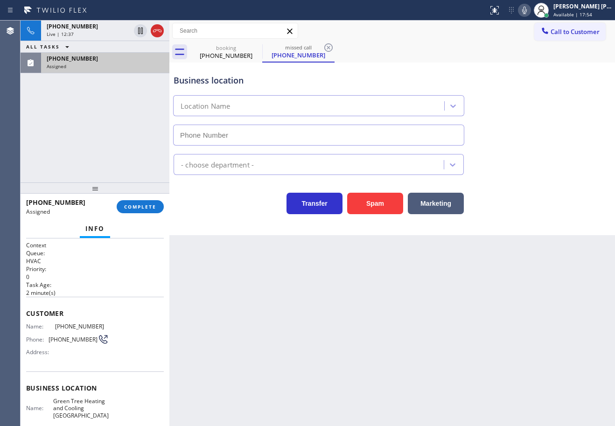
type input "[PHONE_NUMBER]"
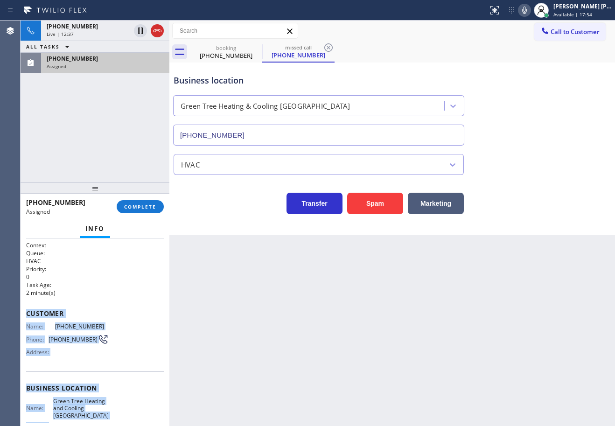
scroll to position [104, 0]
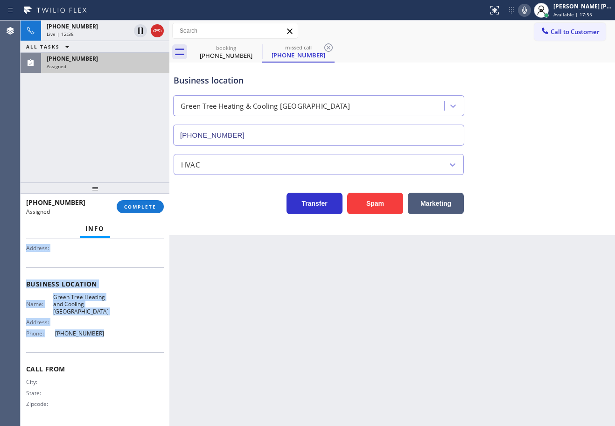
drag, startPoint x: 25, startPoint y: 312, endPoint x: 105, endPoint y: 337, distance: 84.0
click at [105, 337] on div "Context Queue: HVAC Priority: 0 Task Age: 2 minute(s) Customer Name: (562) 400-…" at bounding box center [95, 333] width 149 height 188
copy div "Customer Name: (562) 400-3814 Phone: (562) 400-3814 Address: Business location …"
click at [145, 204] on span "COMPLETE" at bounding box center [140, 207] width 32 height 7
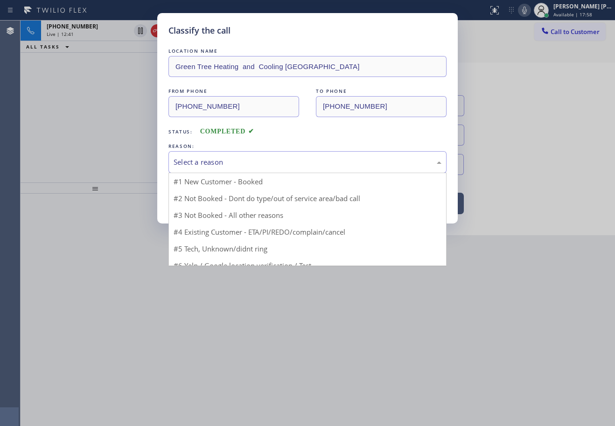
click at [190, 162] on div "Select a reason" at bounding box center [308, 162] width 268 height 11
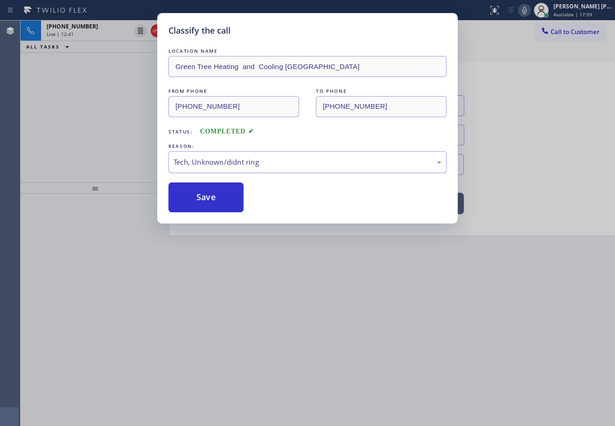
click at [209, 199] on button "Save" at bounding box center [206, 198] width 75 height 30
click at [210, 198] on button "Save" at bounding box center [206, 198] width 75 height 30
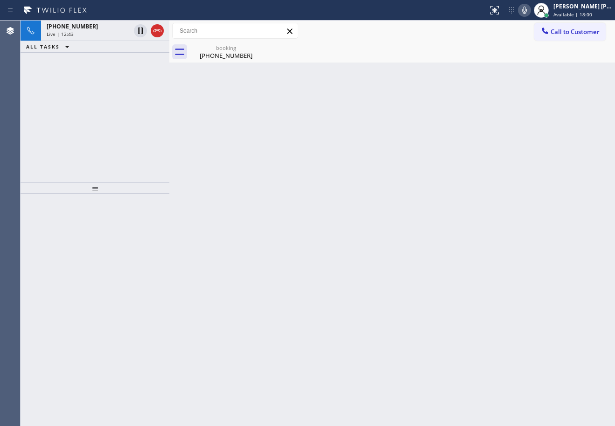
click at [530, 11] on icon at bounding box center [524, 10] width 11 height 11
drag, startPoint x: 505, startPoint y: 358, endPoint x: 489, endPoint y: 380, distance: 27.6
click at [504, 360] on div "Back to Dashboard Change Sender ID Customers Technicians Select a contact Outbo…" at bounding box center [392, 224] width 446 height 406
click at [527, 11] on icon at bounding box center [524, 10] width 5 height 7
drag, startPoint x: 221, startPoint y: 62, endPoint x: 204, endPoint y: 58, distance: 18.0
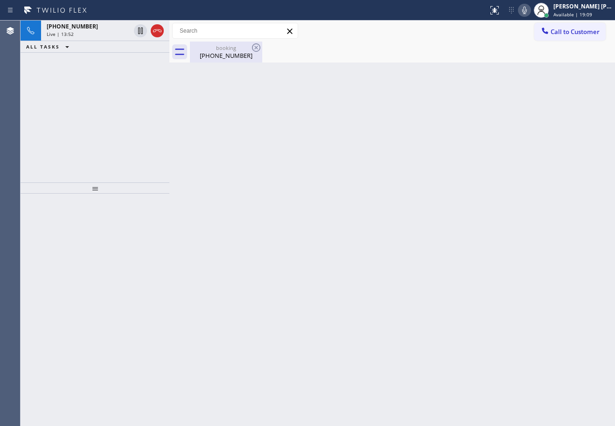
click at [221, 61] on div "booking (510) 306-8582" at bounding box center [226, 52] width 70 height 21
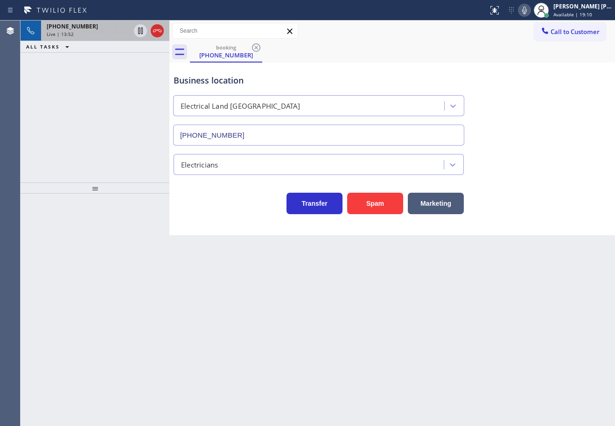
drag, startPoint x: 110, startPoint y: 32, endPoint x: 599, endPoint y: 384, distance: 602.4
click at [110, 33] on div "Live | 13:52" at bounding box center [89, 34] width 84 height 7
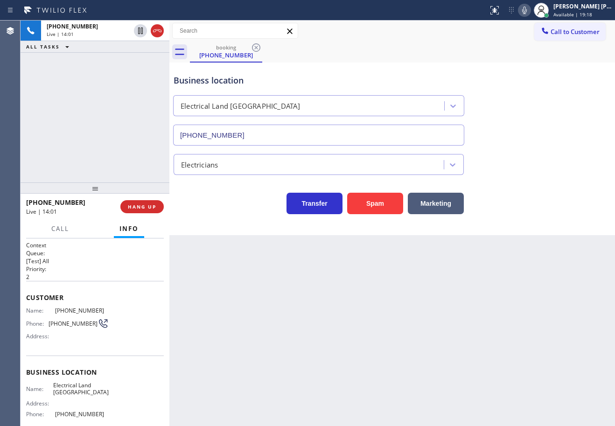
click at [530, 13] on icon at bounding box center [524, 10] width 11 height 11
click at [530, 54] on div "booking (510) 306-8582" at bounding box center [402, 52] width 425 height 21
click at [527, 8] on icon at bounding box center [524, 10] width 5 height 7
click at [567, 112] on div "Business location Electrical Land Union City (510) 880-3442" at bounding box center [392, 103] width 441 height 84
click at [530, 12] on icon at bounding box center [524, 10] width 11 height 11
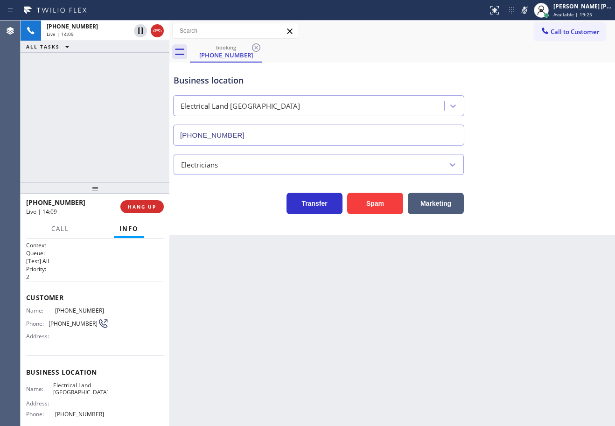
click at [534, 91] on div "Business location Electrical Land Union City (510) 880-3442" at bounding box center [392, 103] width 441 height 84
click at [527, 10] on icon at bounding box center [524, 10] width 5 height 7
drag, startPoint x: 525, startPoint y: 71, endPoint x: 543, endPoint y: 197, distance: 126.9
click at [525, 73] on div "Business location Electrical Land Union City (510) 880-3442" at bounding box center [392, 103] width 441 height 84
click at [530, 8] on icon at bounding box center [524, 10] width 11 height 11
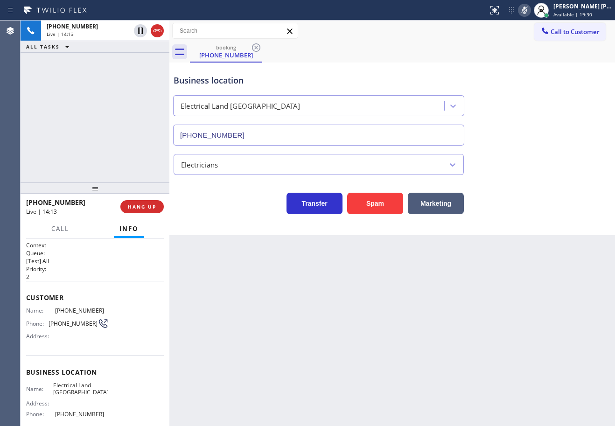
click at [530, 12] on icon at bounding box center [524, 10] width 11 height 11
drag, startPoint x: 542, startPoint y: 218, endPoint x: 506, endPoint y: 310, distance: 99.3
click at [538, 236] on div "Back to Dashboard Change Sender ID Customers Technicians Select a contact Outbo…" at bounding box center [392, 224] width 446 height 406
click at [522, 55] on div "booking (510) 306-8582" at bounding box center [402, 52] width 425 height 21
click at [469, 63] on div "Business location Electrical Land Union City (510) 880-3442" at bounding box center [392, 103] width 441 height 84
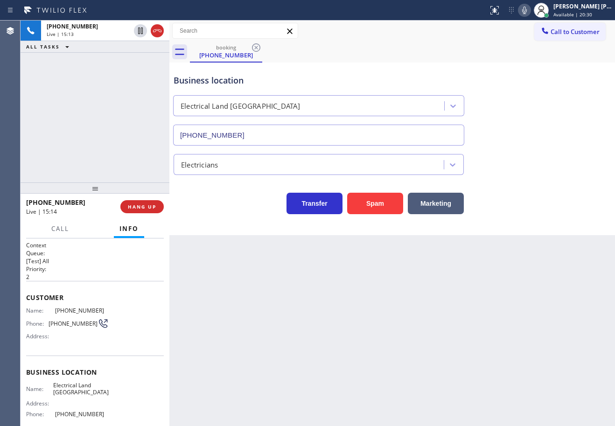
click at [84, 134] on div "+15103068582 Live | 15:13 ALL TASKS ALL TASKS ACTIVE TASKS TASKS IN WRAP UP" at bounding box center [95, 102] width 149 height 162
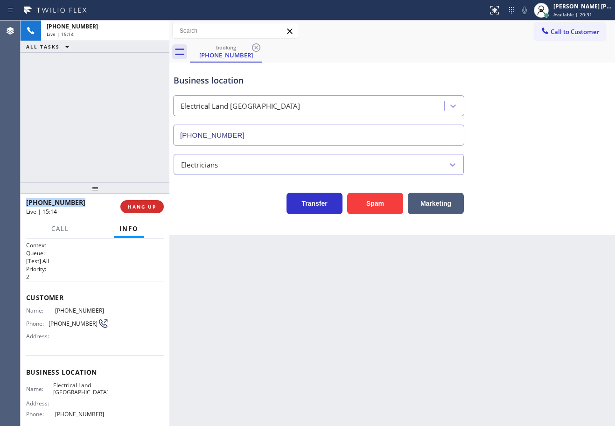
click at [84, 134] on div "+15103068582 Live | 15:14 ALL TASKS ALL TASKS ACTIVE TASKS TASKS IN WRAP UP" at bounding box center [95, 102] width 149 height 162
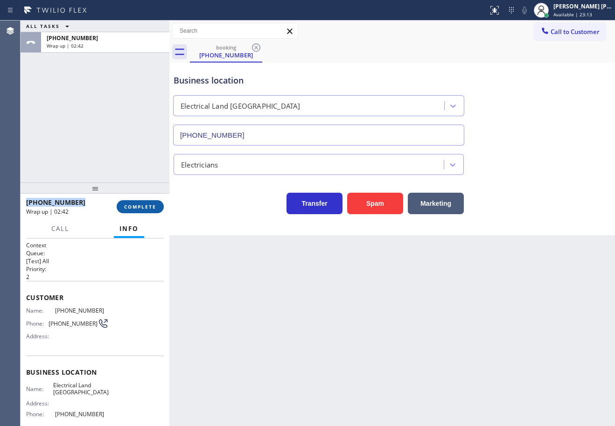
click at [139, 207] on span "COMPLETE" at bounding box center [140, 207] width 32 height 7
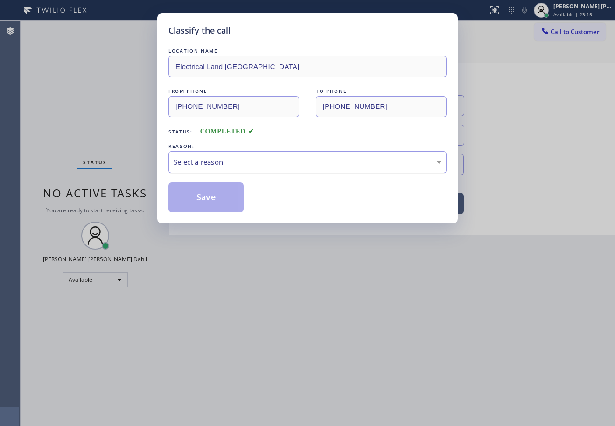
click at [240, 162] on div "Select a reason" at bounding box center [308, 162] width 268 height 11
click at [212, 200] on button "Save" at bounding box center [206, 198] width 75 height 30
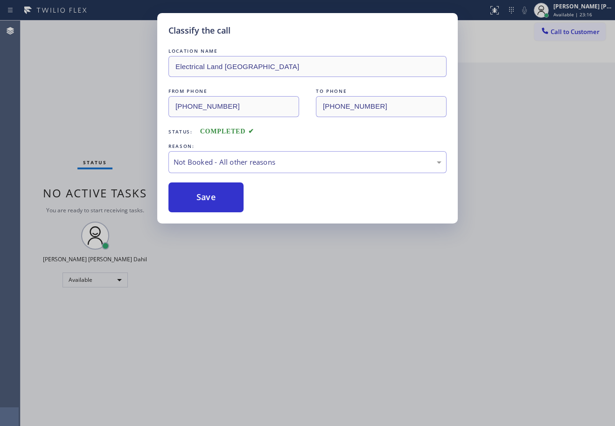
click at [212, 200] on button "Save" at bounding box center [206, 198] width 75 height 30
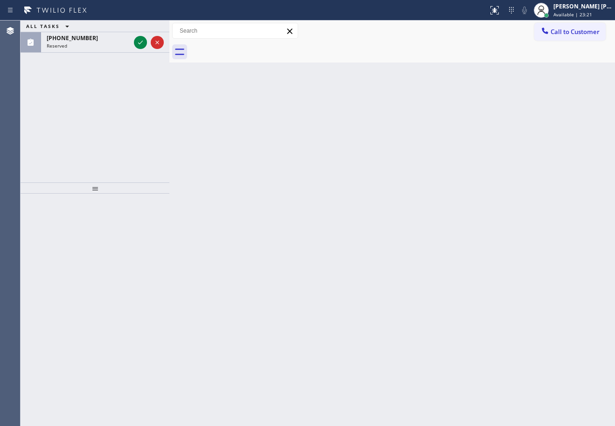
click at [344, 288] on div "Back to Dashboard Change Sender ID Customers Technicians Select a contact Outbo…" at bounding box center [392, 224] width 446 height 406
click at [75, 28] on button "ALL TASKS" at bounding box center [50, 26] width 58 height 11
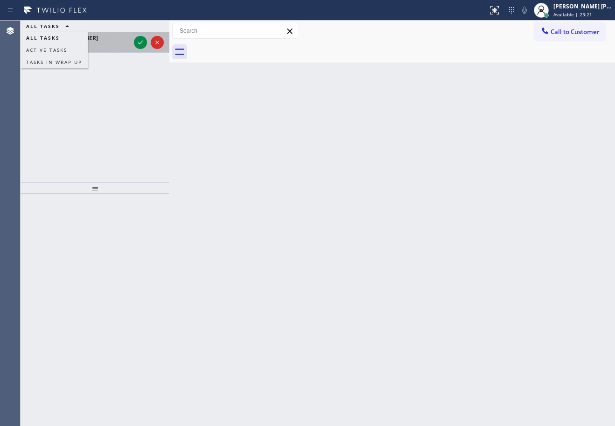
click at [84, 41] on button "ALL TASKS" at bounding box center [54, 38] width 67 height 12
drag, startPoint x: 85, startPoint y: 41, endPoint x: 105, endPoint y: 41, distance: 19.1
click at [86, 41] on div "[PHONE_NUMBER]" at bounding box center [89, 38] width 84 height 8
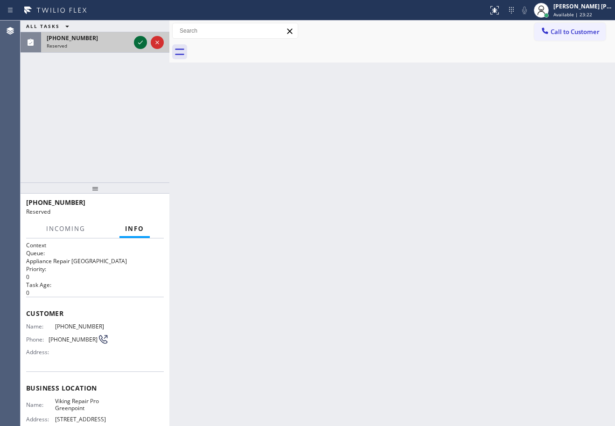
click at [139, 42] on icon at bounding box center [140, 42] width 11 height 11
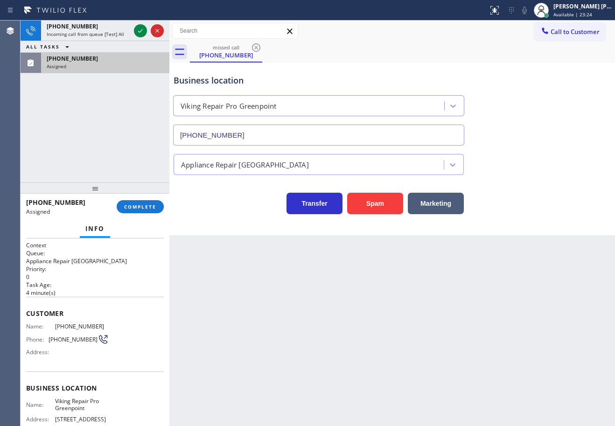
type input "[PHONE_NUMBER]"
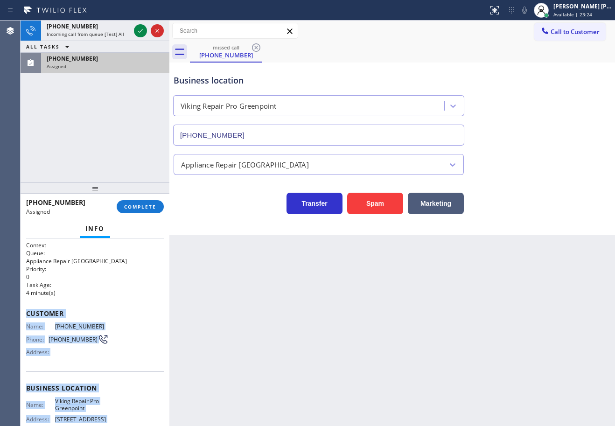
scroll to position [97, 0]
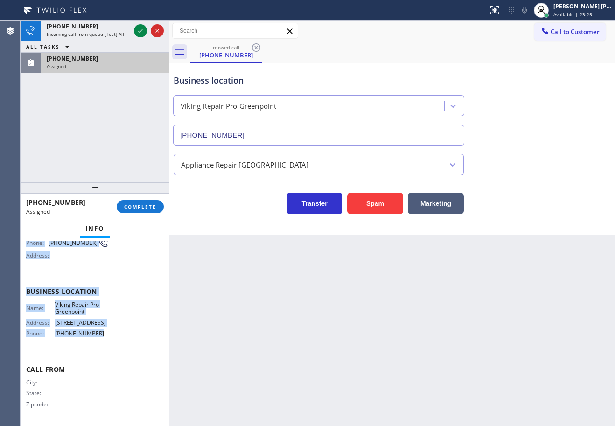
drag, startPoint x: 37, startPoint y: 329, endPoint x: 130, endPoint y: 252, distance: 121.3
click at [105, 343] on div "Context Queue: Appliance Repair High End Priority: 0 Task Age: 4 minute(s) Cust…" at bounding box center [95, 333] width 149 height 188
copy div "Customer Name: (917) 352-5274 Phone: (917) 352-5274 Address: Business location …"
click at [148, 205] on span "COMPLETE" at bounding box center [140, 207] width 32 height 7
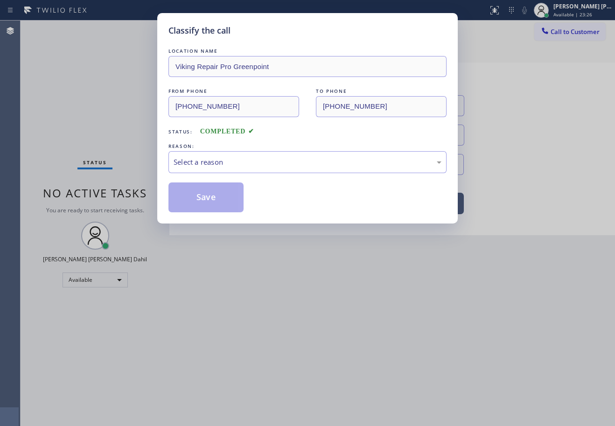
click at [200, 175] on div "LOCATION NAME Viking Repair Pro Greenpoint FROM PHONE (917) 352-5274 TO PHONE (…" at bounding box center [308, 129] width 278 height 166
click at [221, 162] on div "Select a reason" at bounding box center [308, 162] width 268 height 11
click at [213, 211] on button "Save" at bounding box center [206, 198] width 75 height 30
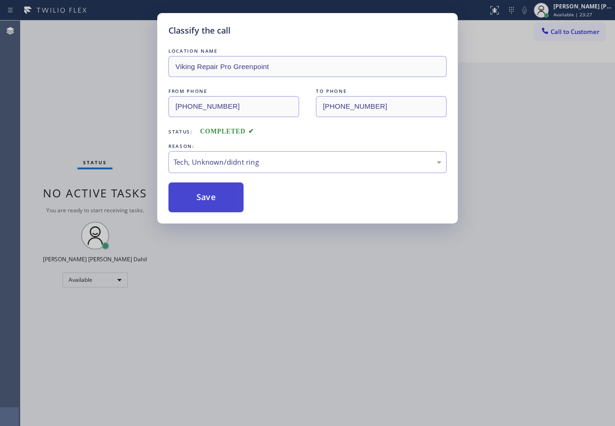
click at [213, 207] on button "Save" at bounding box center [206, 198] width 75 height 30
click at [213, 205] on button "Save" at bounding box center [206, 198] width 75 height 30
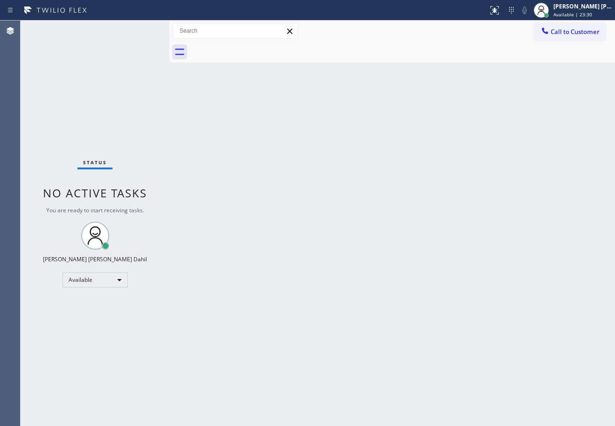
click at [577, 33] on span "Call to Customer" at bounding box center [575, 32] width 49 height 8
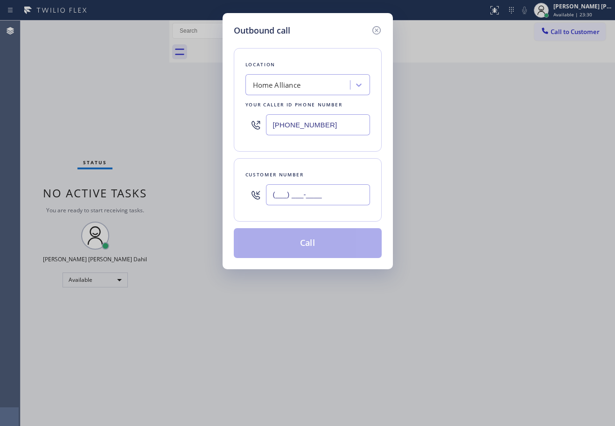
click at [315, 197] on input "(___) ___-____" at bounding box center [318, 194] width 104 height 21
paste input "917) 352-5274"
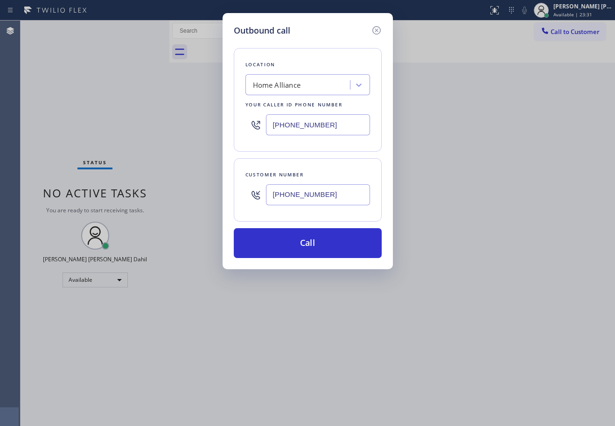
type input "[PHONE_NUMBER]"
click at [310, 128] on input "[PHONE_NUMBER]" at bounding box center [318, 124] width 104 height 21
paste input "347) 697-4370"
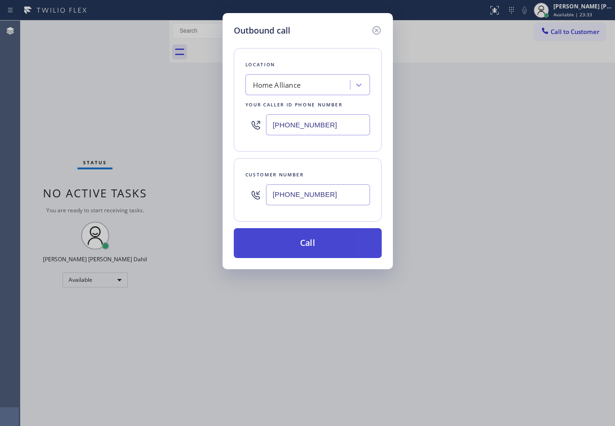
type input "[PHONE_NUMBER]"
click at [288, 237] on button "Call" at bounding box center [308, 243] width 148 height 30
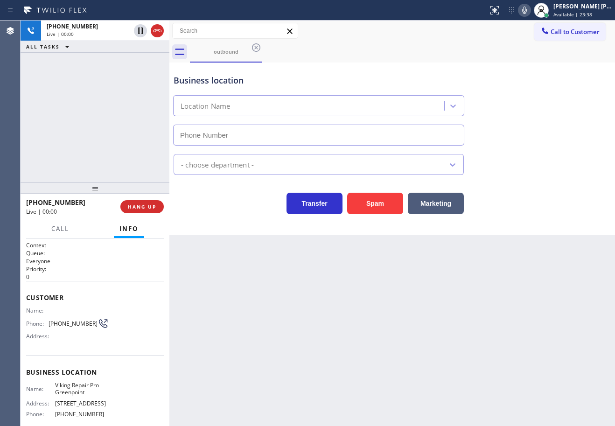
type input "[PHONE_NUMBER]"
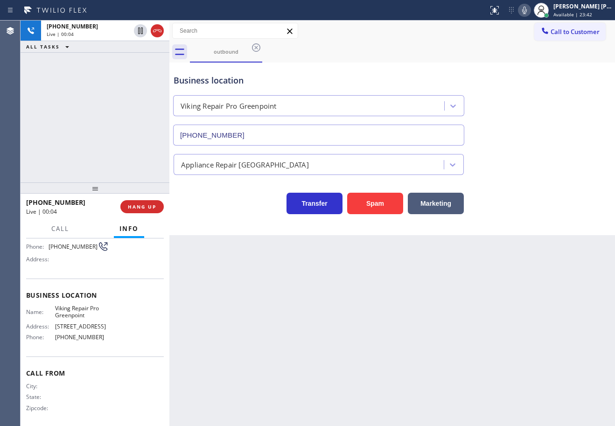
scroll to position [81, 0]
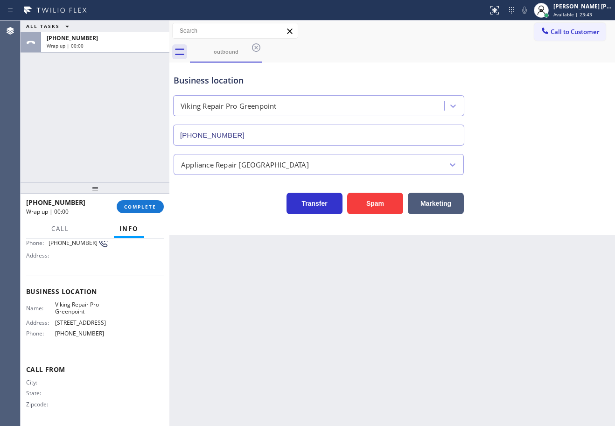
click at [142, 199] on div "+19173525274 Wrap up | 00:00 COMPLETE" at bounding box center [95, 207] width 138 height 24
click at [142, 200] on div "+19173525274 Wrap up | 00:00 COMPLETE" at bounding box center [95, 207] width 138 height 24
click at [142, 203] on button "COMPLETE" at bounding box center [140, 206] width 47 height 13
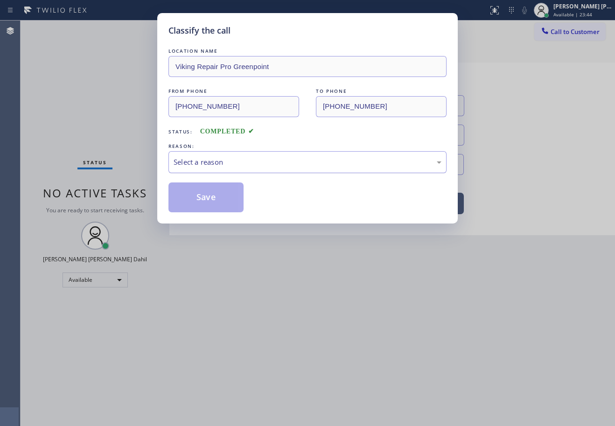
click at [253, 163] on div "Select a reason" at bounding box center [308, 162] width 268 height 11
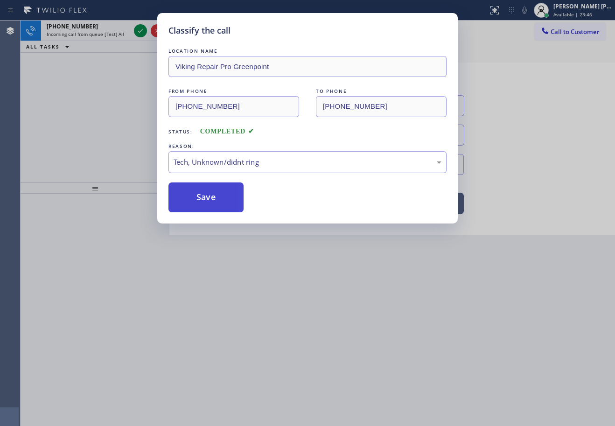
click at [229, 213] on div "Classify the call LOCATION NAME Viking Repair Pro Greenpoint FROM PHONE (347) 6…" at bounding box center [307, 118] width 301 height 211
drag, startPoint x: 225, startPoint y: 207, endPoint x: 224, endPoint y: 200, distance: 7.6
click at [225, 206] on button "Save" at bounding box center [206, 198] width 75 height 30
click at [224, 201] on button "Save" at bounding box center [206, 198] width 75 height 30
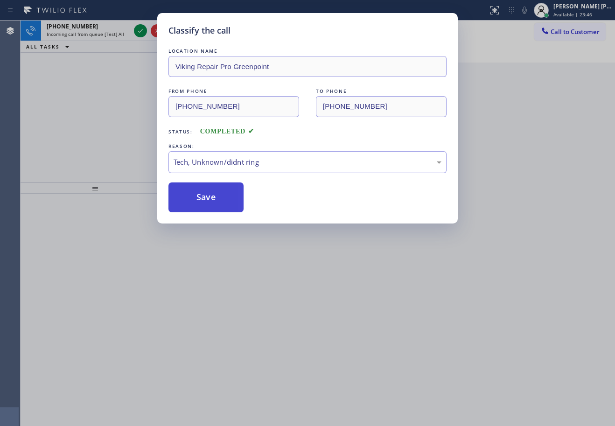
drag, startPoint x: 224, startPoint y: 200, endPoint x: 594, endPoint y: 178, distance: 370.3
click at [224, 199] on button "Save" at bounding box center [206, 198] width 75 height 30
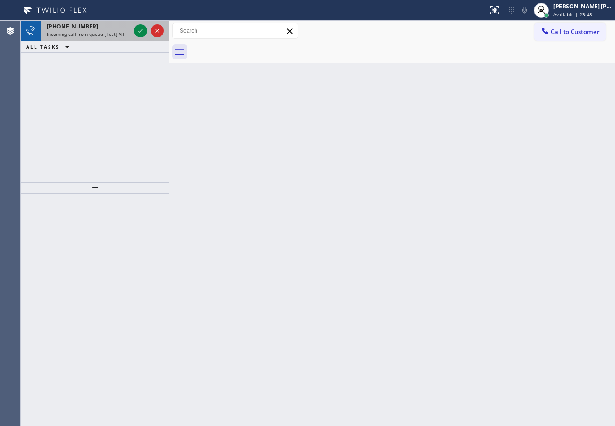
click at [94, 38] on div "+14437644589 Incoming call from queue [Test] All" at bounding box center [86, 31] width 91 height 21
click at [96, 38] on div "+14437644589 Incoming call from queue [Test] All" at bounding box center [86, 31] width 91 height 21
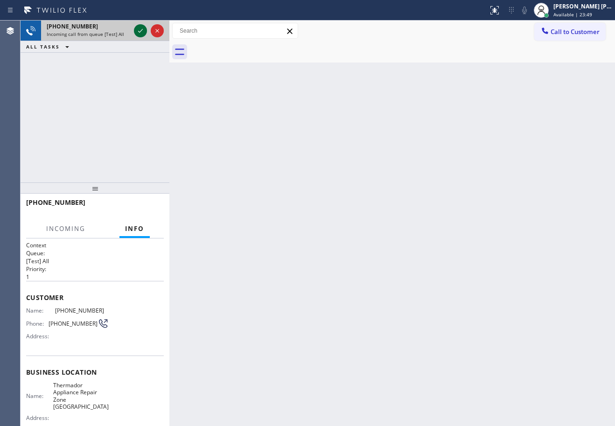
click at [142, 25] on div at bounding box center [149, 31] width 34 height 21
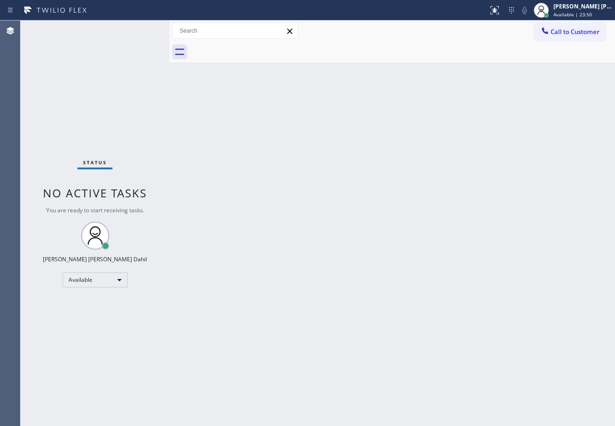
click at [348, 212] on div "Back to Dashboard Change Sender ID Customers Technicians Select a contact Outbo…" at bounding box center [392, 224] width 446 height 406
click at [393, 275] on div "Back to Dashboard Change Sender ID Customers Technicians Select a contact Outbo…" at bounding box center [392, 224] width 446 height 406
click at [207, 300] on div "Back to Dashboard Change Sender ID Customers Technicians Select a contact Outbo…" at bounding box center [392, 224] width 446 height 406
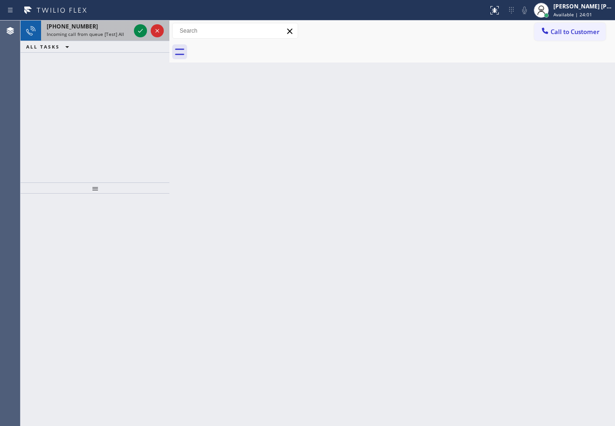
click at [89, 27] on div "+13105054039" at bounding box center [89, 26] width 84 height 8
click at [90, 27] on div "+13105054039" at bounding box center [89, 26] width 84 height 8
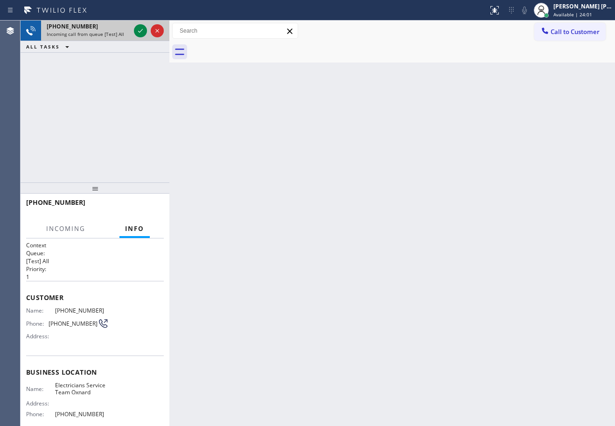
click at [91, 27] on div "+13105054039" at bounding box center [89, 26] width 84 height 8
click at [141, 30] on icon at bounding box center [140, 31] width 5 height 4
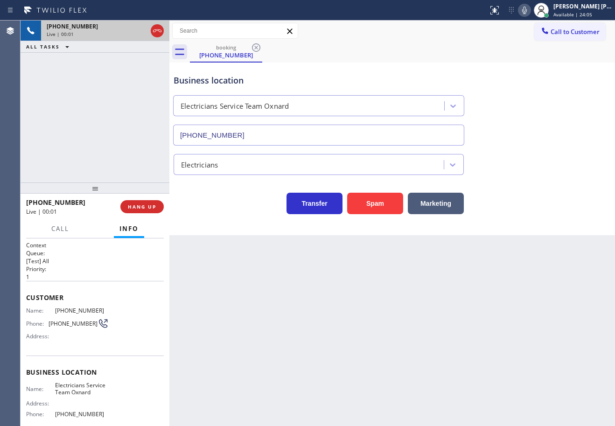
type input "[PHONE_NUMBER]"
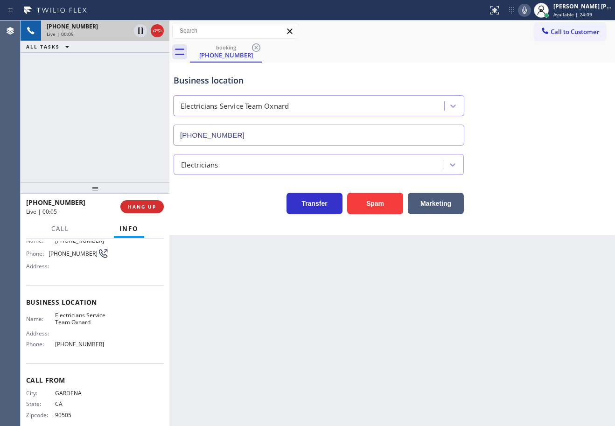
scroll to position [81, 0]
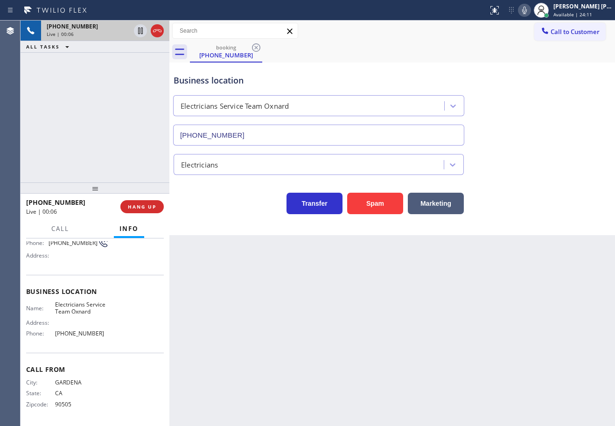
click at [480, 394] on div "Back to Dashboard Change Sender ID Customers Technicians Select a contact Outbo…" at bounding box center [392, 224] width 446 height 406
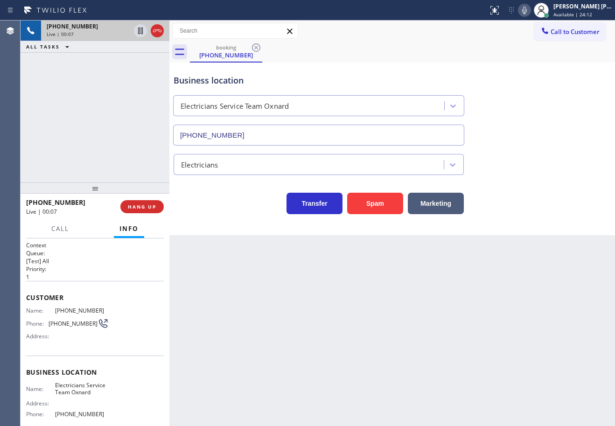
drag, startPoint x: 428, startPoint y: 348, endPoint x: 341, endPoint y: 341, distance: 88.1
click at [406, 339] on div "Back to Dashboard Change Sender ID Customers Technicians Select a contact Outbo…" at bounding box center [392, 224] width 446 height 406
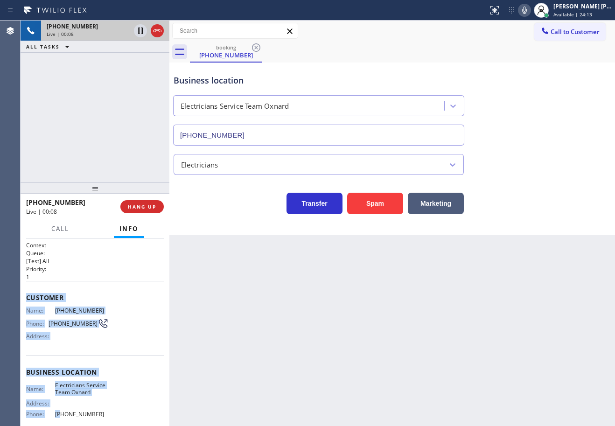
scroll to position [81, 0]
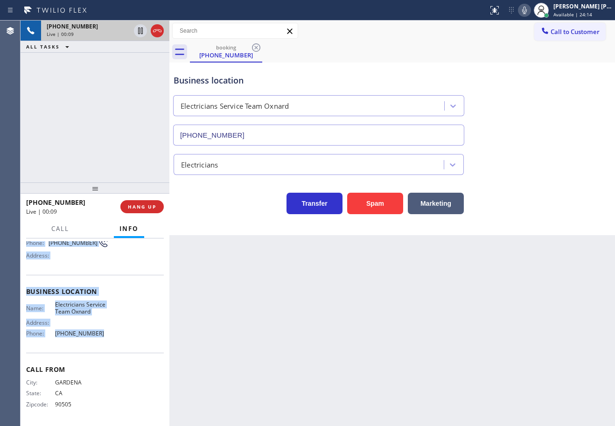
drag, startPoint x: 42, startPoint y: 338, endPoint x: 317, endPoint y: 268, distance: 284.7
click at [113, 340] on div "Context Queue: [Test] All Priority: 1 Customer Name: (310) 505-4039 Phone: (310…" at bounding box center [95, 333] width 149 height 188
copy div "Customer Name: (310) 505-4039 Phone: (310) 505-4039 Address: Business location …"
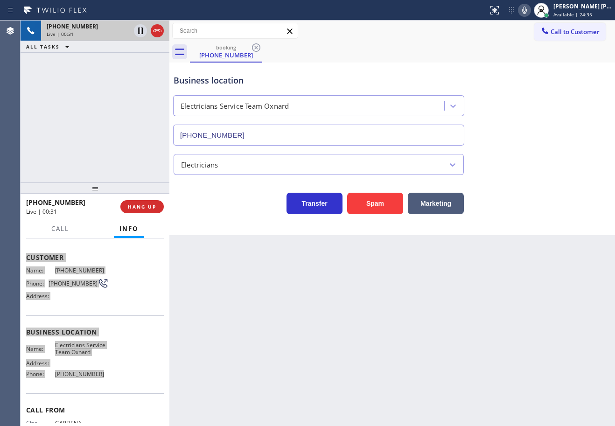
scroll to position [0, 0]
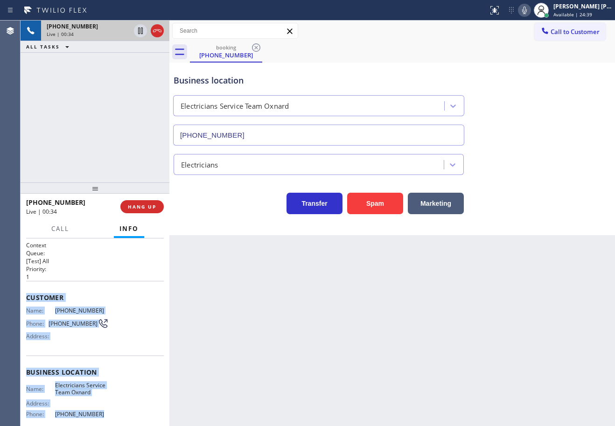
click at [122, 174] on div "+13105054039 Live | 00:34 ALL TASKS ALL TASKS ACTIVE TASKS TASKS IN WRAP UP" at bounding box center [95, 102] width 149 height 162
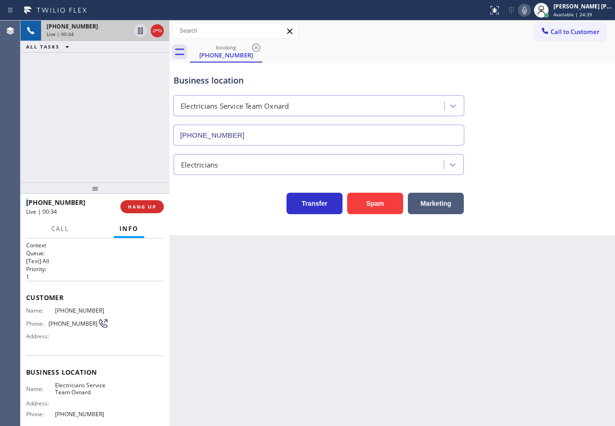
click at [122, 174] on div "+13105054039 Live | 00:34 ALL TASKS ALL TASKS ACTIVE TASKS TASKS IN WRAP UP" at bounding box center [95, 102] width 149 height 162
click at [146, 207] on span "HANG UP" at bounding box center [142, 207] width 28 height 7
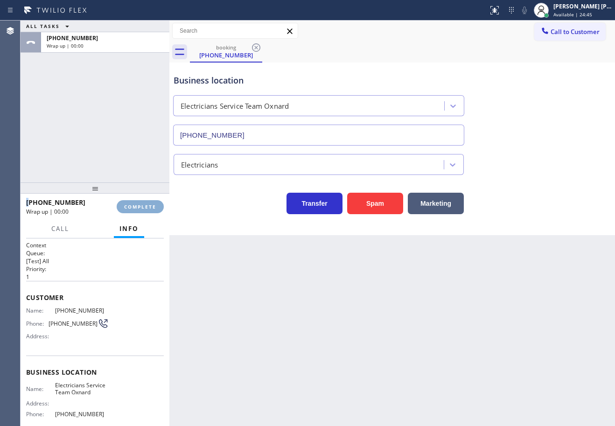
click at [146, 207] on span "COMPLETE" at bounding box center [140, 207] width 32 height 7
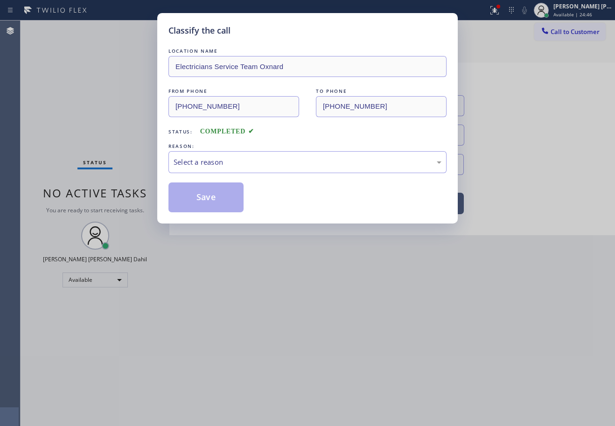
click at [146, 207] on div "Classify the call LOCATION NAME Electricians Service Team Oxnard FROM PHONE (31…" at bounding box center [307, 213] width 615 height 426
click at [209, 168] on div "Select a reason" at bounding box center [308, 162] width 278 height 22
click at [204, 201] on button "Save" at bounding box center [206, 198] width 75 height 30
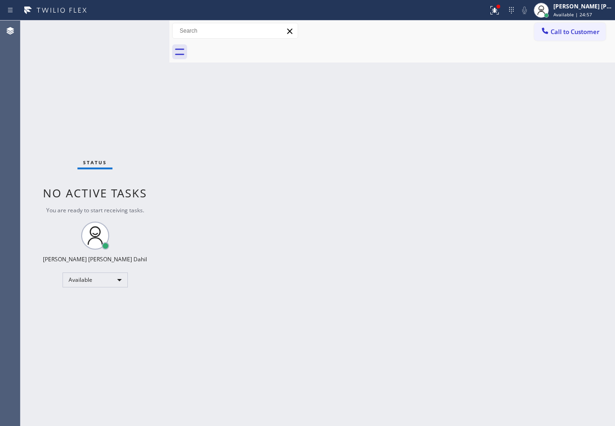
drag, startPoint x: 390, startPoint y: 207, endPoint x: 444, endPoint y: 381, distance: 182.3
click at [390, 207] on div "Back to Dashboard Change Sender ID Customers Technicians Select a contact Outbo…" at bounding box center [392, 224] width 446 height 406
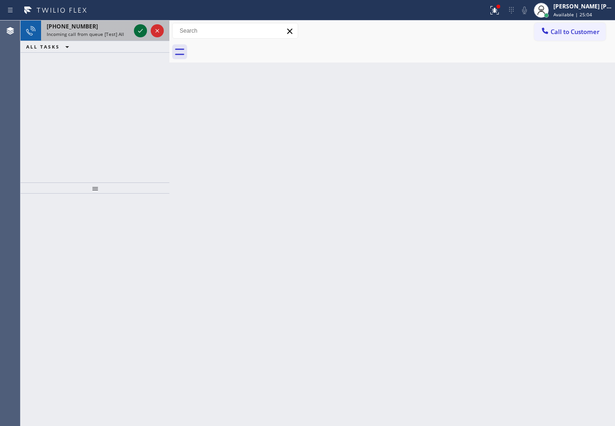
drag, startPoint x: 108, startPoint y: 31, endPoint x: 138, endPoint y: 30, distance: 29.9
click at [108, 31] on span "Incoming call from queue [Test] All" at bounding box center [85, 34] width 77 height 7
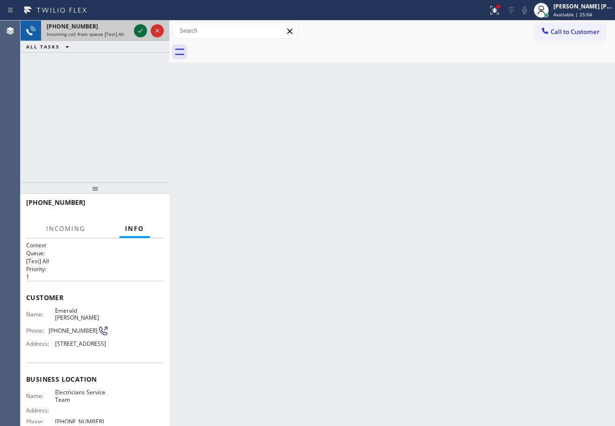
click at [139, 29] on icon at bounding box center [140, 30] width 11 height 11
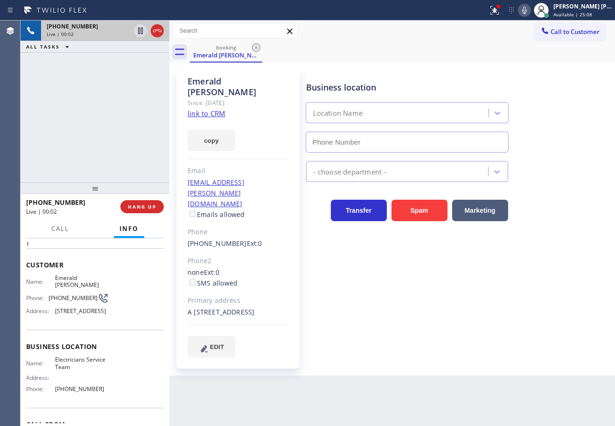
scroll to position [95, 0]
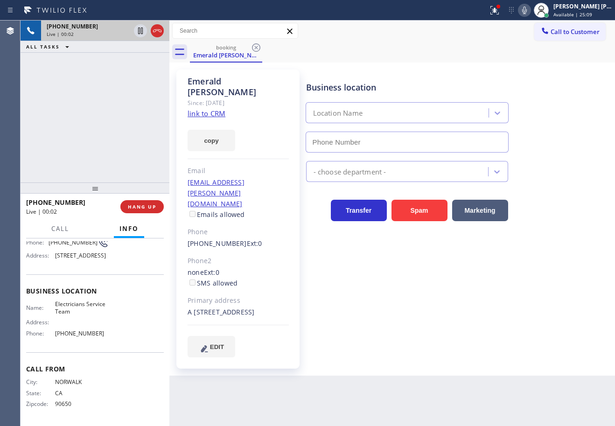
type input "[PHONE_NUMBER]"
click at [220, 109] on link "link to CRM" at bounding box center [207, 113] width 38 height 9
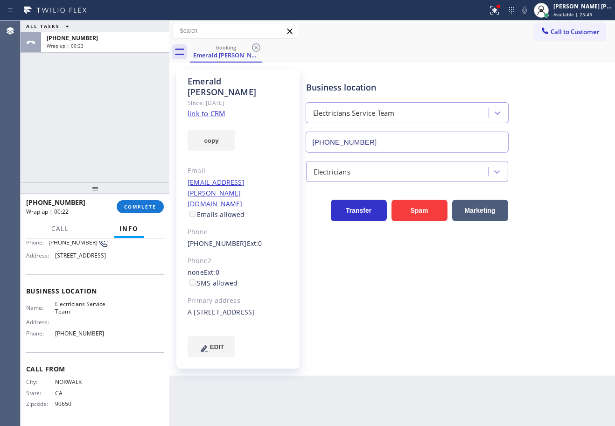
click at [106, 127] on div "ALL TASKS ALL TASKS ACTIVE TASKS TASKS IN WRAP UP +15622826105 Wrap up | 00:23" at bounding box center [95, 102] width 149 height 162
click at [129, 206] on span "COMPLETE" at bounding box center [140, 207] width 32 height 7
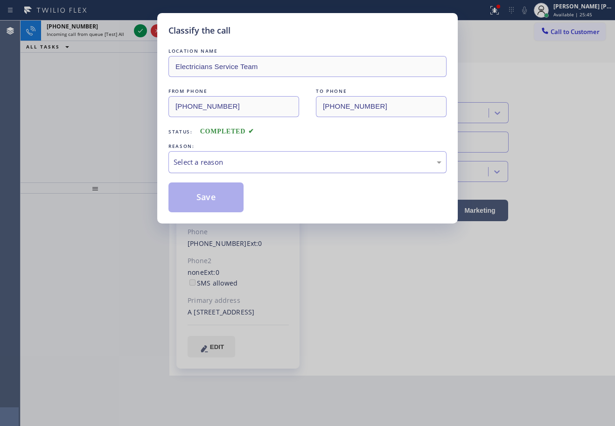
click at [214, 166] on div "Select a reason" at bounding box center [308, 162] width 268 height 11
click at [217, 194] on button "Save" at bounding box center [206, 198] width 75 height 30
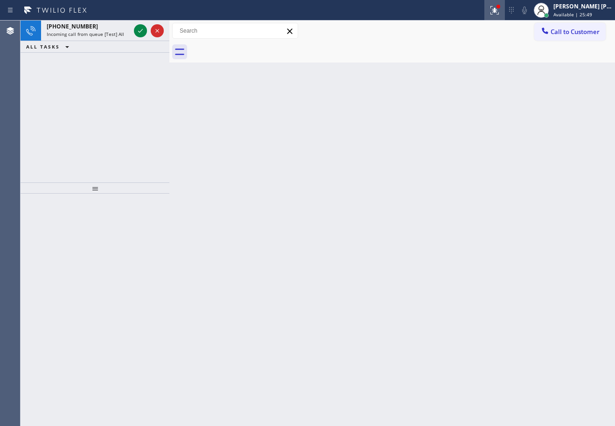
click at [496, 10] on icon at bounding box center [494, 9] width 6 height 7
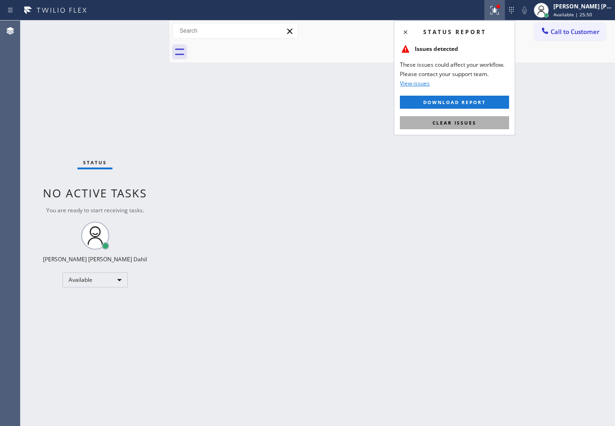
click at [471, 125] on span "Clear issues" at bounding box center [455, 122] width 44 height 7
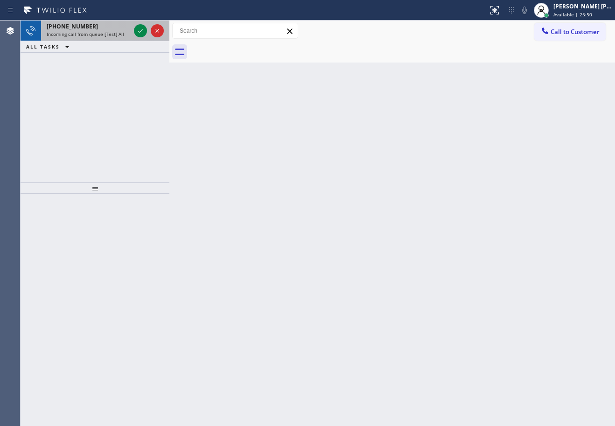
click at [119, 30] on div "+13239412623" at bounding box center [89, 26] width 84 height 8
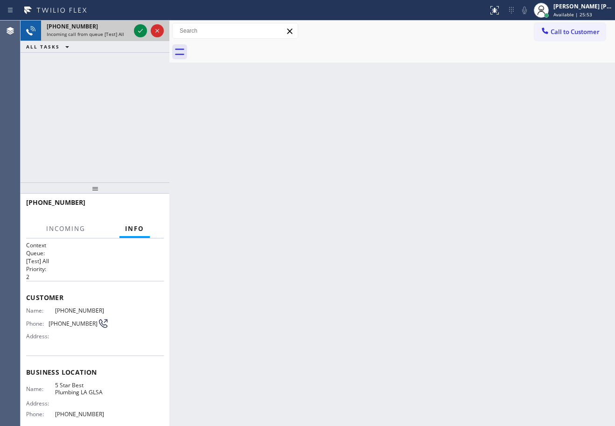
click at [115, 38] on div "+13239412623 Incoming call from queue [Test] All" at bounding box center [86, 31] width 91 height 21
click at [115, 36] on span "Incoming call from queue [Test] All" at bounding box center [85, 34] width 77 height 7
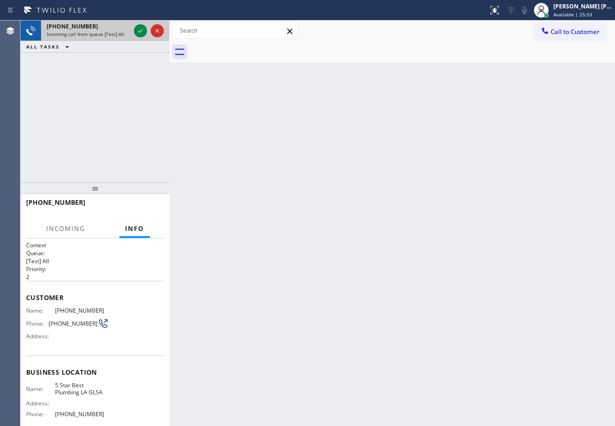
click at [115, 36] on span "Incoming call from queue [Test] All" at bounding box center [85, 34] width 77 height 7
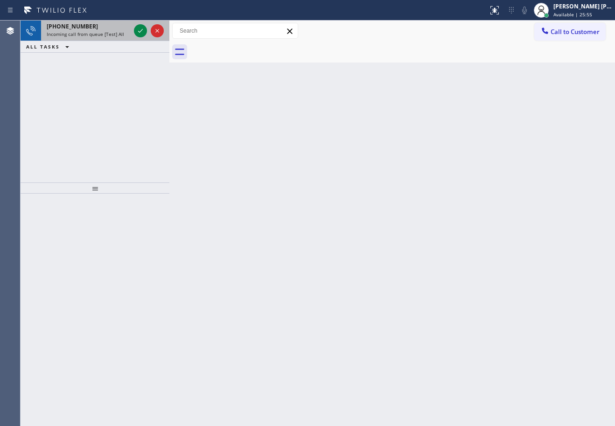
click at [128, 33] on div "Incoming call from queue [Test] All" at bounding box center [89, 34] width 84 height 7
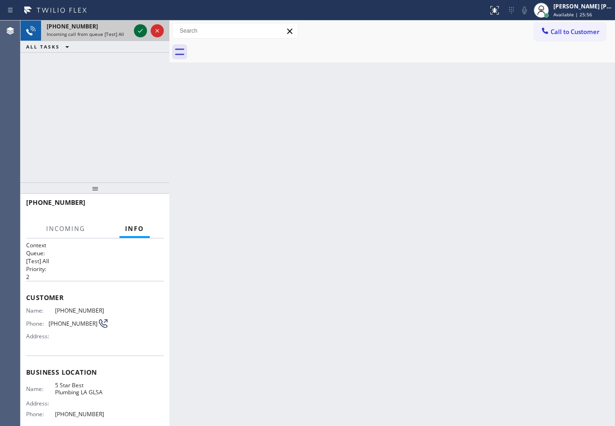
click at [142, 30] on icon at bounding box center [140, 31] width 5 height 4
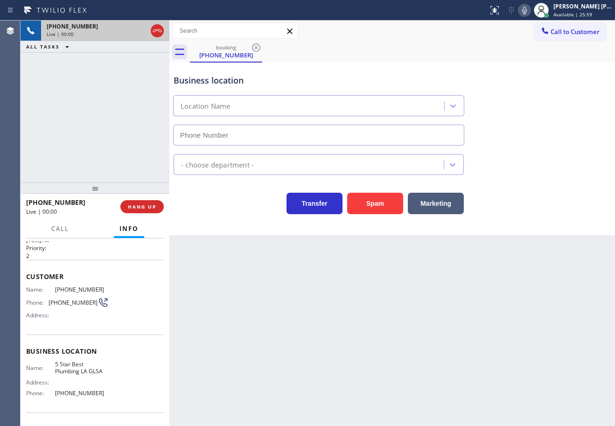
type input "[PHONE_NUMBER]"
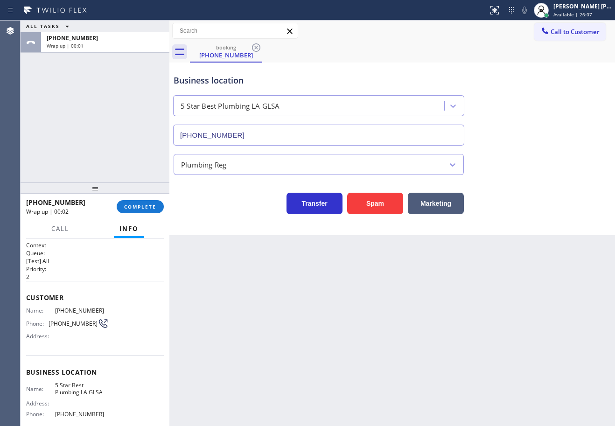
click at [123, 156] on div "ALL TASKS ALL TASKS ACTIVE TASKS TASKS IN WRAP UP +13239412623 Wrap up | 00:01" at bounding box center [95, 102] width 149 height 162
click at [140, 203] on button "COMPLETE" at bounding box center [140, 206] width 47 height 13
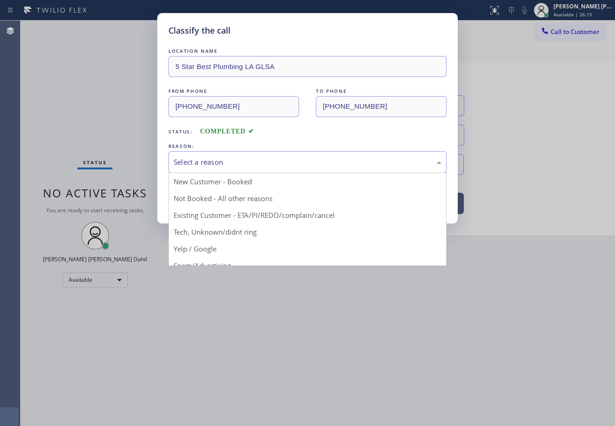
click at [306, 163] on div "Select a reason" at bounding box center [308, 162] width 268 height 11
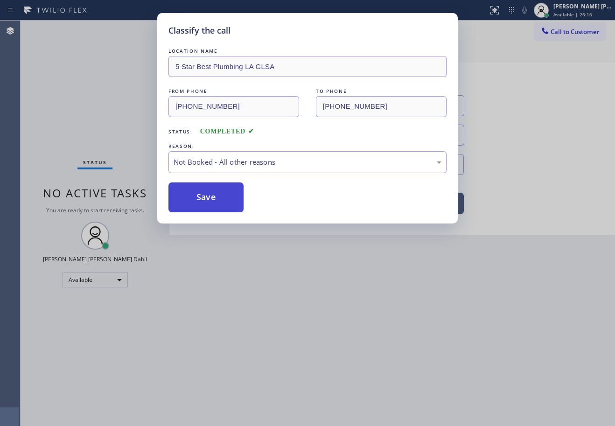
click at [197, 184] on button "Save" at bounding box center [206, 198] width 75 height 30
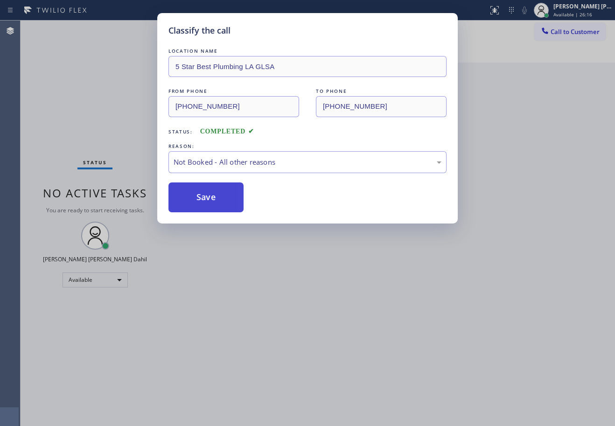
click at [196, 204] on button "Save" at bounding box center [206, 198] width 75 height 30
drag, startPoint x: 232, startPoint y: 267, endPoint x: 500, endPoint y: 410, distance: 303.2
click at [253, 277] on div "Classify the call LOCATION NAME 5 Star Best Plumbing LA GLSA FROM PHONE (323) 9…" at bounding box center [307, 213] width 615 height 426
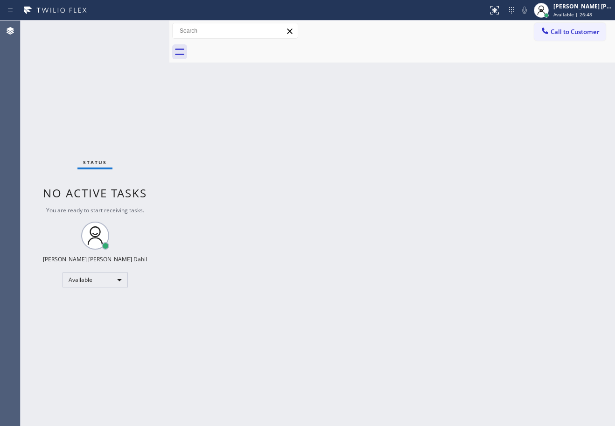
click at [88, 97] on div "Status No active tasks You are ready to start receiving tasks. [PERSON_NAME] [P…" at bounding box center [95, 224] width 149 height 406
click at [413, 248] on div "Back to Dashboard Change Sender ID Customers Technicians Select a contact Outbo…" at bounding box center [392, 224] width 446 height 406
click at [245, 186] on div "Back to Dashboard Change Sender ID Customers Technicians Select a contact Outbo…" at bounding box center [392, 224] width 446 height 406
click at [375, 66] on div "Back to Dashboard Change Sender ID Customers Technicians Select a contact Outbo…" at bounding box center [392, 224] width 446 height 406
click at [411, 266] on div "Back to Dashboard Change Sender ID Customers Technicians Select a contact Outbo…" at bounding box center [392, 224] width 446 height 406
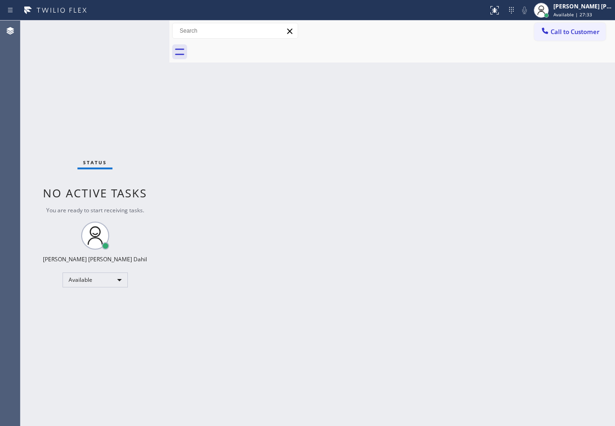
click at [361, 67] on div "Back to Dashboard Change Sender ID Customers Technicians Select a contact Outbo…" at bounding box center [392, 224] width 446 height 406
click at [366, 163] on div "Back to Dashboard Change Sender ID Customers Technicians Select a contact Outbo…" at bounding box center [392, 224] width 446 height 406
click at [360, 243] on div "Back to Dashboard Change Sender ID Customers Technicians Select a contact Outbo…" at bounding box center [392, 224] width 446 height 406
click at [387, 36] on div "Call to Customer Outbound call Location Viking Repair Pro Greenpoint Your calle…" at bounding box center [392, 31] width 446 height 16
drag, startPoint x: 494, startPoint y: 290, endPoint x: 498, endPoint y: 267, distance: 22.7
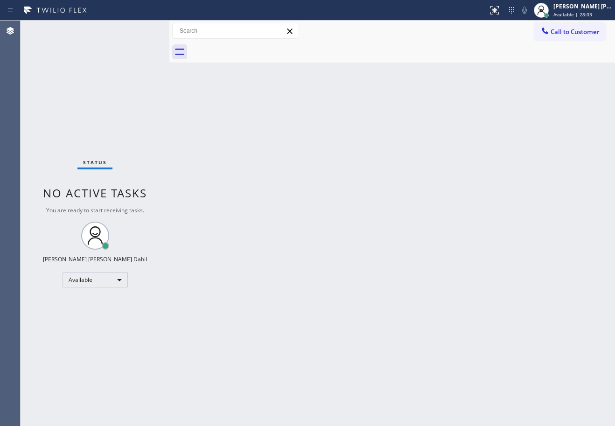
click at [493, 288] on div "Back to Dashboard Change Sender ID Customers Technicians Select a contact Outbo…" at bounding box center [392, 224] width 446 height 406
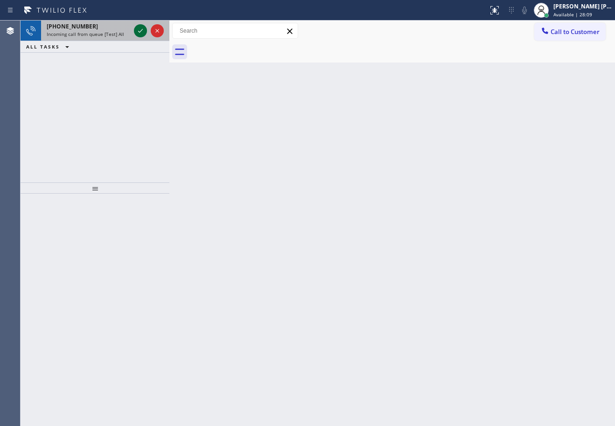
click at [141, 30] on icon at bounding box center [140, 31] width 5 height 4
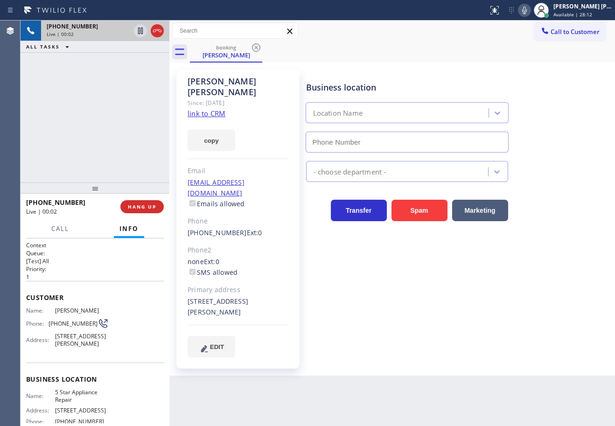
type input "[PHONE_NUMBER]"
click at [217, 109] on link "link to CRM" at bounding box center [207, 113] width 38 height 9
click at [109, 129] on div "+15163612522 Live | 01:19 ALL TASKS ALL TASKS ACTIVE TASKS TASKS IN WRAP UP" at bounding box center [95, 102] width 149 height 162
click at [541, 279] on div "Business location 5 Star Appliance Repair (855) 731-4952 5 Star Appliance Trans…" at bounding box center [458, 213] width 309 height 283
click at [540, 279] on div "Business location 5 Star Appliance Repair (855) 731-4952 5 Star Appliance Trans…" at bounding box center [458, 213] width 309 height 283
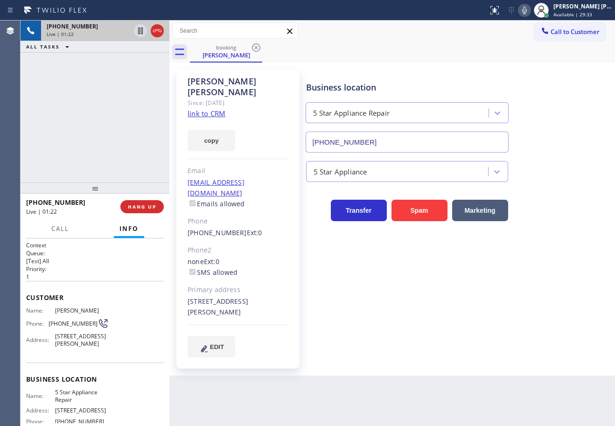
click at [531, 334] on div "Business location 5 Star Appliance Repair (855) 731-4952 5 Star Appliance Trans…" at bounding box center [458, 223] width 309 height 302
click at [530, 335] on div "Business location 5 Star Appliance Repair (855) 731-4952 5 Star Appliance Trans…" at bounding box center [458, 223] width 309 height 302
drag, startPoint x: 535, startPoint y: 9, endPoint x: 532, endPoint y: 25, distance: 15.7
click at [530, 10] on icon at bounding box center [524, 10] width 11 height 11
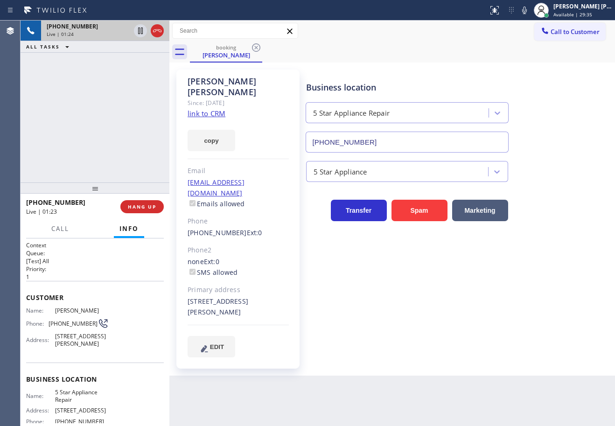
click at [532, 25] on div "Call to Customer Outbound call Location Viking Repair Pro Greenpoint Your calle…" at bounding box center [392, 31] width 446 height 16
click at [141, 30] on icon at bounding box center [140, 31] width 5 height 7
click at [134, 70] on div "+15163612522 Live | 01:25 ALL TASKS ALL TASKS ACTIVE TASKS TASKS IN WRAP UP" at bounding box center [95, 102] width 149 height 162
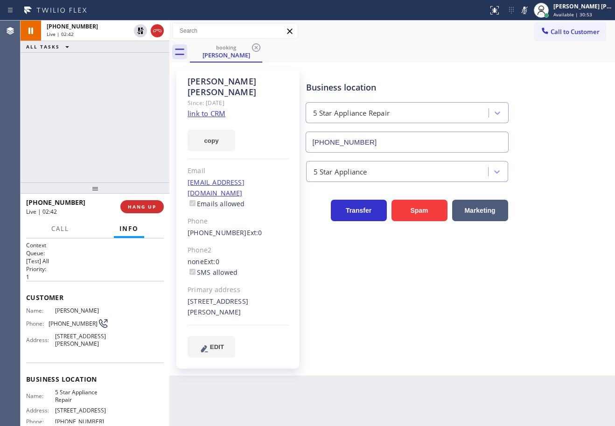
click at [130, 127] on div "+15163612522 Live | 02:42 ALL TASKS ALL TASKS ACTIVE TASKS TASKS IN WRAP UP" at bounding box center [95, 102] width 149 height 162
click at [62, 225] on span "Call" at bounding box center [60, 229] width 18 height 8
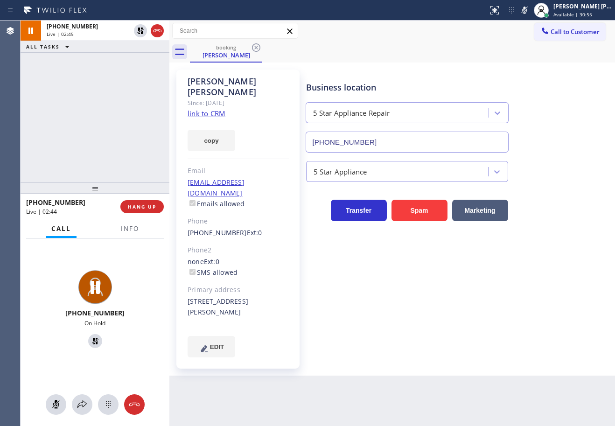
click at [77, 405] on icon at bounding box center [82, 404] width 11 height 11
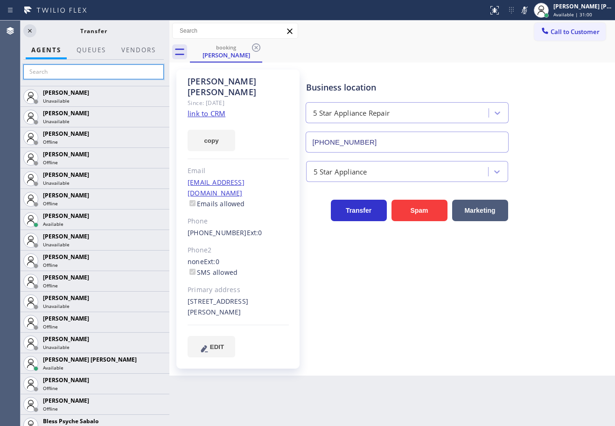
click at [93, 72] on input "text" at bounding box center [93, 71] width 140 height 15
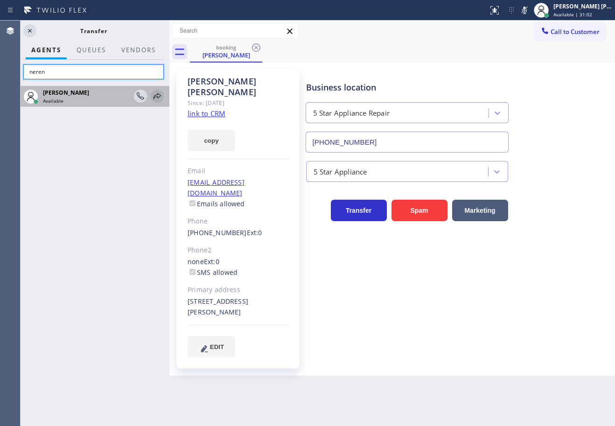
type input "neren"
click at [159, 96] on icon at bounding box center [157, 96] width 11 height 11
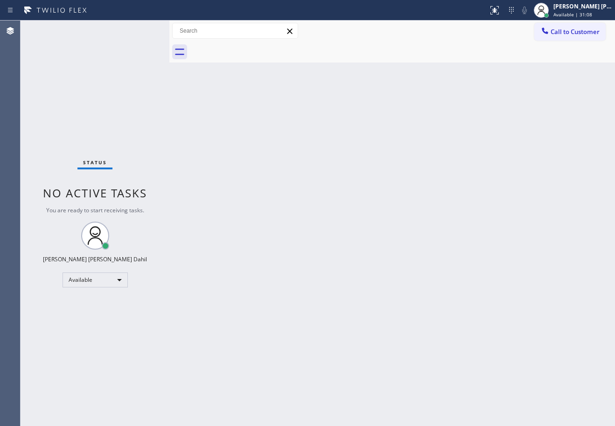
click at [456, 51] on div at bounding box center [402, 52] width 425 height 21
click at [425, 204] on div "Back to Dashboard Change Sender ID Customers Technicians Select a contact Outbo…" at bounding box center [392, 224] width 446 height 406
click at [440, 318] on div "Back to Dashboard Change Sender ID Customers Technicians Select a contact Outbo…" at bounding box center [392, 224] width 446 height 406
click at [423, 319] on div "Back to Dashboard Change Sender ID Customers Technicians Select a contact Outbo…" at bounding box center [392, 224] width 446 height 406
click at [122, 65] on div "Status No active tasks You are ready to start receiving tasks. [PERSON_NAME] [P…" at bounding box center [95, 224] width 149 height 406
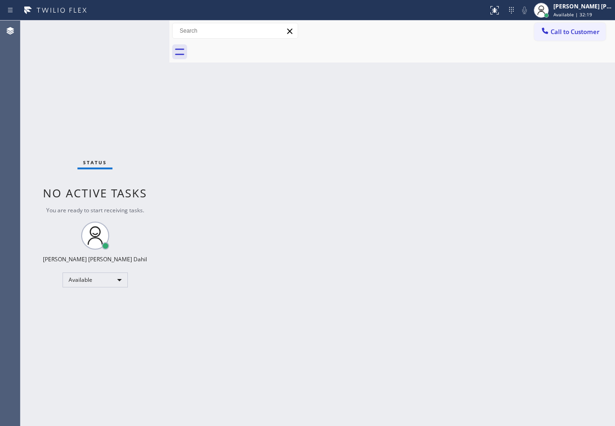
drag, startPoint x: 384, startPoint y: 198, endPoint x: 450, endPoint y: 248, distance: 83.0
click at [386, 199] on div "Back to Dashboard Change Sender ID Customers Technicians Select a contact Outbo…" at bounding box center [392, 224] width 446 height 406
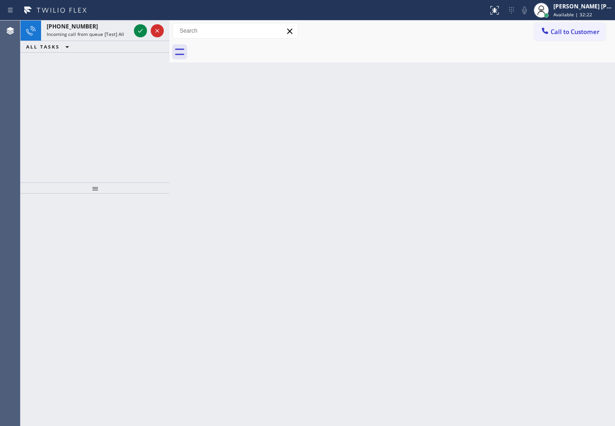
click at [509, 339] on div "Back to Dashboard Change Sender ID Customers Technicians Select a contact Outbo…" at bounding box center [392, 224] width 446 height 406
click at [132, 26] on div at bounding box center [149, 31] width 34 height 21
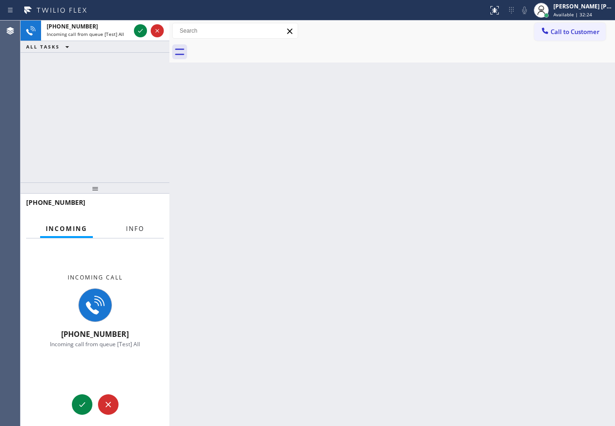
click at [134, 229] on span "Info" at bounding box center [135, 229] width 18 height 8
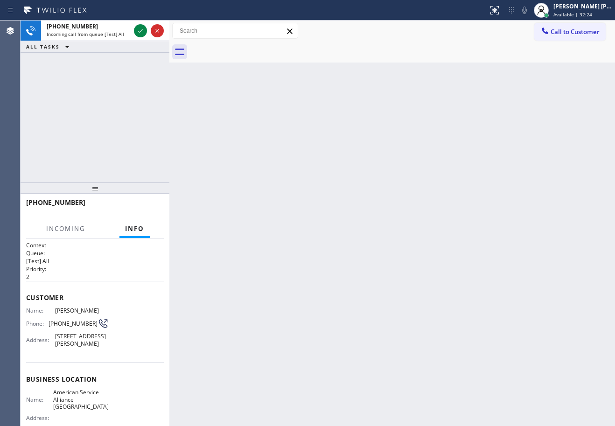
drag, startPoint x: 134, startPoint y: 229, endPoint x: 136, endPoint y: 203, distance: 26.2
click at [135, 229] on span "Info" at bounding box center [134, 229] width 19 height 8
click at [127, 33] on div "Incoming call from queue [Test] All" at bounding box center [89, 34] width 84 height 7
click at [128, 33] on div "Incoming call from queue [Test] All" at bounding box center [89, 34] width 84 height 7
click at [129, 34] on div "Incoming call from queue [Test] All" at bounding box center [89, 34] width 84 height 7
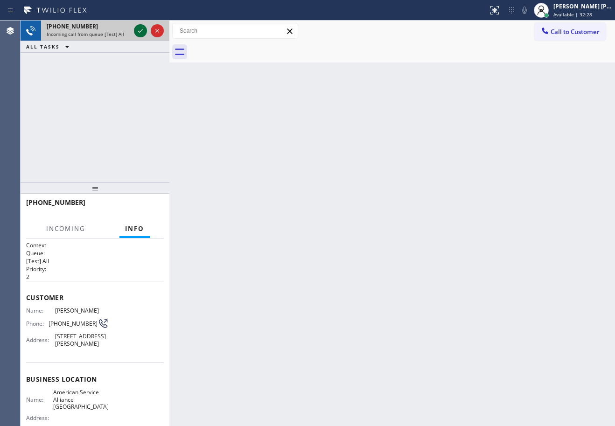
click at [134, 29] on div at bounding box center [149, 31] width 34 height 21
click at [136, 30] on icon at bounding box center [140, 30] width 11 height 11
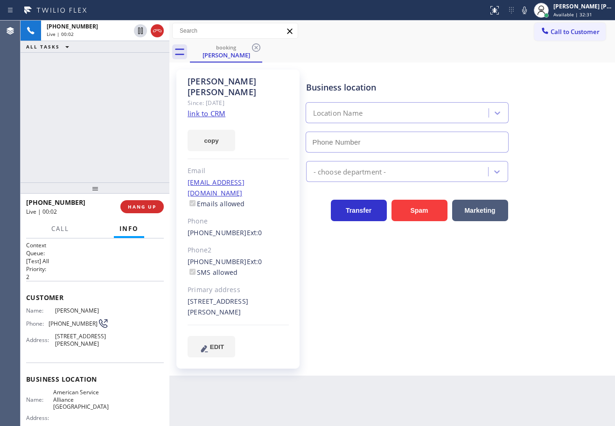
type input "[PHONE_NUMBER]"
click at [204, 109] on link "link to CRM" at bounding box center [207, 113] width 38 height 9
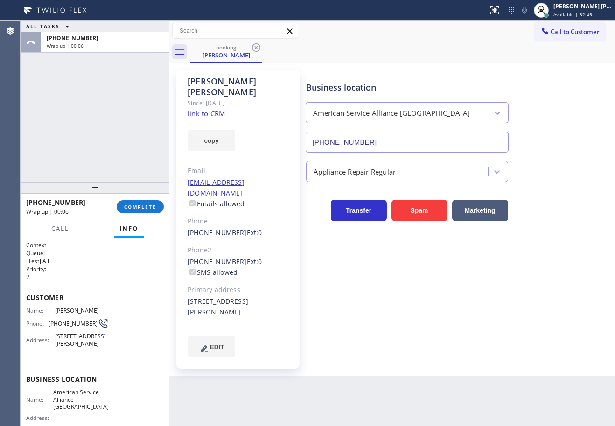
click at [497, 376] on div "Back to Dashboard Change Sender ID Customers Technicians Select a contact Outbo…" at bounding box center [392, 224] width 446 height 406
drag, startPoint x: 97, startPoint y: 146, endPoint x: 117, endPoint y: 168, distance: 29.4
click at [97, 145] on div "ALL TASKS ALL TASKS ACTIVE TASKS TASKS IN WRAP UP +15108827016 Wrap up | 00:07" at bounding box center [95, 102] width 149 height 162
click at [142, 212] on button "COMPLETE" at bounding box center [140, 206] width 47 height 13
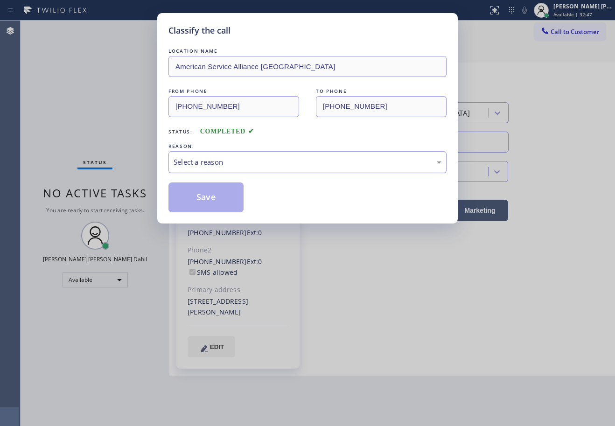
click at [251, 153] on div "Select a reason" at bounding box center [308, 162] width 278 height 22
click at [253, 159] on div "Select a reason" at bounding box center [308, 162] width 268 height 11
click at [244, 161] on div "Select a reason" at bounding box center [308, 162] width 268 height 11
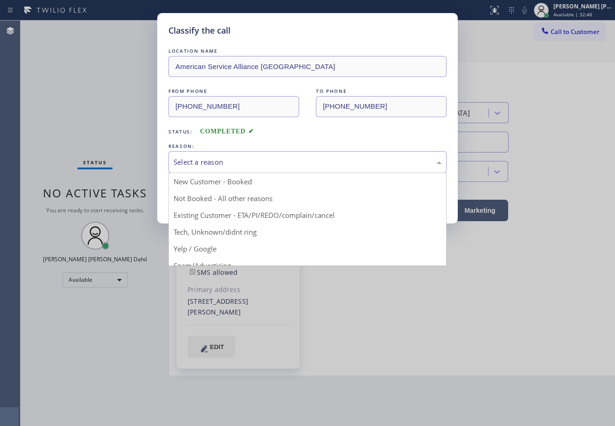
click at [232, 197] on button "Save" at bounding box center [206, 198] width 75 height 30
click at [232, 198] on button "Save" at bounding box center [206, 198] width 75 height 30
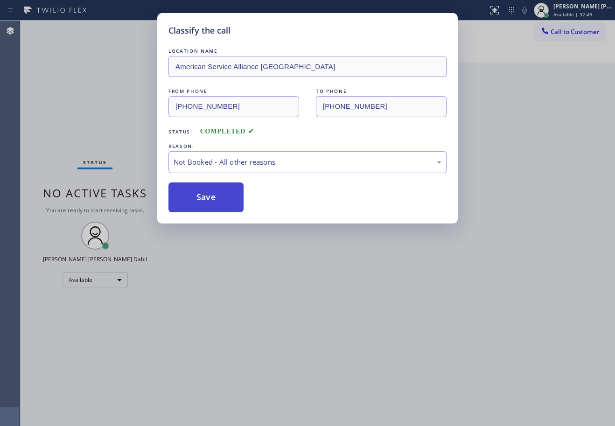
click at [232, 198] on button "Save" at bounding box center [206, 198] width 75 height 30
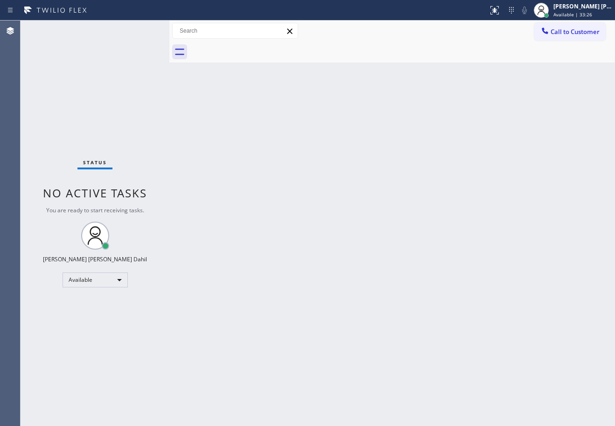
click at [422, 304] on div "Back to Dashboard Change Sender ID Customers Technicians Select a contact Outbo…" at bounding box center [392, 224] width 446 height 406
click at [428, 281] on div "Back to Dashboard Change Sender ID Customers Technicians Select a contact Outbo…" at bounding box center [392, 224] width 446 height 406
click at [402, 275] on div "Back to Dashboard Change Sender ID Customers Technicians Select a contact Outbo…" at bounding box center [392, 224] width 446 height 406
click at [137, 40] on div "Status No active tasks You are ready to start receiving tasks. [PERSON_NAME] [P…" at bounding box center [95, 224] width 149 height 406
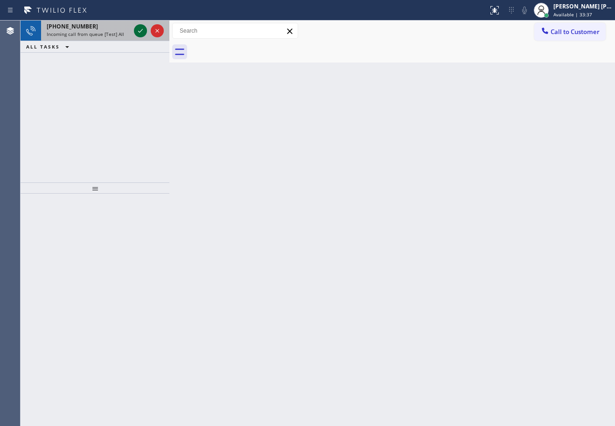
click at [141, 30] on icon at bounding box center [140, 31] width 5 height 4
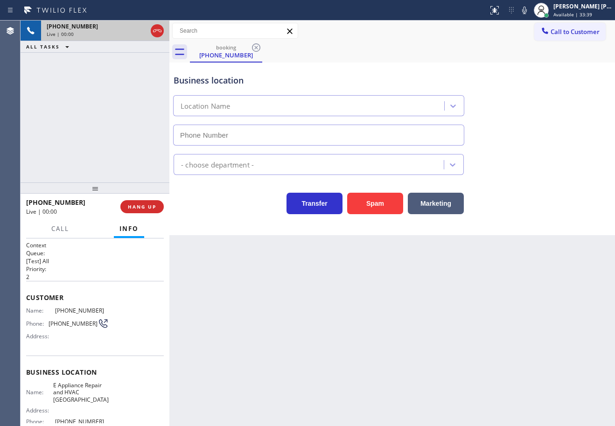
type input "[PHONE_NUMBER]"
click at [295, 285] on div "Back to Dashboard Change Sender ID Customers Technicians Select a contact Outbo…" at bounding box center [392, 224] width 446 height 406
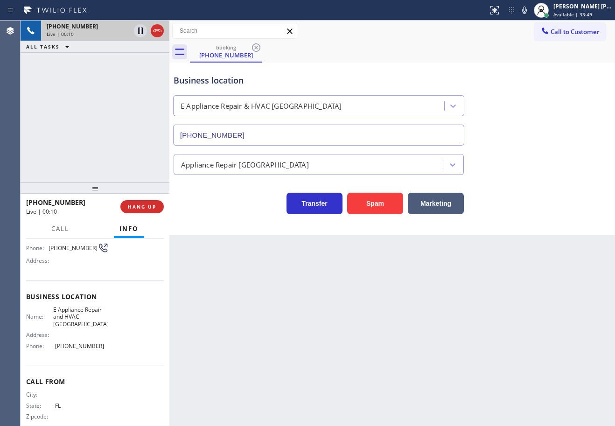
scroll to position [42, 0]
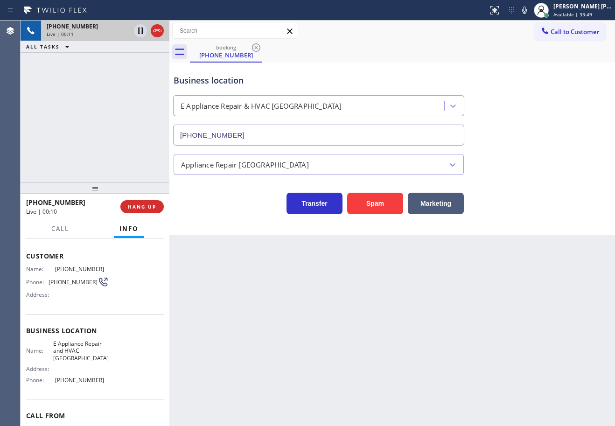
click at [315, 335] on div "Back to Dashboard Change Sender ID Customers Technicians Select a contact Outbo…" at bounding box center [392, 224] width 446 height 406
click at [316, 335] on div "Back to Dashboard Change Sender ID Customers Technicians Select a contact Outbo…" at bounding box center [392, 224] width 446 height 406
drag, startPoint x: 316, startPoint y: 335, endPoint x: 341, endPoint y: 327, distance: 25.8
click at [328, 330] on div "Back to Dashboard Change Sender ID Customers Technicians Select a contact Outbo…" at bounding box center [392, 224] width 446 height 406
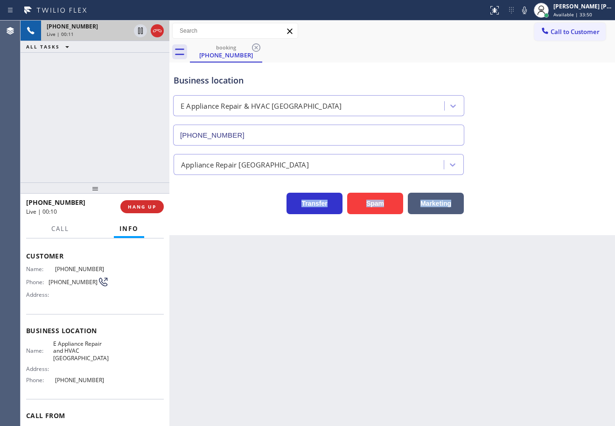
click at [341, 327] on div "Back to Dashboard Change Sender ID Customers Technicians Select a contact Outbo…" at bounding box center [392, 224] width 446 height 406
click at [343, 327] on div "Back to Dashboard Change Sender ID Customers Technicians Select a contact Outbo…" at bounding box center [392, 224] width 446 height 406
click at [343, 328] on div "Back to Dashboard Change Sender ID Customers Technicians Select a contact Outbo…" at bounding box center [392, 224] width 446 height 406
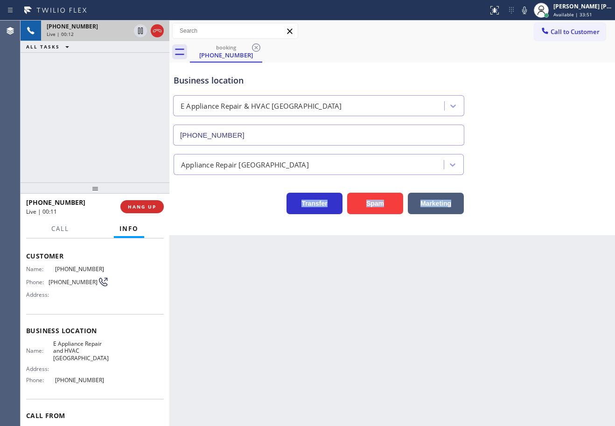
click at [343, 328] on div "Back to Dashboard Change Sender ID Customers Technicians Select a contact Outbo…" at bounding box center [392, 224] width 446 height 406
click at [344, 328] on div "Back to Dashboard Change Sender ID Customers Technicians Select a contact Outbo…" at bounding box center [392, 224] width 446 height 406
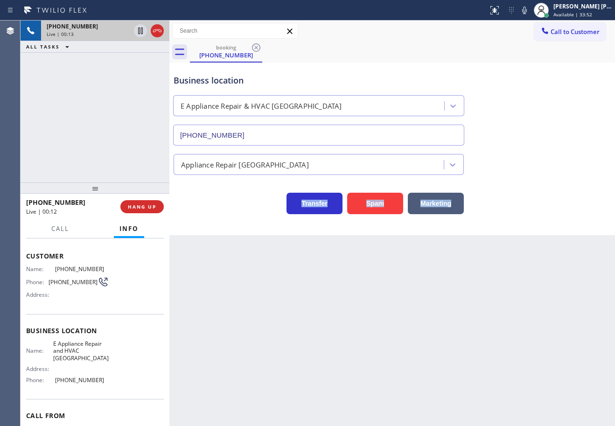
drag, startPoint x: 344, startPoint y: 328, endPoint x: 359, endPoint y: 329, distance: 15.4
click at [352, 329] on div "Back to Dashboard Change Sender ID Customers Technicians Select a contact Outbo…" at bounding box center [392, 224] width 446 height 406
click at [359, 329] on div "Back to Dashboard Change Sender ID Customers Technicians Select a contact Outbo…" at bounding box center [392, 224] width 446 height 406
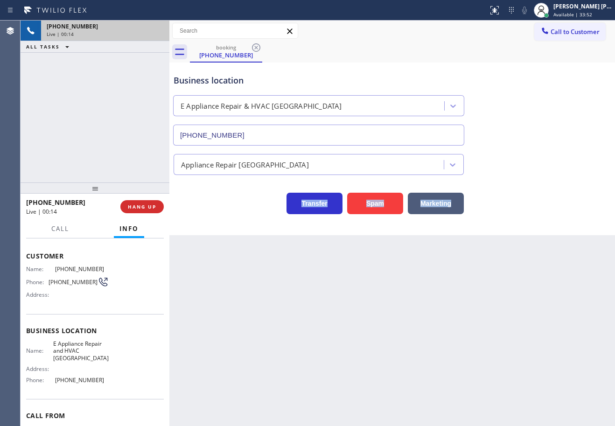
click at [359, 329] on div "Back to Dashboard Change Sender ID Customers Technicians Select a contact Outbo…" at bounding box center [392, 224] width 446 height 406
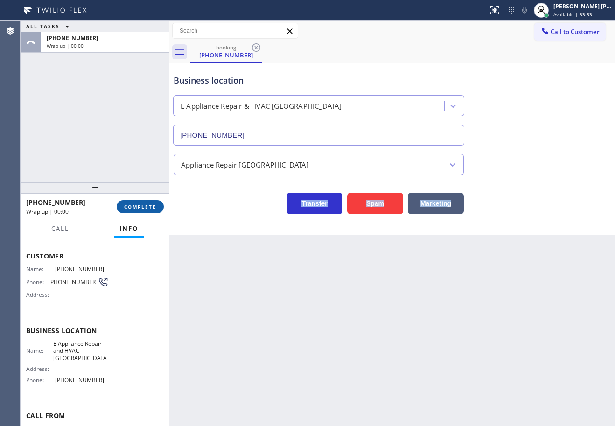
click at [133, 205] on span "COMPLETE" at bounding box center [140, 207] width 32 height 7
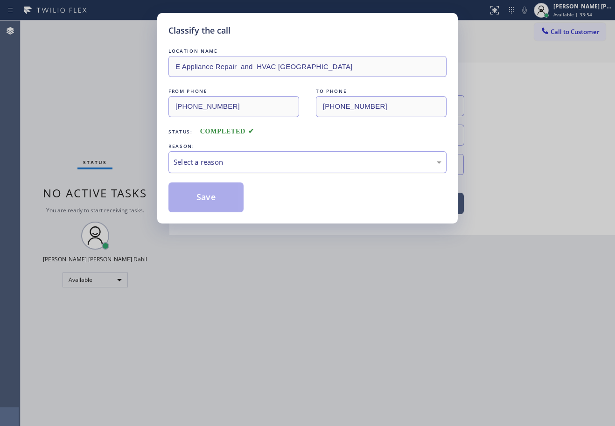
click at [241, 163] on div "Select a reason" at bounding box center [308, 162] width 268 height 11
click at [238, 154] on div "Tech, Unknown/didnt ring" at bounding box center [308, 162] width 278 height 22
click at [208, 195] on button "Save" at bounding box center [206, 198] width 75 height 30
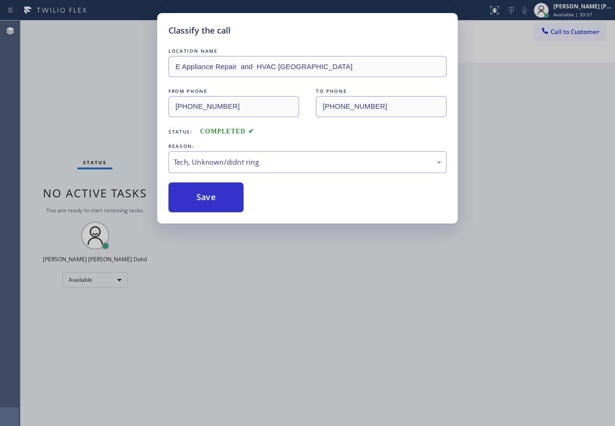
click at [320, 302] on div "Classify the call LOCATION NAME E Appliance Repair and HVAC Hollywood FROM PHON…" at bounding box center [307, 213] width 615 height 426
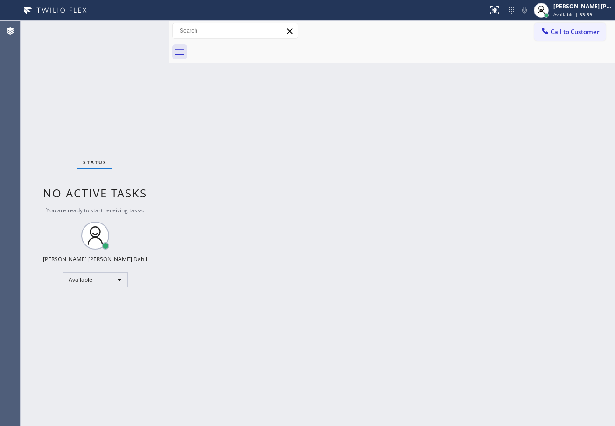
click at [372, 332] on div "Back to Dashboard Change Sender ID Customers Technicians Select a contact Outbo…" at bounding box center [392, 224] width 446 height 406
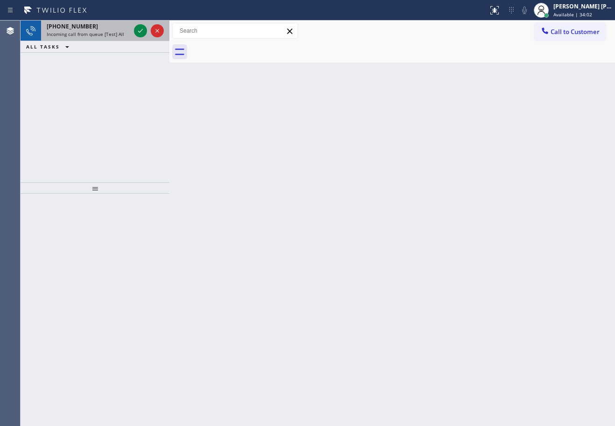
click at [100, 23] on div "+17127721583" at bounding box center [89, 26] width 84 height 8
click at [101, 27] on div "+17127721583" at bounding box center [89, 26] width 84 height 8
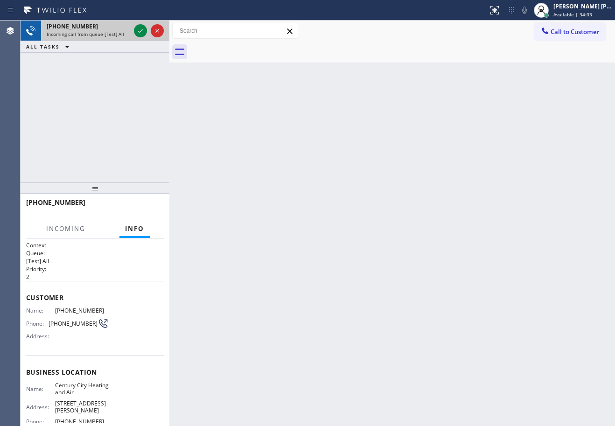
click at [101, 27] on div "+17127721583" at bounding box center [89, 26] width 84 height 8
click at [102, 27] on div "+17127721583" at bounding box center [89, 26] width 84 height 8
click at [139, 29] on icon at bounding box center [140, 30] width 11 height 11
click at [108, 68] on div "+17127721583 Incoming call from queue [Test] All ALL TASKS ALL TASKS ACTIVE TAS…" at bounding box center [95, 102] width 149 height 162
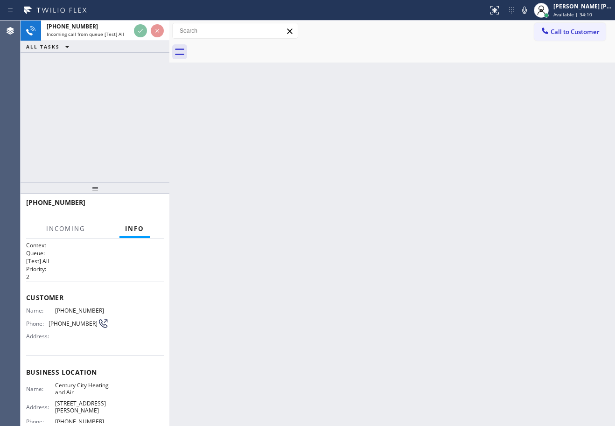
click at [92, 126] on div "+17127721583 Incoming call from queue [Test] All ALL TASKS ALL TASKS ACTIVE TAS…" at bounding box center [95, 102] width 149 height 162
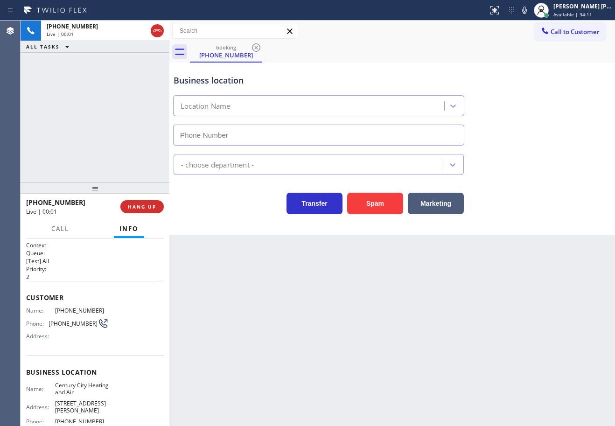
type input "[PHONE_NUMBER]"
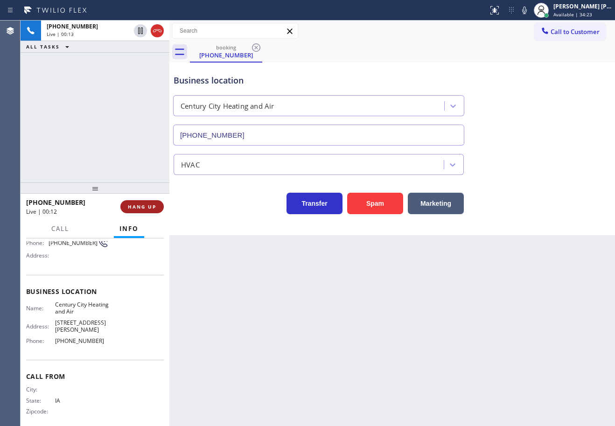
click at [127, 209] on button "HANG UP" at bounding box center [141, 206] width 43 height 13
click at [128, 209] on button "HANG UP" at bounding box center [141, 206] width 43 height 13
click at [130, 209] on span "HANG UP" at bounding box center [142, 207] width 28 height 7
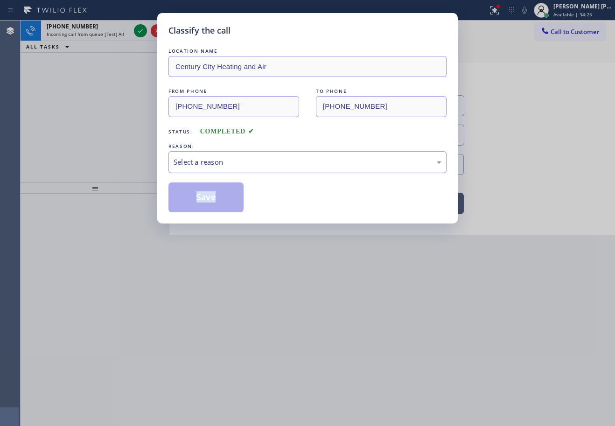
click at [210, 154] on div "Select a reason" at bounding box center [308, 162] width 278 height 22
click at [202, 201] on button "Save" at bounding box center [206, 198] width 75 height 30
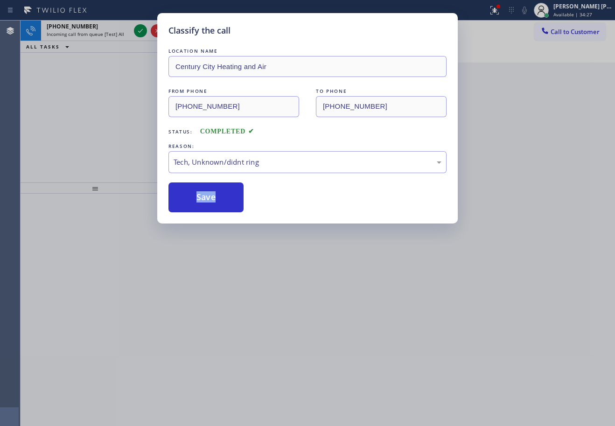
drag, startPoint x: 202, startPoint y: 201, endPoint x: 140, endPoint y: 86, distance: 130.5
click at [202, 197] on button "Save" at bounding box center [206, 198] width 75 height 30
click at [112, 24] on div "Classify the call LOCATION NAME Century City Heating and Air FROM PHONE (712) 7…" at bounding box center [307, 213] width 615 height 426
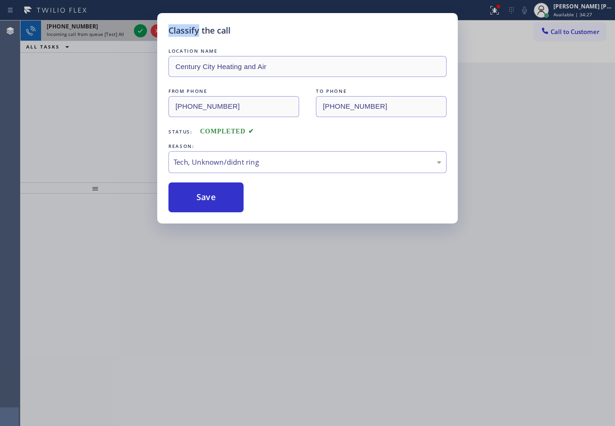
click at [112, 24] on div "Classify the call LOCATION NAME Century City Heating and Air FROM PHONE (712) 7…" at bounding box center [307, 213] width 615 height 426
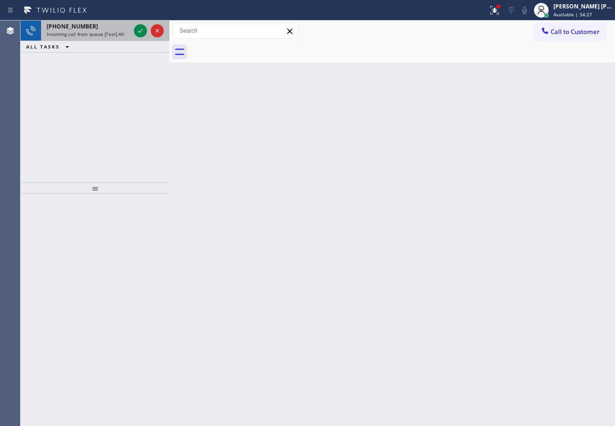
click at [113, 24] on div "+14439947726" at bounding box center [89, 26] width 84 height 8
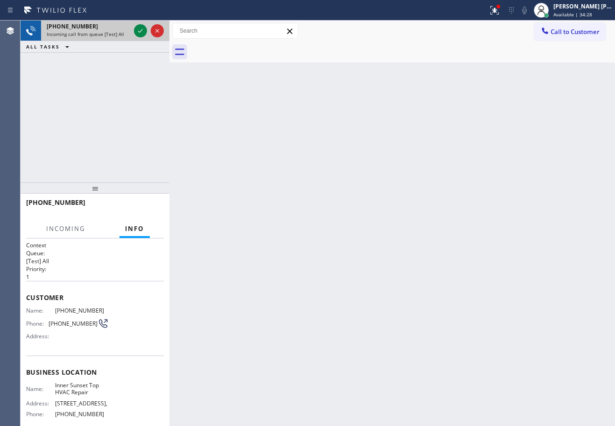
click at [113, 24] on div "+14439947726" at bounding box center [89, 26] width 84 height 8
click at [114, 24] on div "+14439947726" at bounding box center [89, 26] width 84 height 8
click at [114, 25] on div "+14439947726" at bounding box center [89, 26] width 84 height 8
click at [114, 26] on div "+14439947726" at bounding box center [89, 26] width 84 height 8
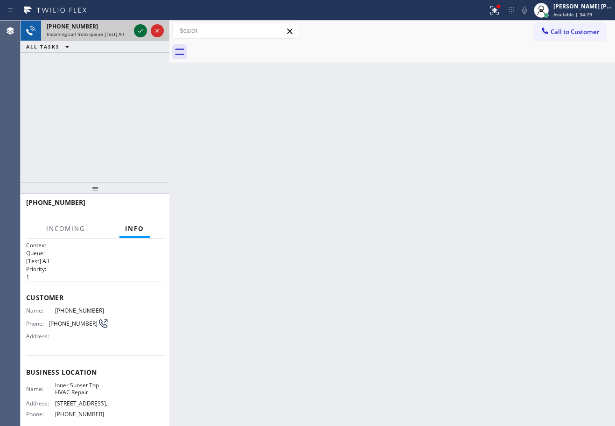
click at [140, 30] on icon at bounding box center [140, 30] width 11 height 11
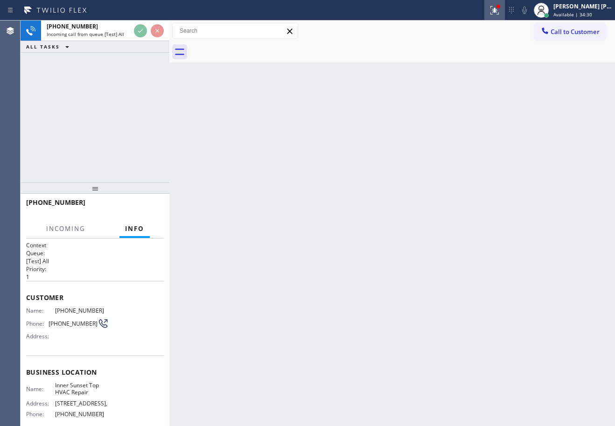
click at [500, 6] on icon at bounding box center [494, 10] width 11 height 11
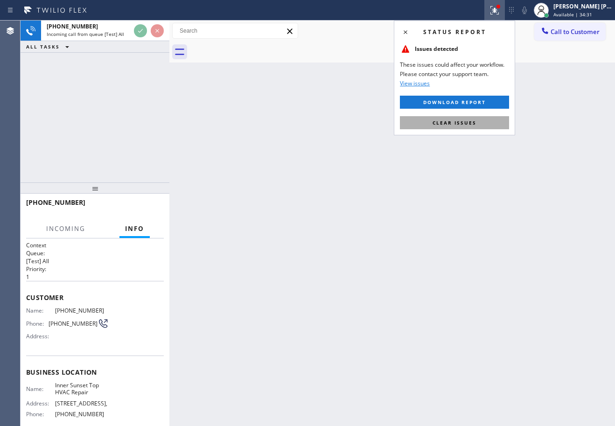
click at [468, 124] on span "Clear issues" at bounding box center [455, 122] width 44 height 7
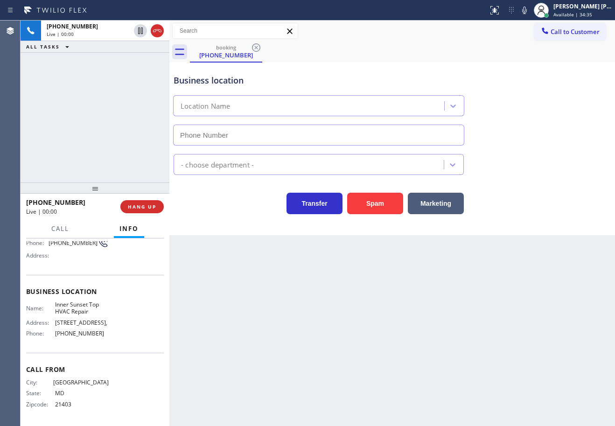
type input "[PHONE_NUMBER]"
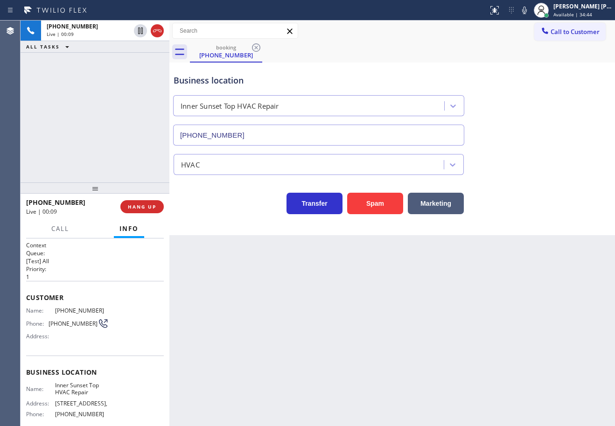
click at [469, 326] on div "Back to Dashboard Change Sender ID Customers Technicians Select a contact Outbo…" at bounding box center [392, 224] width 446 height 406
click at [601, 66] on div "Business location Inner Sunset Top HVAC Repair (415) 592-6313" at bounding box center [392, 103] width 441 height 84
click at [122, 110] on div "+14439947726 Live | 00:26 ALL TASKS ALL TASKS ACTIVE TASKS TASKS IN WRAP UP" at bounding box center [95, 102] width 149 height 162
click at [135, 207] on span "HANG UP" at bounding box center [142, 207] width 28 height 7
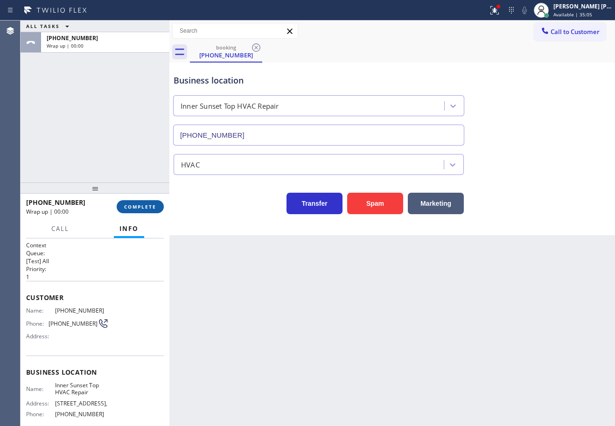
click at [135, 207] on span "COMPLETE" at bounding box center [140, 207] width 32 height 7
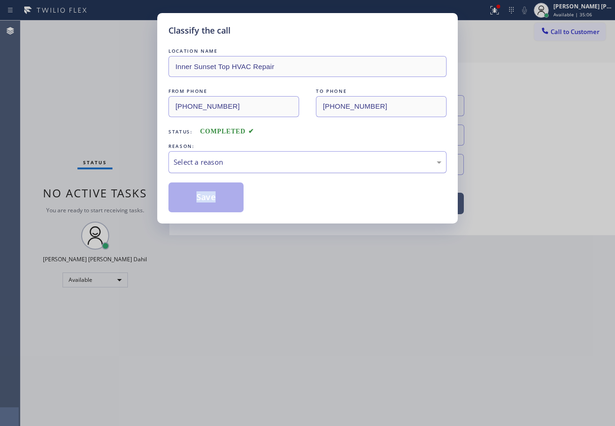
click at [287, 163] on div "Select a reason" at bounding box center [308, 162] width 268 height 11
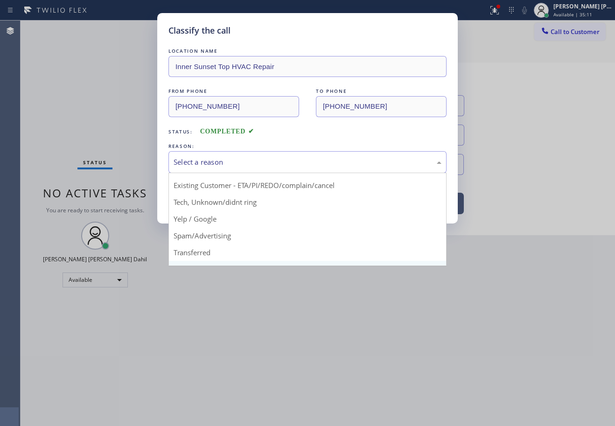
scroll to position [59, 0]
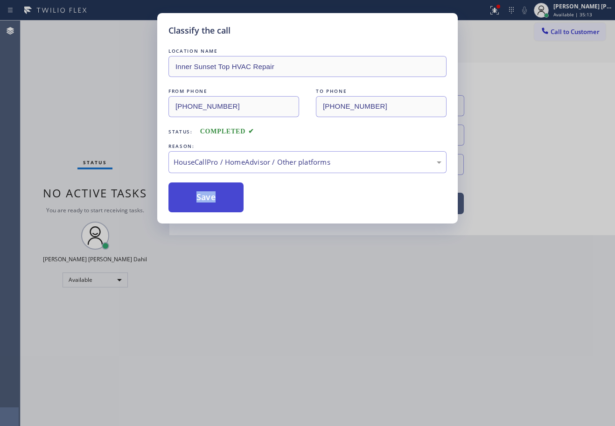
click at [204, 199] on button "Save" at bounding box center [206, 198] width 75 height 30
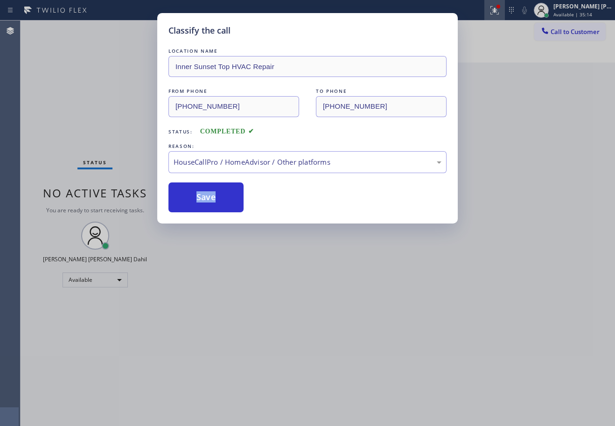
click at [500, 13] on icon at bounding box center [494, 10] width 11 height 11
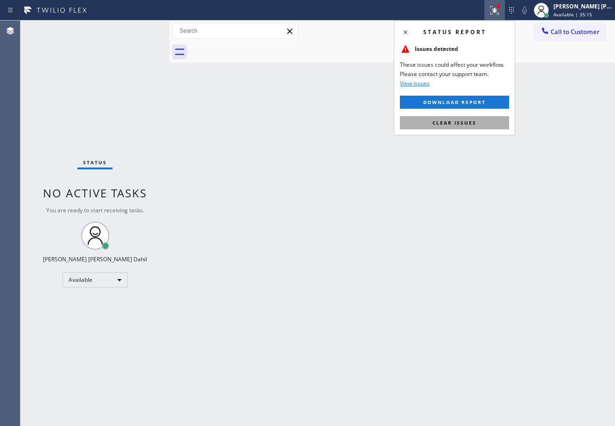
click at [469, 128] on button "Clear issues" at bounding box center [454, 122] width 109 height 13
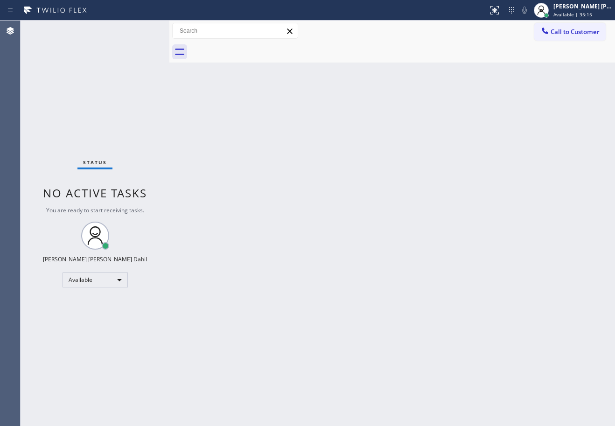
click at [487, 170] on div "Back to Dashboard Change Sender ID Customers Technicians Select a contact Outbo…" at bounding box center [392, 224] width 446 height 406
click at [138, 65] on div "Status No active tasks You are ready to start receiving tasks. [PERSON_NAME] [P…" at bounding box center [95, 224] width 149 height 406
click at [382, 153] on div "Back to Dashboard Change Sender ID Customers Technicians Select a contact Outbo…" at bounding box center [392, 224] width 446 height 406
click at [381, 153] on div "Back to Dashboard Change Sender ID Customers Technicians Select a contact Outbo…" at bounding box center [392, 224] width 446 height 406
drag, startPoint x: 439, startPoint y: 67, endPoint x: 432, endPoint y: 76, distance: 11.2
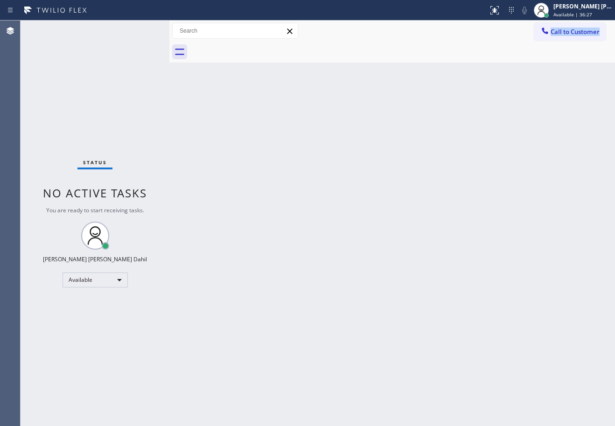
click at [429, 68] on div "Back to Dashboard Change Sender ID Customers Technicians Select a contact Outbo…" at bounding box center [392, 224] width 446 height 406
click at [335, 290] on div "Back to Dashboard Change Sender ID Customers Technicians Select a contact Outbo…" at bounding box center [392, 224] width 446 height 406
click at [111, 69] on div "Status No active tasks You are ready to start receiving tasks. [PERSON_NAME] [P…" at bounding box center [95, 224] width 149 height 406
click at [513, 320] on div "Back to Dashboard Change Sender ID Customers Technicians Select a contact Outbo…" at bounding box center [392, 224] width 446 height 406
click at [389, 288] on div "Back to Dashboard Change Sender ID Customers Technicians Select a contact Outbo…" at bounding box center [392, 224] width 446 height 406
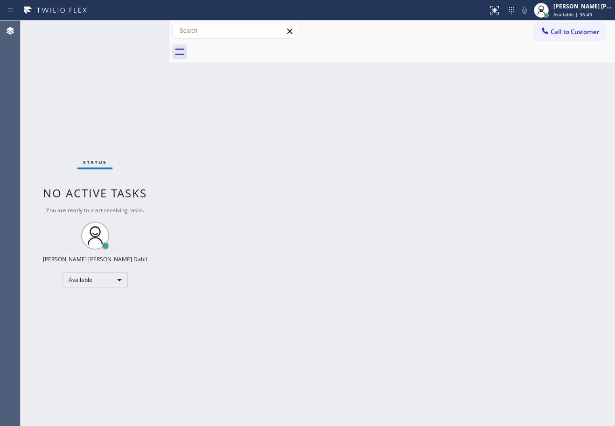
click at [381, 302] on div "Back to Dashboard Change Sender ID Customers Technicians Select a contact Outbo…" at bounding box center [392, 224] width 446 height 406
click at [314, 222] on div "Back to Dashboard Change Sender ID Customers Technicians Select a contact Outbo…" at bounding box center [392, 224] width 446 height 406
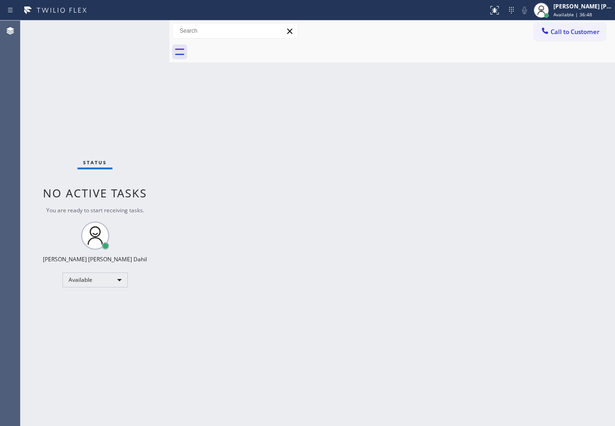
click at [314, 222] on div "Back to Dashboard Change Sender ID Customers Technicians Select a contact Outbo…" at bounding box center [392, 224] width 446 height 406
click at [267, 180] on div "Back to Dashboard Change Sender ID Customers Technicians Select a contact Outbo…" at bounding box center [392, 224] width 446 height 406
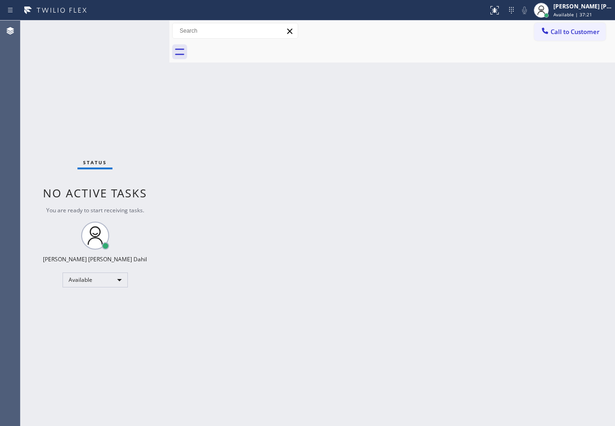
click at [267, 178] on div "Back to Dashboard Change Sender ID Customers Technicians Select a contact Outbo…" at bounding box center [392, 224] width 446 height 406
click at [448, 334] on div "Back to Dashboard Change Sender ID Customers Technicians Select a contact Outbo…" at bounding box center [392, 224] width 446 height 406
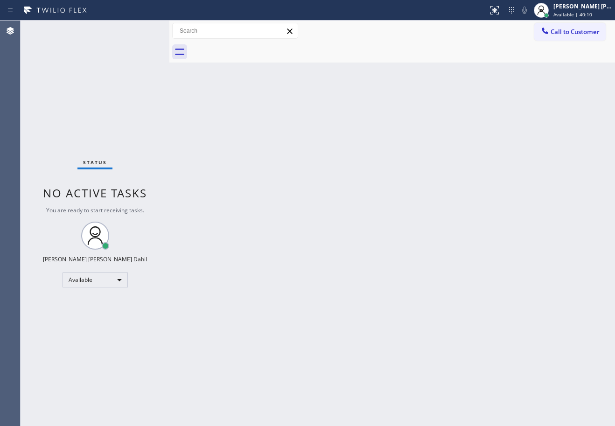
click at [465, 56] on div at bounding box center [402, 52] width 425 height 21
click at [461, 42] on div at bounding box center [402, 52] width 425 height 21
click at [441, 162] on div "Back to Dashboard Change Sender ID Customers Technicians Select a contact Outbo…" at bounding box center [392, 224] width 446 height 406
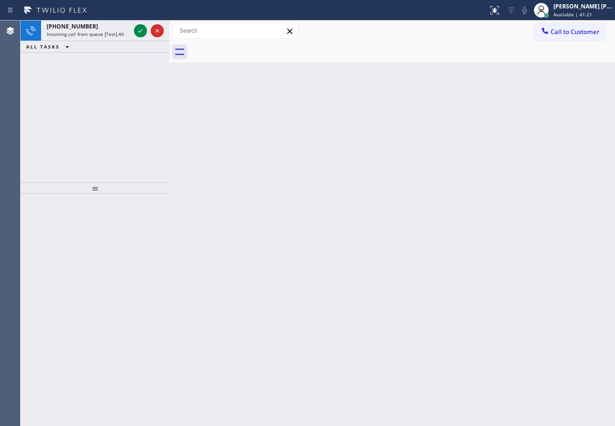
click at [457, 299] on div "Back to Dashboard Change Sender ID Customers Technicians Select a contact Outbo…" at bounding box center [392, 224] width 446 height 406
click at [104, 25] on div "+14157306116" at bounding box center [89, 26] width 84 height 8
click at [103, 28] on div "+13195690069" at bounding box center [89, 26] width 84 height 8
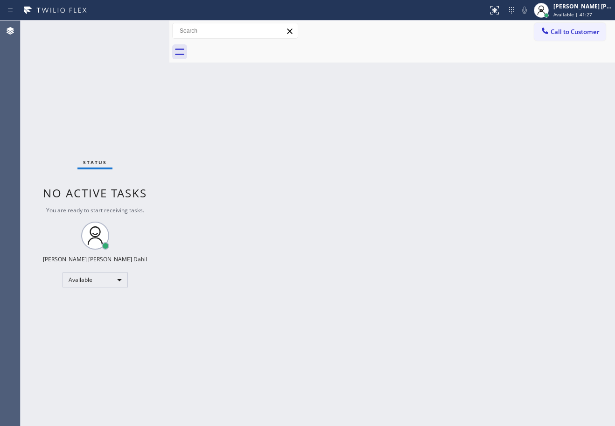
click at [420, 119] on div "Back to Dashboard Change Sender ID Customers Technicians Select a contact Outbo…" at bounding box center [392, 224] width 446 height 406
click at [393, 70] on div "Back to Dashboard Change Sender ID Customers Technicians Select a contact Outbo…" at bounding box center [392, 224] width 446 height 406
click at [362, 130] on div "Back to Dashboard Change Sender ID Customers Technicians Select a contact Outbo…" at bounding box center [392, 224] width 446 height 406
click at [363, 128] on div "Back to Dashboard Change Sender ID Customers Technicians Select a contact Outbo…" at bounding box center [392, 224] width 446 height 406
drag, startPoint x: 363, startPoint y: 128, endPoint x: 366, endPoint y: 125, distance: 5.0
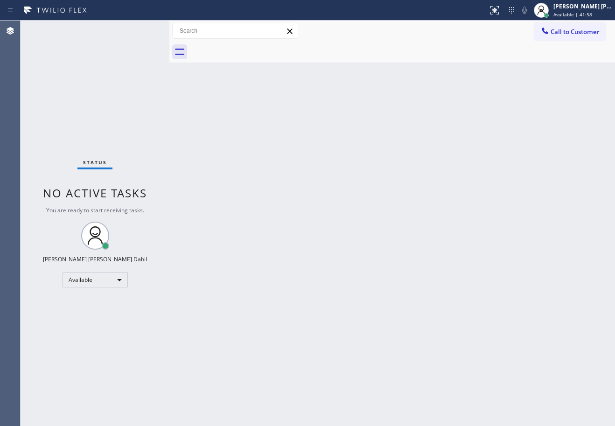
click at [365, 132] on div "Back to Dashboard Change Sender ID Customers Technicians Select a contact Outbo…" at bounding box center [392, 224] width 446 height 406
click at [371, 134] on div "Back to Dashboard Change Sender ID Customers Technicians Select a contact Outbo…" at bounding box center [392, 224] width 446 height 406
click at [286, 250] on div "Back to Dashboard Change Sender ID Customers Technicians Select a contact Outbo…" at bounding box center [392, 224] width 446 height 406
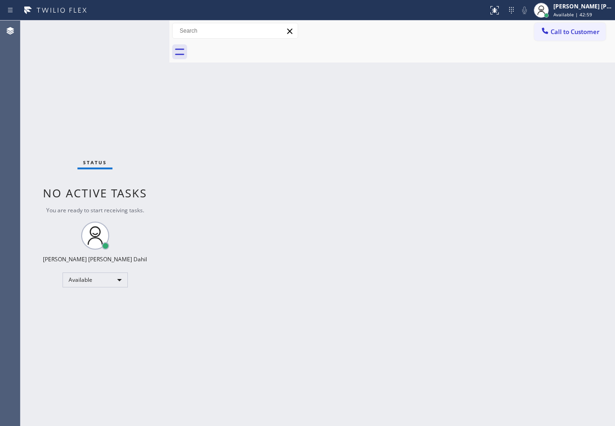
click at [384, 58] on div at bounding box center [402, 52] width 425 height 21
click at [477, 244] on div "Back to Dashboard Change Sender ID Customers Technicians Select a contact Outbo…" at bounding box center [392, 224] width 446 height 406
click at [307, 68] on div "Back to Dashboard Change Sender ID Customers Technicians Select a contact Outbo…" at bounding box center [392, 224] width 446 height 406
click at [391, 219] on div "Back to Dashboard Change Sender ID Customers Technicians Select a contact Outbo…" at bounding box center [392, 224] width 446 height 406
click at [414, 305] on div "Back to Dashboard Change Sender ID Customers Technicians Select a contact Outbo…" at bounding box center [392, 224] width 446 height 406
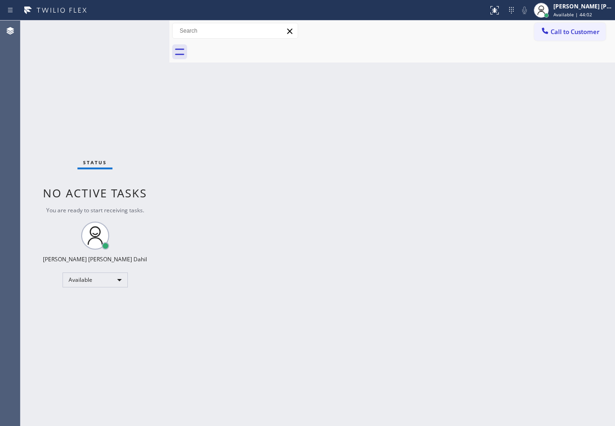
click at [471, 65] on div "Back to Dashboard Change Sender ID Customers Technicians Select a contact Outbo…" at bounding box center [392, 224] width 446 height 406
click at [478, 279] on div "Back to Dashboard Change Sender ID Customers Technicians Select a contact Outbo…" at bounding box center [392, 224] width 446 height 406
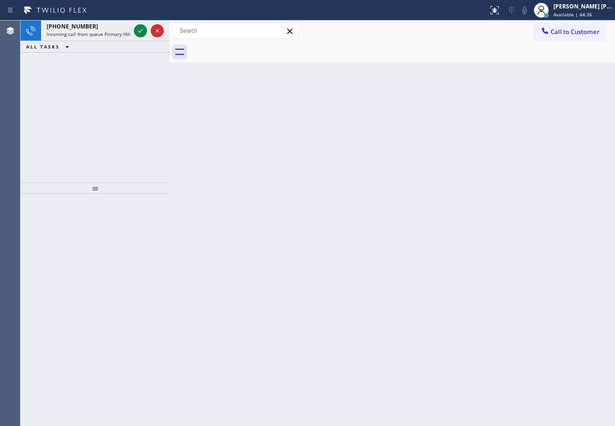
click at [477, 279] on div "Back to Dashboard Change Sender ID Customers Technicians Select a contact Outbo…" at bounding box center [392, 224] width 446 height 406
click at [112, 42] on div "ALL TASKS ALL TASKS ACTIVE TASKS TASKS IN WRAP UP" at bounding box center [95, 47] width 149 height 12
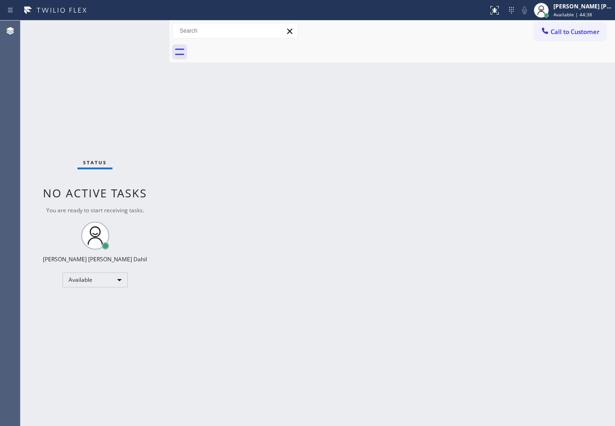
click at [112, 38] on div "Status No active tasks You are ready to start receiving tasks. [PERSON_NAME] [P…" at bounding box center [95, 224] width 149 height 406
click at [112, 32] on div "Status No active tasks You are ready to start receiving tasks. [PERSON_NAME] [P…" at bounding box center [95, 224] width 149 height 406
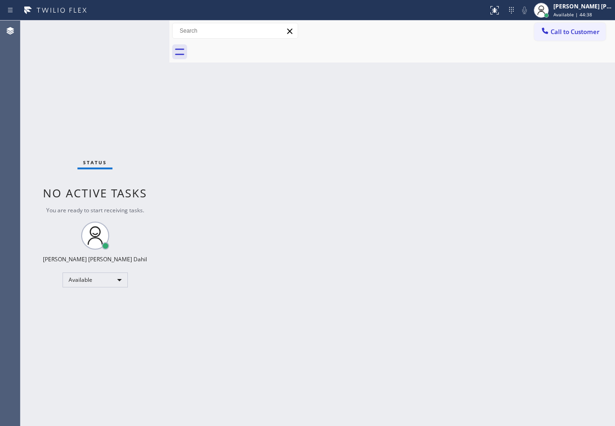
click at [250, 128] on div "Back to Dashboard Change Sender ID Customers Technicians Select a contact Outbo…" at bounding box center [392, 224] width 446 height 406
click at [377, 327] on div "Back to Dashboard Change Sender ID Customers Technicians Select a contact Outbo…" at bounding box center [392, 224] width 446 height 406
click at [331, 56] on div at bounding box center [402, 52] width 425 height 21
click at [528, 323] on div "Back to Dashboard Change Sender ID Customers Technicians Select a contact Outbo…" at bounding box center [392, 224] width 446 height 406
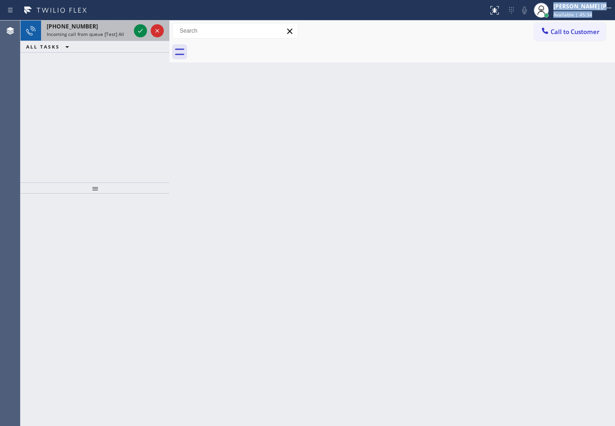
click at [112, 21] on div "Status report No issues detected If you experience an issue, please download th…" at bounding box center [307, 213] width 615 height 426
click at [112, 25] on div "+12242353106" at bounding box center [89, 26] width 84 height 8
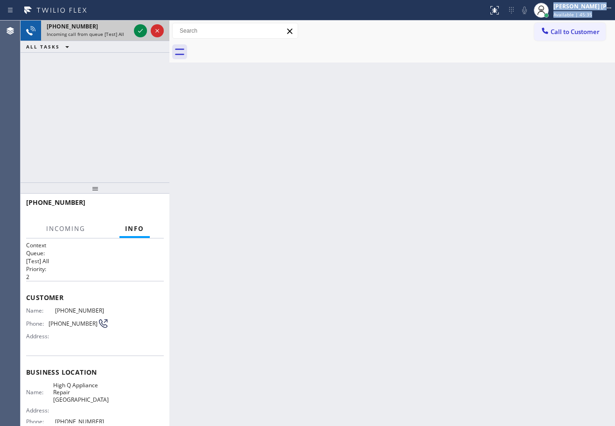
click at [112, 26] on div "+12242353106" at bounding box center [89, 26] width 84 height 8
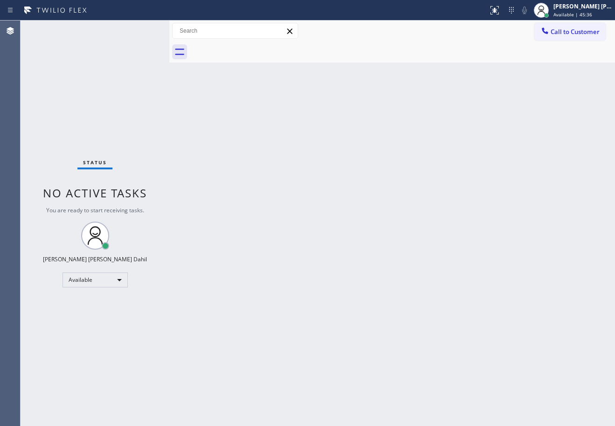
click at [134, 30] on div "Status No active tasks You are ready to start receiving tasks. [PERSON_NAME] [P…" at bounding box center [95, 224] width 149 height 406
click at [326, 190] on div "Back to Dashboard Change Sender ID Customers Technicians Select a contact Outbo…" at bounding box center [392, 224] width 446 height 406
click at [410, 330] on div "Back to Dashboard Change Sender ID Customers Technicians Select a contact Outbo…" at bounding box center [392, 224] width 446 height 406
click at [326, 295] on div "Back to Dashboard Change Sender ID Customers Technicians Select a contact Outbo…" at bounding box center [392, 224] width 446 height 406
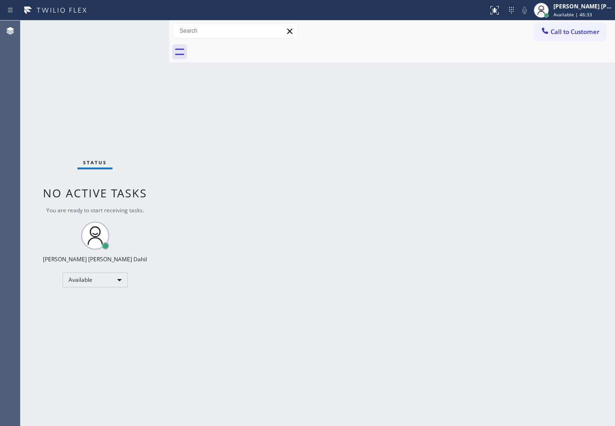
click at [326, 295] on div "Back to Dashboard Change Sender ID Customers Technicians Select a contact Outbo…" at bounding box center [392, 224] width 446 height 406
click at [418, 172] on div "Back to Dashboard Change Sender ID Customers Technicians Select a contact Outbo…" at bounding box center [392, 224] width 446 height 406
click at [397, 163] on div "Back to Dashboard Change Sender ID Customers Technicians Select a contact Outbo…" at bounding box center [392, 224] width 446 height 406
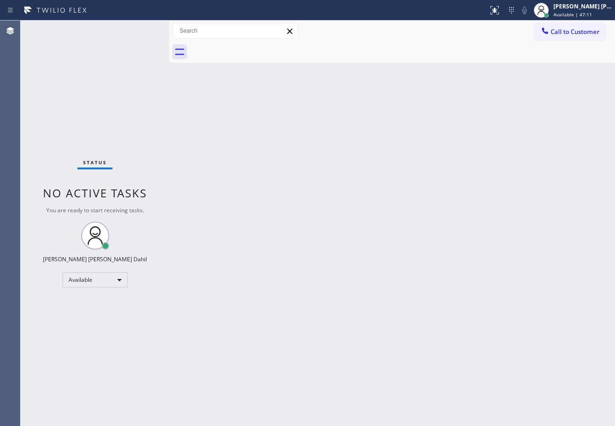
click at [381, 265] on div "Back to Dashboard Change Sender ID Customers Technicians Select a contact Outbo…" at bounding box center [392, 224] width 446 height 406
click at [430, 228] on div "Back to Dashboard Change Sender ID Customers Technicians Select a contact Outbo…" at bounding box center [392, 224] width 446 height 406
click at [600, 319] on div "Back to Dashboard Change Sender ID Customers Technicians Select a contact Outbo…" at bounding box center [392, 224] width 446 height 406
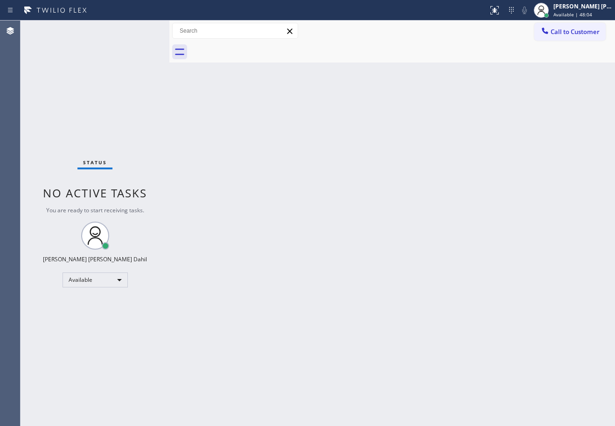
click at [377, 63] on div "Back to Dashboard Change Sender ID Customers Technicians Select a contact Outbo…" at bounding box center [392, 224] width 446 height 406
click at [380, 316] on div "Back to Dashboard Change Sender ID Customers Technicians Select a contact Outbo…" at bounding box center [392, 224] width 446 height 406
click at [347, 50] on div at bounding box center [402, 52] width 425 height 21
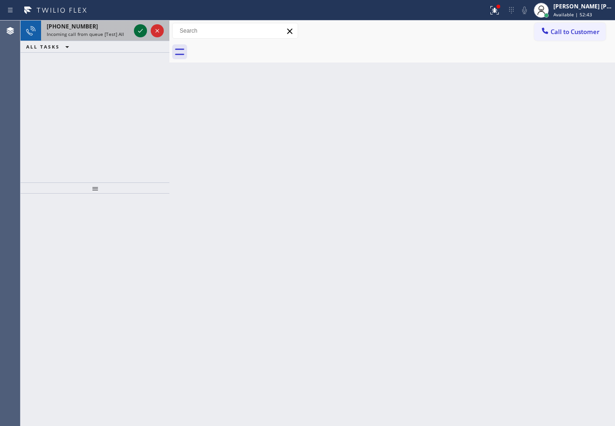
click at [138, 29] on icon at bounding box center [140, 30] width 11 height 11
drag, startPoint x: 107, startPoint y: 20, endPoint x: 112, endPoint y: 22, distance: 5.0
click at [107, 20] on div "Status report Issues detected These issues could affect your workflow. Please c…" at bounding box center [307, 10] width 615 height 21
click at [126, 28] on div "+12136188960" at bounding box center [89, 26] width 84 height 8
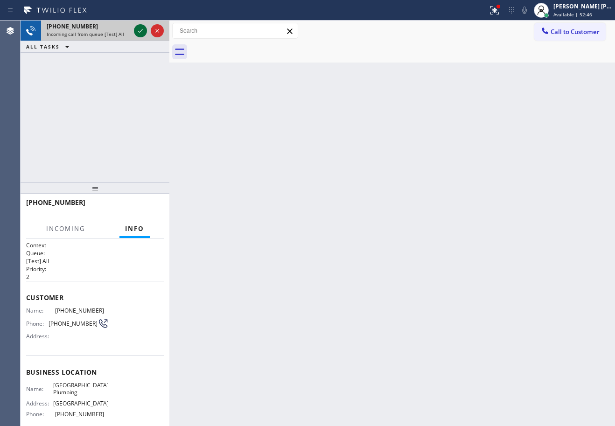
click at [136, 28] on icon at bounding box center [140, 30] width 11 height 11
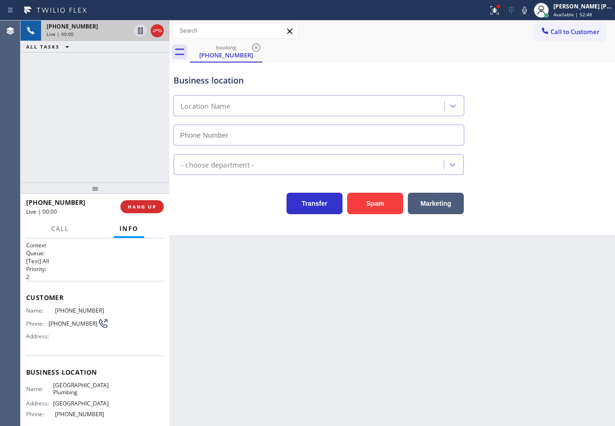
type input "[PHONE_NUMBER]"
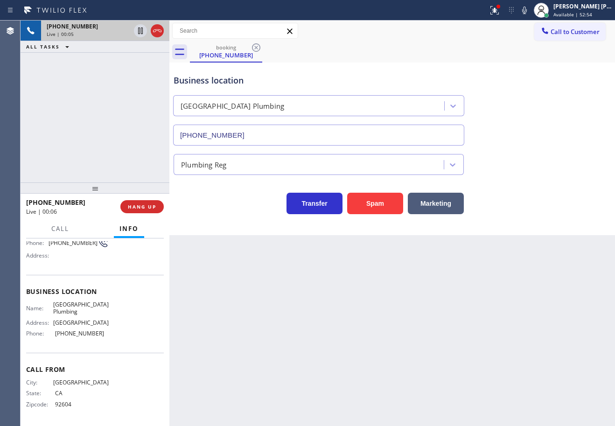
click at [217, 376] on div "Back to Dashboard Change Sender ID Customers Technicians Select a contact Outbo…" at bounding box center [392, 224] width 446 height 406
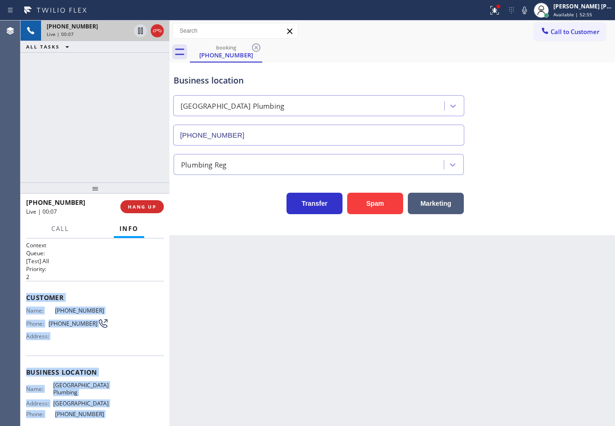
scroll to position [81, 0]
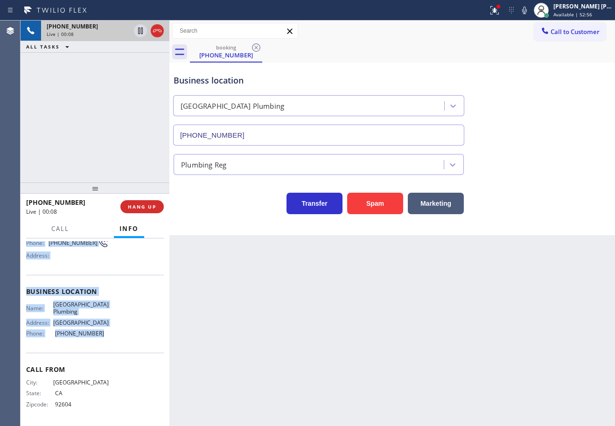
drag, startPoint x: 25, startPoint y: 292, endPoint x: 112, endPoint y: 337, distance: 98.1
click at [112, 337] on div "Context Queue: [Test] All Priority: 2 Customer Name: (213) 618-8960 Phone: (213…" at bounding box center [95, 333] width 149 height 188
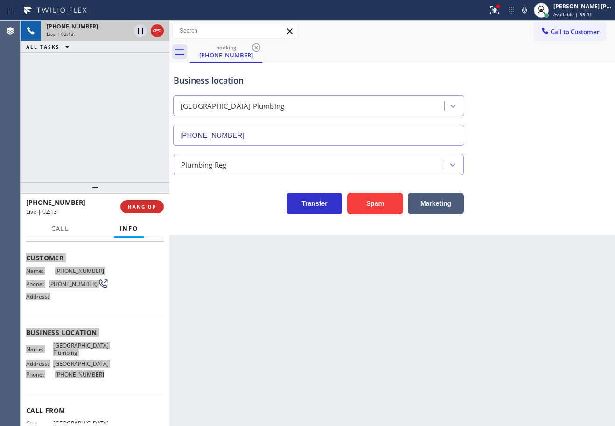
scroll to position [0, 0]
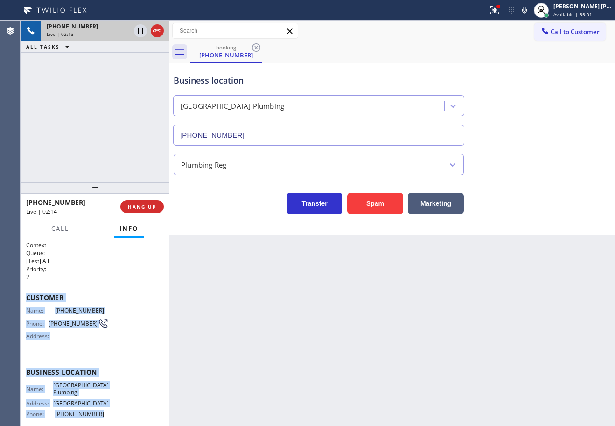
click at [90, 123] on div "+12136188960 Live | 02:13 ALL TASKS ALL TASKS ACTIVE TASKS TASKS IN WRAP UP" at bounding box center [95, 102] width 149 height 162
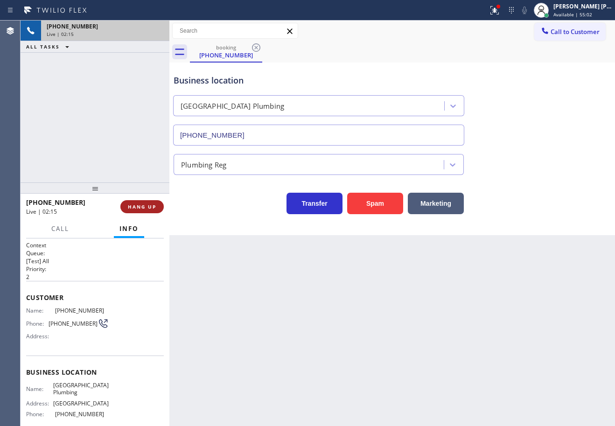
click at [148, 210] on span "HANG UP" at bounding box center [142, 207] width 28 height 7
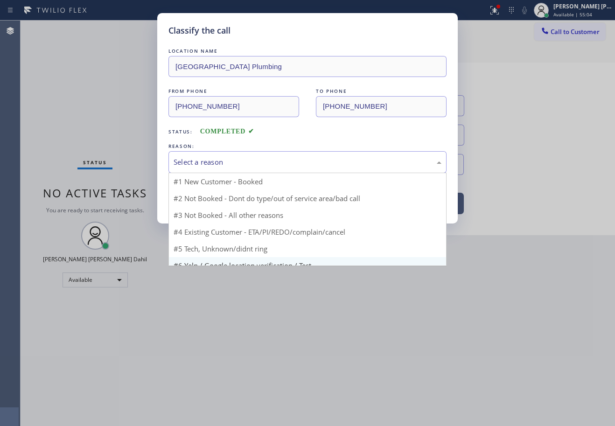
drag, startPoint x: 242, startPoint y: 158, endPoint x: 245, endPoint y: 243, distance: 84.5
click at [244, 163] on div "Select a reason" at bounding box center [308, 162] width 268 height 11
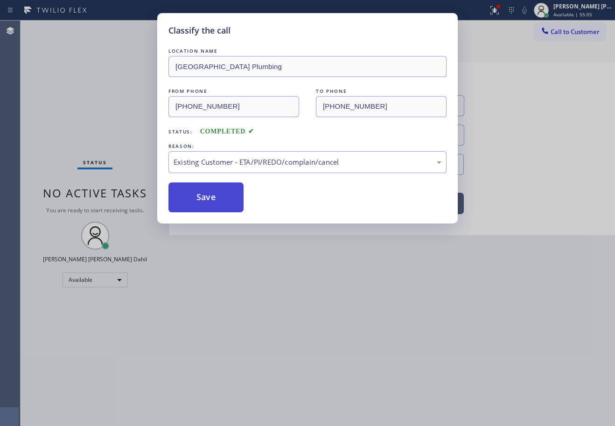
click at [209, 197] on button "Save" at bounding box center [206, 198] width 75 height 30
drag, startPoint x: 209, startPoint y: 197, endPoint x: 173, endPoint y: 65, distance: 136.8
click at [209, 194] on button "Save" at bounding box center [206, 198] width 75 height 30
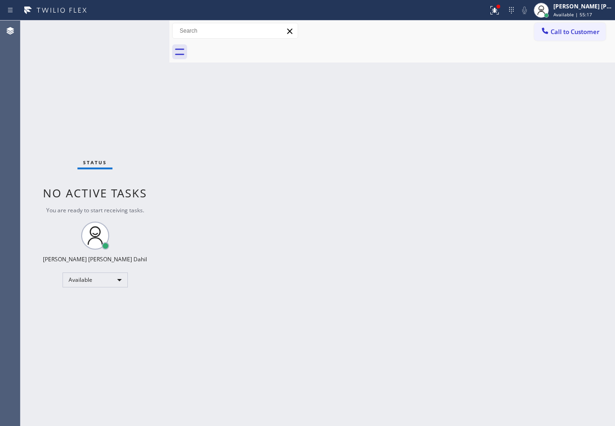
drag, startPoint x: 333, startPoint y: 211, endPoint x: 417, endPoint y: 253, distance: 93.3
click at [335, 214] on div "Back to Dashboard Change Sender ID Customers Technicians Select a contact Outbo…" at bounding box center [392, 224] width 446 height 406
click at [505, 3] on button at bounding box center [495, 10] width 21 height 21
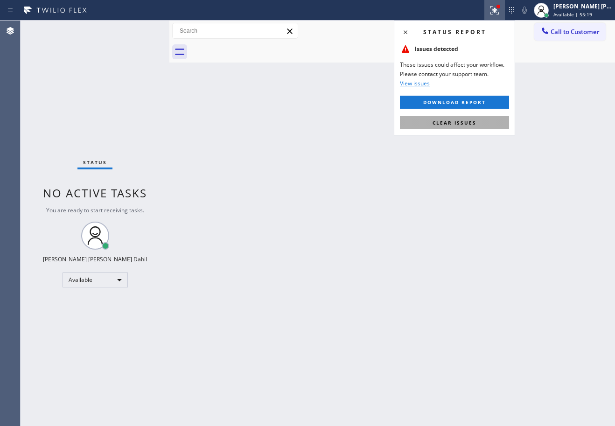
click at [484, 119] on button "Clear issues" at bounding box center [454, 122] width 109 height 13
click at [484, 121] on div "Back to Dashboard Change Sender ID Customers Technicians Select a contact Outbo…" at bounding box center [392, 224] width 446 height 406
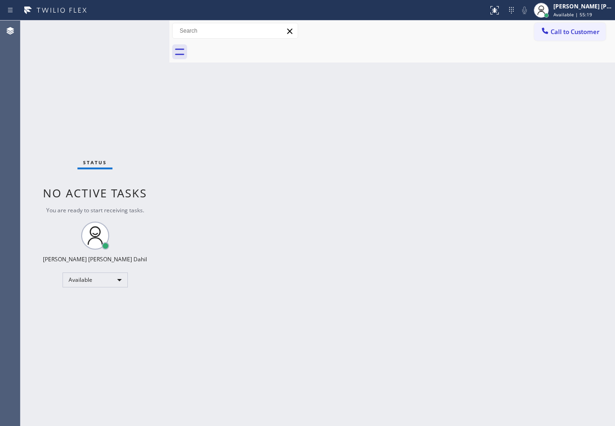
drag, startPoint x: 484, startPoint y: 121, endPoint x: 484, endPoint y: 135, distance: 13.5
click at [484, 126] on div "Back to Dashboard Change Sender ID Customers Technicians Select a contact Outbo…" at bounding box center [392, 224] width 446 height 406
click at [141, 30] on div "Status No active tasks You are ready to start receiving tasks. [PERSON_NAME] [P…" at bounding box center [95, 224] width 149 height 406
click at [130, 46] on div "Status No active tasks You are ready to start receiving tasks. [PERSON_NAME] [P…" at bounding box center [95, 224] width 149 height 406
click at [130, 47] on div "Status No active tasks You are ready to start receiving tasks. [PERSON_NAME] [P…" at bounding box center [95, 224] width 149 height 406
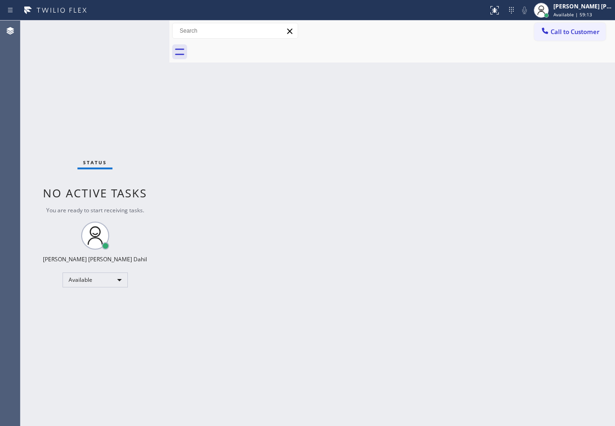
click at [130, 47] on div "Status No active tasks You are ready to start receiving tasks. [PERSON_NAME] [P…" at bounding box center [95, 224] width 149 height 406
drag, startPoint x: 273, startPoint y: 182, endPoint x: 313, endPoint y: 197, distance: 43.1
click at [303, 198] on div "Back to Dashboard Change Sender ID Customers Technicians Select a contact Outbo…" at bounding box center [392, 224] width 446 height 406
click at [314, 196] on div "Back to Dashboard Change Sender ID Customers Technicians Select a contact Outbo…" at bounding box center [392, 224] width 446 height 406
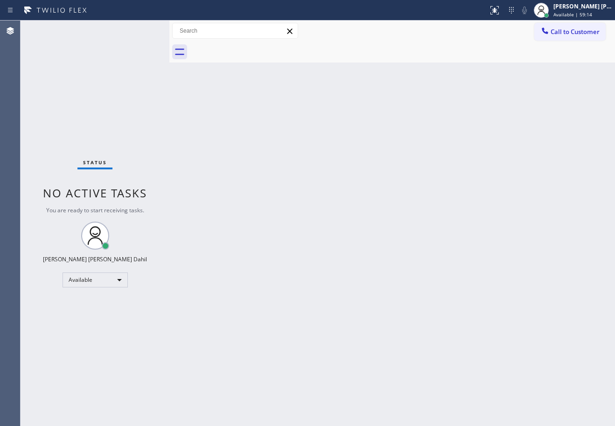
click at [314, 196] on div "Back to Dashboard Change Sender ID Customers Technicians Select a contact Outbo…" at bounding box center [392, 224] width 446 height 406
drag, startPoint x: 314, startPoint y: 196, endPoint x: 307, endPoint y: 192, distance: 7.9
click at [307, 192] on div "Back to Dashboard Change Sender ID Customers Technicians Select a contact Outbo…" at bounding box center [392, 224] width 446 height 406
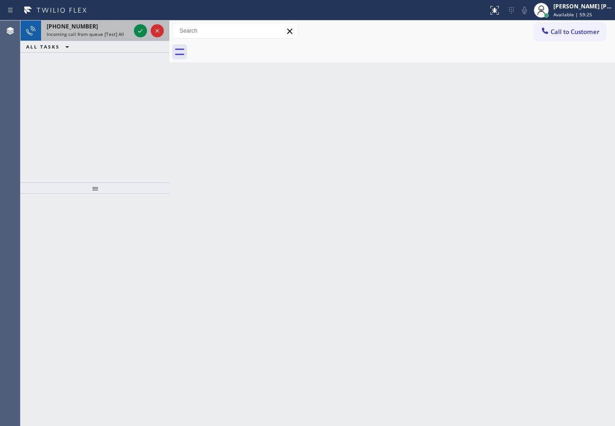
click at [131, 27] on div "+16508230209 Incoming call from queue [Test] All" at bounding box center [86, 31] width 91 height 21
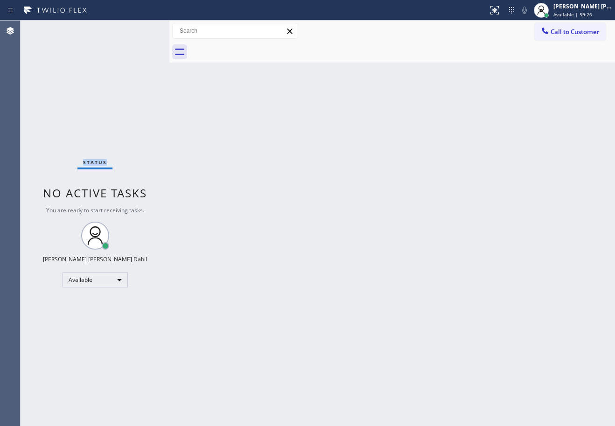
click at [131, 27] on div "Status No active tasks You are ready to start receiving tasks. [PERSON_NAME] [P…" at bounding box center [95, 224] width 149 height 406
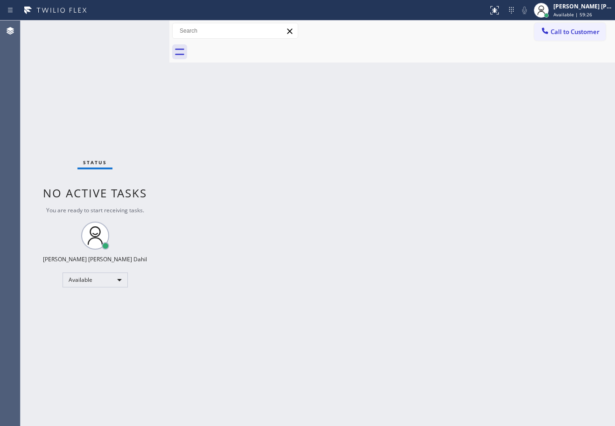
drag, startPoint x: 377, startPoint y: 245, endPoint x: 580, endPoint y: 407, distance: 259.7
click at [379, 246] on div "Back to Dashboard Change Sender ID Customers Technicians Select a contact Outbo…" at bounding box center [392, 224] width 446 height 406
drag, startPoint x: 540, startPoint y: 292, endPoint x: 476, endPoint y: 361, distance: 94.5
click at [541, 301] on div "Back to Dashboard Change Sender ID Customers Technicians Select a contact Outbo…" at bounding box center [392, 224] width 446 height 406
click at [435, 292] on div "Back to Dashboard Change Sender ID Customers Technicians Select a contact Outbo…" at bounding box center [392, 224] width 446 height 406
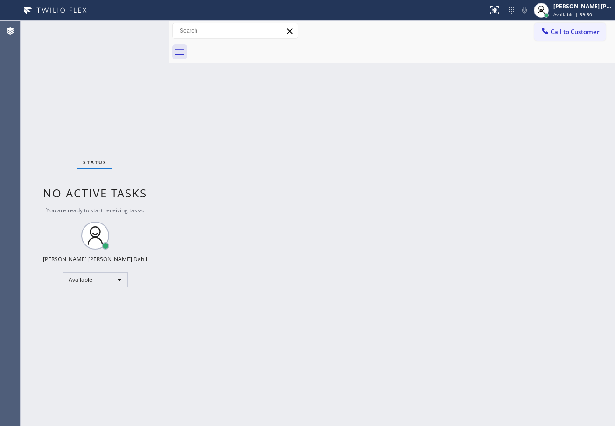
click at [301, 189] on div "Back to Dashboard Change Sender ID Customers Technicians Select a contact Outbo…" at bounding box center [392, 224] width 446 height 406
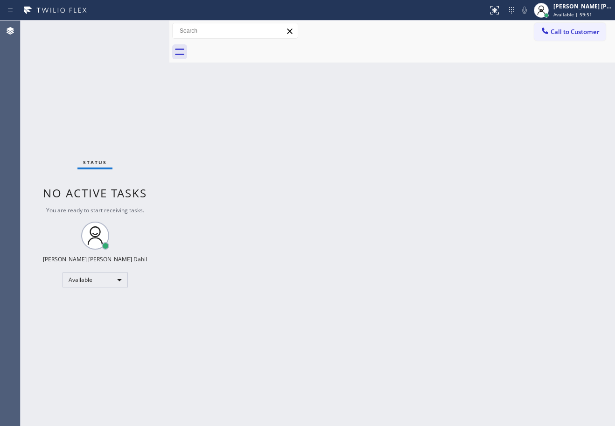
click at [301, 189] on div "Back to Dashboard Change Sender ID Customers Technicians Select a contact Outbo…" at bounding box center [392, 224] width 446 height 406
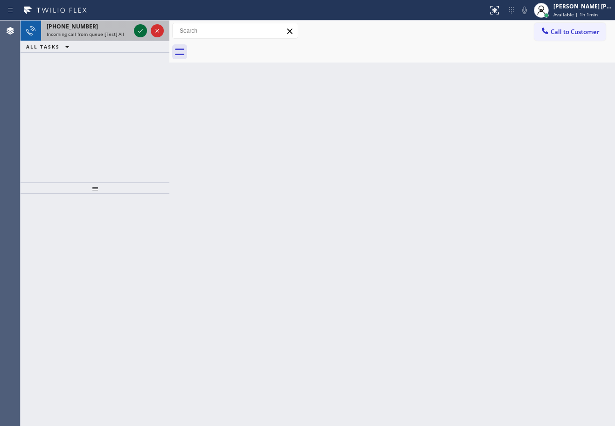
click at [141, 30] on icon at bounding box center [140, 31] width 5 height 4
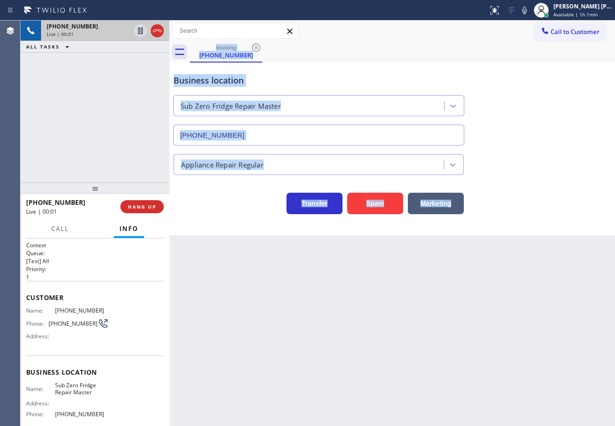
type input "[PHONE_NUMBER]"
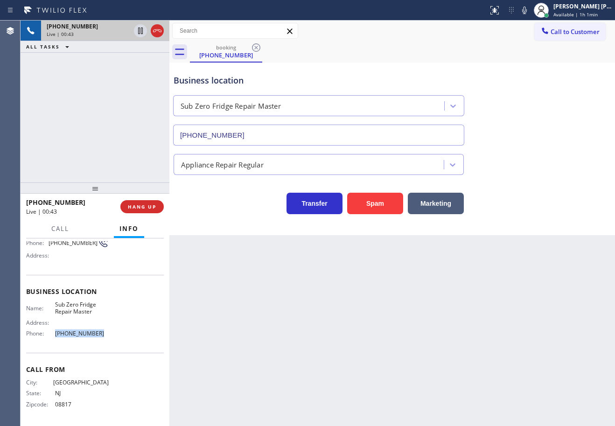
drag, startPoint x: 104, startPoint y: 334, endPoint x: 53, endPoint y: 336, distance: 50.9
click at [55, 336] on span "[PHONE_NUMBER]" at bounding box center [82, 333] width 54 height 7
click at [117, 100] on div "+17329911728 Live | 00:44 ALL TASKS ALL TASKS ACTIVE TASKS TASKS IN WRAP UP" at bounding box center [95, 102] width 149 height 162
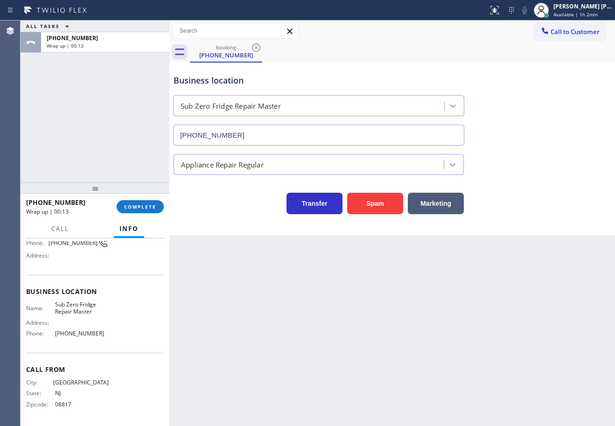
click at [443, 345] on div "Back to Dashboard Change Sender ID Customers Technicians Select a contact Outbo…" at bounding box center [392, 224] width 446 height 406
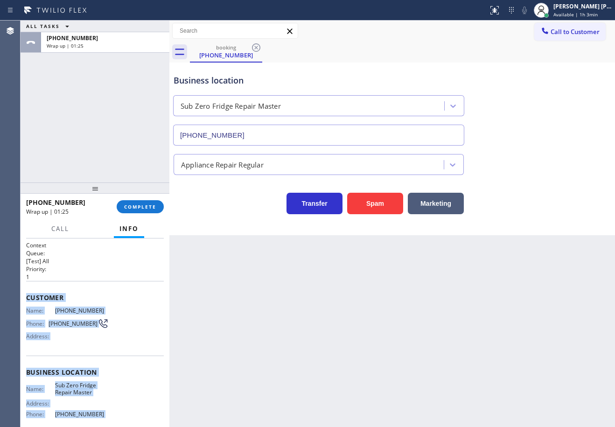
scroll to position [80, 0]
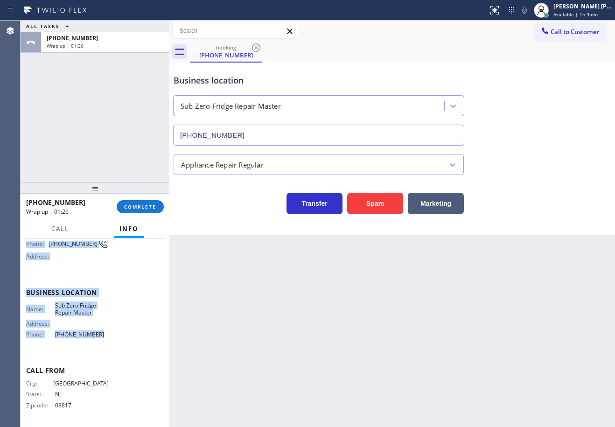
drag, startPoint x: 25, startPoint y: 295, endPoint x: 114, endPoint y: 340, distance: 100.6
click at [114, 340] on div "Context Queue: [Test] All Priority: 1 Customer Name: (732) 991-1728 Phone: (732…" at bounding box center [95, 333] width 149 height 189
click at [562, 13] on div "Joshua Jake Dahil Available | 1h 3min" at bounding box center [583, 10] width 63 height 16
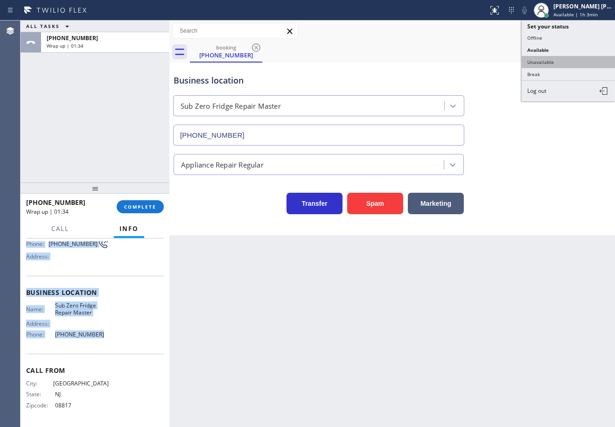
click at [555, 59] on button "Unavailable" at bounding box center [568, 62] width 93 height 12
click at [555, 59] on div "booking (732) 991-1728" at bounding box center [402, 52] width 425 height 21
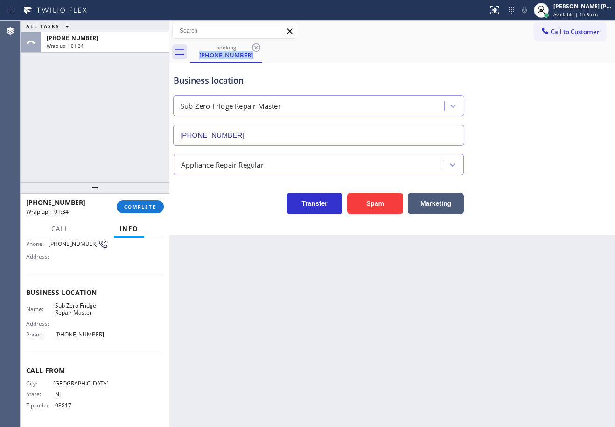
click at [555, 59] on div "booking (732) 991-1728" at bounding box center [402, 52] width 425 height 21
click at [151, 206] on span "COMPLETE" at bounding box center [140, 207] width 32 height 7
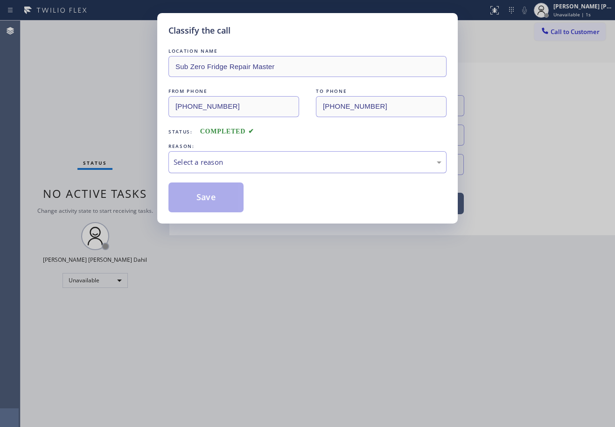
click at [214, 159] on div "Select a reason" at bounding box center [308, 162] width 268 height 11
click at [209, 194] on button "Save" at bounding box center [206, 198] width 75 height 30
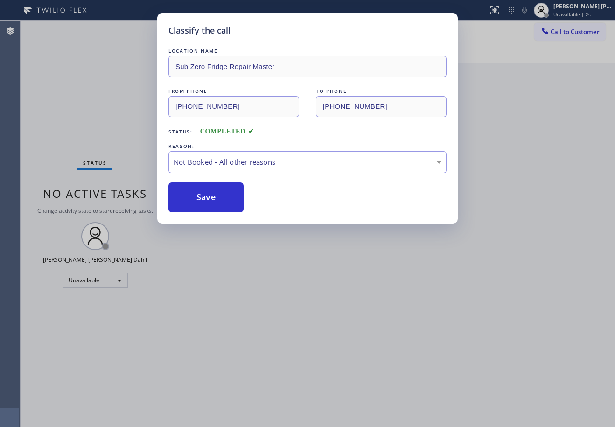
click at [306, 286] on div "Classify the call LOCATION NAME Sub Zero Fridge Repair Master FROM PHONE (732) …" at bounding box center [307, 213] width 615 height 427
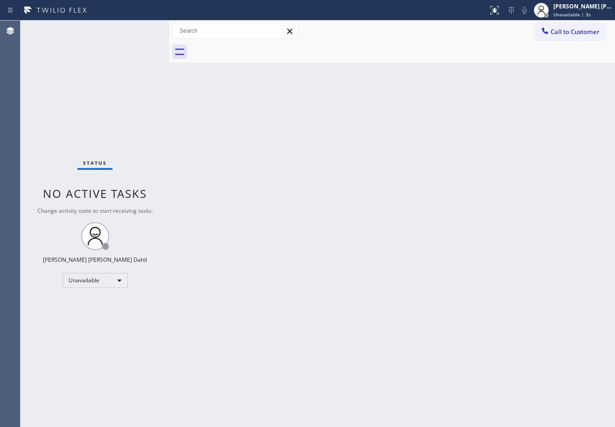
click at [571, 41] on div "Call to Customer Outbound call Location Viking Repair Pro Greenpoint Your calle…" at bounding box center [392, 31] width 446 height 21
click at [570, 33] on span "Call to Customer" at bounding box center [575, 32] width 49 height 8
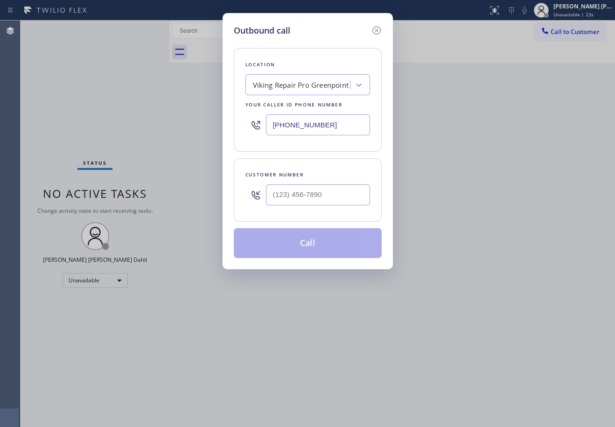
click at [307, 203] on input "text" at bounding box center [318, 194] width 104 height 21
paste input "732) 991-1728"
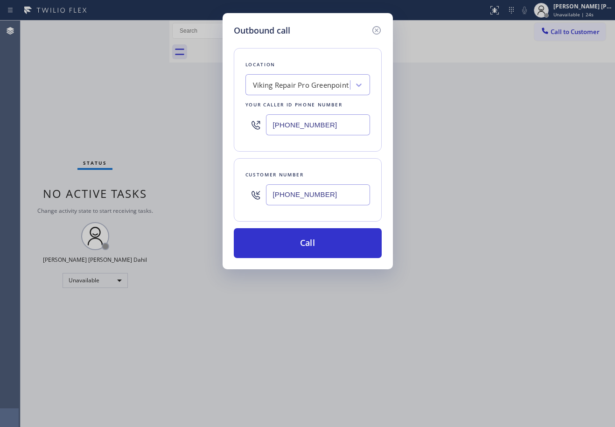
type input "[PHONE_NUMBER]"
click at [332, 125] on input "[PHONE_NUMBER]" at bounding box center [318, 124] width 104 height 21
paste input "973) 791-5211"
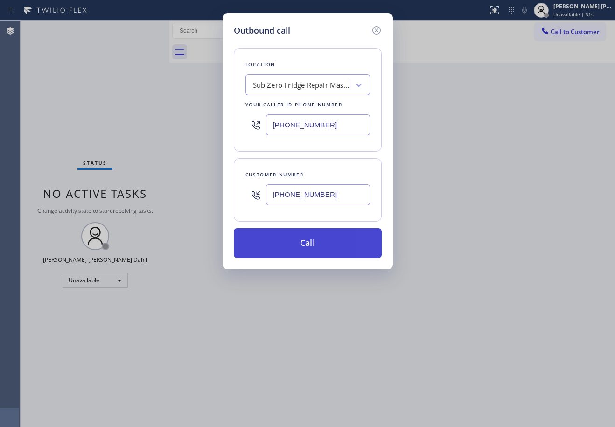
type input "[PHONE_NUMBER]"
click at [335, 246] on button "Call" at bounding box center [308, 243] width 148 height 30
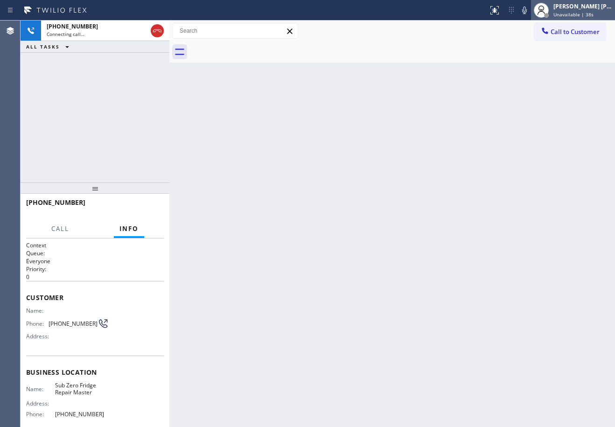
click at [577, 11] on div "Joshua Jake Dahil Unavailable | 38s" at bounding box center [583, 10] width 63 height 16
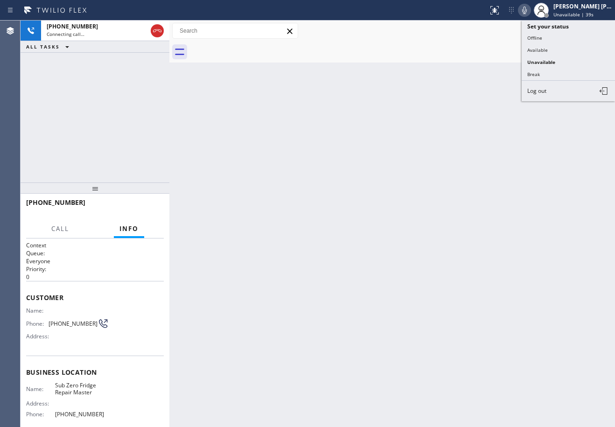
click at [527, 11] on icon at bounding box center [524, 10] width 5 height 7
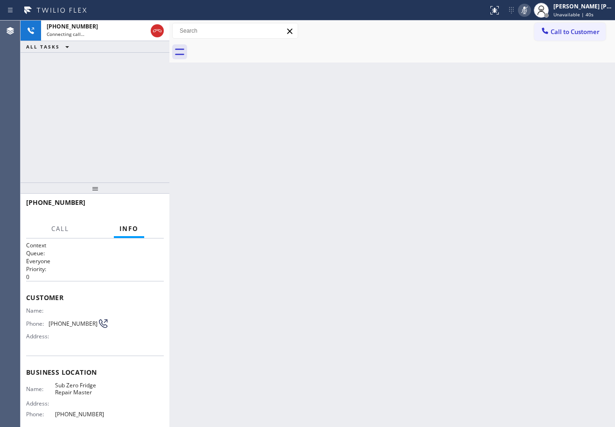
click at [527, 11] on icon at bounding box center [524, 10] width 5 height 7
drag, startPoint x: 458, startPoint y: 259, endPoint x: 417, endPoint y: 295, distance: 54.2
click at [457, 266] on div "Back to Dashboard Change Sender ID Customers Technicians Select a contact Outbo…" at bounding box center [392, 224] width 446 height 407
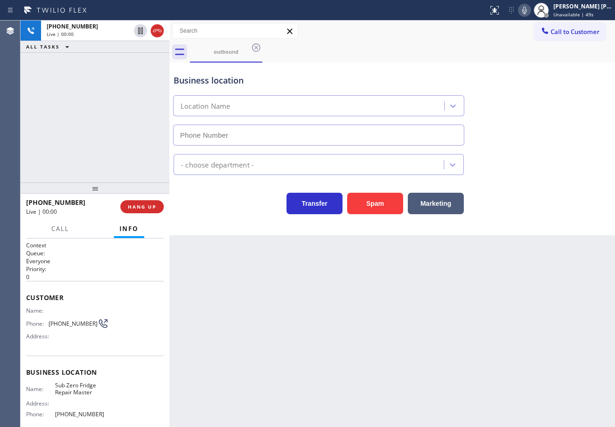
type input "[PHONE_NUMBER]"
drag, startPoint x: 323, startPoint y: 333, endPoint x: 368, endPoint y: 345, distance: 46.5
click at [368, 345] on div "Back to Dashboard Change Sender ID Customers Technicians Select a contact Outbo…" at bounding box center [392, 224] width 446 height 407
drag, startPoint x: 120, startPoint y: 66, endPoint x: 137, endPoint y: 47, distance: 25.8
click at [120, 65] on div "+17329911728 Live | 00:47 ALL TASKS ALL TASKS ACTIVE TASKS TASKS IN WRAP UP" at bounding box center [95, 102] width 149 height 162
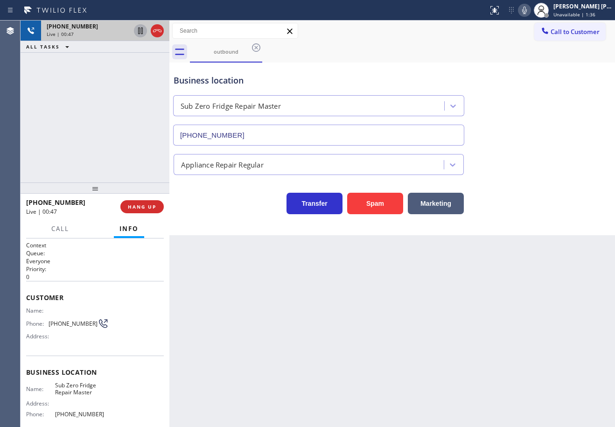
click at [140, 34] on icon at bounding box center [140, 31] width 5 height 7
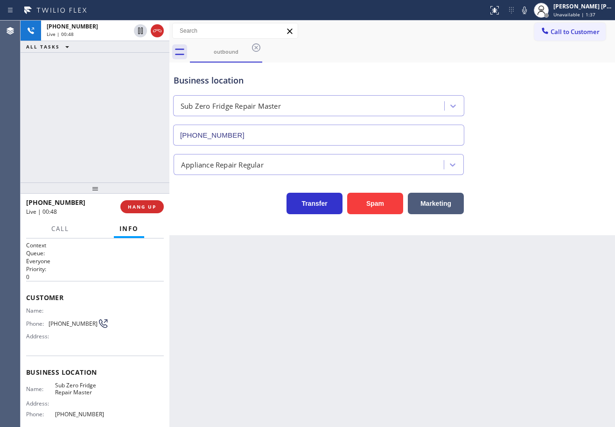
drag, startPoint x: 535, startPoint y: 10, endPoint x: 535, endPoint y: 52, distance: 41.5
click at [530, 12] on icon at bounding box center [524, 10] width 11 height 11
drag, startPoint x: 535, startPoint y: 52, endPoint x: 537, endPoint y: 58, distance: 6.3
click at [535, 54] on div "outbound" at bounding box center [402, 52] width 425 height 21
click at [135, 82] on div "+17329911728 Live | 02:05 ALL TASKS ALL TASKS ACTIVE TASKS TASKS IN WRAP UP" at bounding box center [95, 102] width 149 height 162
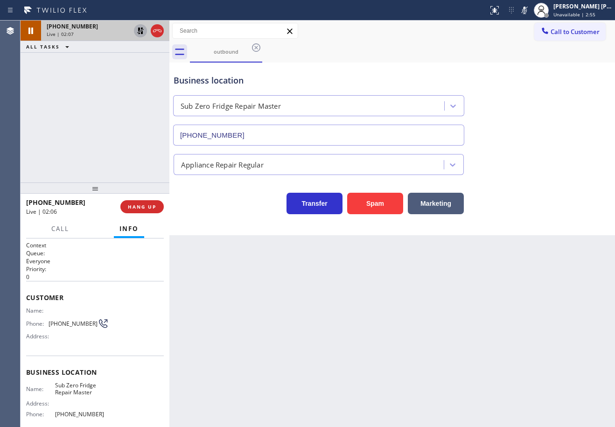
click at [137, 30] on icon at bounding box center [140, 30] width 11 height 11
click at [530, 12] on icon at bounding box center [524, 10] width 11 height 11
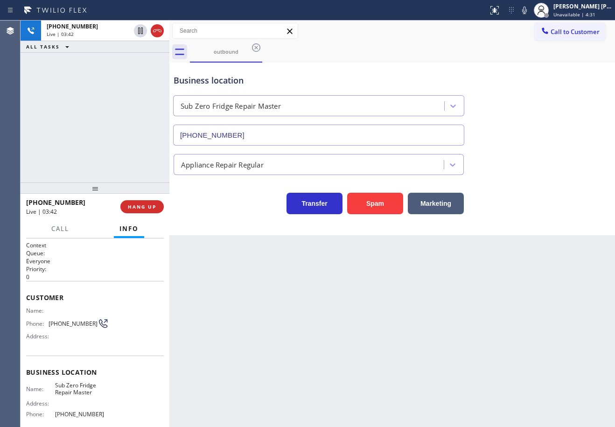
click at [546, 71] on div "Business location Sub Zero Fridge Repair Master (973) 791-5211" at bounding box center [392, 103] width 441 height 84
click at [527, 14] on icon at bounding box center [524, 10] width 5 height 7
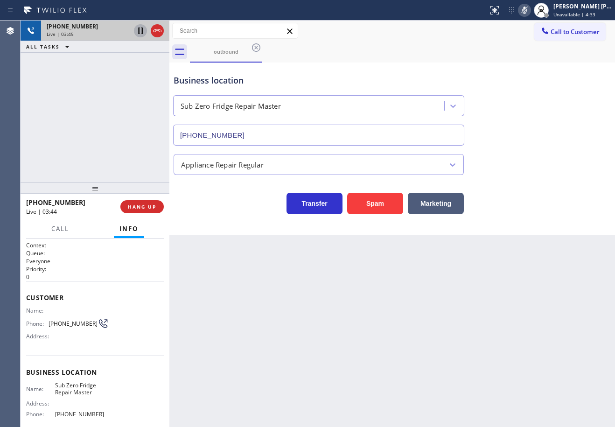
click at [140, 28] on icon at bounding box center [140, 31] width 5 height 7
click at [128, 64] on div "+17329911728 Live | 03:45 ALL TASKS ALL TASKS ACTIVE TASKS TASKS IN WRAP UP" at bounding box center [95, 102] width 149 height 162
click at [549, 14] on div at bounding box center [546, 15] width 5 height 5
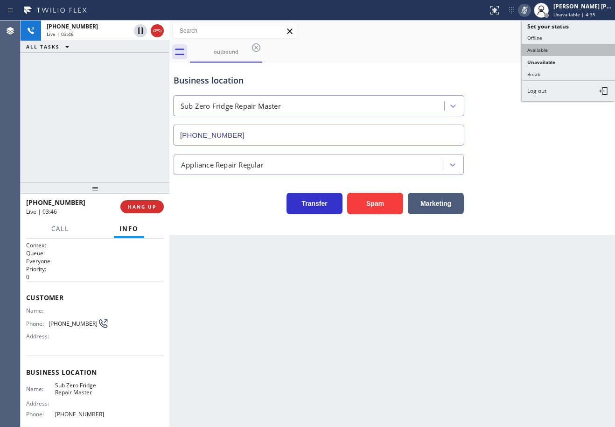
click at [542, 49] on button "Available" at bounding box center [568, 50] width 93 height 12
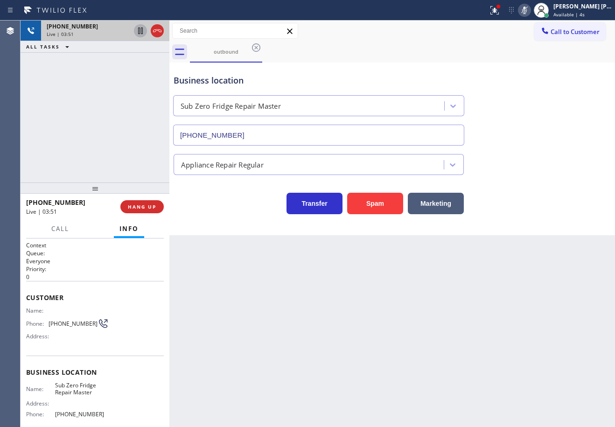
click at [142, 30] on icon at bounding box center [140, 30] width 11 height 11
drag, startPoint x: 84, startPoint y: 58, endPoint x: 119, endPoint y: 56, distance: 35.1
click at [84, 57] on div "+17329911728 Live | 05:22 ALL TASKS ALL TASKS ACTIVE TASKS TASKS IN WRAP UP" at bounding box center [95, 102] width 149 height 162
drag, startPoint x: 140, startPoint y: 33, endPoint x: 167, endPoint y: 33, distance: 27.1
click at [140, 33] on icon at bounding box center [140, 30] width 11 height 11
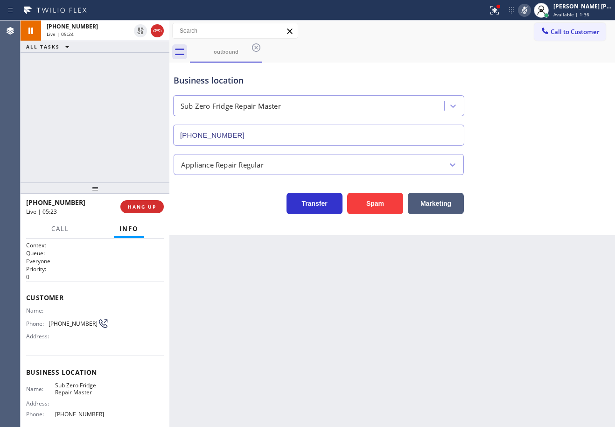
click at [530, 12] on icon at bounding box center [524, 10] width 11 height 11
click at [540, 98] on div "Business location Sub Zero Fridge Repair Master (973) 791-5211" at bounding box center [392, 103] width 441 height 84
click at [500, 13] on icon at bounding box center [494, 10] width 11 height 11
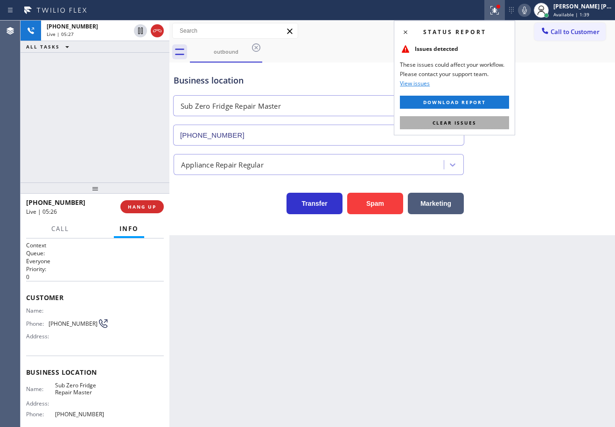
click at [472, 123] on span "Clear issues" at bounding box center [455, 122] width 44 height 7
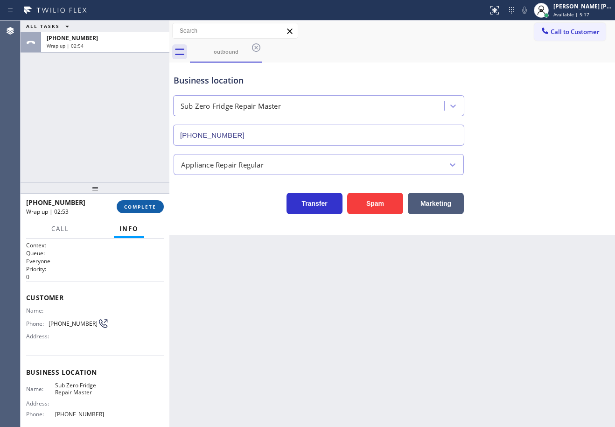
click at [140, 205] on span "COMPLETE" at bounding box center [140, 207] width 32 height 7
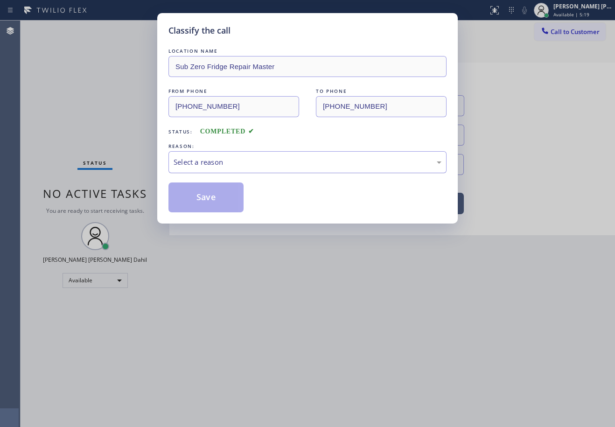
click at [225, 158] on div "Select a reason" at bounding box center [308, 162] width 268 height 11
click at [226, 192] on button "Save" at bounding box center [206, 198] width 75 height 30
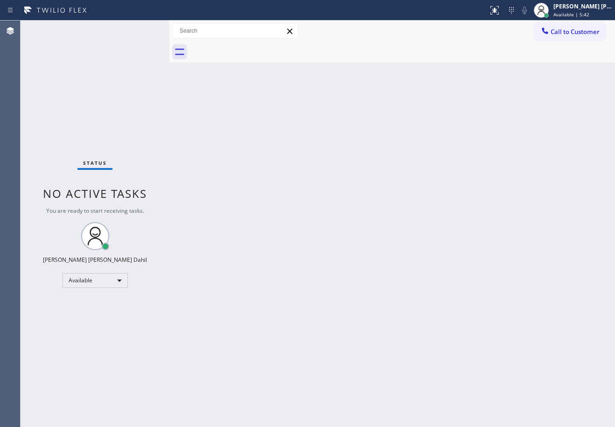
click at [100, 43] on div "Status No active tasks You are ready to start receiving tasks. [PERSON_NAME] [P…" at bounding box center [95, 224] width 149 height 407
drag, startPoint x: 332, startPoint y: 164, endPoint x: 337, endPoint y: 168, distance: 5.7
click at [335, 166] on div "Back to Dashboard Change Sender ID Customers Technicians Select a contact Outbo…" at bounding box center [392, 224] width 446 height 407
click at [337, 168] on div "Back to Dashboard Change Sender ID Customers Technicians Select a contact Outbo…" at bounding box center [392, 224] width 446 height 407
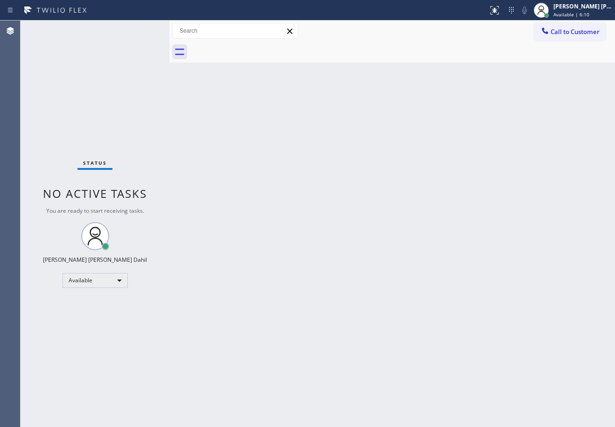
click at [112, 123] on div "Status No active tasks You are ready to start receiving tasks. [PERSON_NAME] [P…" at bounding box center [95, 224] width 149 height 407
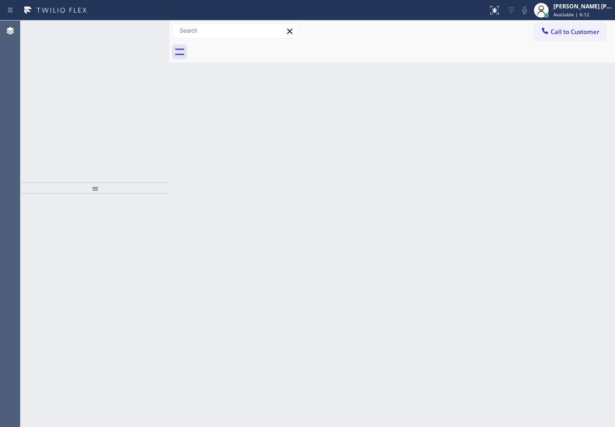
click at [408, 294] on div "Back to Dashboard Change Sender ID Customers Technicians Select a contact Outbo…" at bounding box center [392, 224] width 446 height 407
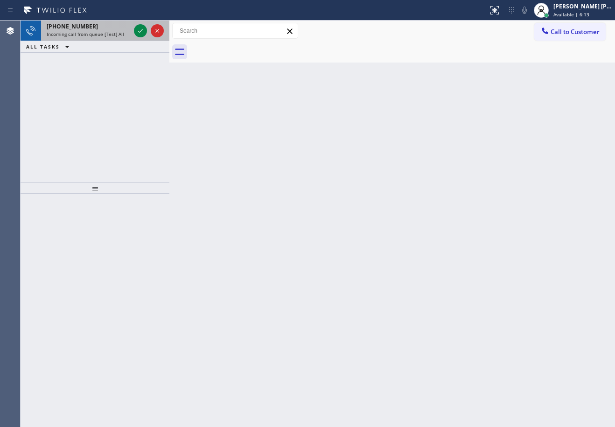
click at [112, 30] on div "+17605009553 Incoming call from queue [Test] All" at bounding box center [86, 31] width 91 height 21
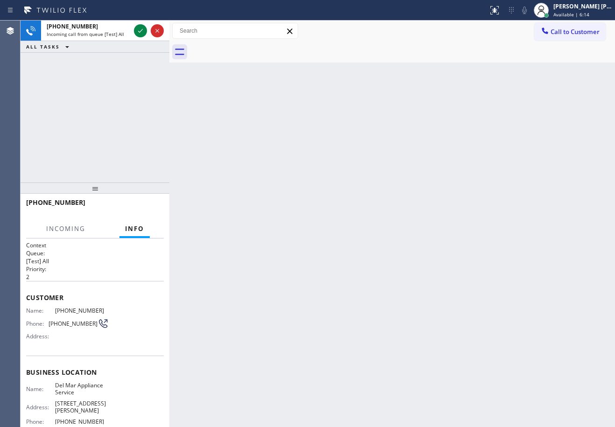
drag, startPoint x: 137, startPoint y: 29, endPoint x: 83, endPoint y: 174, distance: 154.2
click at [138, 30] on icon at bounding box center [140, 30] width 11 height 11
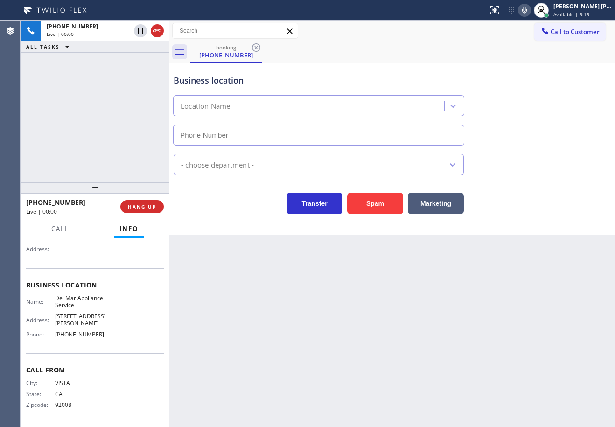
scroll to position [41, 0]
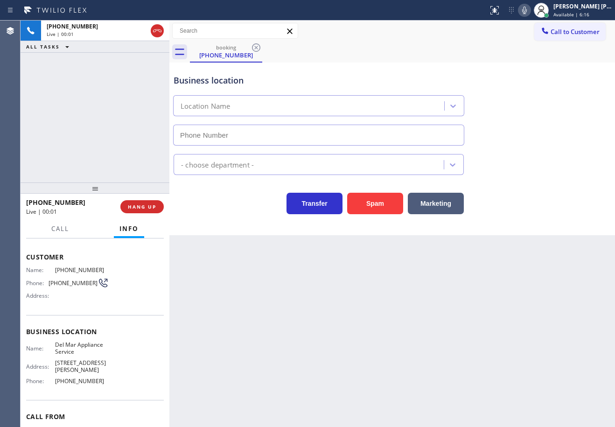
type input "[PHONE_NUMBER]"
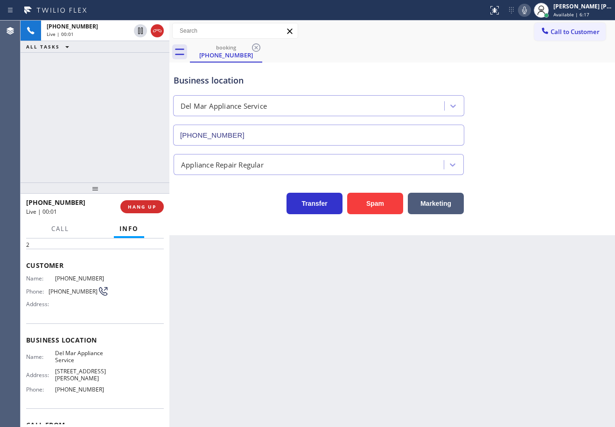
scroll to position [0, 0]
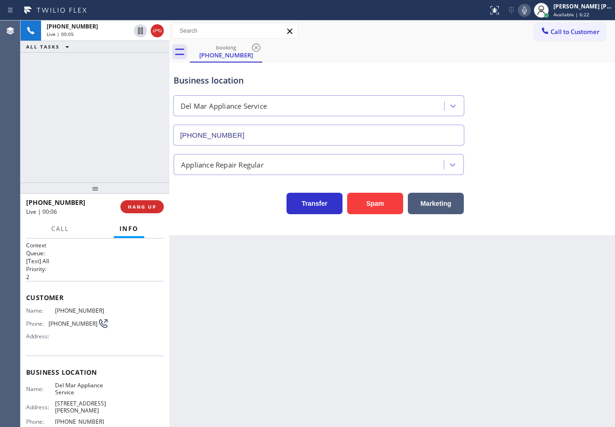
click at [530, 12] on icon at bounding box center [524, 10] width 11 height 11
drag, startPoint x: 532, startPoint y: 41, endPoint x: 532, endPoint y: 48, distance: 7.5
click at [532, 48] on div "Call to Customer Outbound call Location Sub Zero Fridge Repair Master Your call…" at bounding box center [392, 42] width 446 height 42
click at [530, 12] on icon at bounding box center [524, 10] width 11 height 11
drag, startPoint x: 553, startPoint y: 177, endPoint x: 545, endPoint y: 186, distance: 12.3
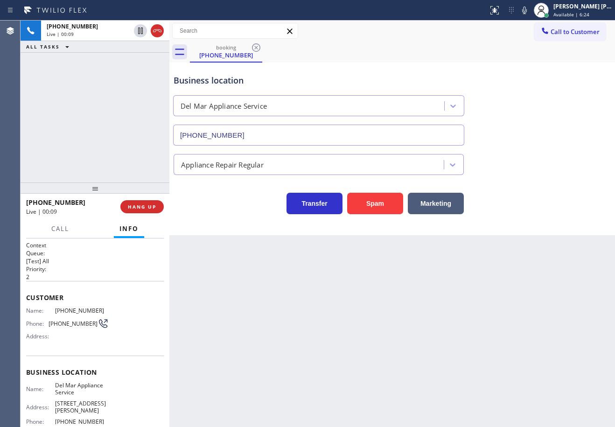
click at [553, 178] on div "Transfer Spam Marketing" at bounding box center [392, 194] width 441 height 39
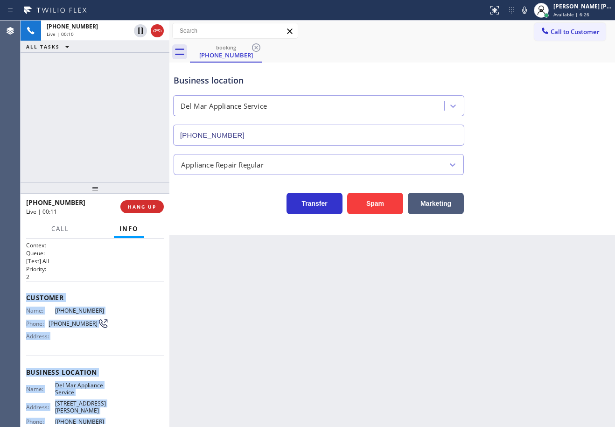
scroll to position [87, 0]
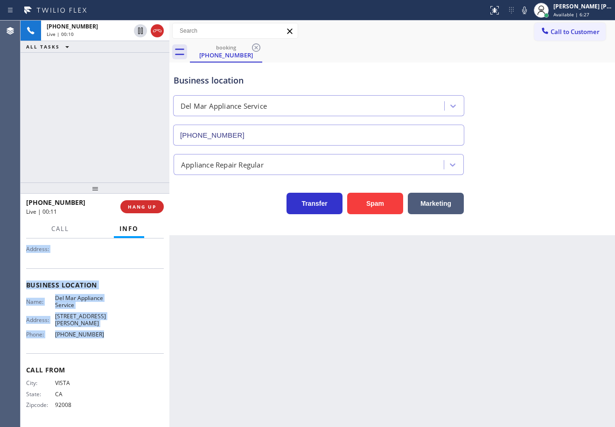
drag, startPoint x: 26, startPoint y: 297, endPoint x: 248, endPoint y: 257, distance: 226.2
click at [121, 344] on div "Context Queue: [Test] All Priority: 2 Customer Name: (760) 500-9553 Phone: (760…" at bounding box center [95, 333] width 149 height 189
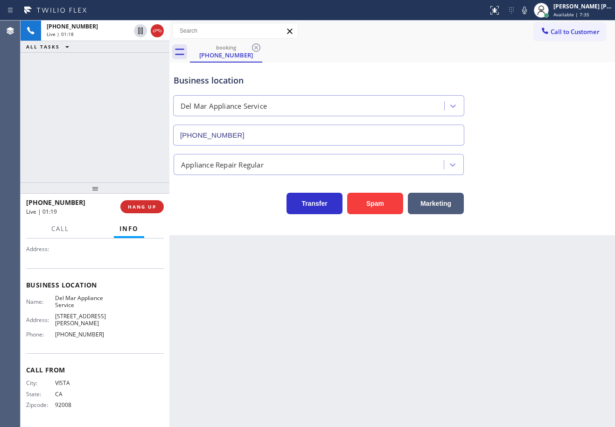
click at [560, 72] on div "Business location Del Mar Appliance Service (760) 407-6454" at bounding box center [392, 103] width 441 height 84
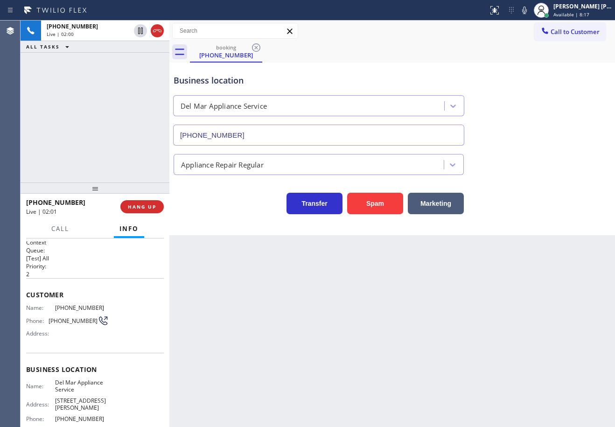
scroll to position [0, 0]
click at [540, 100] on div "Business location Del Mar Appliance Service (760) 407-6454" at bounding box center [392, 103] width 441 height 84
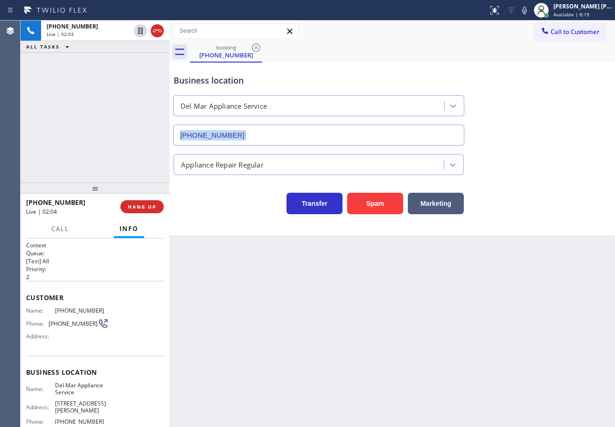
click at [540, 100] on div "Business location Del Mar Appliance Service (760) 407-6454" at bounding box center [392, 103] width 441 height 84
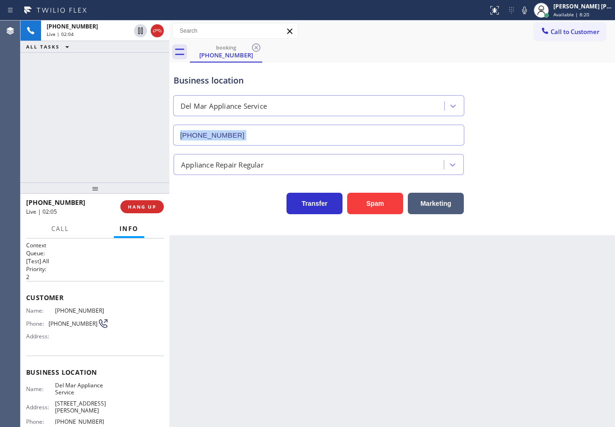
click at [540, 100] on div "Business location Del Mar Appliance Service (760) 407-6454" at bounding box center [392, 103] width 441 height 84
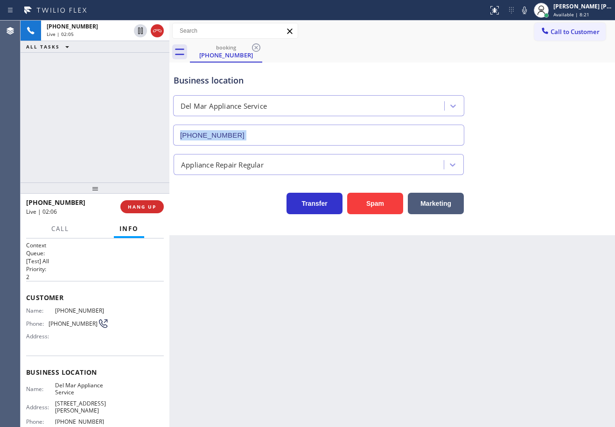
click at [540, 100] on div "Business location Del Mar Appliance Service (760) 407-6454" at bounding box center [392, 103] width 441 height 84
click at [541, 101] on div "Business location Del Mar Appliance Service (760) 407-6454" at bounding box center [392, 103] width 441 height 84
click at [530, 13] on icon at bounding box center [524, 10] width 11 height 11
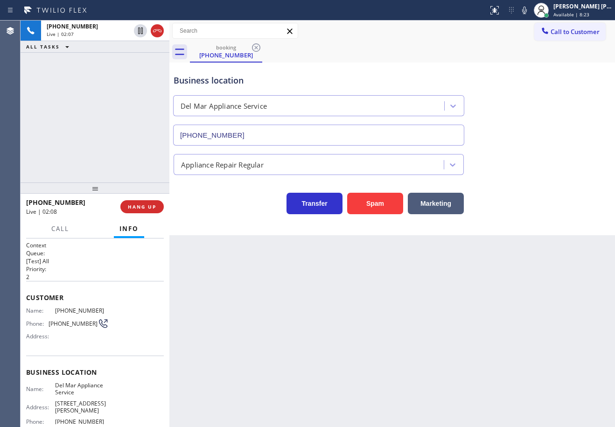
click at [542, 65] on div "Business location Del Mar Appliance Service (760) 407-6454" at bounding box center [392, 103] width 441 height 84
click at [142, 111] on div "+17605009553 Live | 02:08 ALL TASKS ALL TASKS ACTIVE TASKS TASKS IN WRAP UP" at bounding box center [95, 102] width 149 height 162
click at [139, 34] on icon at bounding box center [140, 31] width 5 height 7
click at [128, 59] on div "+17605009553 Live | 02:09 ALL TASKS ALL TASKS ACTIVE TASKS TASKS IN WRAP UP" at bounding box center [95, 102] width 149 height 162
drag, startPoint x: 552, startPoint y: 105, endPoint x: 471, endPoint y: 97, distance: 80.7
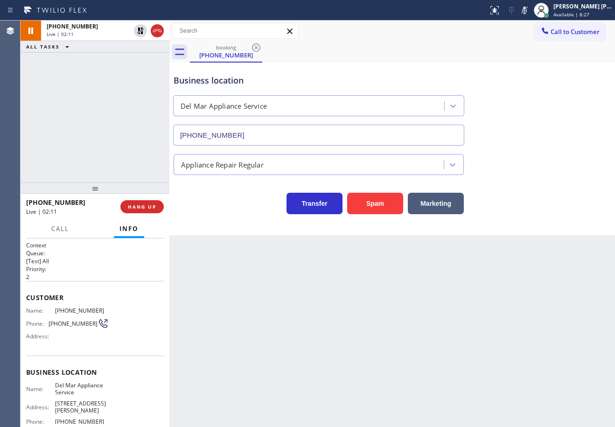
click at [552, 105] on div "Business location Del Mar Appliance Service (760) 407-6454" at bounding box center [392, 103] width 441 height 84
click at [124, 61] on div "+17605009553 Live | 02:44 ALL TASKS ALL TASKS ACTIVE TASKS TASKS IN WRAP UP" at bounding box center [95, 102] width 149 height 162
drag, startPoint x: 139, startPoint y: 30, endPoint x: 234, endPoint y: 33, distance: 95.3
click at [140, 30] on icon at bounding box center [140, 30] width 11 height 11
click at [527, 9] on icon at bounding box center [524, 10] width 5 height 7
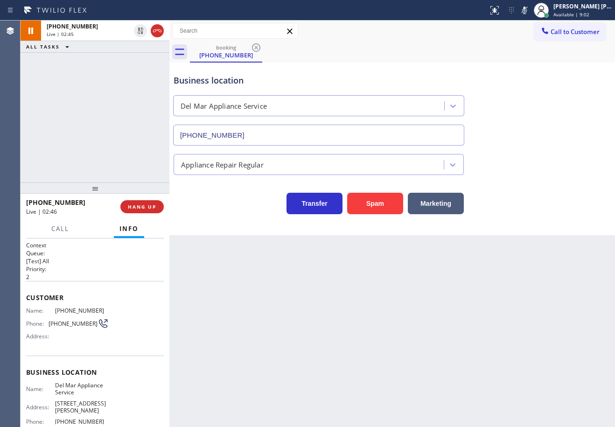
click at [537, 87] on div "Business location Del Mar Appliance Service (760) 407-6454" at bounding box center [392, 103] width 441 height 84
click at [93, 125] on div "+17605009553 Live | 07:21 ALL TASKS ALL TASKS ACTIVE TASKS TASKS IN WRAP UP" at bounding box center [95, 102] width 149 height 162
click at [506, 77] on div "Business location Del Mar Appliance Service (760) 407-6454" at bounding box center [392, 103] width 441 height 84
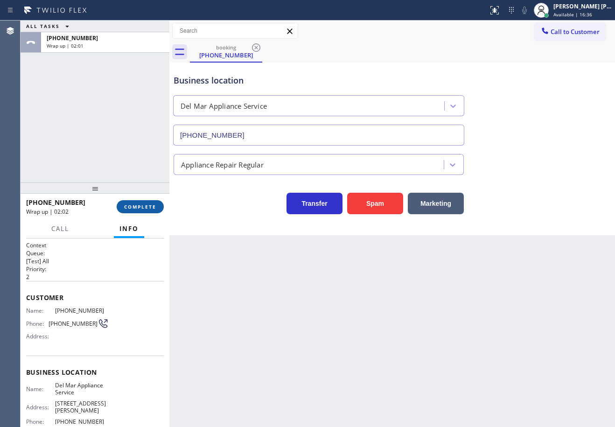
drag, startPoint x: 146, startPoint y: 202, endPoint x: 144, endPoint y: 208, distance: 5.9
click at [145, 204] on div "+17605009553 Wrap up | 02:02 COMPLETE" at bounding box center [95, 207] width 138 height 24
click at [143, 213] on button "COMPLETE" at bounding box center [140, 206] width 47 height 13
click at [143, 214] on div "+17605009553 Wrap up | 02:02 COMPLETE" at bounding box center [95, 207] width 138 height 24
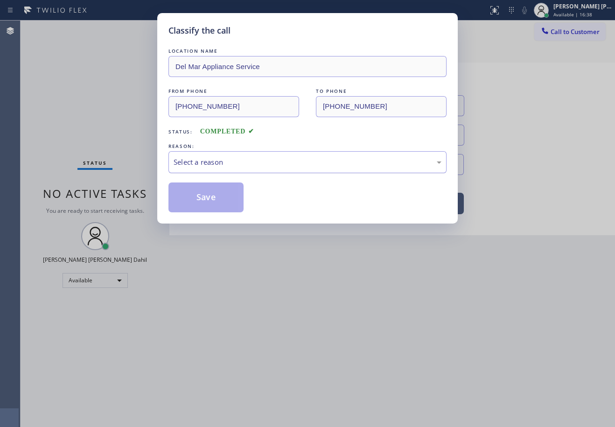
click at [222, 168] on div "Select a reason" at bounding box center [308, 162] width 278 height 22
click at [218, 195] on button "Save" at bounding box center [206, 198] width 75 height 30
click at [218, 197] on button "Save" at bounding box center [206, 198] width 75 height 30
click at [218, 198] on button "Save" at bounding box center [206, 198] width 75 height 30
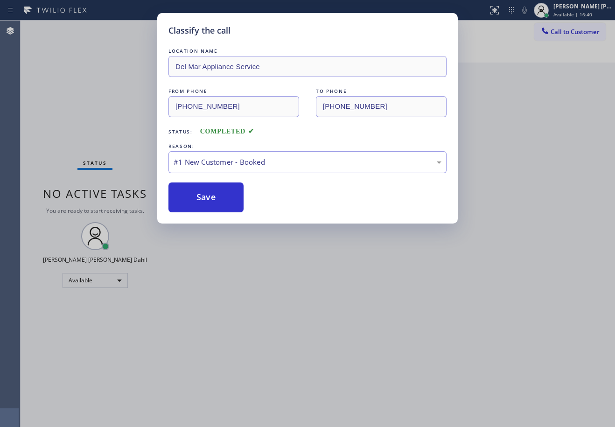
click at [579, 13] on span "Available | 16:40" at bounding box center [573, 14] width 39 height 7
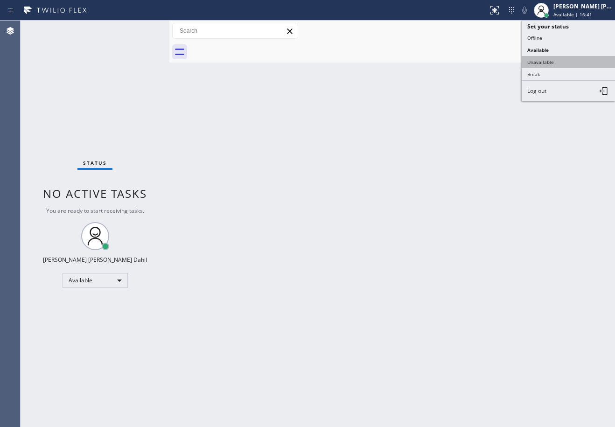
click at [558, 60] on button "Unavailable" at bounding box center [568, 62] width 93 height 12
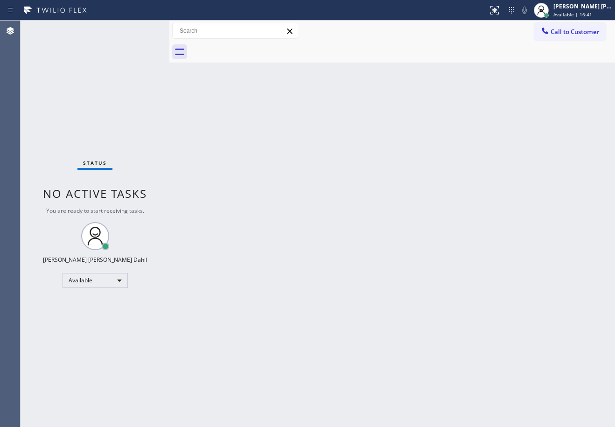
click at [557, 60] on div at bounding box center [402, 52] width 425 height 21
click at [589, 14] on div "Joshua Jake Dahil Unavailable | 1:25" at bounding box center [583, 10] width 63 height 16
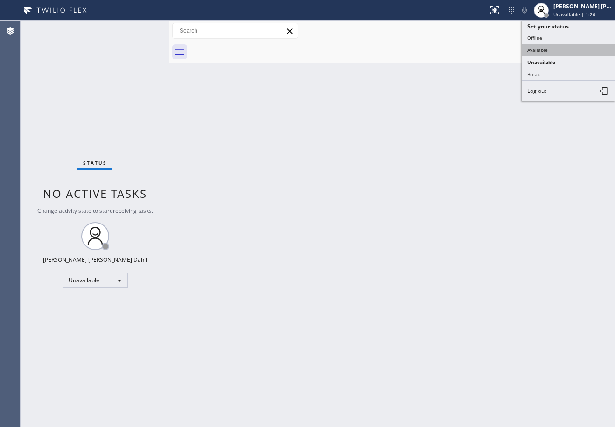
click at [568, 49] on button "Available" at bounding box center [568, 50] width 93 height 12
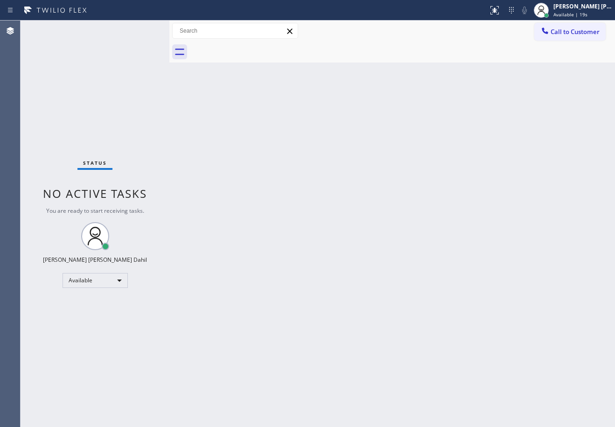
click at [502, 292] on div "Back to Dashboard Change Sender ID Customers Technicians Select a contact Outbo…" at bounding box center [392, 224] width 446 height 407
click at [501, 292] on div "Back to Dashboard Change Sender ID Customers Technicians Select a contact Outbo…" at bounding box center [392, 224] width 446 height 407
click at [237, 223] on div "Back to Dashboard Change Sender ID Customers Technicians Select a contact Outbo…" at bounding box center [392, 224] width 446 height 407
click at [334, 268] on div "Back to Dashboard Change Sender ID Customers Technicians Select a contact Outbo…" at bounding box center [392, 224] width 446 height 407
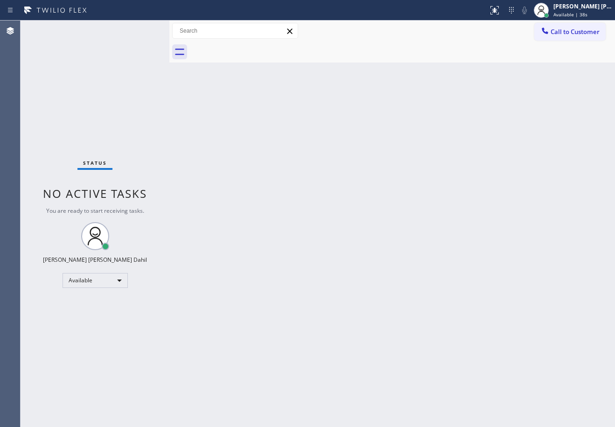
click at [334, 268] on div "Back to Dashboard Change Sender ID Customers Technicians Select a contact Outbo…" at bounding box center [392, 224] width 446 height 407
click at [422, 277] on div "Back to Dashboard Change Sender ID Customers Technicians Select a contact Outbo…" at bounding box center [392, 224] width 446 height 407
click at [389, 196] on div "Back to Dashboard Change Sender ID Customers Technicians Select a contact Outbo…" at bounding box center [392, 224] width 446 height 407
click at [317, 64] on div "Back to Dashboard Change Sender ID Customers Technicians Select a contact Outbo…" at bounding box center [392, 224] width 446 height 407
click at [341, 237] on div "Back to Dashboard Change Sender ID Customers Technicians Select a contact Outbo…" at bounding box center [392, 224] width 446 height 407
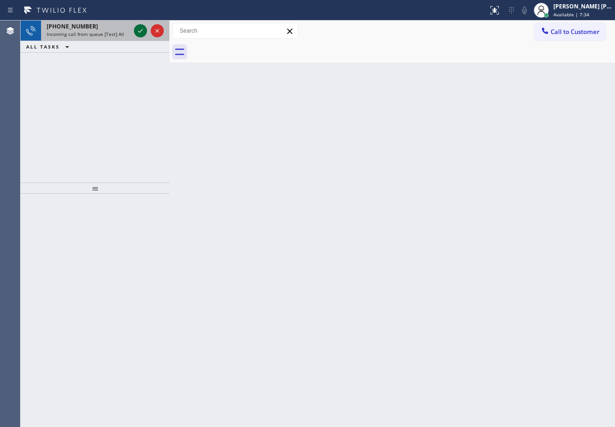
click at [141, 30] on icon at bounding box center [140, 31] width 5 height 4
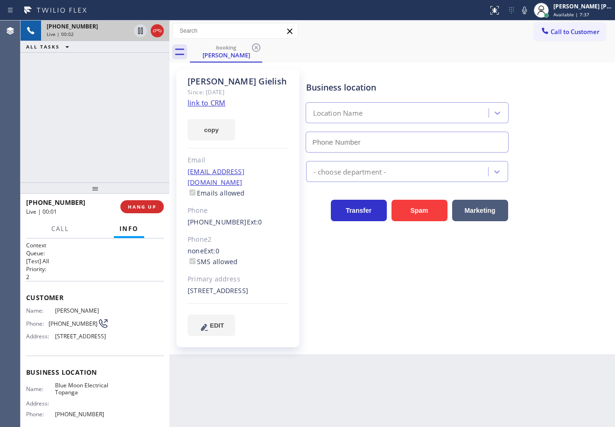
type input "[PHONE_NUMBER]"
click at [196, 102] on link "link to CRM" at bounding box center [207, 102] width 38 height 9
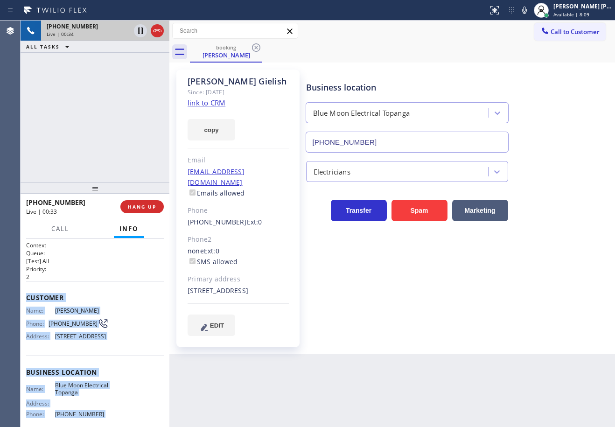
scroll to position [94, 0]
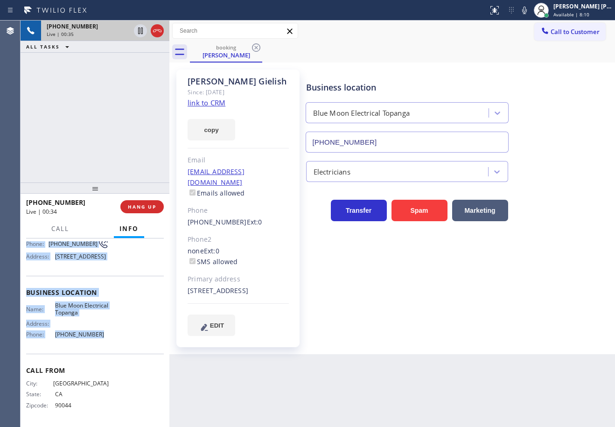
drag, startPoint x: 25, startPoint y: 297, endPoint x: 105, endPoint y: 347, distance: 93.9
click at [105, 347] on div "Context Queue: [Test] All Priority: 2 Customer Name: Russell Gielish Phone: (31…" at bounding box center [95, 333] width 149 height 189
click at [462, 56] on div "booking Russell Gielish" at bounding box center [402, 52] width 425 height 21
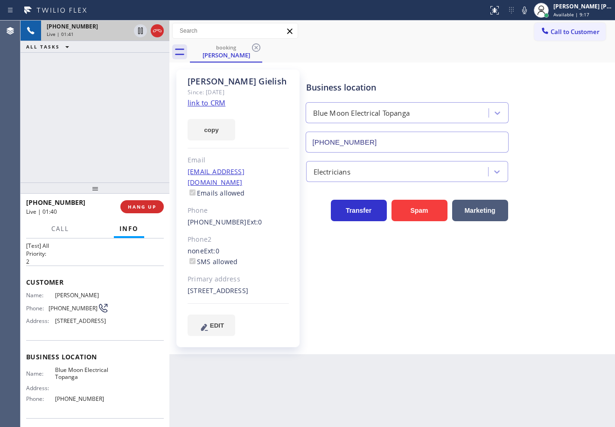
scroll to position [0, 0]
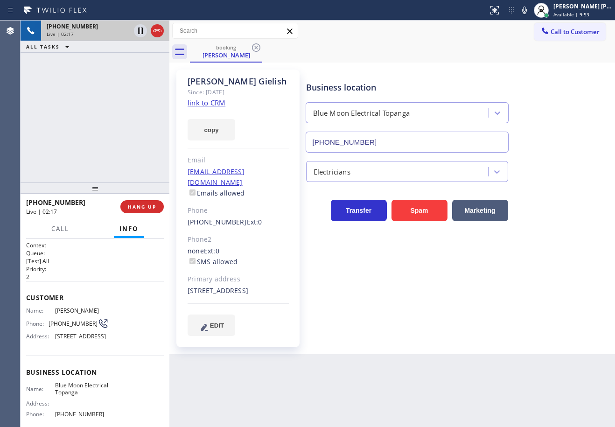
click at [427, 313] on div "Business location Blue Moon Electrical Topanga [PHONE_NUMBER] Electricians Tran…" at bounding box center [458, 202] width 309 height 261
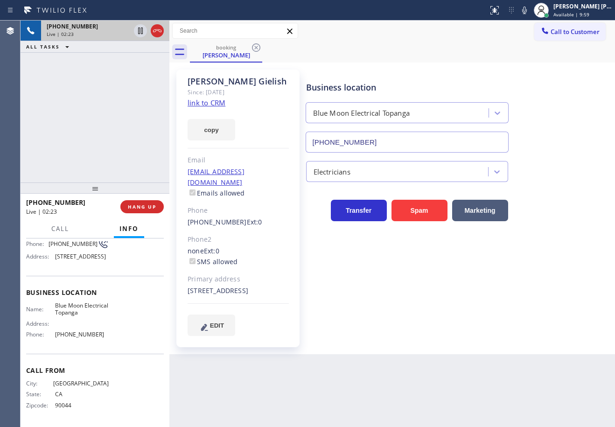
click at [133, 98] on div "+13105609710 Live | 02:23 ALL TASKS ALL TASKS ACTIVE TASKS TASKS IN WRAP UP" at bounding box center [95, 102] width 149 height 162
click at [540, 148] on div "Business location Blue Moon Electrical Topanga (310) 388-3860" at bounding box center [458, 110] width 309 height 84
drag, startPoint x: 533, startPoint y: 4, endPoint x: 538, endPoint y: 23, distance: 19.9
click at [530, 5] on icon at bounding box center [524, 10] width 11 height 11
drag, startPoint x: 546, startPoint y: 42, endPoint x: 506, endPoint y: 47, distance: 40.5
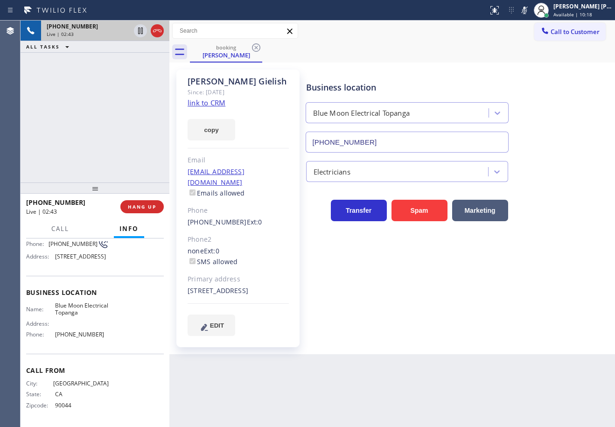
click at [547, 43] on div "booking Russell Gielish" at bounding box center [402, 52] width 425 height 21
drag, startPoint x: 84, startPoint y: 112, endPoint x: 121, endPoint y: 51, distance: 71.4
click at [90, 104] on div "+13105609710 Live | 02:43 ALL TASKS ALL TASKS ACTIVE TASKS TASKS IN WRAP UP" at bounding box center [95, 102] width 149 height 162
click at [140, 31] on icon at bounding box center [140, 31] width 5 height 7
click at [118, 64] on div "+13105609710 Live | 05:39 ALL TASKS ALL TASKS ACTIVE TASKS TASKS IN WRAP UP" at bounding box center [95, 102] width 149 height 162
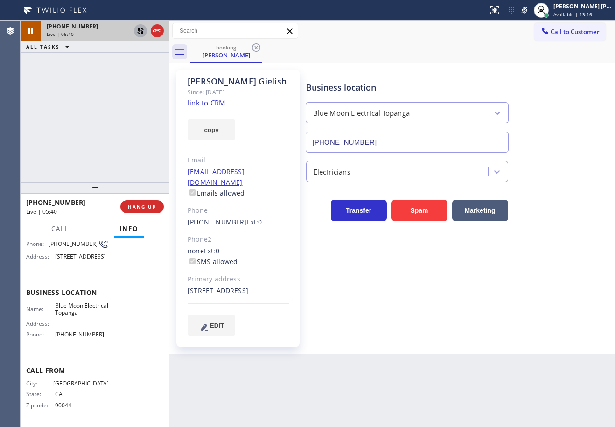
click at [140, 32] on icon at bounding box center [140, 30] width 11 height 11
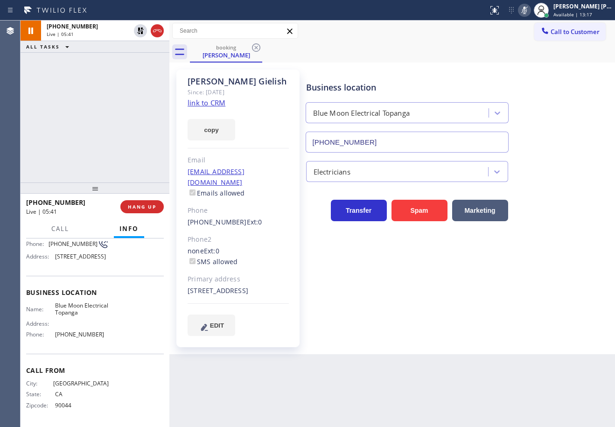
click at [530, 10] on icon at bounding box center [524, 10] width 11 height 11
click at [534, 65] on div "[PERSON_NAME] Since: [DATE] link to CRM copy Email [EMAIL_ADDRESS][DOMAIN_NAME]…" at bounding box center [392, 208] width 441 height 287
click at [493, 59] on div "booking Russell Gielish" at bounding box center [402, 52] width 425 height 21
click at [530, 11] on icon at bounding box center [524, 10] width 11 height 11
drag, startPoint x: 525, startPoint y: 47, endPoint x: 511, endPoint y: 49, distance: 14.1
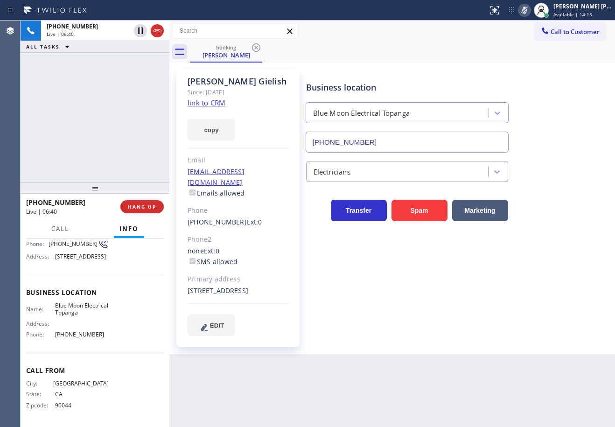
click at [525, 47] on div "booking Russell Gielish" at bounding box center [402, 52] width 425 height 21
drag, startPoint x: 140, startPoint y: 35, endPoint x: 140, endPoint y: 101, distance: 66.3
click at [140, 35] on icon at bounding box center [140, 30] width 11 height 11
drag, startPoint x: 140, startPoint y: 30, endPoint x: 134, endPoint y: 54, distance: 24.6
click at [140, 30] on icon at bounding box center [140, 30] width 11 height 11
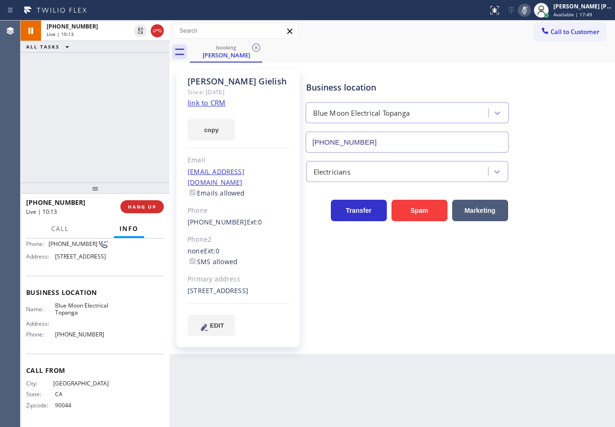
click at [134, 54] on div "+13105609710 Live | 10:13 ALL TASKS ALL TASKS ACTIVE TASKS TASKS IN WRAP UP" at bounding box center [95, 102] width 149 height 162
click at [530, 11] on icon at bounding box center [524, 10] width 11 height 11
click at [547, 70] on div "Business location Blue Moon Electrical Topanga (310) 388-3860" at bounding box center [458, 110] width 309 height 84
click at [576, 63] on div "[PERSON_NAME] Since: [DATE] link to CRM copy Email [EMAIL_ADDRESS][DOMAIN_NAME]…" at bounding box center [392, 209] width 446 height 292
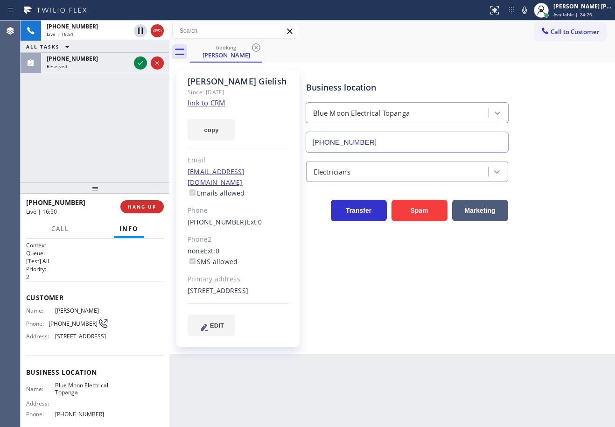
scroll to position [94, 0]
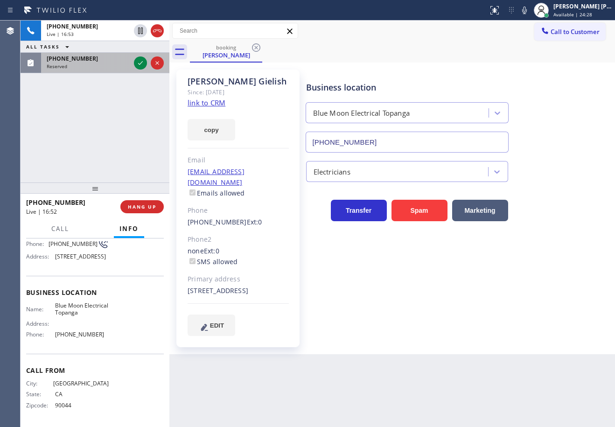
click at [111, 69] on div "Reserved" at bounding box center [89, 66] width 84 height 7
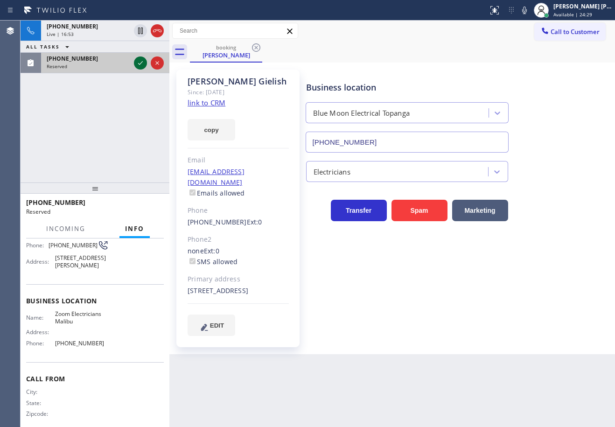
click at [140, 63] on icon at bounding box center [140, 63] width 5 height 4
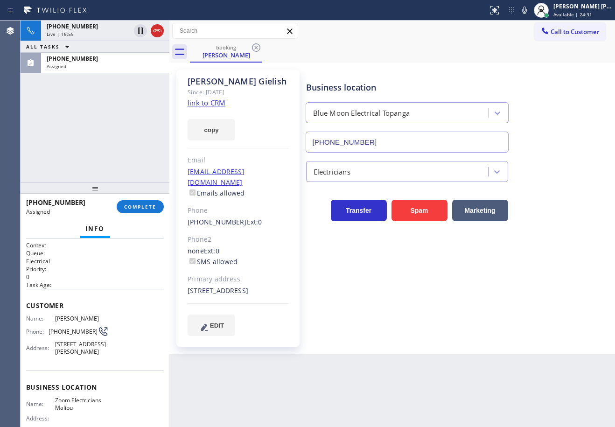
scroll to position [102, 0]
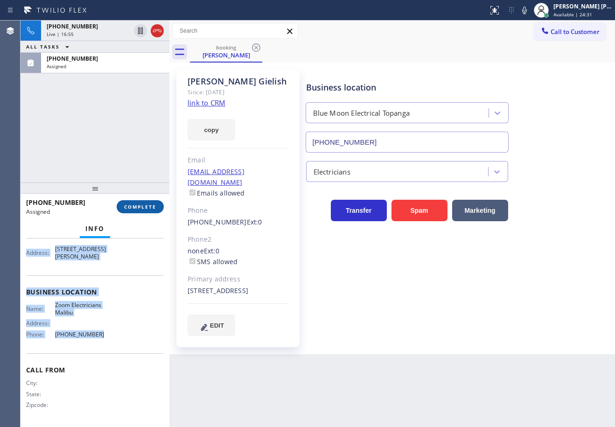
drag, startPoint x: 25, startPoint y: 302, endPoint x: 145, endPoint y: 204, distance: 154.3
click at [114, 339] on div "Context Queue: Electrical Priority: 0 Task Age: Customer Name: [PERSON_NAME] Ph…" at bounding box center [95, 333] width 149 height 189
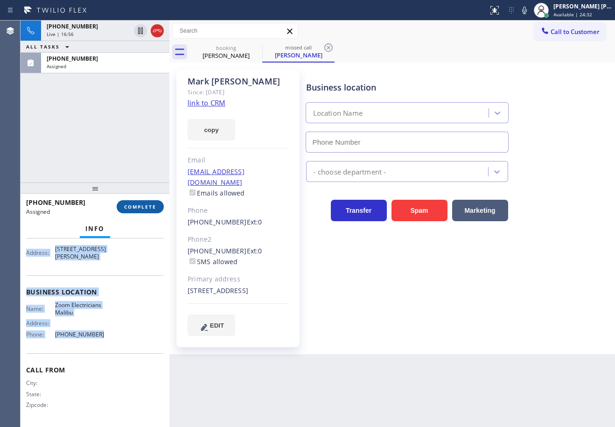
scroll to position [110, 0]
click at [145, 202] on button "COMPLETE" at bounding box center [140, 206] width 47 height 13
type input "[PHONE_NUMBER]"
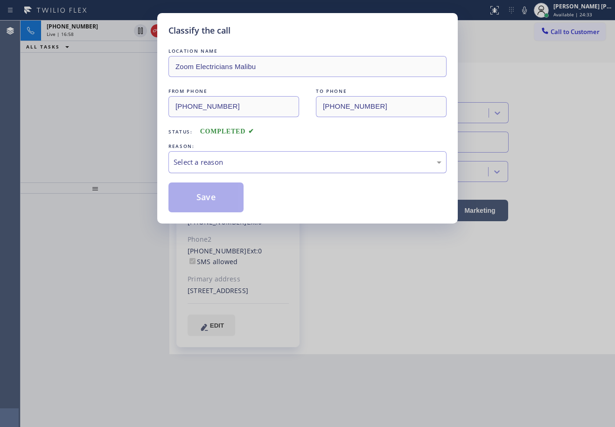
click at [259, 160] on div "Select a reason" at bounding box center [308, 162] width 268 height 11
click at [255, 217] on div "Classify the call LOCATION NAME Zoom Electricians Malibu FROM PHONE [PHONE_NUMB…" at bounding box center [307, 118] width 301 height 211
click at [208, 192] on button "Save" at bounding box center [206, 198] width 75 height 30
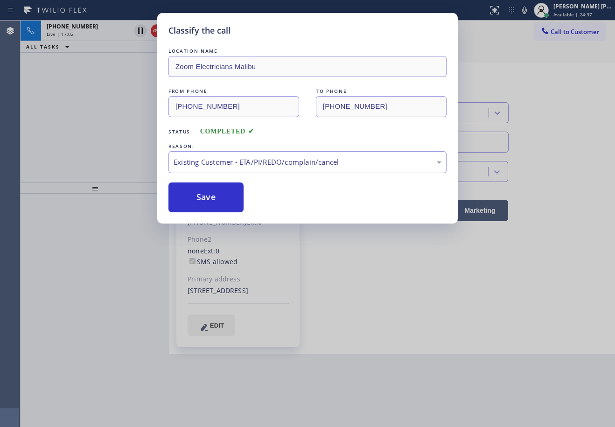
click at [143, 120] on div "Classify the call LOCATION NAME Zoom Electricians Malibu FROM PHONE [PHONE_NUMB…" at bounding box center [307, 213] width 615 height 427
click at [117, 34] on div "Classify the call LOCATION NAME Zoom Electricians Malibu FROM PHONE [PHONE_NUMB…" at bounding box center [307, 213] width 615 height 427
click at [117, 34] on div "Live | 17:03" at bounding box center [89, 34] width 84 height 7
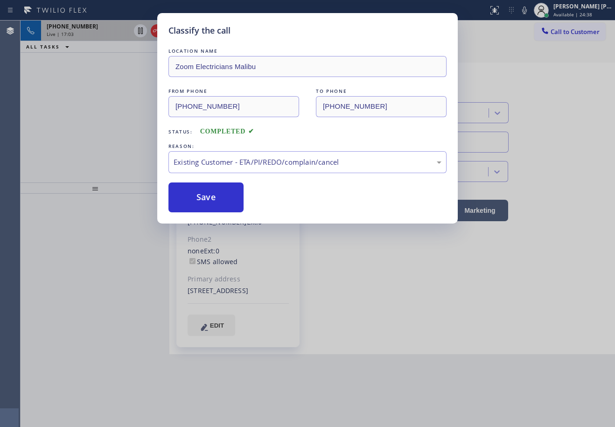
click at [117, 33] on div "Live | 17:03" at bounding box center [89, 34] width 84 height 7
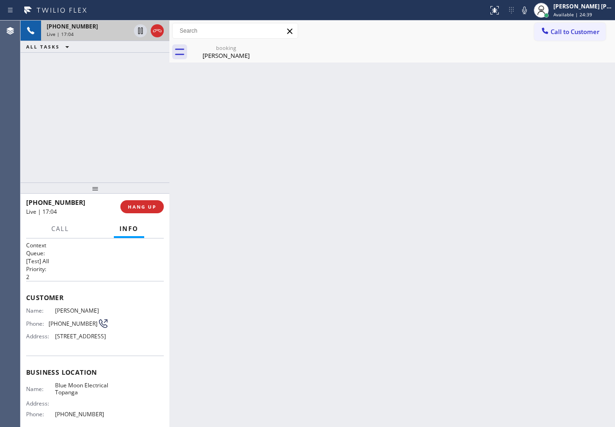
click at [117, 33] on div "Live | 17:04" at bounding box center [89, 34] width 84 height 7
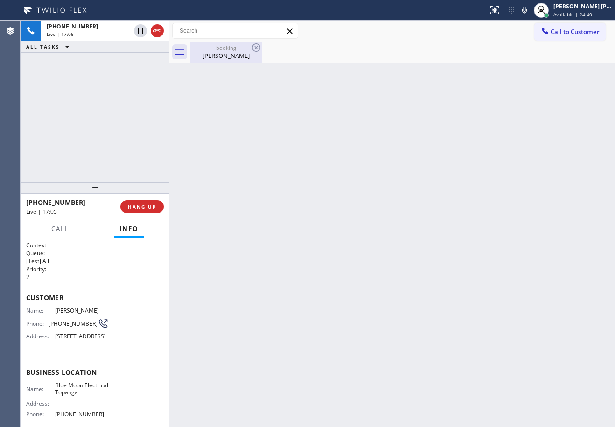
click at [235, 57] on div "[PERSON_NAME]" at bounding box center [226, 55] width 70 height 8
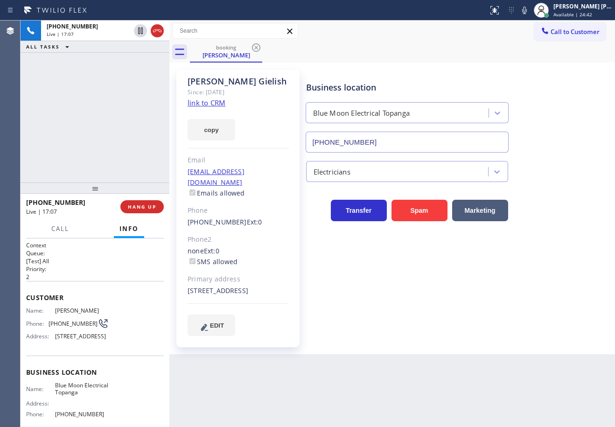
click at [527, 293] on div "Business location Blue Moon Electrical Topanga [PHONE_NUMBER] Electricians Tran…" at bounding box center [458, 202] width 309 height 261
drag, startPoint x: 526, startPoint y: 292, endPoint x: 529, endPoint y: 300, distance: 8.4
click at [529, 299] on div "Business location Blue Moon Electrical Topanga [PHONE_NUMBER] Electricians Tran…" at bounding box center [458, 202] width 309 height 261
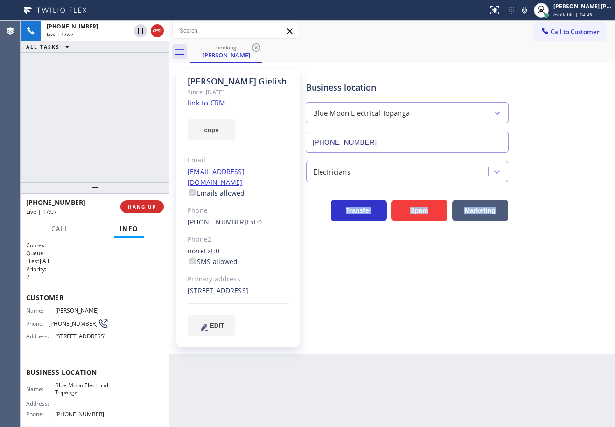
click at [529, 300] on div "Business location Blue Moon Electrical Topanga [PHONE_NUMBER] Electricians Tran…" at bounding box center [458, 202] width 309 height 261
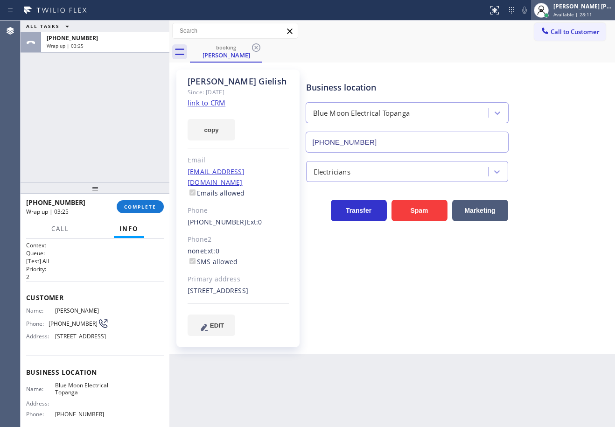
click at [572, 11] on div "[PERSON_NAME] [PERSON_NAME] Dahil Available | 28:11" at bounding box center [583, 10] width 63 height 16
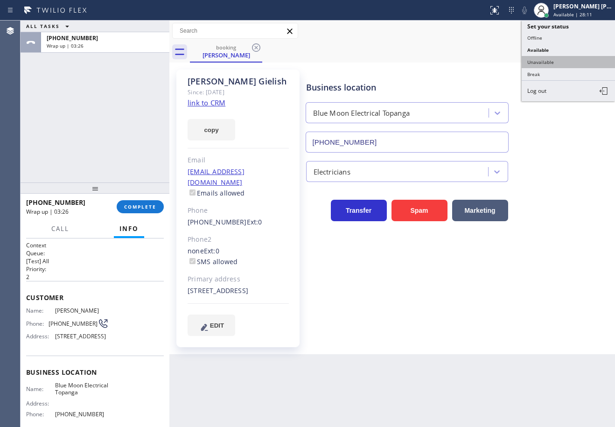
click at [563, 64] on button "Unavailable" at bounding box center [568, 62] width 93 height 12
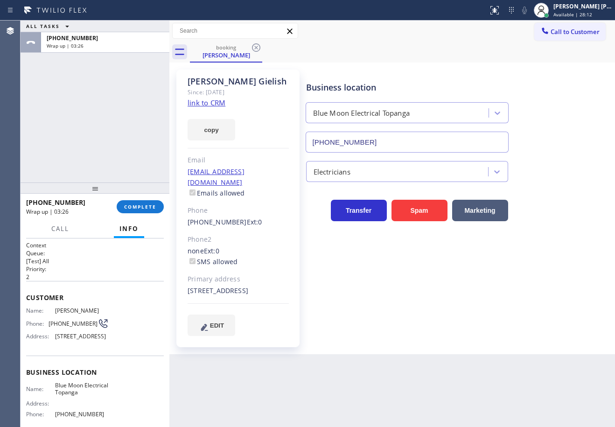
click at [563, 64] on div "[PERSON_NAME] Since: [DATE] link to CRM copy Email [EMAIL_ADDRESS][DOMAIN_NAME]…" at bounding box center [392, 209] width 446 height 292
click at [140, 203] on button "COMPLETE" at bounding box center [140, 206] width 47 height 13
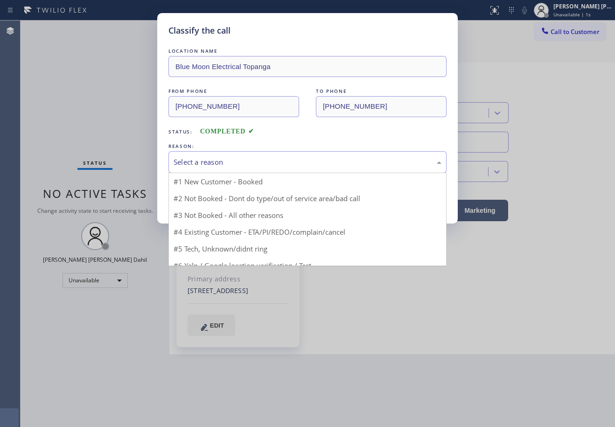
click at [204, 167] on div "Select a reason" at bounding box center [308, 162] width 268 height 11
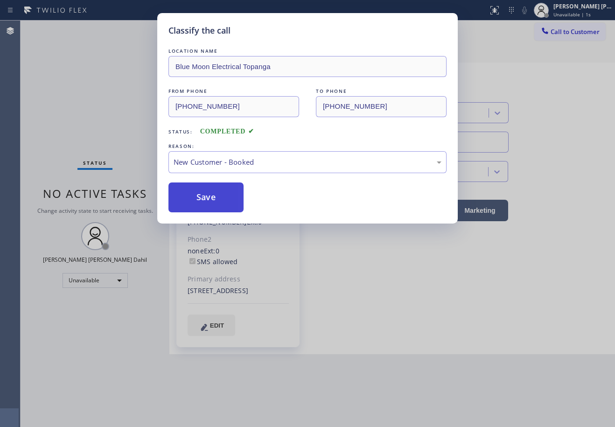
click at [207, 198] on button "Save" at bounding box center [206, 198] width 75 height 30
click at [207, 199] on button "Save" at bounding box center [206, 198] width 75 height 30
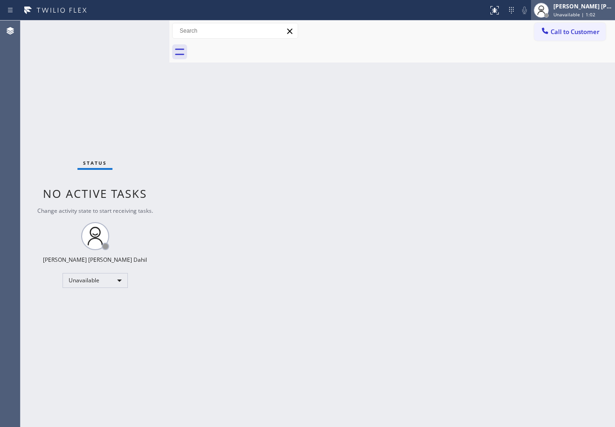
click at [552, 11] on div at bounding box center [541, 10] width 21 height 21
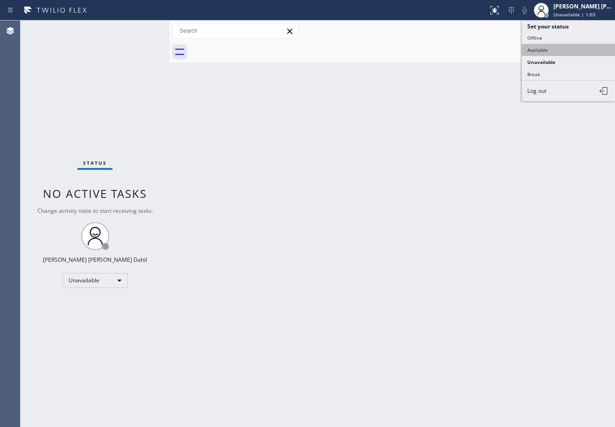
click at [548, 52] on button "Available" at bounding box center [568, 50] width 93 height 12
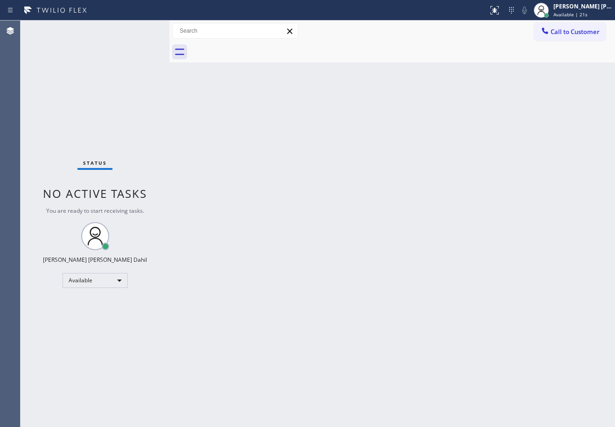
click at [456, 42] on div at bounding box center [402, 52] width 425 height 21
drag, startPoint x: 220, startPoint y: 258, endPoint x: 235, endPoint y: 258, distance: 15.4
click at [220, 258] on div "Back to Dashboard Change Sender ID Customers Technicians Select a contact Outbo…" at bounding box center [392, 224] width 446 height 407
click at [346, 70] on div "Back to Dashboard Change Sender ID Customers Technicians Select a contact Outbo…" at bounding box center [392, 224] width 446 height 407
click at [487, 329] on div "Back to Dashboard Change Sender ID Customers Technicians Select a contact Outbo…" at bounding box center [392, 224] width 446 height 407
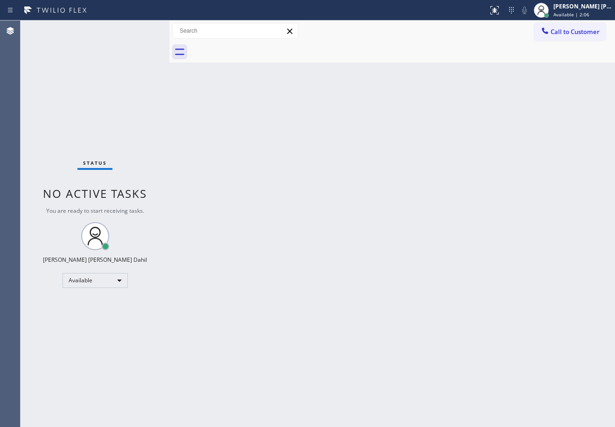
click at [141, 30] on div "Status No active tasks You are ready to start receiving tasks. [PERSON_NAME] [P…" at bounding box center [95, 224] width 149 height 407
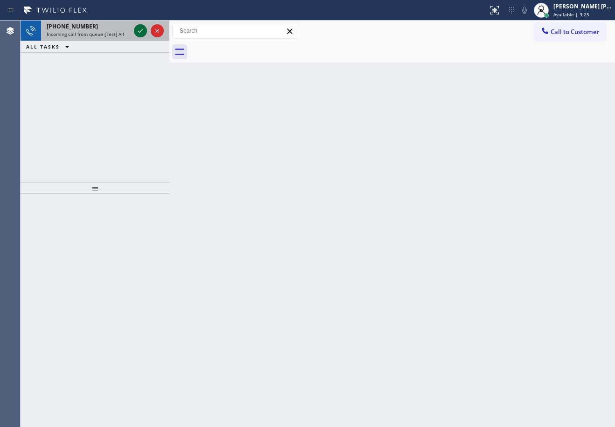
click at [141, 30] on icon at bounding box center [140, 31] width 5 height 4
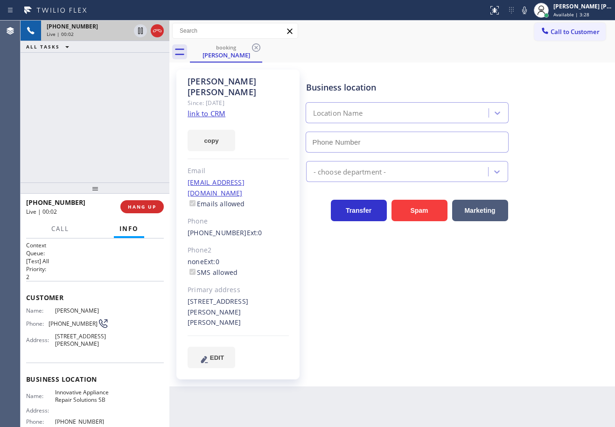
type input "[PHONE_NUMBER]"
click at [201, 109] on link "link to CRM" at bounding box center [207, 113] width 38 height 9
click at [405, 294] on div "Business location Innovative Appliance Repair Solutions SB [PHONE_NUMBER] Appli…" at bounding box center [458, 219] width 309 height 294
click at [405, 295] on div "Business location Innovative Appliance Repair Solutions SB [PHONE_NUMBER] Appli…" at bounding box center [458, 219] width 309 height 294
click at [405, 296] on div "Business location Innovative Appliance Repair Solutions SB [PHONE_NUMBER] Appli…" at bounding box center [458, 219] width 309 height 294
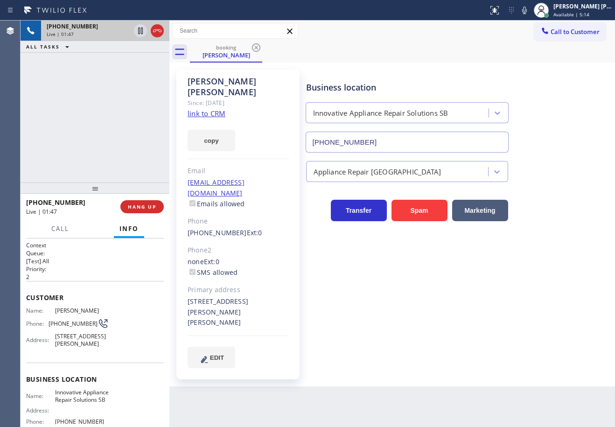
click at [406, 298] on div "Business location Innovative Appliance Repair Solutions SB [PHONE_NUMBER] Appli…" at bounding box center [458, 219] width 309 height 294
click at [107, 147] on div "[PHONE_NUMBER] Live | 01:48 ALL TASKS ALL TASKS ACTIVE TASKS TASKS IN WRAP UP" at bounding box center [95, 102] width 149 height 162
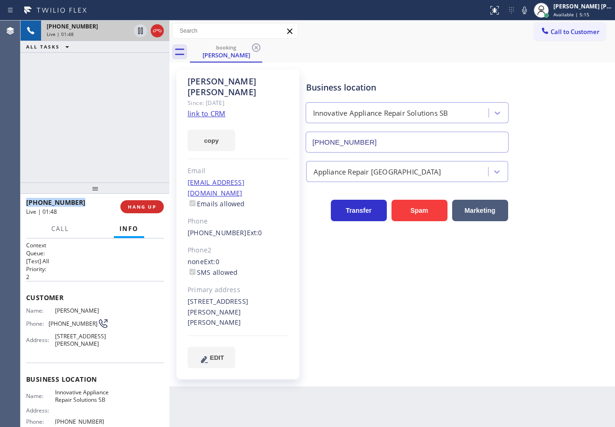
click at [107, 147] on div "[PHONE_NUMBER] Live | 01:48 ALL TASKS ALL TASKS ACTIVE TASKS TASKS IN WRAP UP" at bounding box center [95, 102] width 149 height 162
click at [107, 147] on div "[PHONE_NUMBER] Live | 01:49 ALL TASKS ALL TASKS ACTIVE TASKS TASKS IN WRAP UP" at bounding box center [95, 102] width 149 height 162
click at [143, 205] on span "HANG UP" at bounding box center [142, 207] width 28 height 7
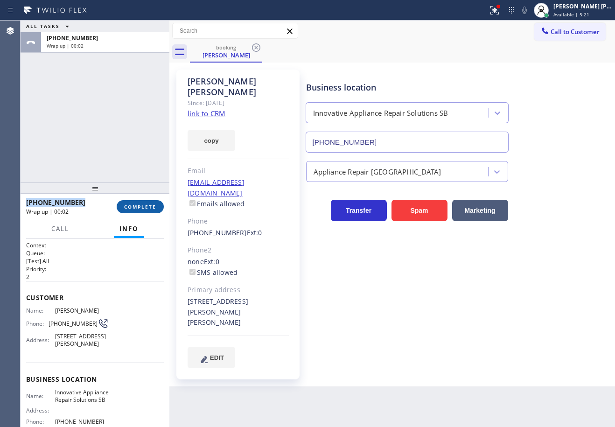
click at [146, 204] on span "COMPLETE" at bounding box center [140, 207] width 32 height 7
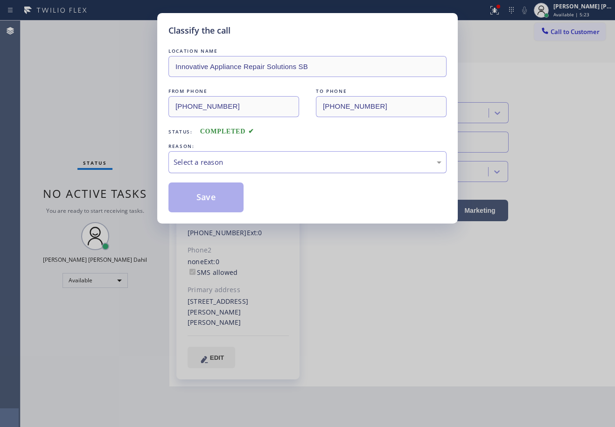
click at [278, 160] on div "Select a reason" at bounding box center [308, 162] width 268 height 11
drag, startPoint x: 206, startPoint y: 201, endPoint x: 207, endPoint y: 211, distance: 9.8
click at [205, 201] on button "Save" at bounding box center [206, 198] width 75 height 30
click at [204, 202] on button "Save" at bounding box center [206, 198] width 75 height 30
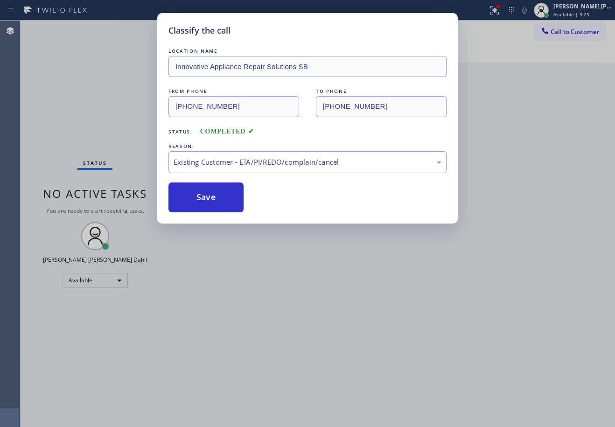
click at [320, 320] on div "Classify the call LOCATION NAME Innovative Appliance Repair Solutions SB FROM P…" at bounding box center [307, 213] width 615 height 427
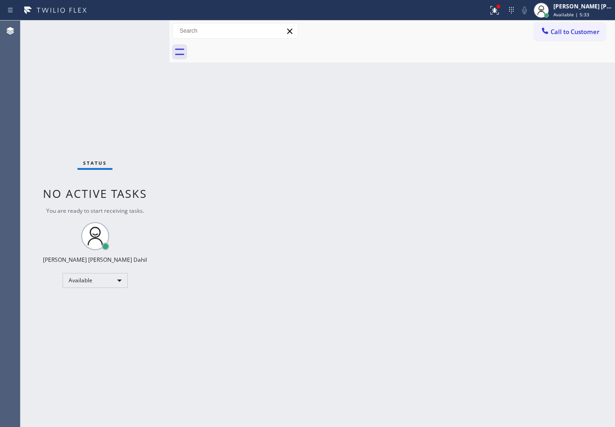
click at [294, 225] on div "Back to Dashboard Change Sender ID Customers Technicians Select a contact Outbo…" at bounding box center [392, 224] width 446 height 407
click at [520, 311] on div "Back to Dashboard Change Sender ID Customers Technicians Select a contact Outbo…" at bounding box center [392, 224] width 446 height 407
click at [517, 309] on div "Back to Dashboard Change Sender ID Customers Technicians Select a contact Outbo…" at bounding box center [392, 224] width 446 height 407
drag, startPoint x: 202, startPoint y: 117, endPoint x: 201, endPoint y: 106, distance: 11.2
click at [202, 115] on div "Back to Dashboard Change Sender ID Customers Technicians Select a contact Outbo…" at bounding box center [392, 224] width 446 height 407
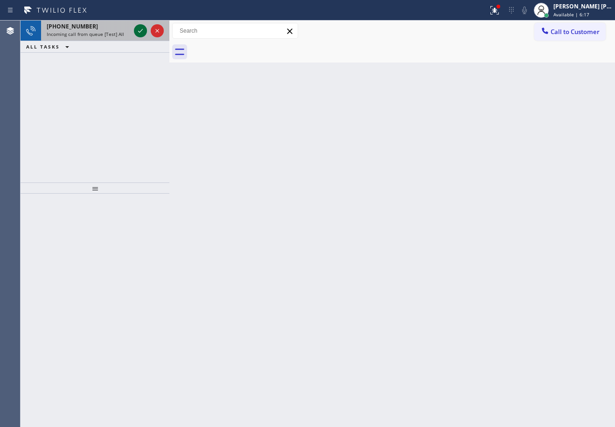
click at [141, 30] on icon at bounding box center [140, 31] width 5 height 4
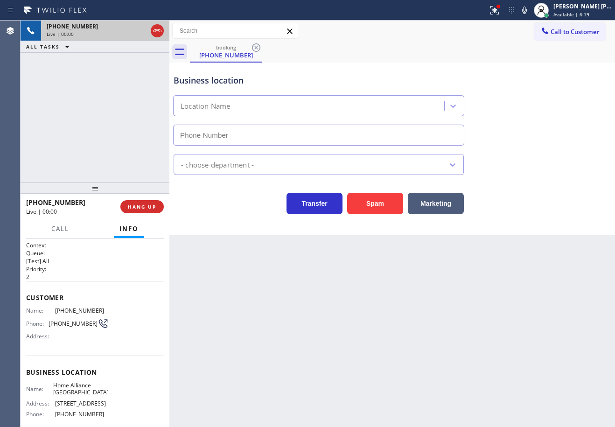
type input "[PHONE_NUMBER]"
click at [83, 144] on div "[PHONE_NUMBER] Live | 00:25 ALL TASKS ALL TASKS ACTIVE TASKS TASKS IN WRAP UP" at bounding box center [95, 102] width 149 height 162
click at [132, 201] on button "HANG UP" at bounding box center [141, 206] width 43 height 13
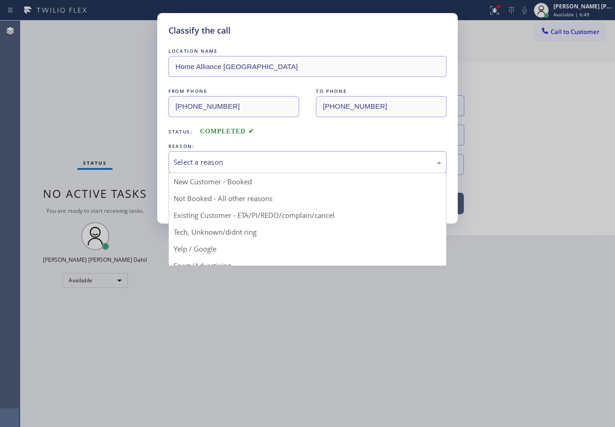
click at [211, 168] on div "Select a reason" at bounding box center [308, 162] width 278 height 22
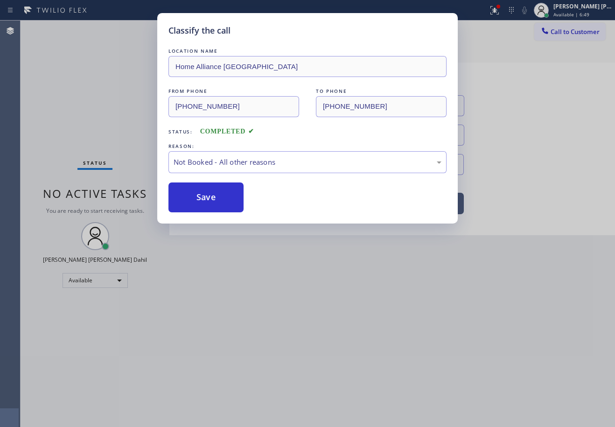
click at [213, 206] on button "Save" at bounding box center [206, 198] width 75 height 30
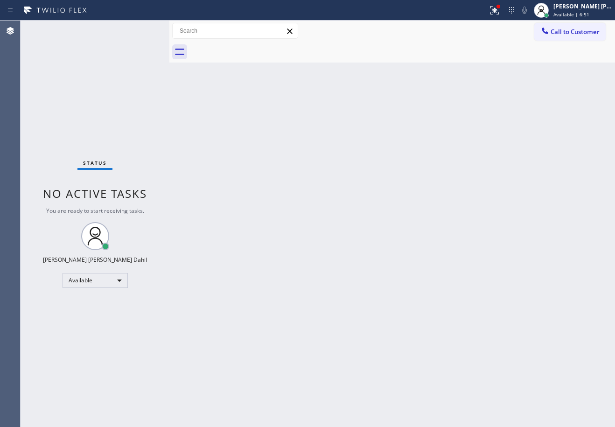
click at [226, 220] on div "Back to Dashboard Change Sender ID Customers Technicians Select a contact Outbo…" at bounding box center [392, 224] width 446 height 407
click at [229, 137] on div "Back to Dashboard Change Sender ID Customers Technicians Select a contact Outbo…" at bounding box center [392, 224] width 446 height 407
click at [228, 135] on div "Back to Dashboard Change Sender ID Customers Technicians Select a contact Outbo…" at bounding box center [392, 224] width 446 height 407
click at [281, 183] on div "Back to Dashboard Change Sender ID Customers Technicians Select a contact Outbo…" at bounding box center [392, 224] width 446 height 407
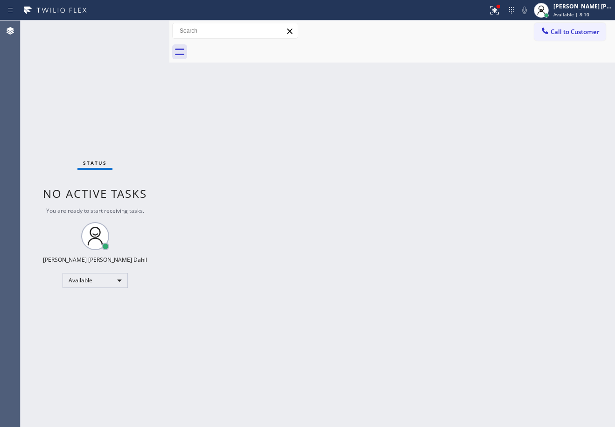
click at [384, 273] on div "Back to Dashboard Change Sender ID Customers Technicians Select a contact Outbo…" at bounding box center [392, 224] width 446 height 407
click at [220, 114] on div "Back to Dashboard Change Sender ID Customers Technicians Select a contact Outbo…" at bounding box center [392, 224] width 446 height 407
drag, startPoint x: 220, startPoint y: 114, endPoint x: 218, endPoint y: 106, distance: 8.3
click at [218, 106] on div "Back to Dashboard Change Sender ID Customers Technicians Select a contact Outbo…" at bounding box center [392, 224] width 446 height 407
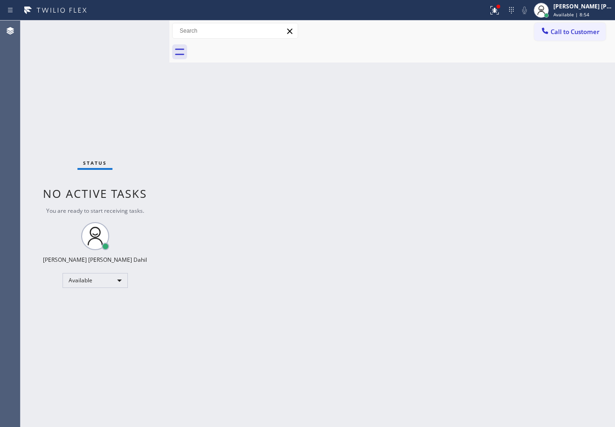
click at [195, 98] on div "Back to Dashboard Change Sender ID Customers Technicians Select a contact Outbo…" at bounding box center [392, 224] width 446 height 407
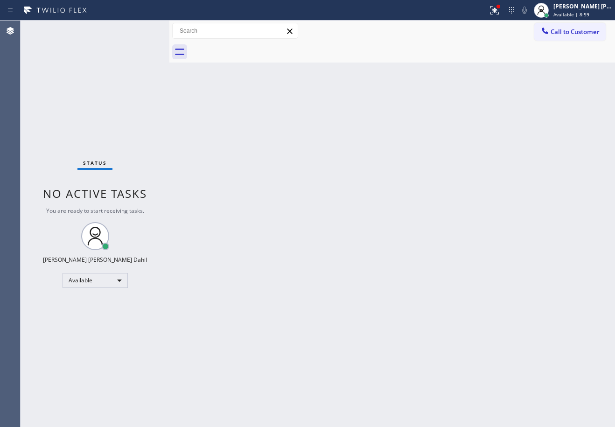
click at [324, 266] on div "Back to Dashboard Change Sender ID Customers Technicians Select a contact Outbo…" at bounding box center [392, 224] width 446 height 407
drag, startPoint x: 331, startPoint y: 259, endPoint x: 351, endPoint y: 252, distance: 21.4
click at [351, 252] on div "Back to Dashboard Change Sender ID Customers Technicians Select a contact Outbo…" at bounding box center [392, 224] width 446 height 407
click at [254, 126] on div "Back to Dashboard Change Sender ID Customers Technicians Select a contact Outbo…" at bounding box center [392, 224] width 446 height 407
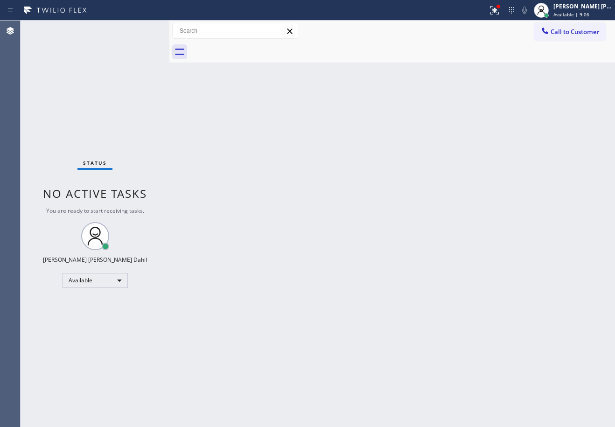
click at [254, 126] on div "Back to Dashboard Change Sender ID Customers Technicians Select a contact Outbo…" at bounding box center [392, 224] width 446 height 407
click at [368, 246] on div "Back to Dashboard Change Sender ID Customers Technicians Select a contact Outbo…" at bounding box center [392, 224] width 446 height 407
click at [362, 231] on div "Back to Dashboard Change Sender ID Customers Technicians Select a contact Outbo…" at bounding box center [392, 224] width 446 height 407
click at [253, 112] on div "Back to Dashboard Change Sender ID Customers Technicians Select a contact Outbo…" at bounding box center [392, 224] width 446 height 407
click at [255, 213] on div "Back to Dashboard Change Sender ID Customers Technicians Select a contact Outbo…" at bounding box center [392, 224] width 446 height 407
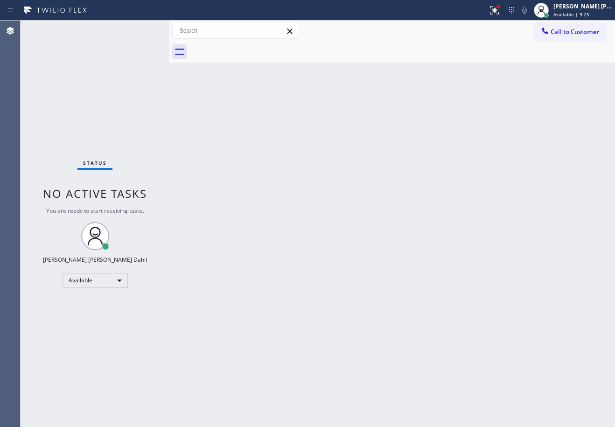
click at [253, 232] on div "Back to Dashboard Change Sender ID Customers Technicians Select a contact Outbo…" at bounding box center [392, 224] width 446 height 407
drag, startPoint x: 264, startPoint y: 232, endPoint x: 309, endPoint y: 251, distance: 48.4
click at [264, 232] on div "Back to Dashboard Change Sender ID Customers Technicians Select a contact Outbo…" at bounding box center [392, 224] width 446 height 407
click at [403, 261] on div "Back to Dashboard Change Sender ID Customers Technicians Select a contact Outbo…" at bounding box center [392, 224] width 446 height 407
click at [407, 223] on div "Back to Dashboard Change Sender ID Customers Technicians Select a contact Outbo…" at bounding box center [392, 224] width 446 height 407
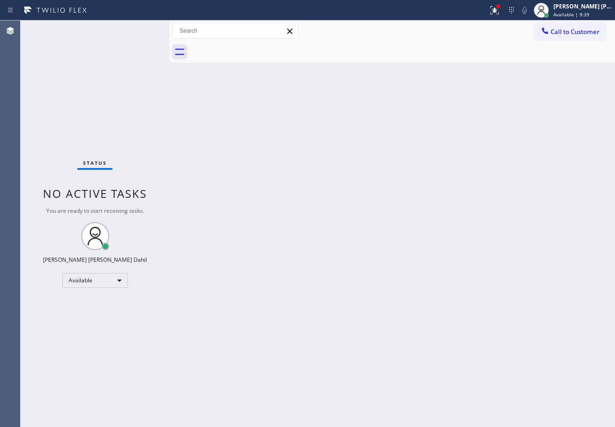
click at [407, 223] on div "Back to Dashboard Change Sender ID Customers Technicians Select a contact Outbo…" at bounding box center [392, 224] width 446 height 407
click at [213, 25] on input "text" at bounding box center [235, 30] width 125 height 15
drag, startPoint x: 220, startPoint y: 144, endPoint x: 218, endPoint y: 162, distance: 18.4
click at [221, 161] on div "Back to Dashboard Change Sender ID Customers Technicians Select a contact Outbo…" at bounding box center [392, 224] width 446 height 407
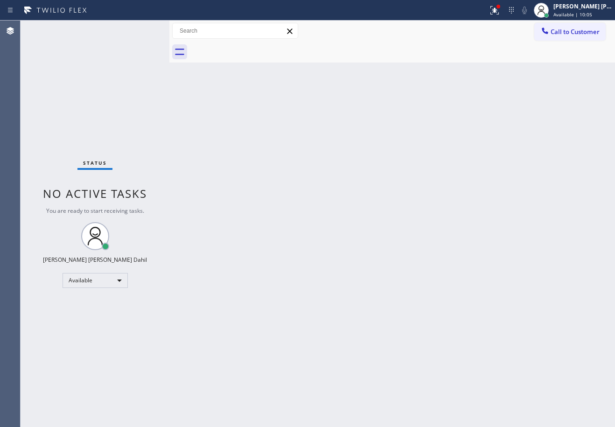
click at [141, 30] on div "Status No active tasks You are ready to start receiving tasks. [PERSON_NAME] [P…" at bounding box center [95, 224] width 149 height 407
click at [387, 157] on div "Back to Dashboard Change Sender ID Customers Technicians Select a contact Outbo…" at bounding box center [392, 224] width 446 height 407
click at [393, 233] on div "Back to Dashboard Change Sender ID Customers Technicians Select a contact Outbo…" at bounding box center [392, 224] width 446 height 407
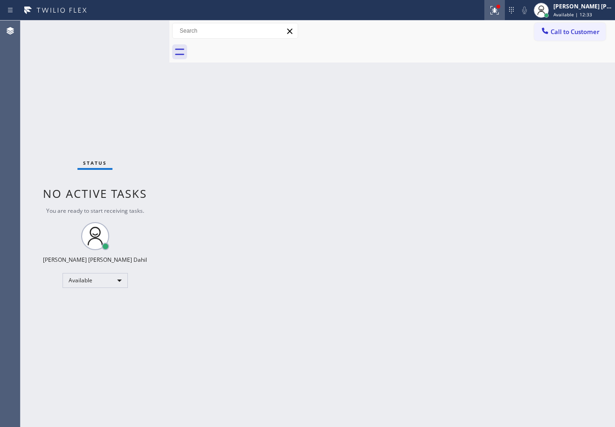
click at [499, 5] on div at bounding box center [495, 10] width 21 height 11
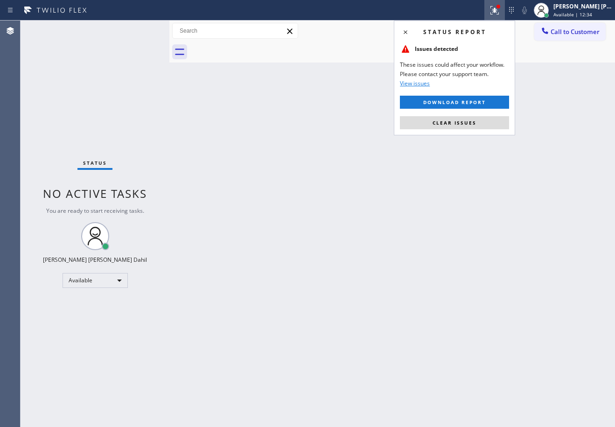
click at [473, 126] on span "Clear issues" at bounding box center [455, 122] width 44 height 7
click at [472, 126] on div "Back to Dashboard Change Sender ID Customers Technicians Select a contact Outbo…" at bounding box center [392, 224] width 446 height 407
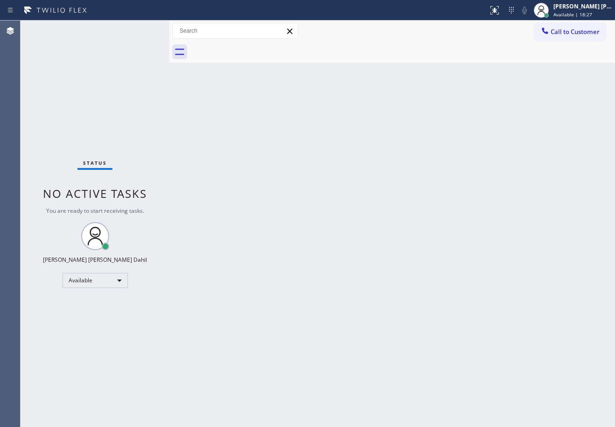
drag, startPoint x: 412, startPoint y: 126, endPoint x: 445, endPoint y: 361, distance: 238.0
click at [412, 126] on div "Back to Dashboard Change Sender ID Customers Technicians Select a contact Outbo…" at bounding box center [392, 224] width 446 height 407
click at [327, 270] on div "Back to Dashboard Change Sender ID Customers Technicians Select a contact Outbo…" at bounding box center [392, 224] width 446 height 407
click at [568, 412] on div "Back to Dashboard Change Sender ID Customers Technicians Select a contact Outbo…" at bounding box center [392, 224] width 446 height 407
click at [578, 9] on div "[PERSON_NAME] [PERSON_NAME] Dahil" at bounding box center [583, 6] width 59 height 8
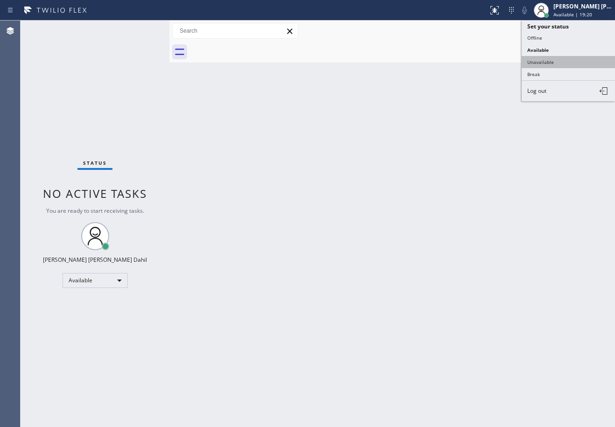
click at [553, 60] on button "Unavailable" at bounding box center [568, 62] width 93 height 12
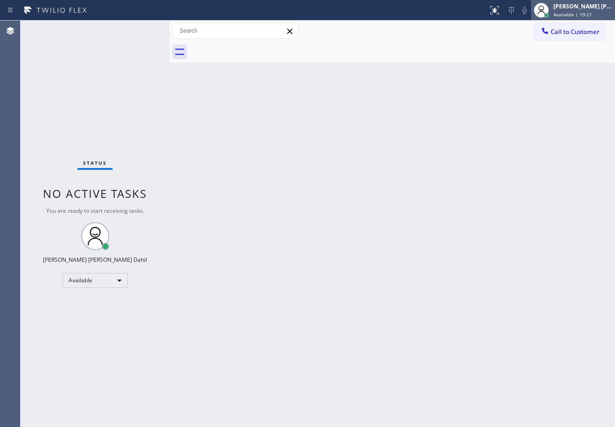
click at [574, 13] on span "Available | 19:21" at bounding box center [573, 14] width 39 height 7
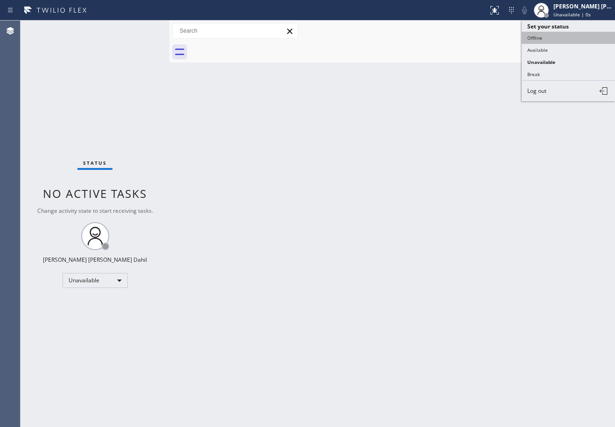
click at [565, 37] on button "Offline" at bounding box center [568, 38] width 93 height 12
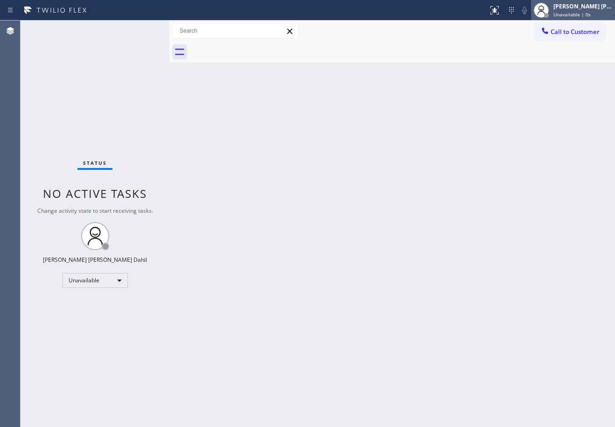
click at [577, 9] on div "[PERSON_NAME] [PERSON_NAME] Dahil" at bounding box center [583, 6] width 59 height 8
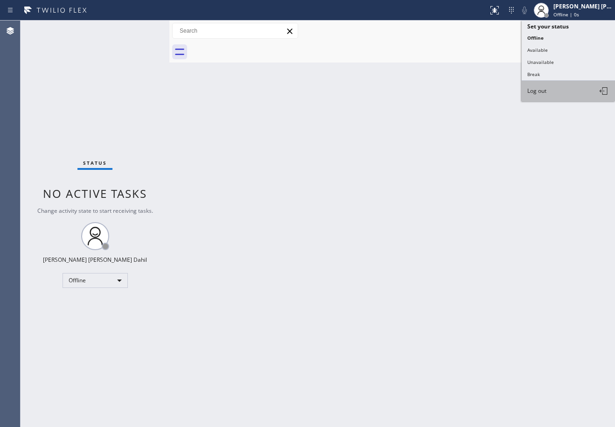
click at [550, 89] on button "Log out" at bounding box center [568, 91] width 93 height 21
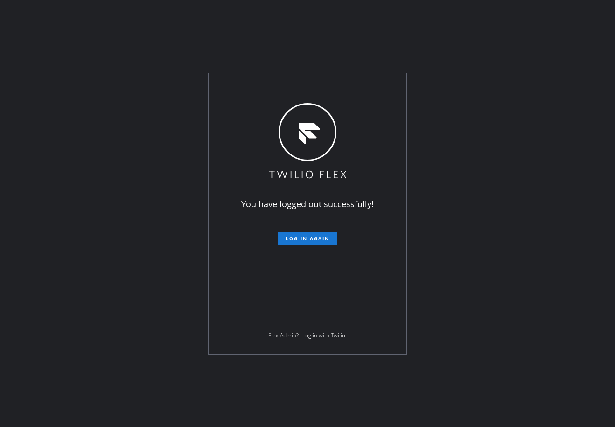
click at [52, 279] on div "You have logged out successfully! Log in again Flex Admin? Log in with Twilio." at bounding box center [307, 213] width 615 height 427
click at [70, 135] on div "You have logged out successfully! Log in again Flex Admin? Log in with Twilio." at bounding box center [307, 213] width 615 height 427
